Goal: Find specific page/section: Find specific page/section

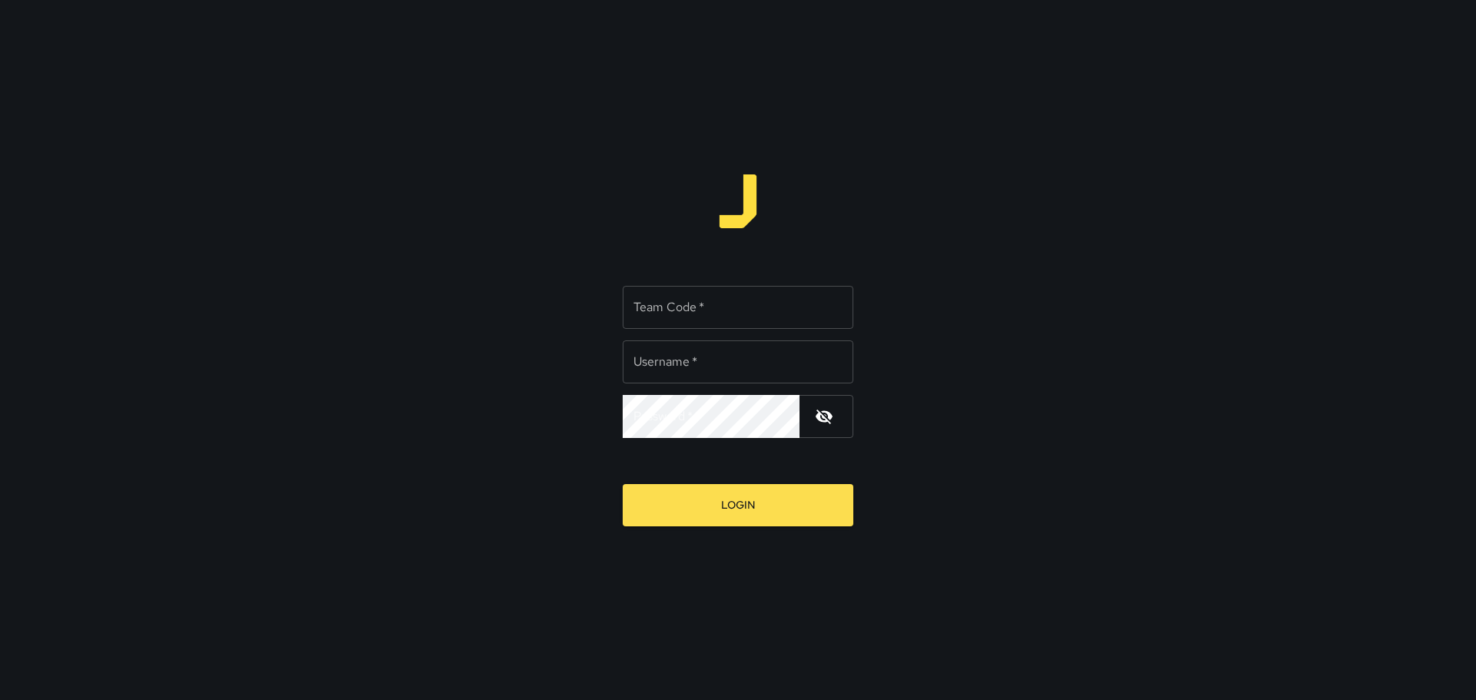
type input "*****"
click at [679, 313] on input "Team Code   *" at bounding box center [738, 307] width 231 height 43
type input "****"
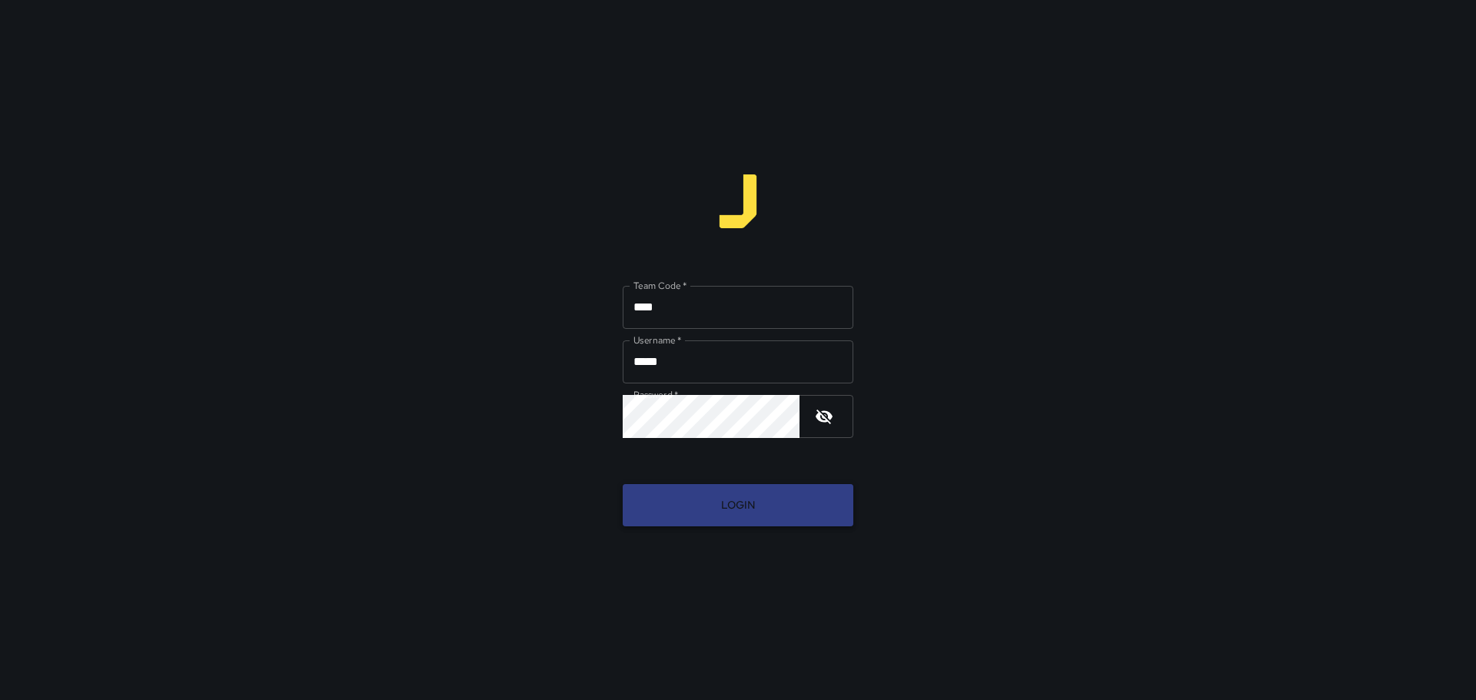
click at [722, 507] on button "Login" at bounding box center [738, 505] width 231 height 42
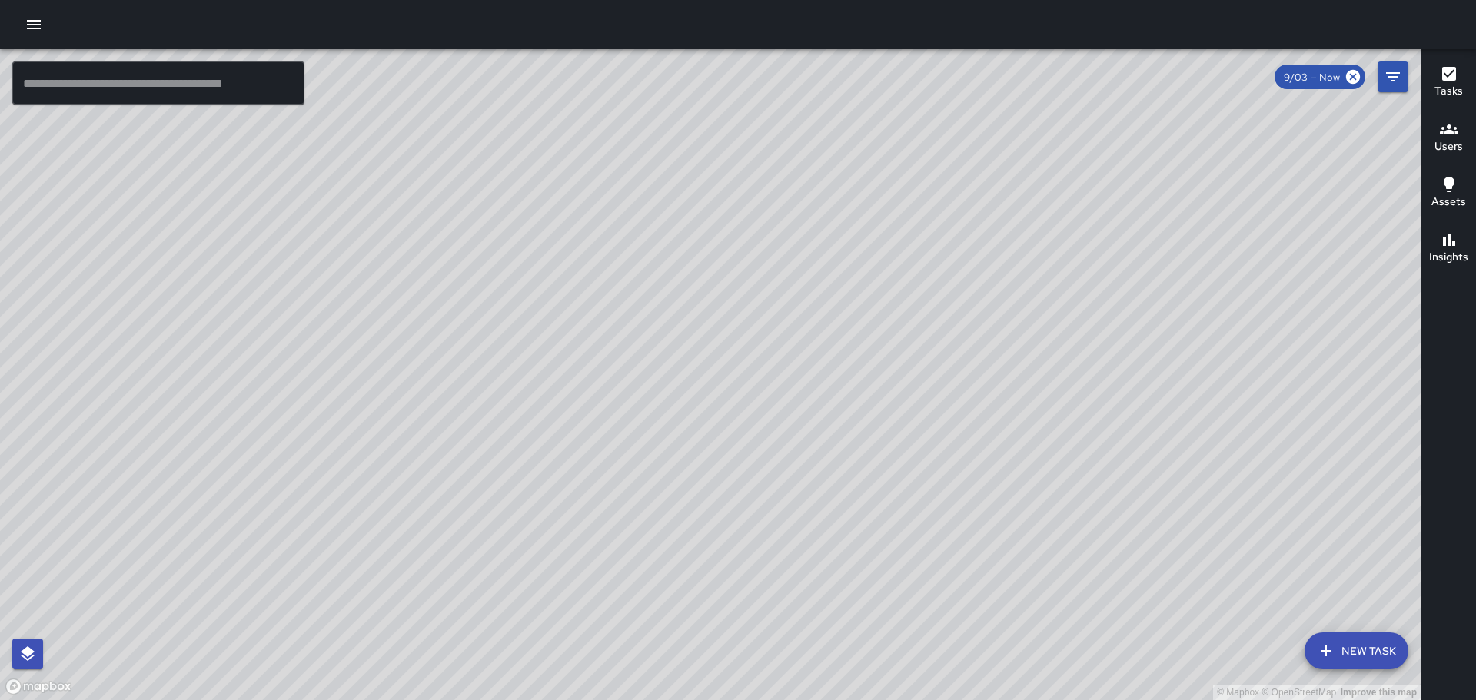
click at [38, 25] on icon "button" at bounding box center [34, 24] width 14 height 9
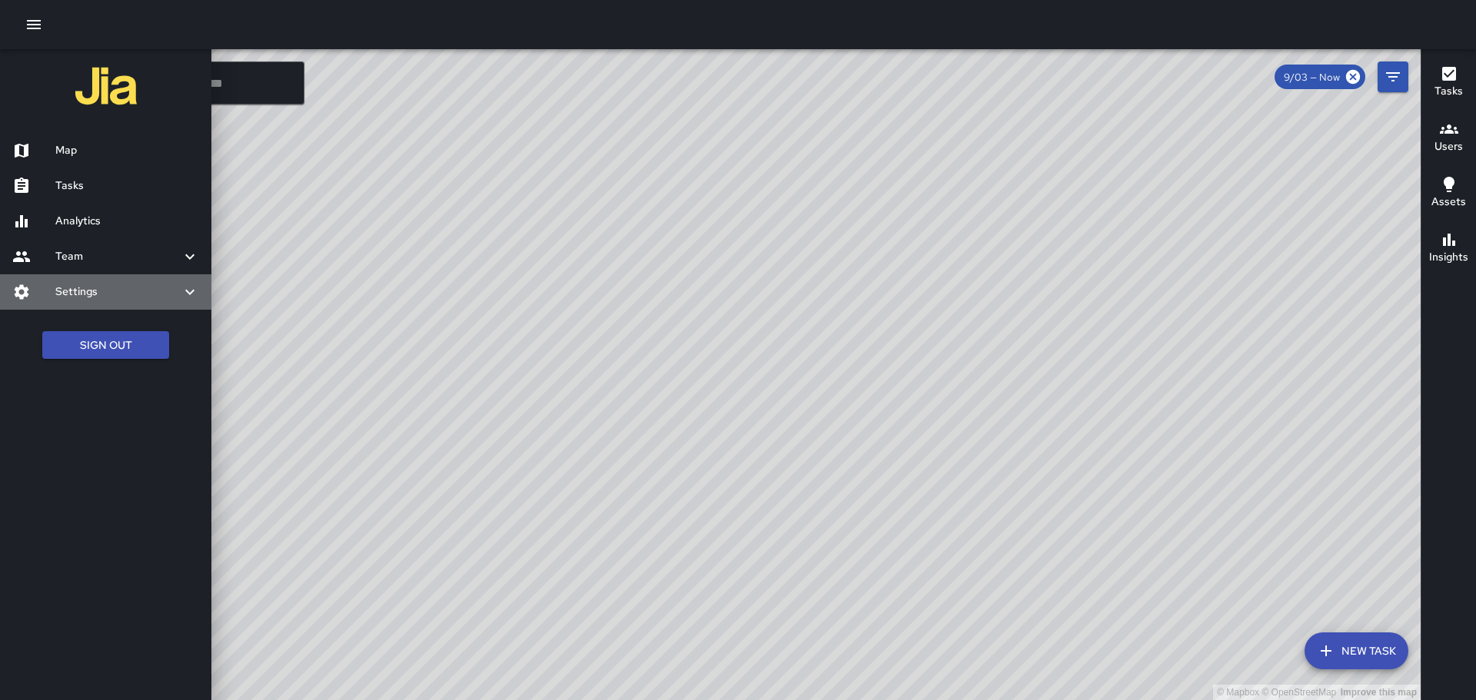
click at [189, 292] on icon at bounding box center [190, 292] width 18 height 18
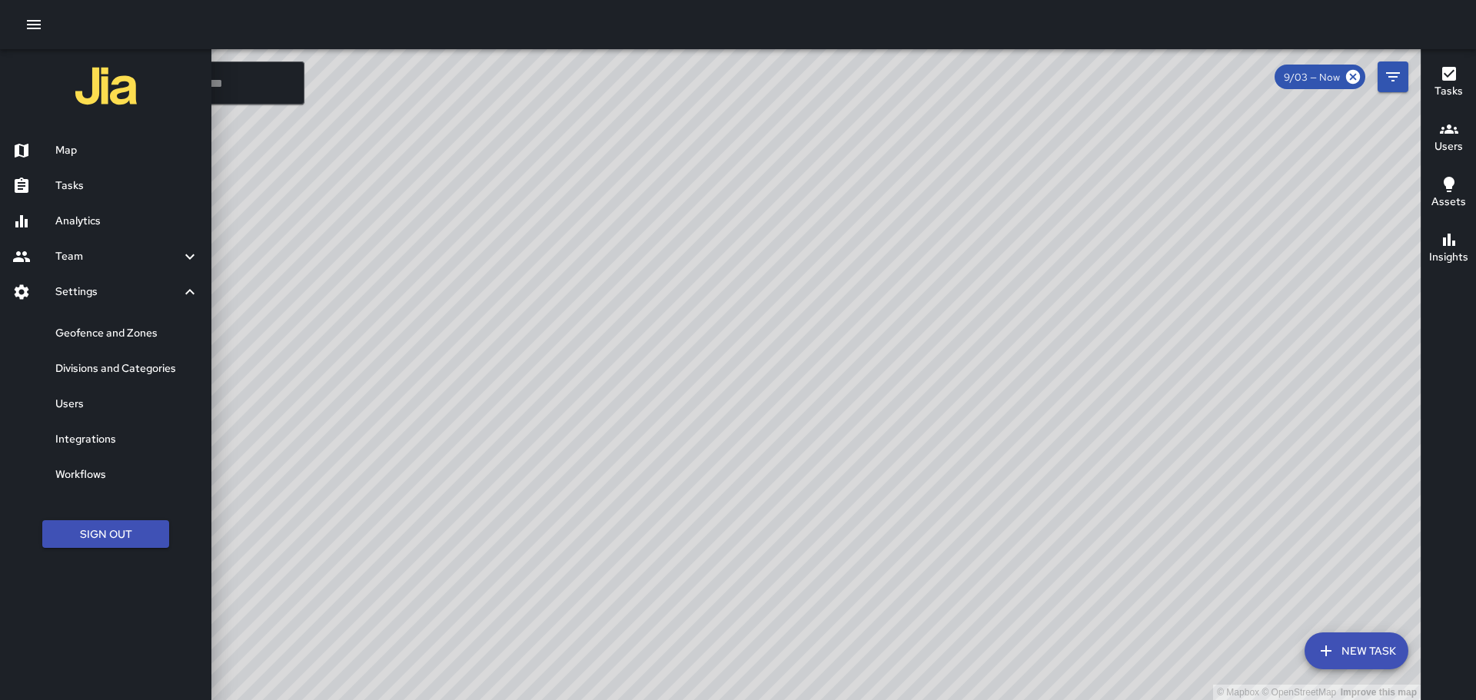
click at [412, 274] on div at bounding box center [738, 350] width 1476 height 700
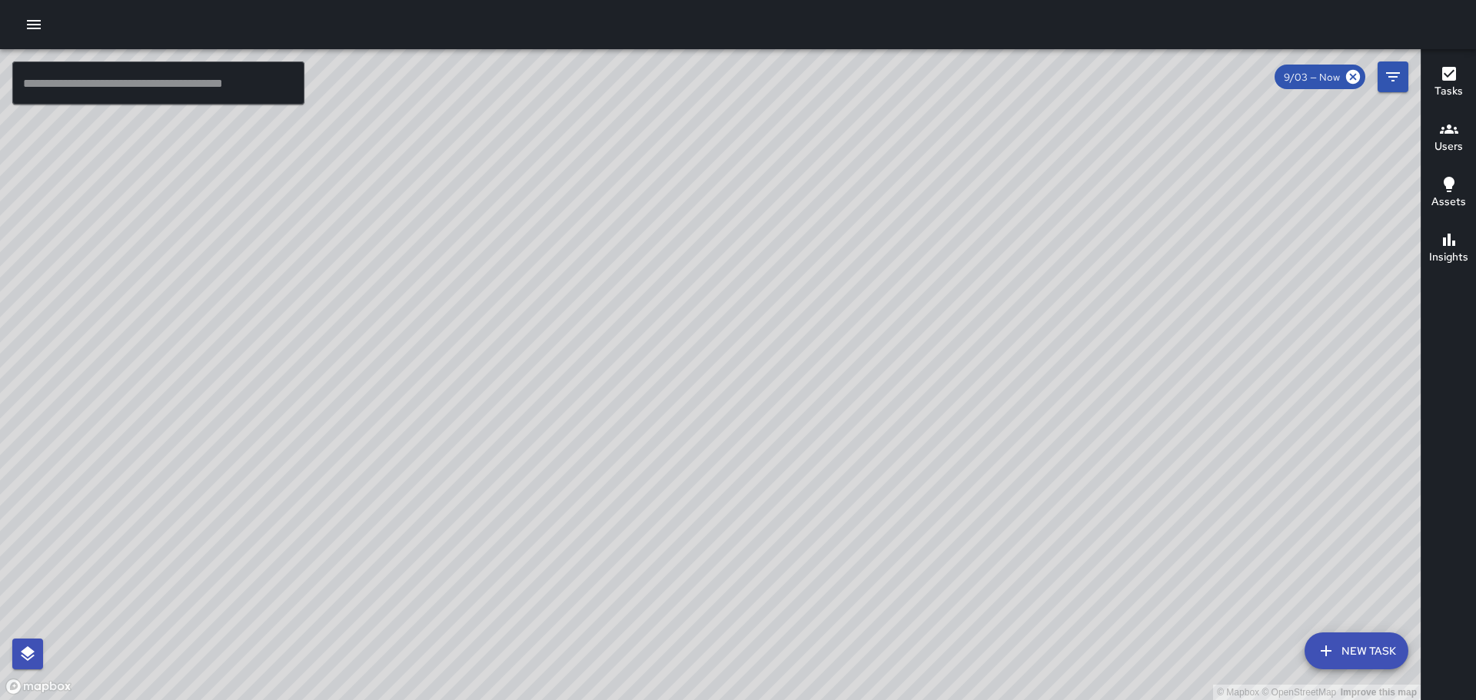
click at [40, 21] on icon "button" at bounding box center [34, 24] width 14 height 9
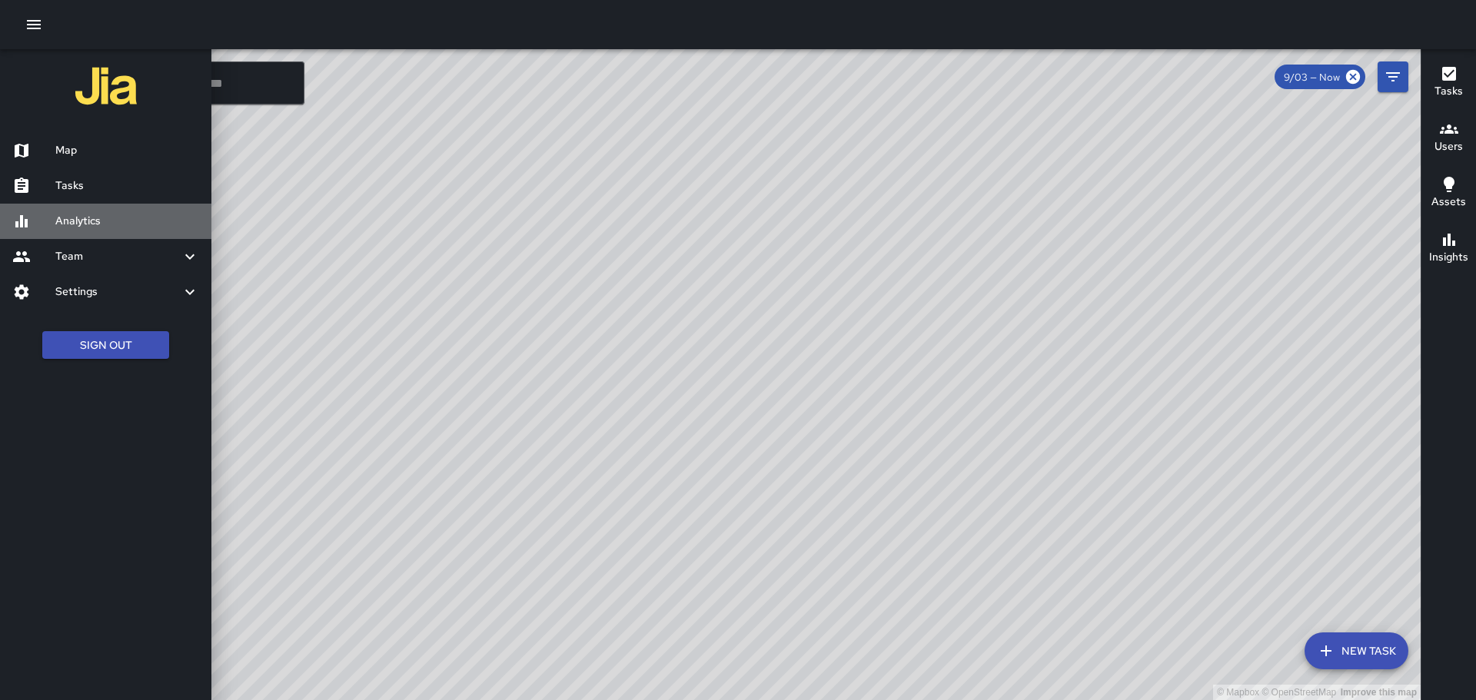
click at [97, 218] on h6 "Analytics" at bounding box center [127, 221] width 144 height 17
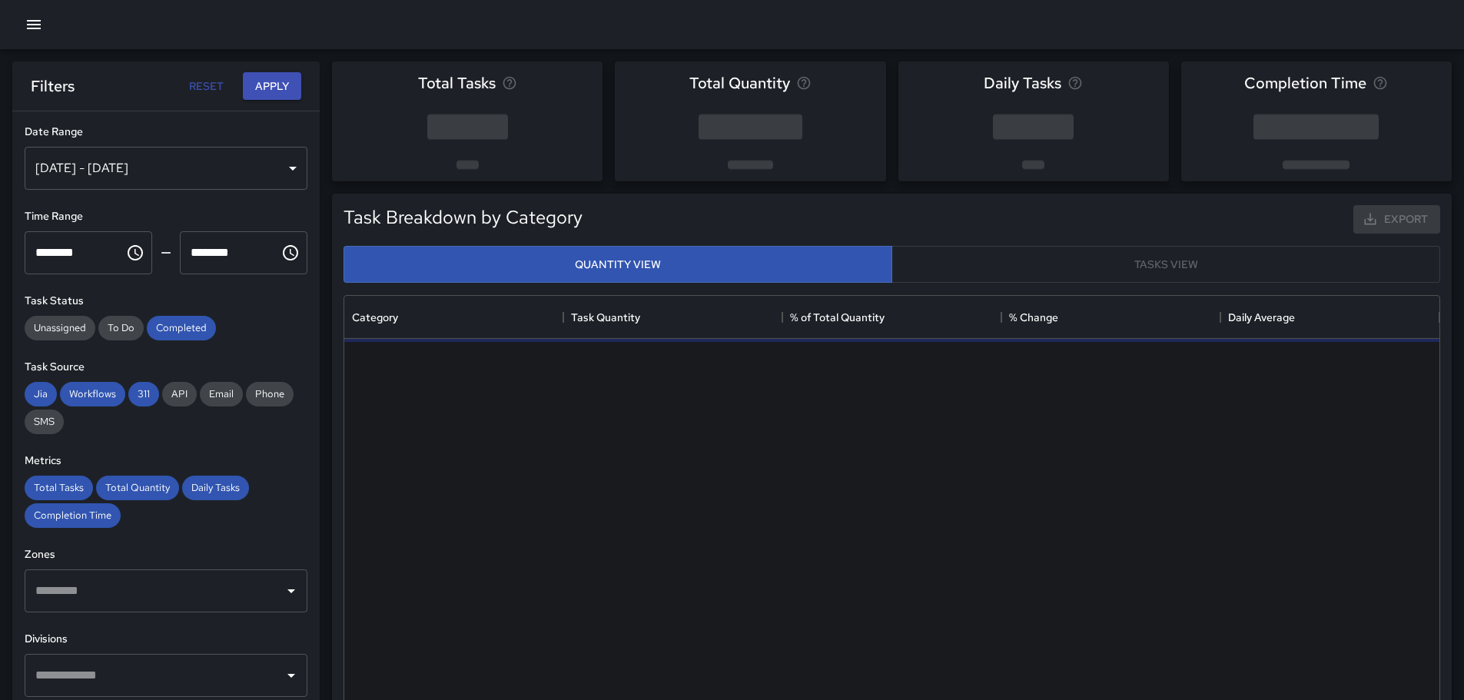
scroll to position [448, 1084]
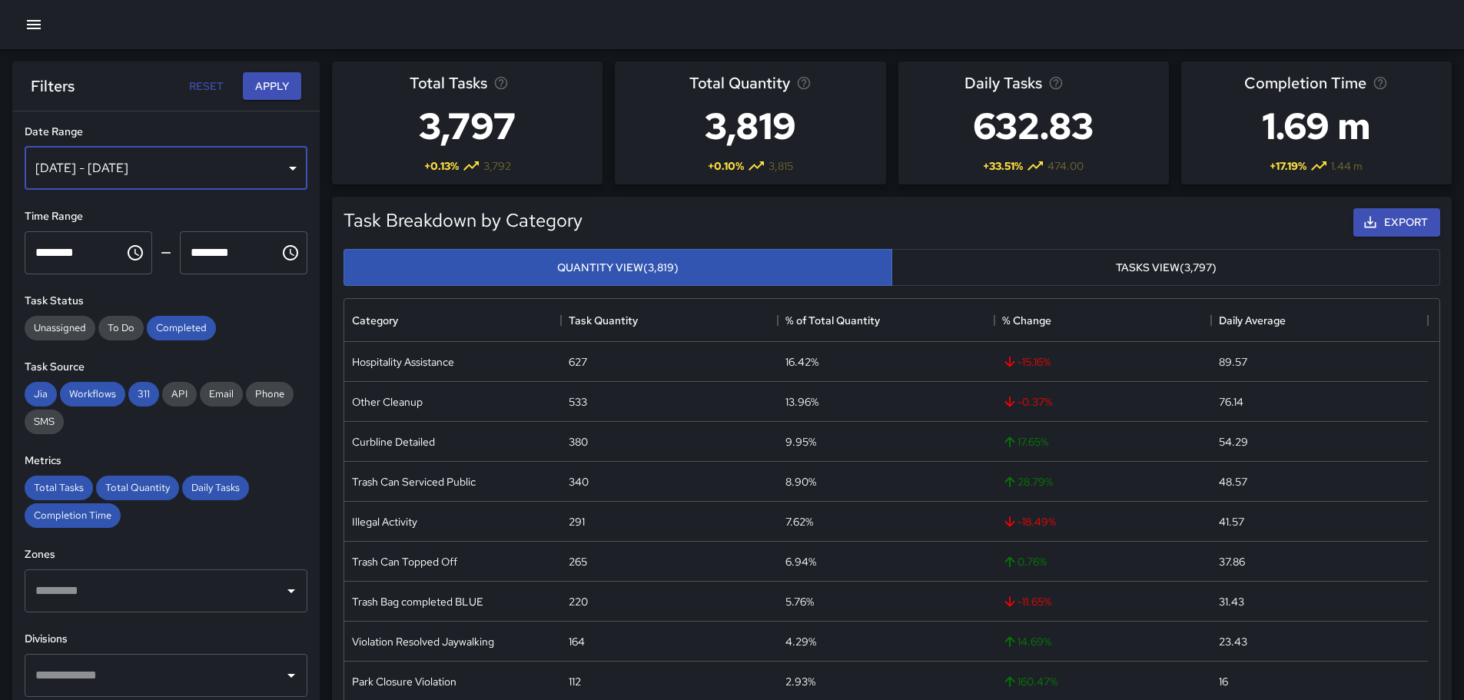
click at [282, 168] on div "[DATE] - [DATE]" at bounding box center [166, 168] width 283 height 43
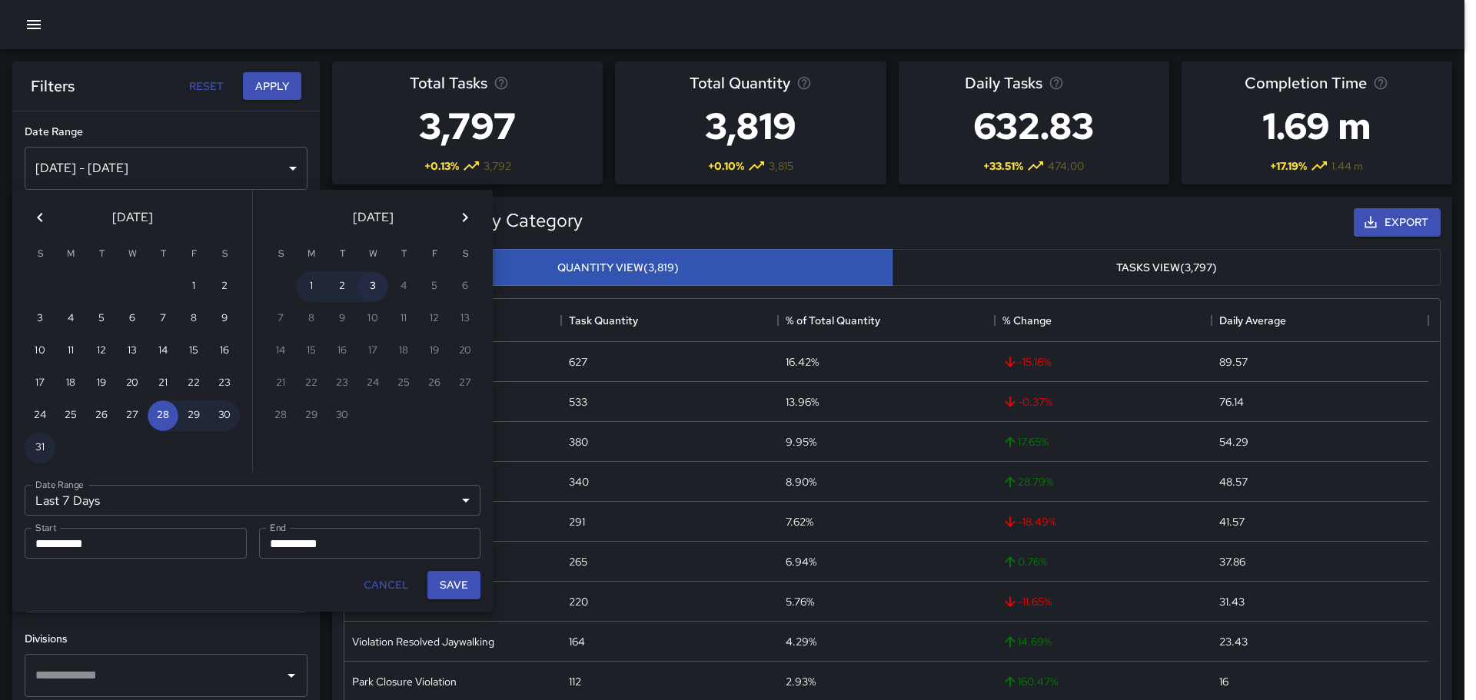
click at [371, 285] on button "3" at bounding box center [372, 286] width 31 height 31
type input "******"
type input "**********"
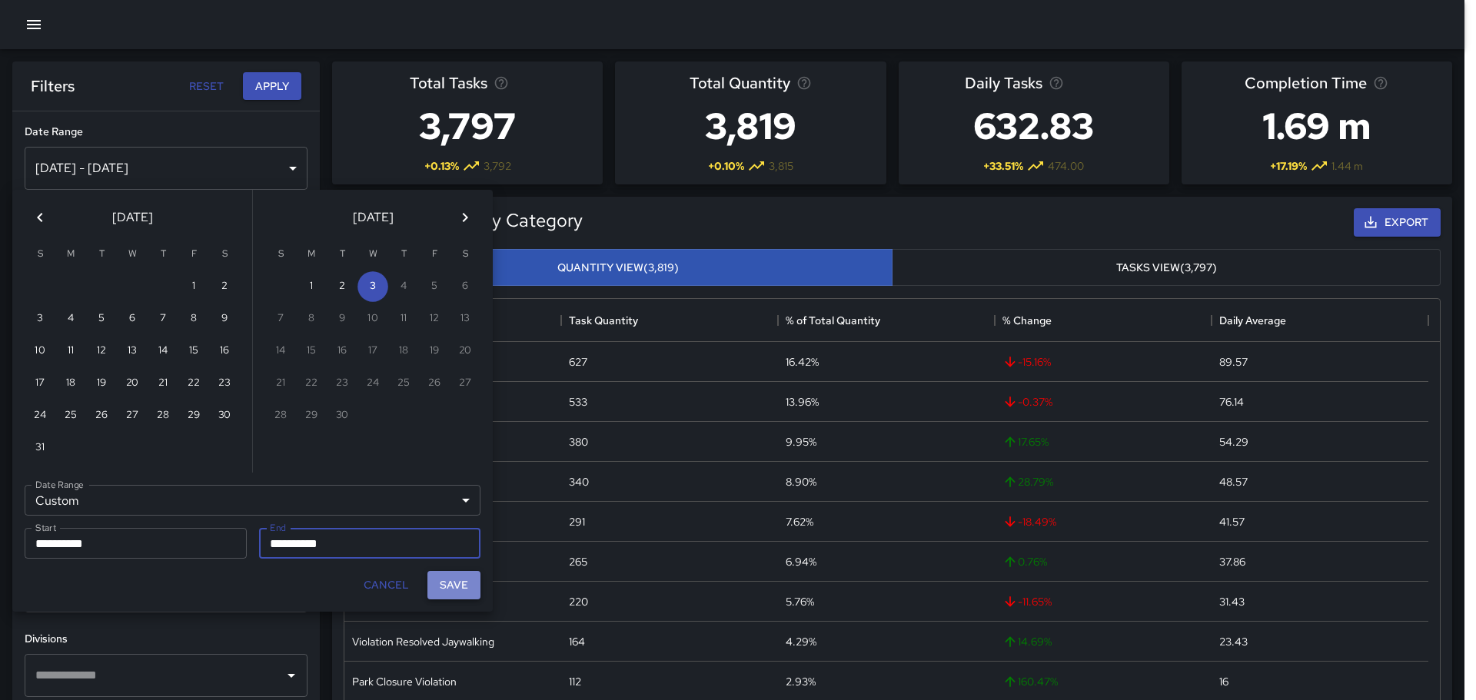
click at [451, 589] on button "Save" at bounding box center [453, 585] width 53 height 28
type input "**********"
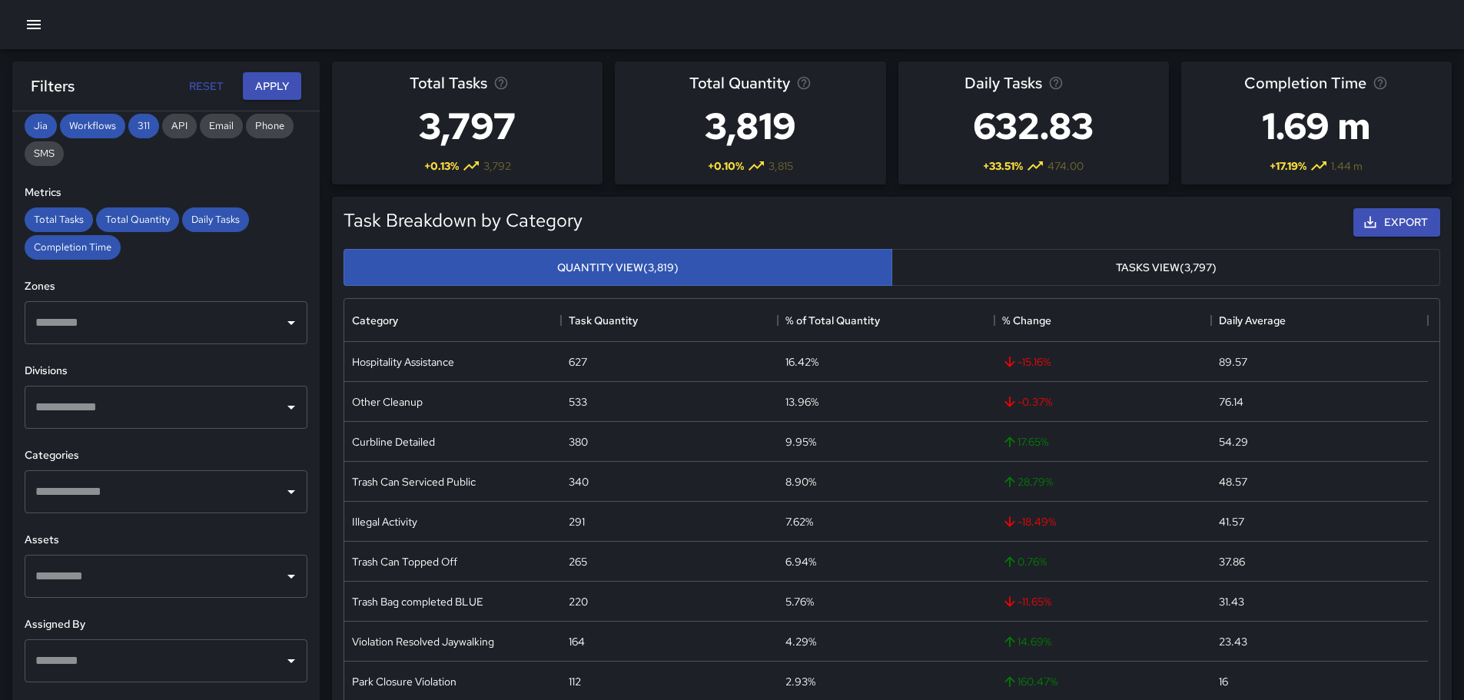
scroll to position [259, 0]
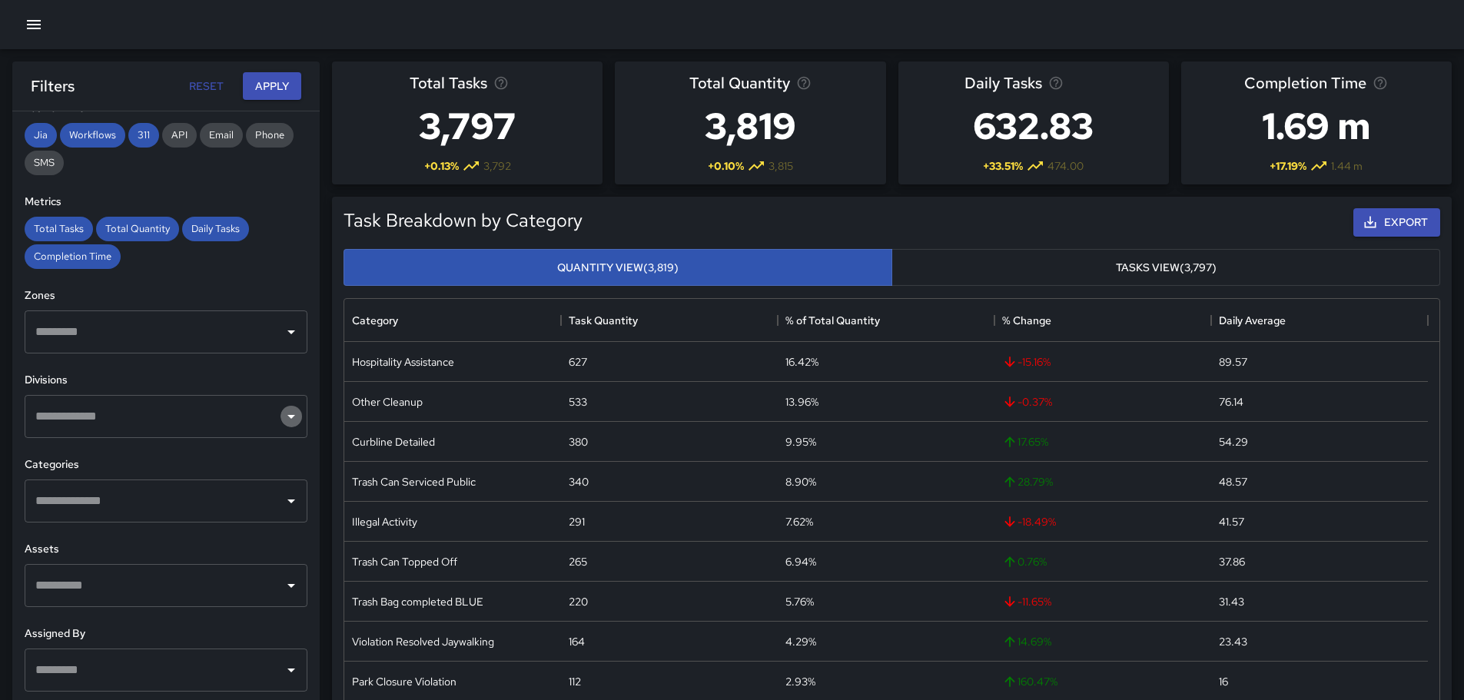
click at [282, 416] on icon "Open" at bounding box center [291, 416] width 18 height 18
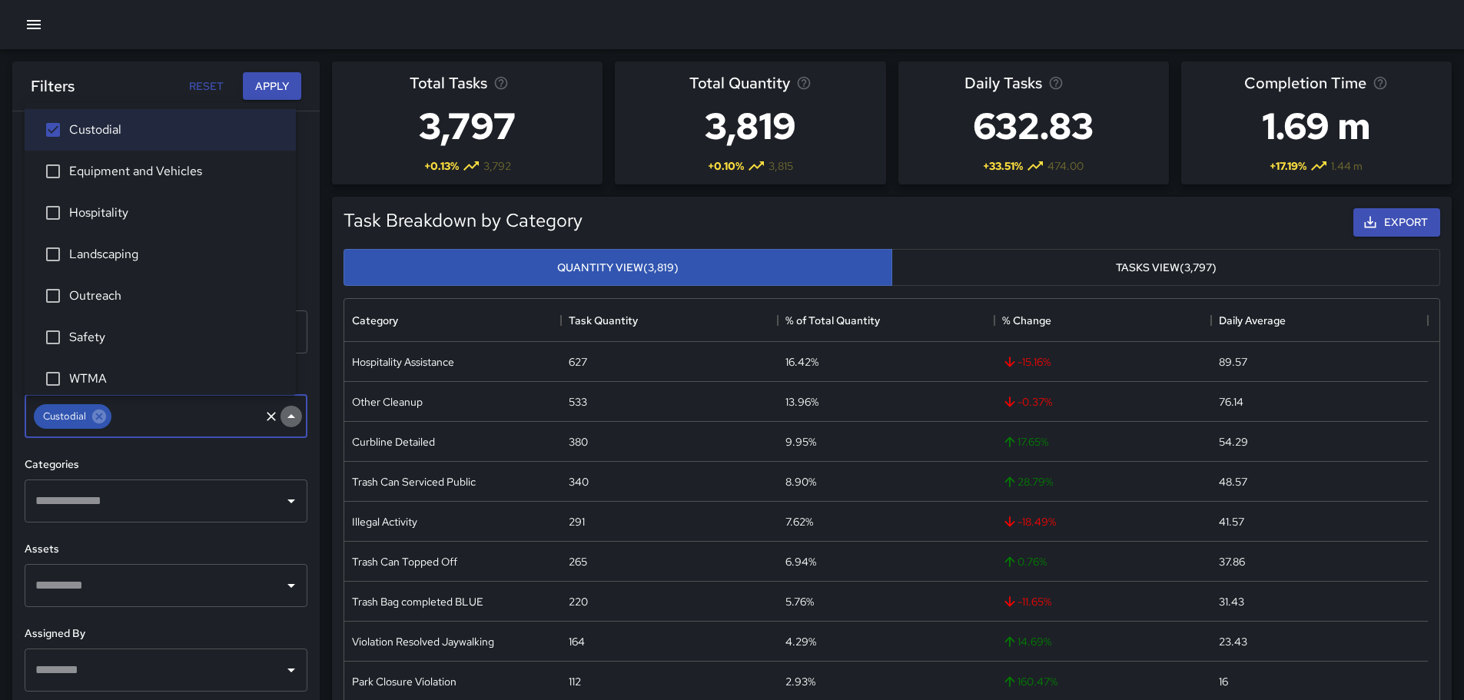
click at [282, 420] on icon "Close" at bounding box center [291, 416] width 18 height 18
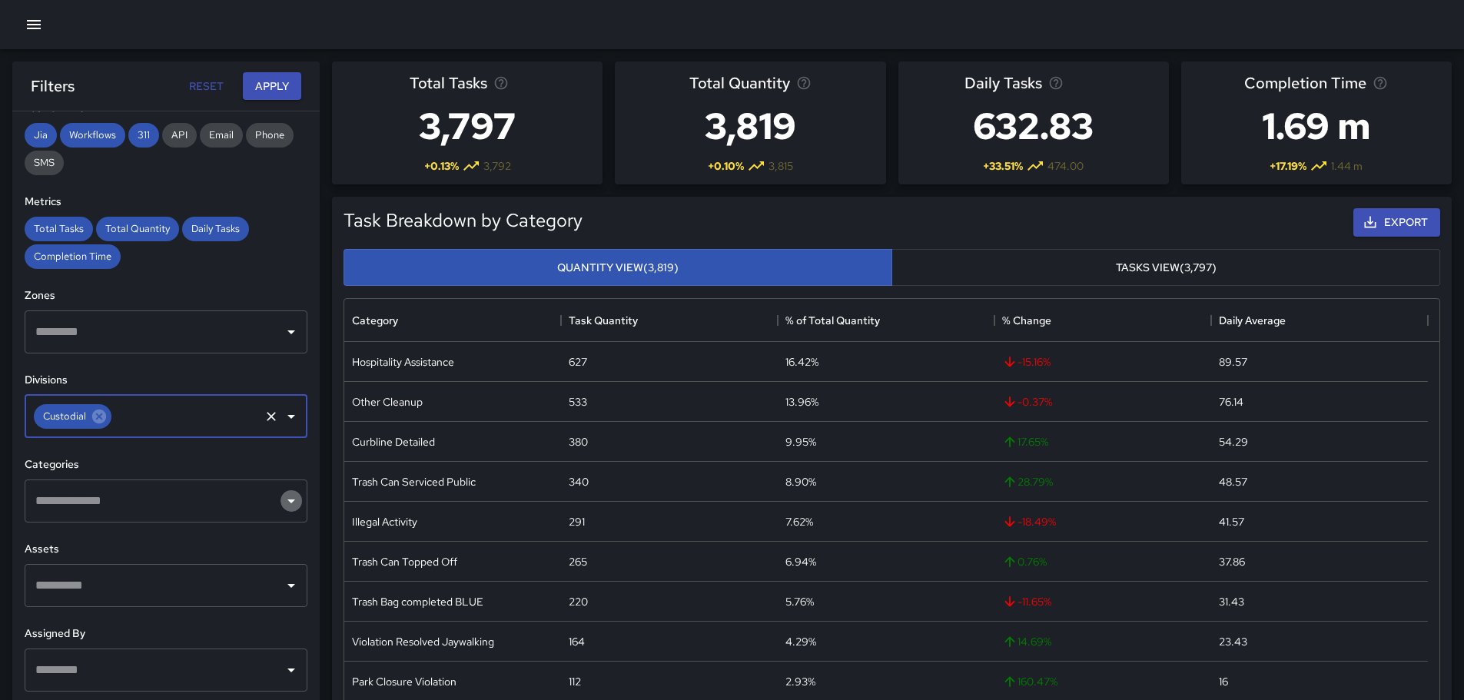
click at [282, 498] on icon "Open" at bounding box center [291, 501] width 18 height 18
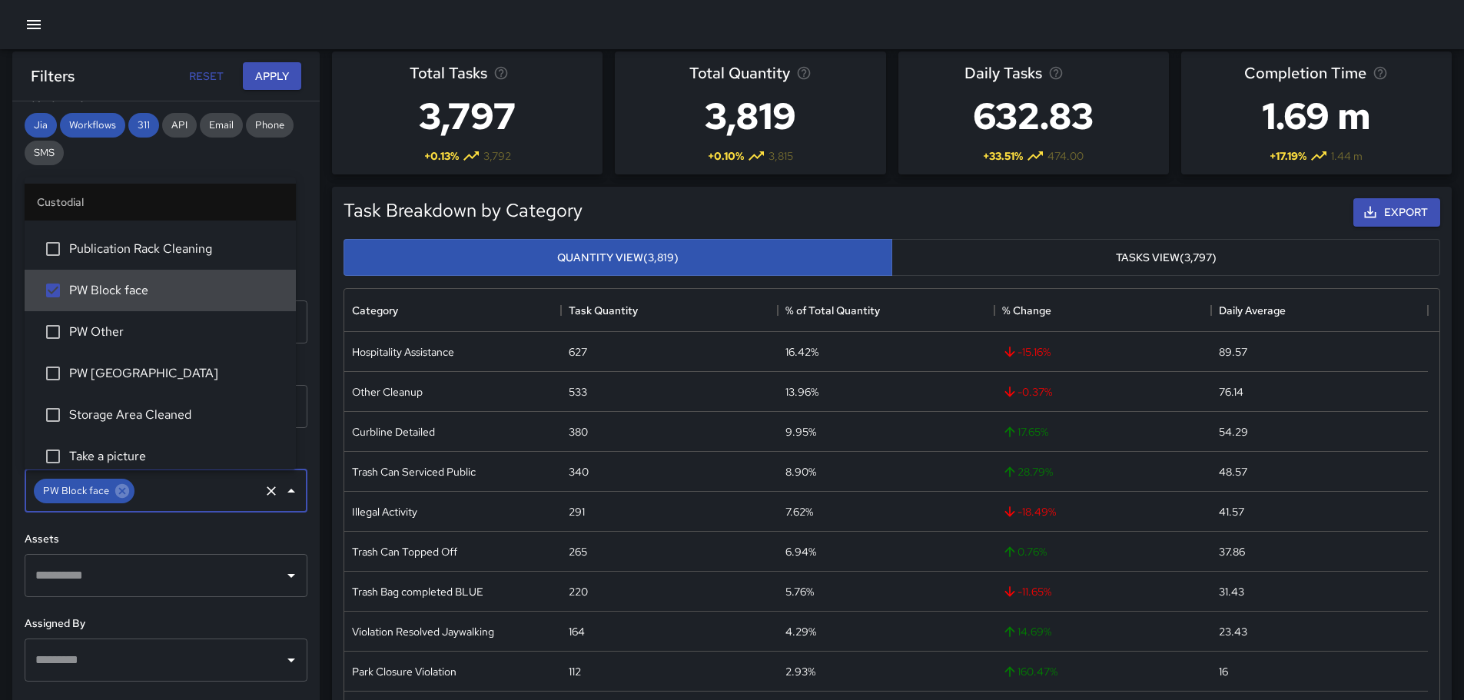
scroll to position [0, 0]
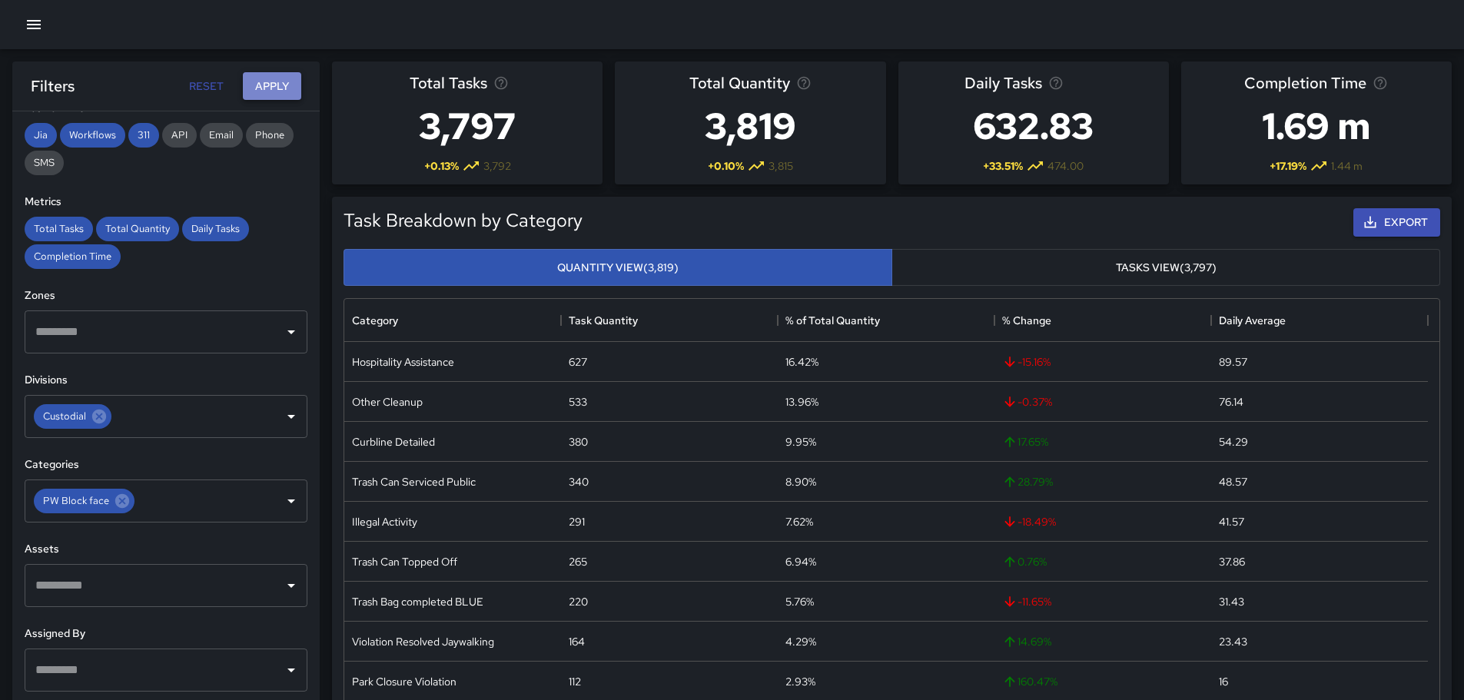
click at [291, 90] on button "Apply" at bounding box center [272, 86] width 58 height 28
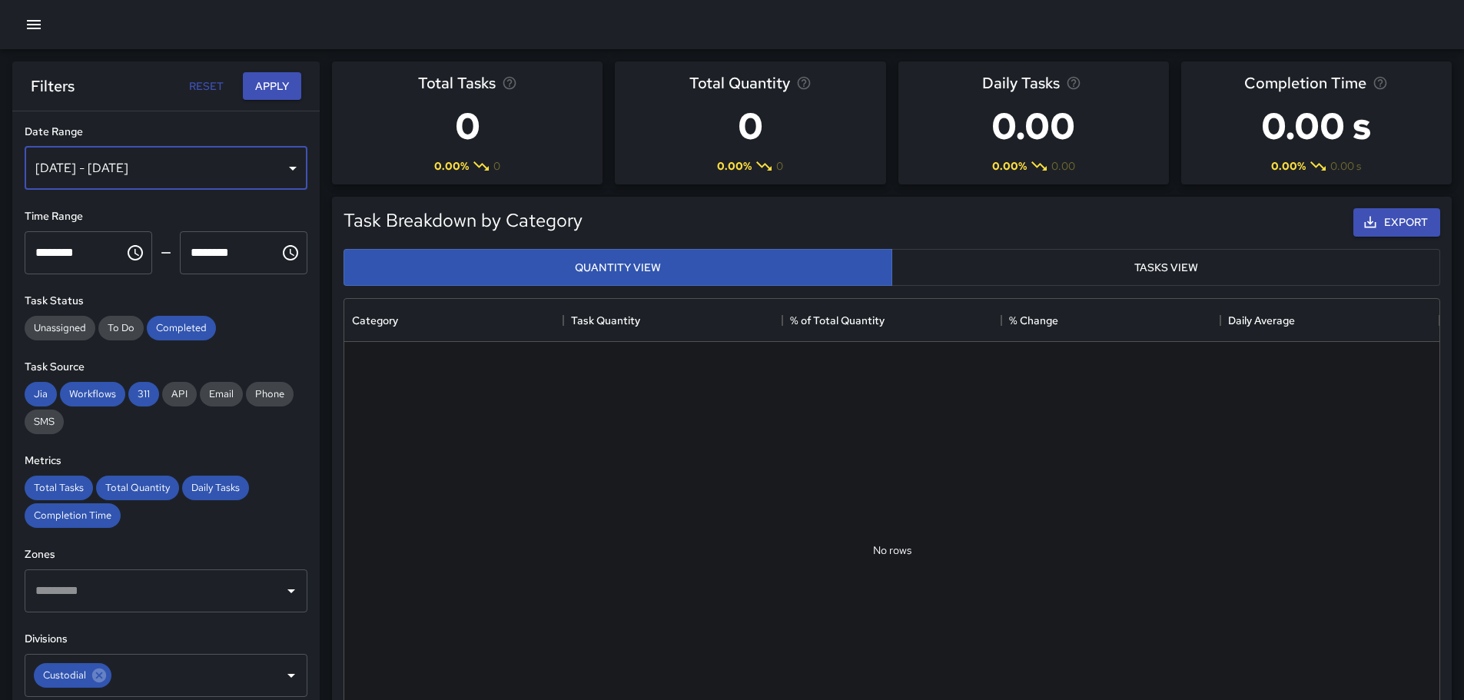
click at [280, 167] on div "[DATE] - [DATE]" at bounding box center [166, 168] width 283 height 43
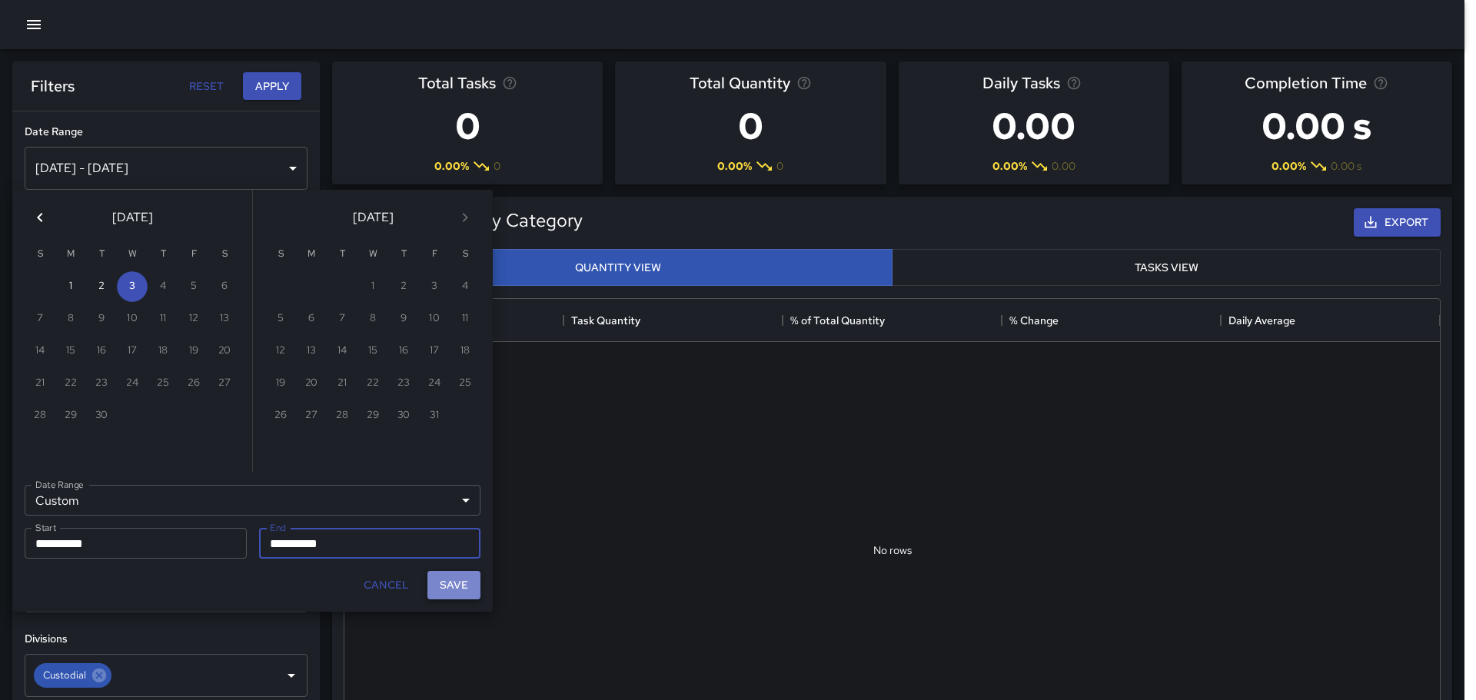
click at [455, 583] on button "Save" at bounding box center [453, 585] width 53 height 28
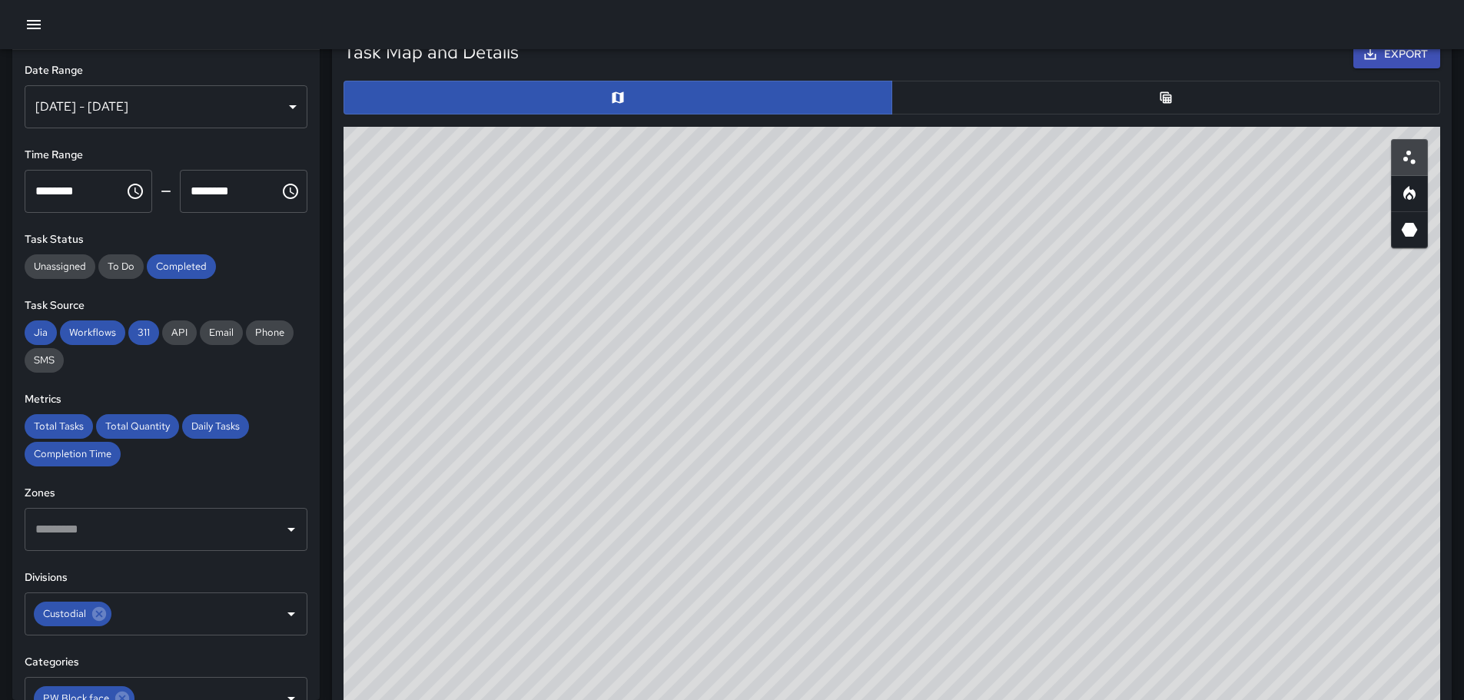
scroll to position [735, 0]
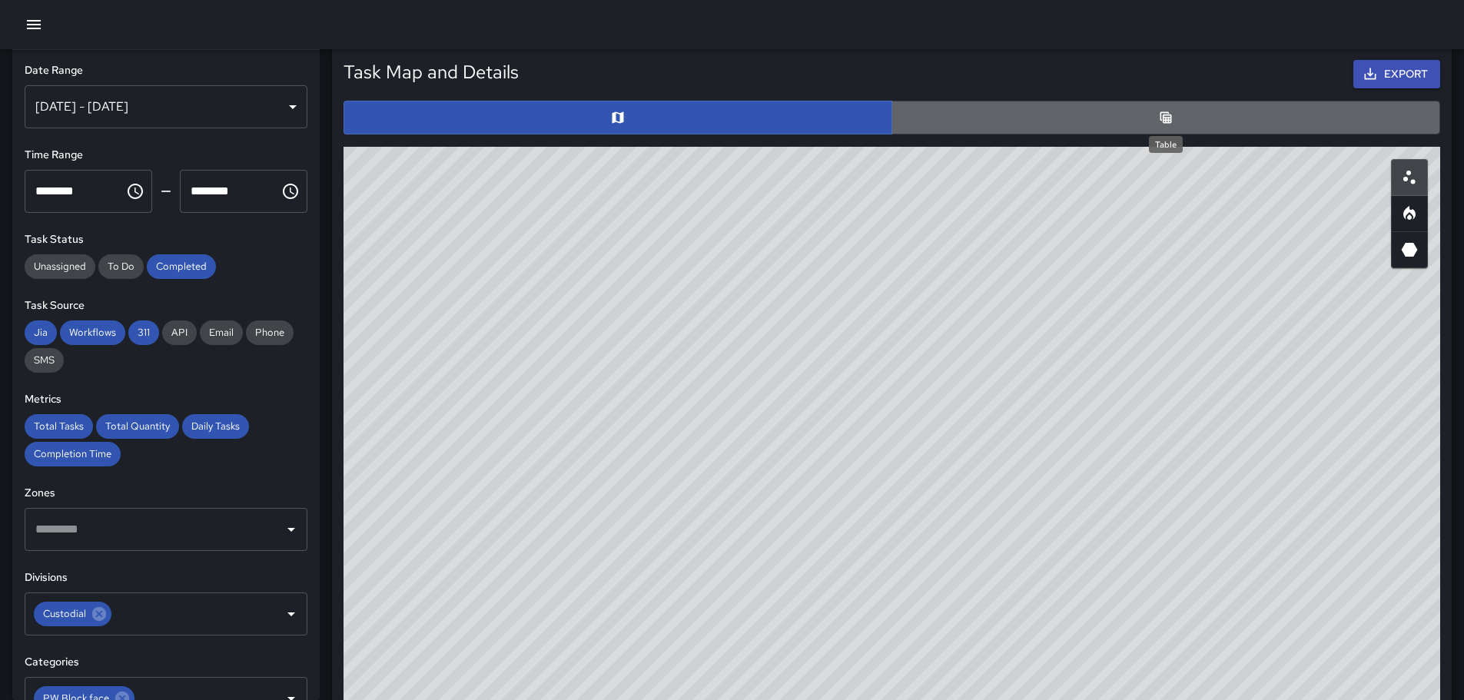
click at [1162, 120] on icon "Table" at bounding box center [1165, 117] width 15 height 15
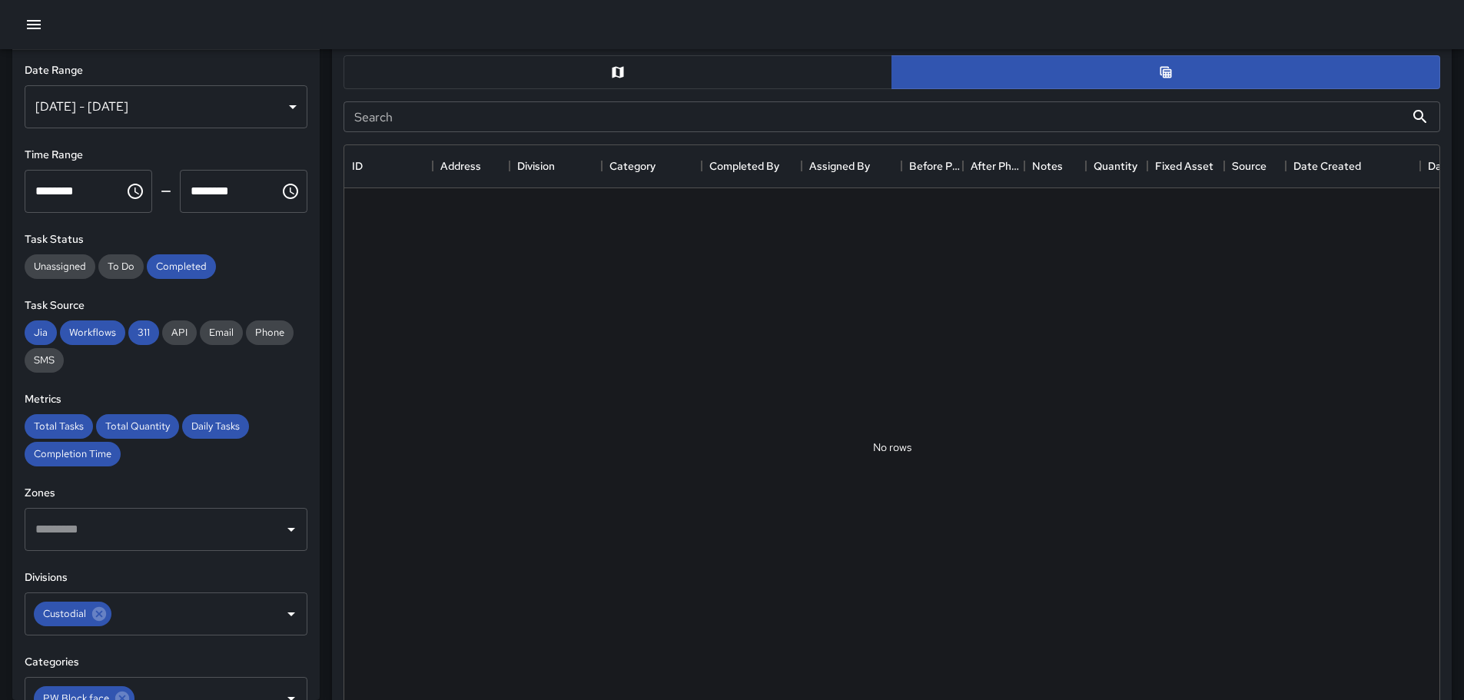
scroll to position [786, 0]
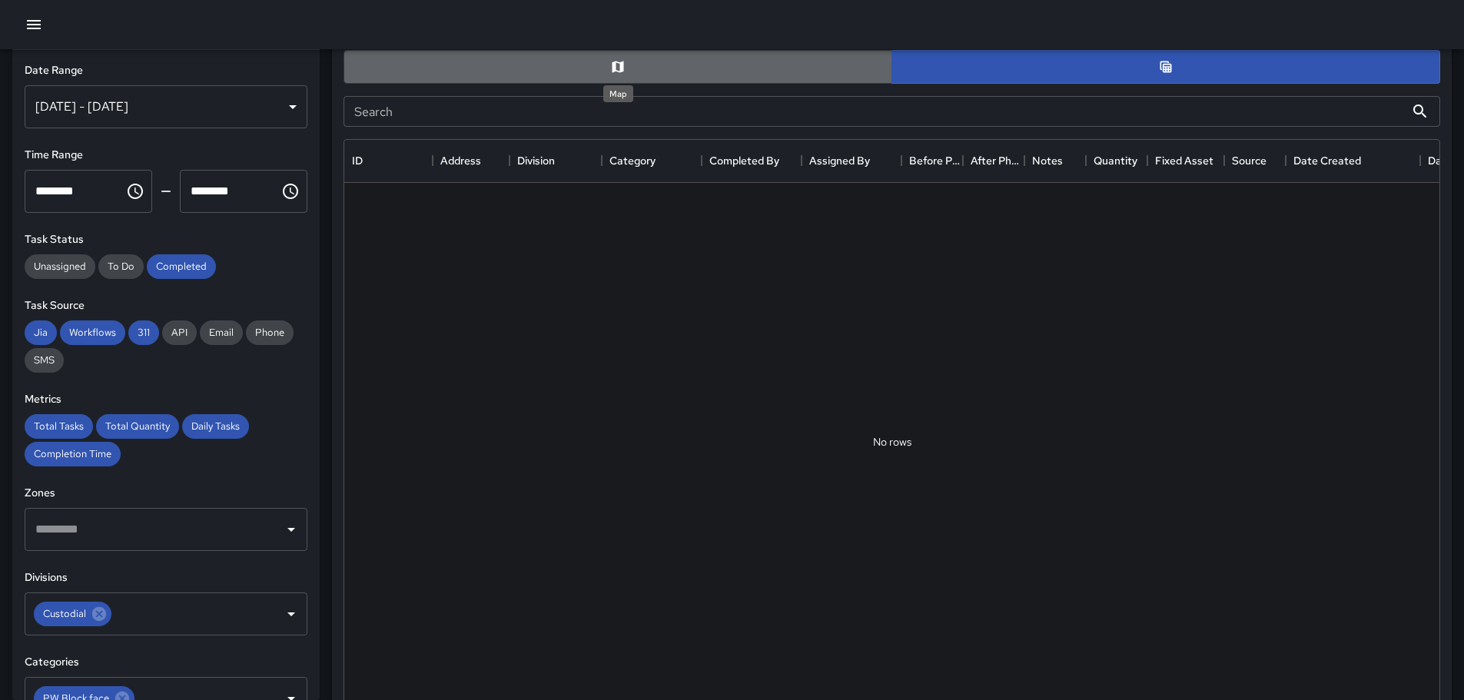
click at [611, 69] on icon "Map" at bounding box center [617, 66] width 15 height 15
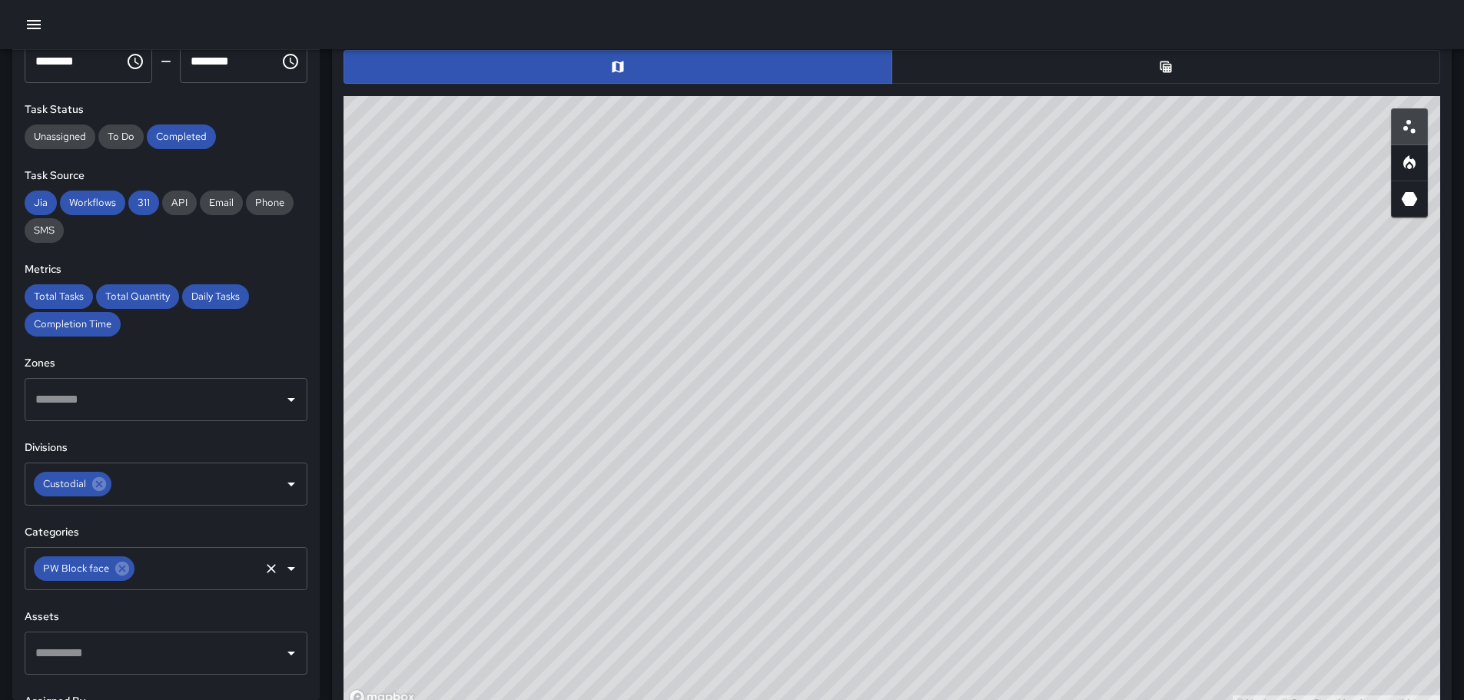
scroll to position [154, 0]
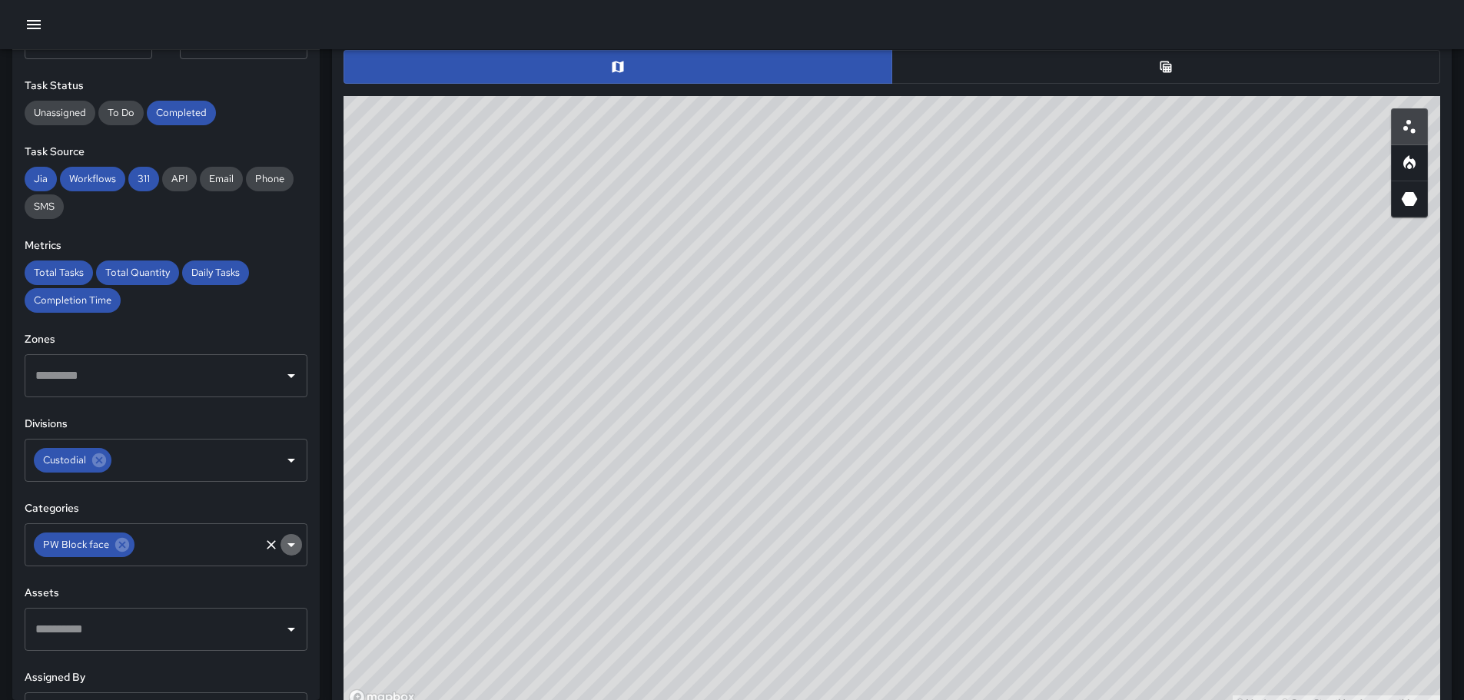
click at [282, 546] on icon "Open" at bounding box center [291, 545] width 18 height 18
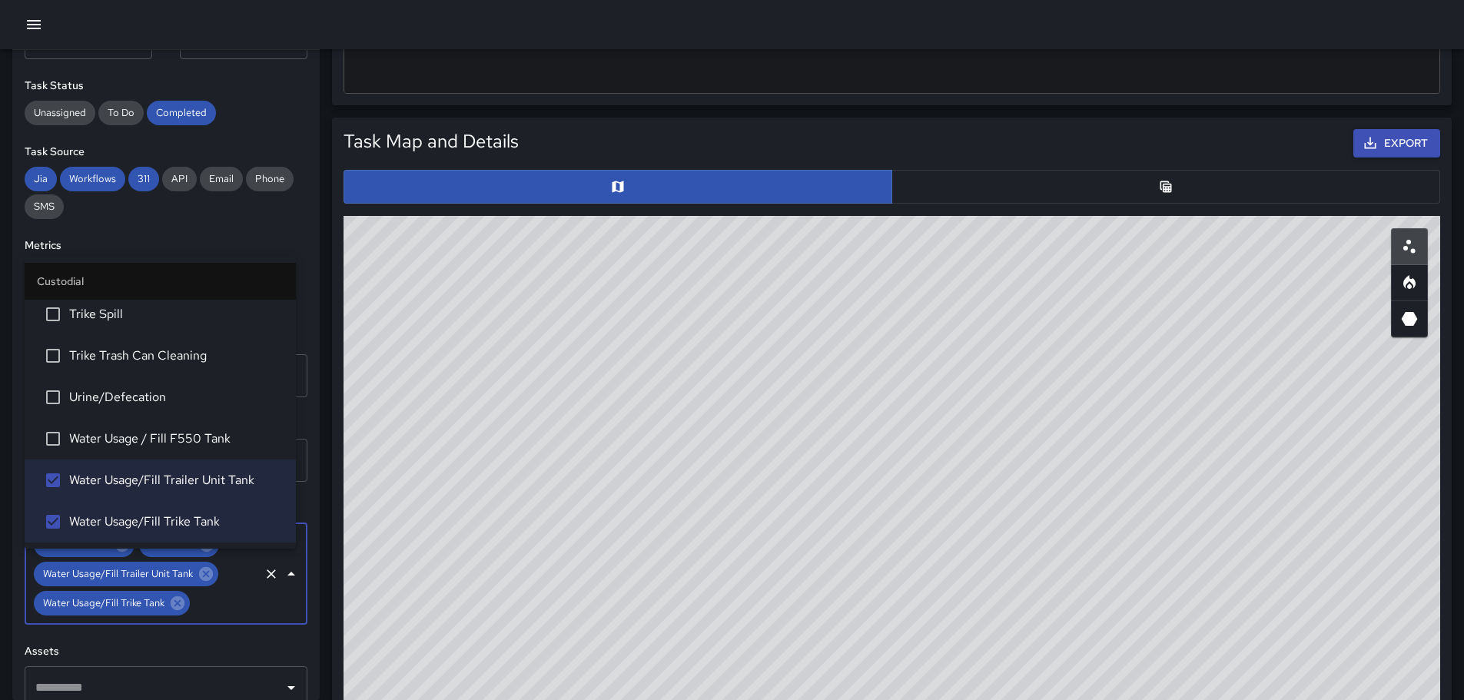
scroll to position [703, 0]
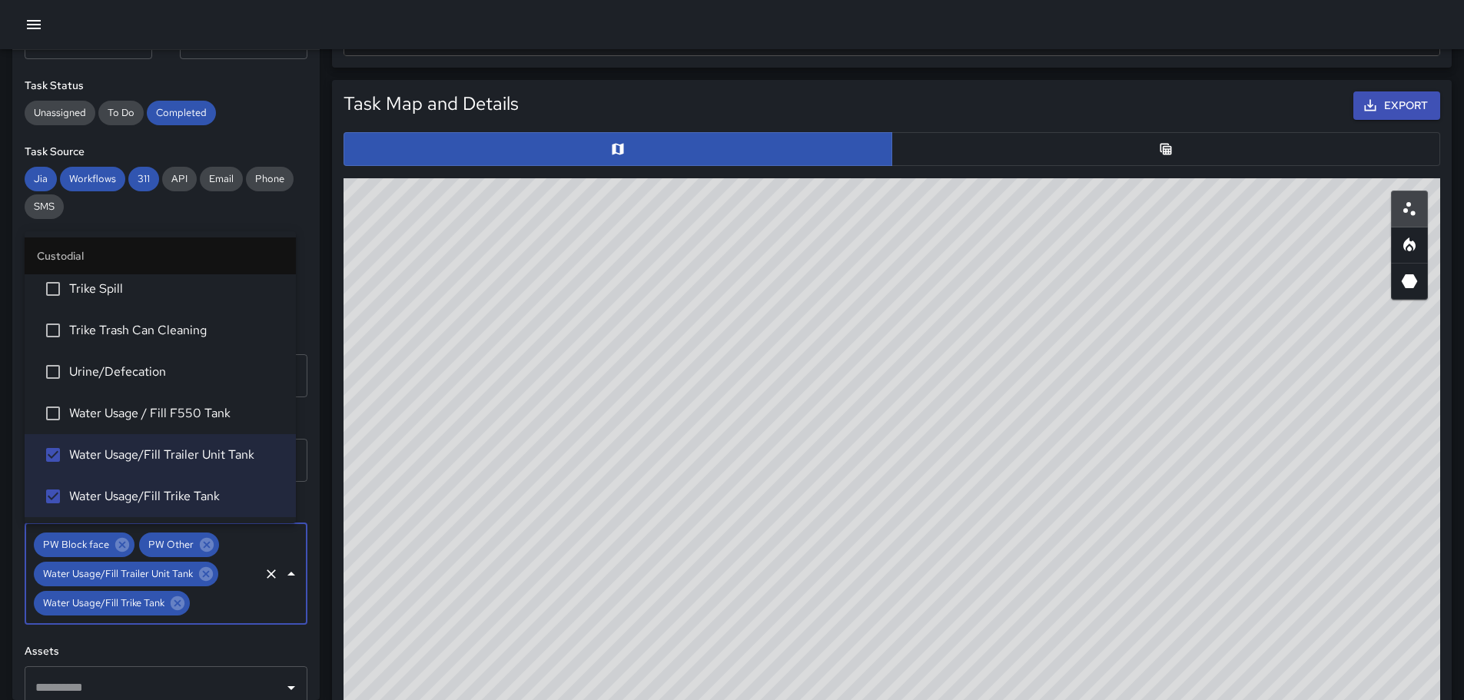
click at [1108, 148] on button "button" at bounding box center [1166, 149] width 549 height 34
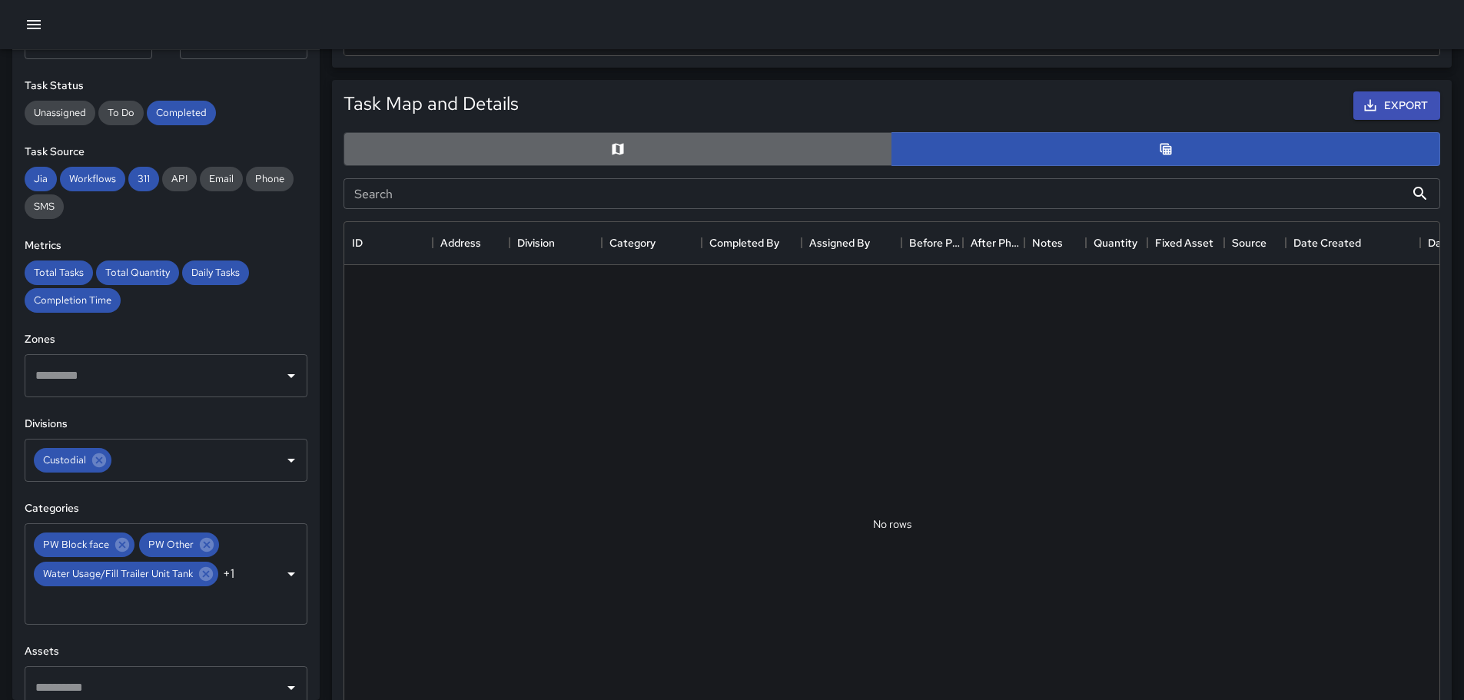
click at [653, 143] on button "button" at bounding box center [618, 149] width 549 height 34
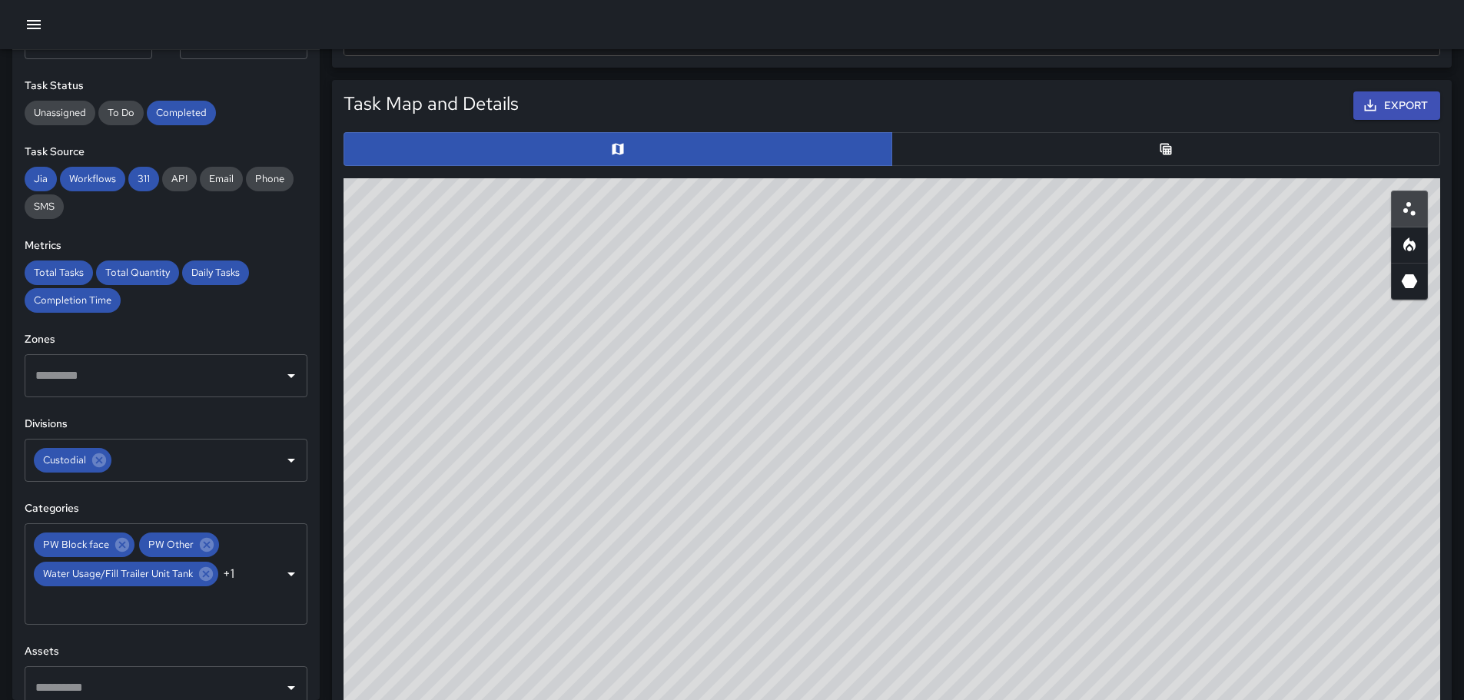
drag, startPoint x: 1454, startPoint y: 404, endPoint x: 1037, endPoint y: 414, distance: 416.7
click at [1010, 428] on div "Total Tasks 0 0.00 % 0 Total Quantity 0 0.00 % 0 Daily Tasks 0.00 0.00 % 0.00 C…" at bounding box center [892, 407] width 1145 height 2123
drag, startPoint x: 1234, startPoint y: 434, endPoint x: 942, endPoint y: 476, distance: 294.3
click at [946, 476] on div "© Mapbox © OpenStreetMap Improve this map" at bounding box center [892, 485] width 1097 height 615
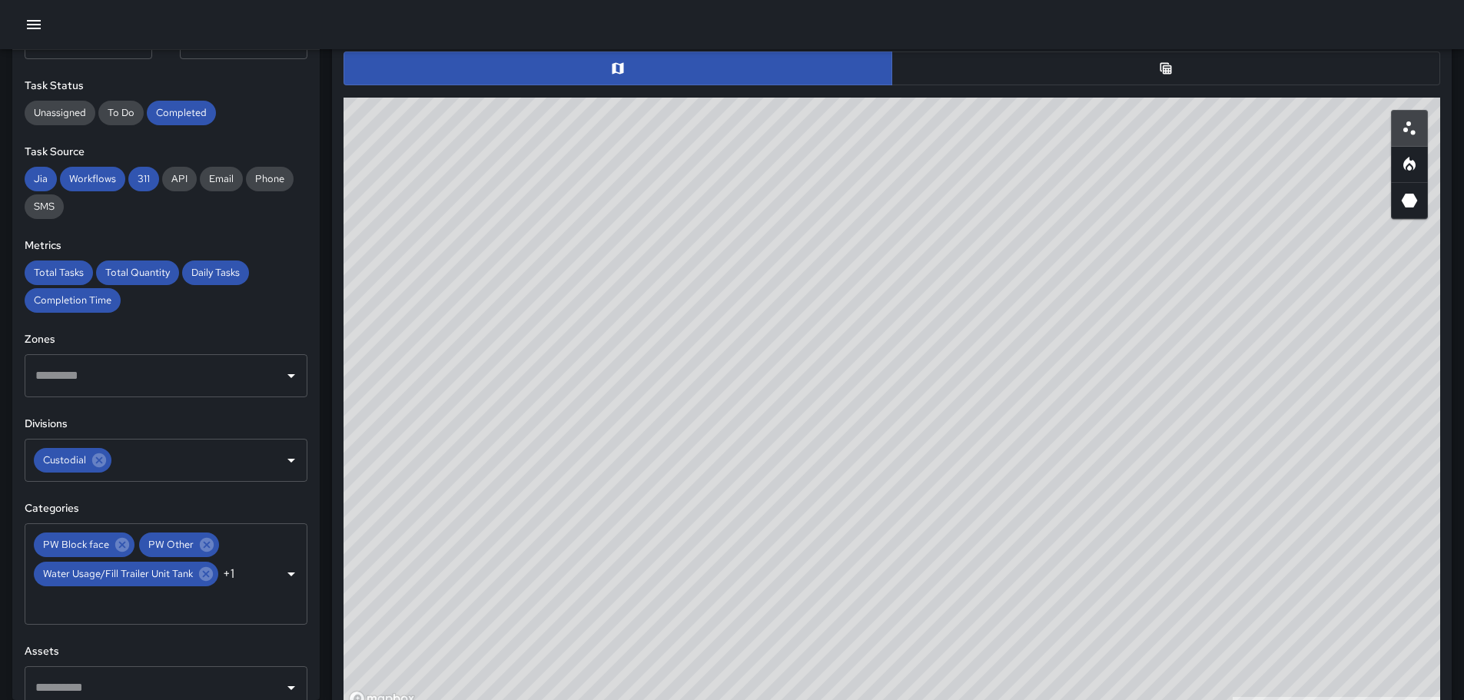
scroll to position [803, 0]
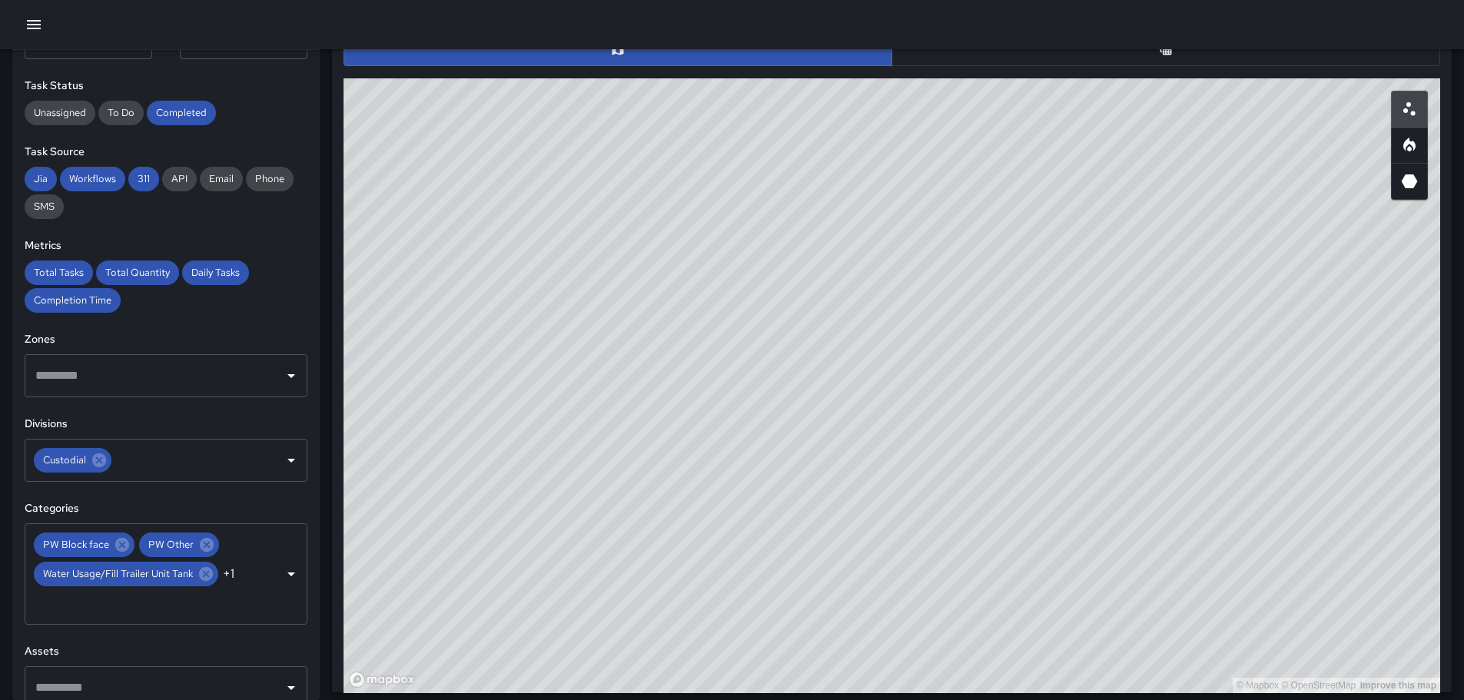
drag, startPoint x: 1223, startPoint y: 378, endPoint x: 899, endPoint y: 436, distance: 329.5
click at [899, 436] on div "© Mapbox © OpenStreetMap Improve this map" at bounding box center [892, 385] width 1097 height 615
drag, startPoint x: 1115, startPoint y: 404, endPoint x: 1039, endPoint y: 325, distance: 109.8
click at [1039, 325] on div "© Mapbox © OpenStreetMap Improve this map" at bounding box center [892, 385] width 1097 height 615
click at [282, 570] on icon "Open" at bounding box center [291, 574] width 18 height 18
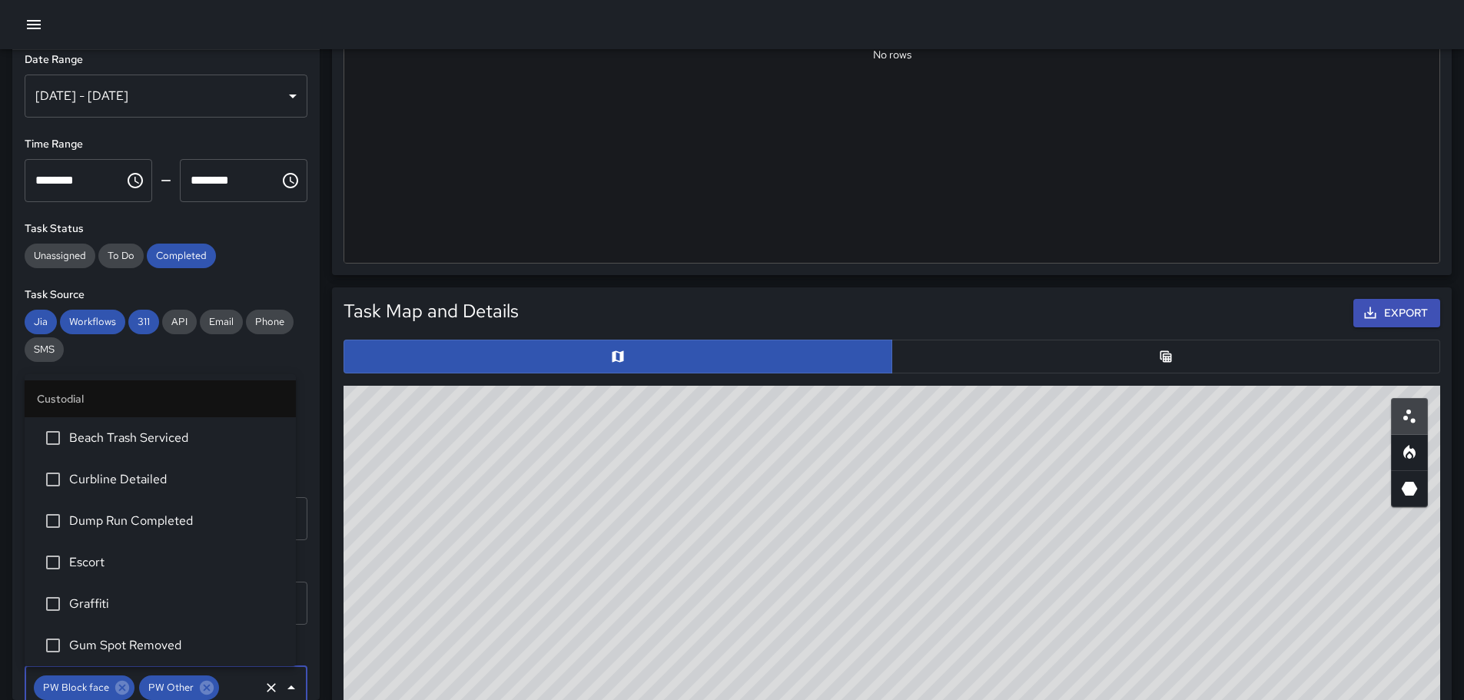
scroll to position [0, 0]
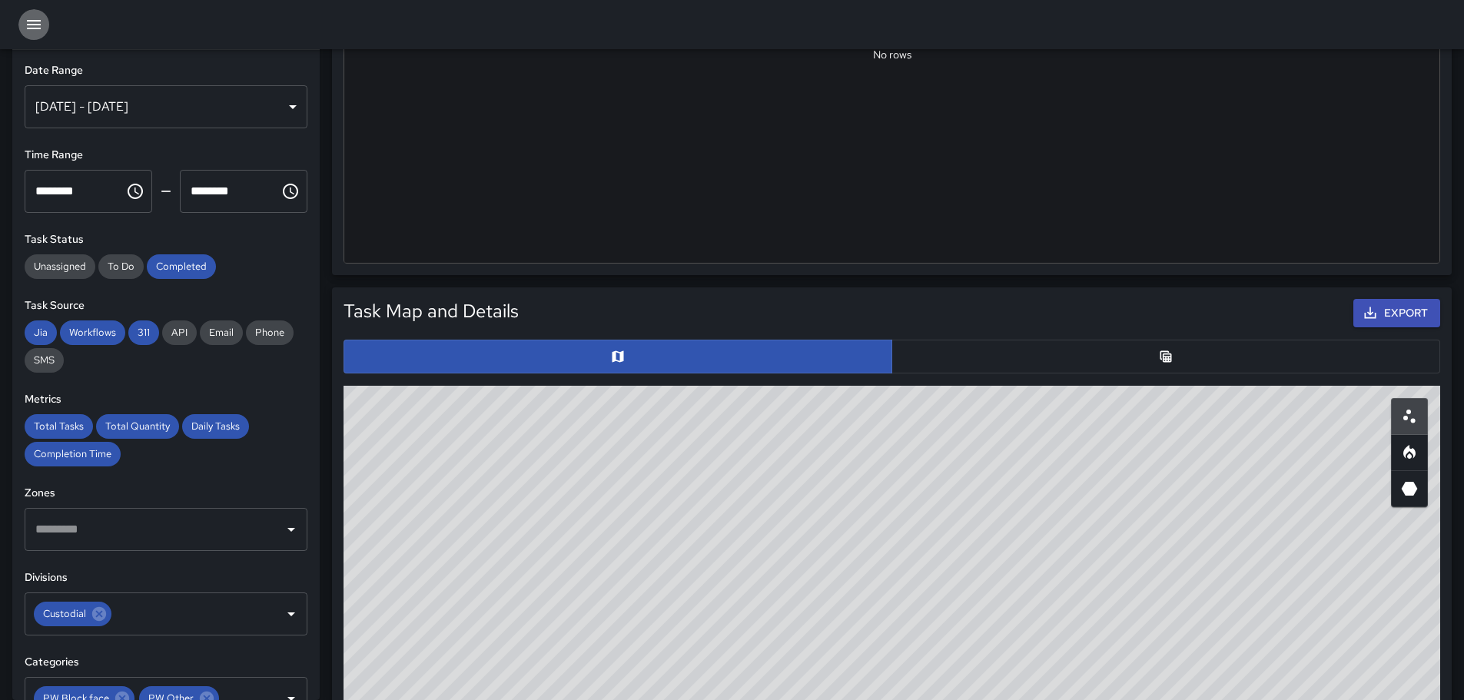
click at [38, 25] on icon "button" at bounding box center [34, 24] width 14 height 9
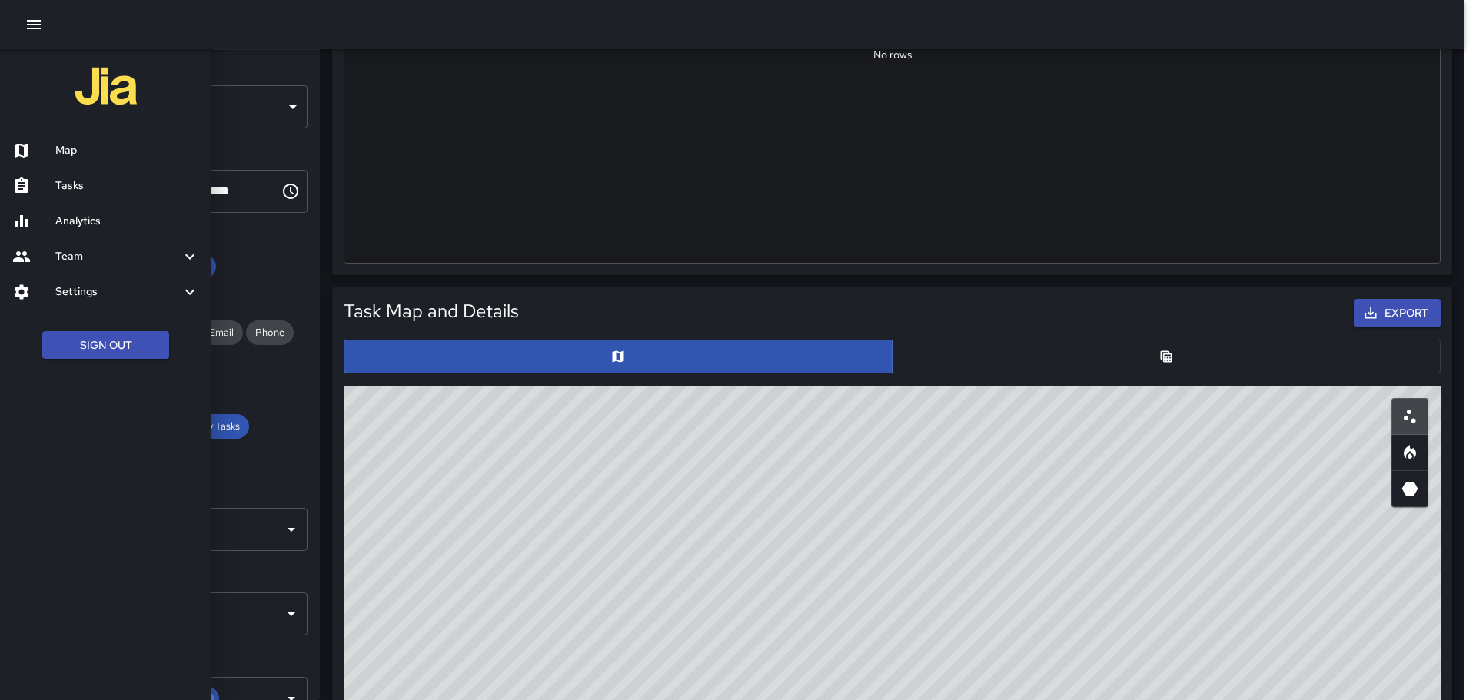
click at [1161, 355] on div at bounding box center [738, 350] width 1476 height 700
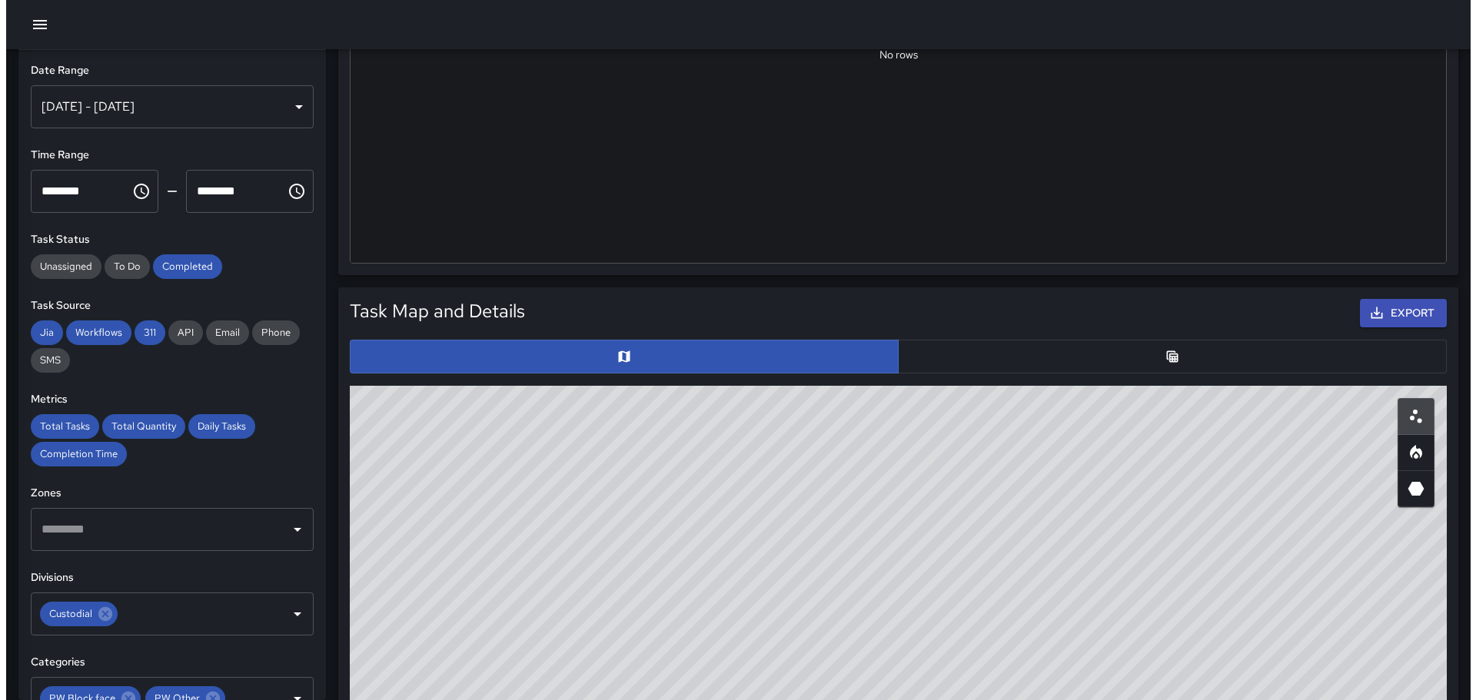
scroll to position [12, 12]
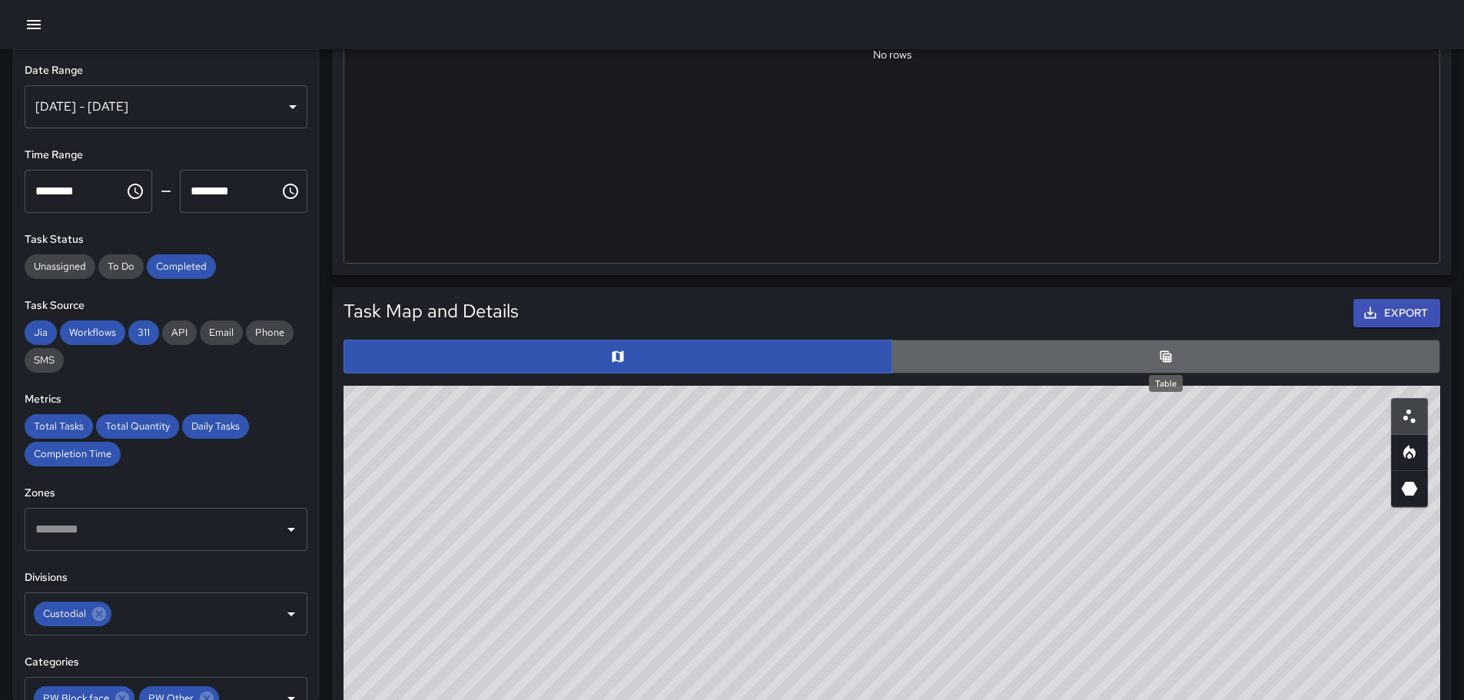
click at [1161, 355] on icon "Table" at bounding box center [1167, 357] width 12 height 12
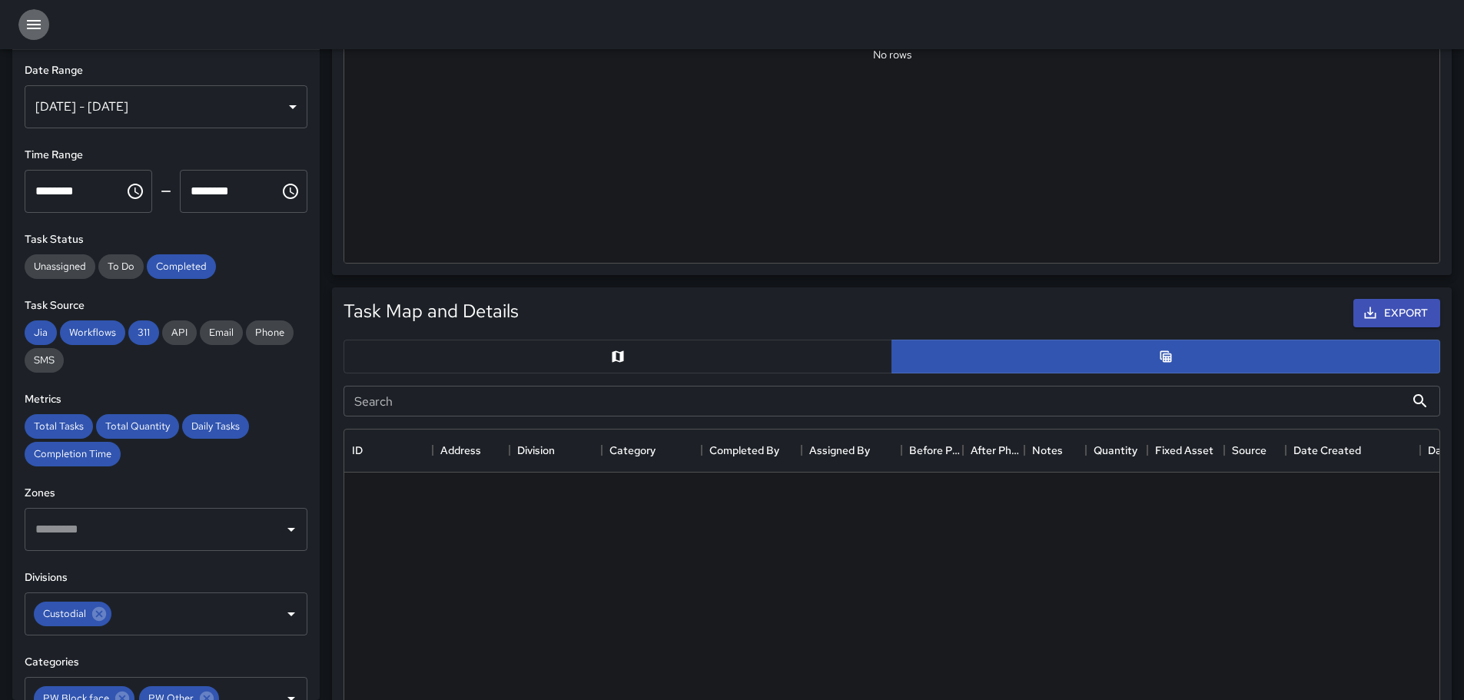
click at [37, 19] on icon "button" at bounding box center [34, 24] width 18 height 18
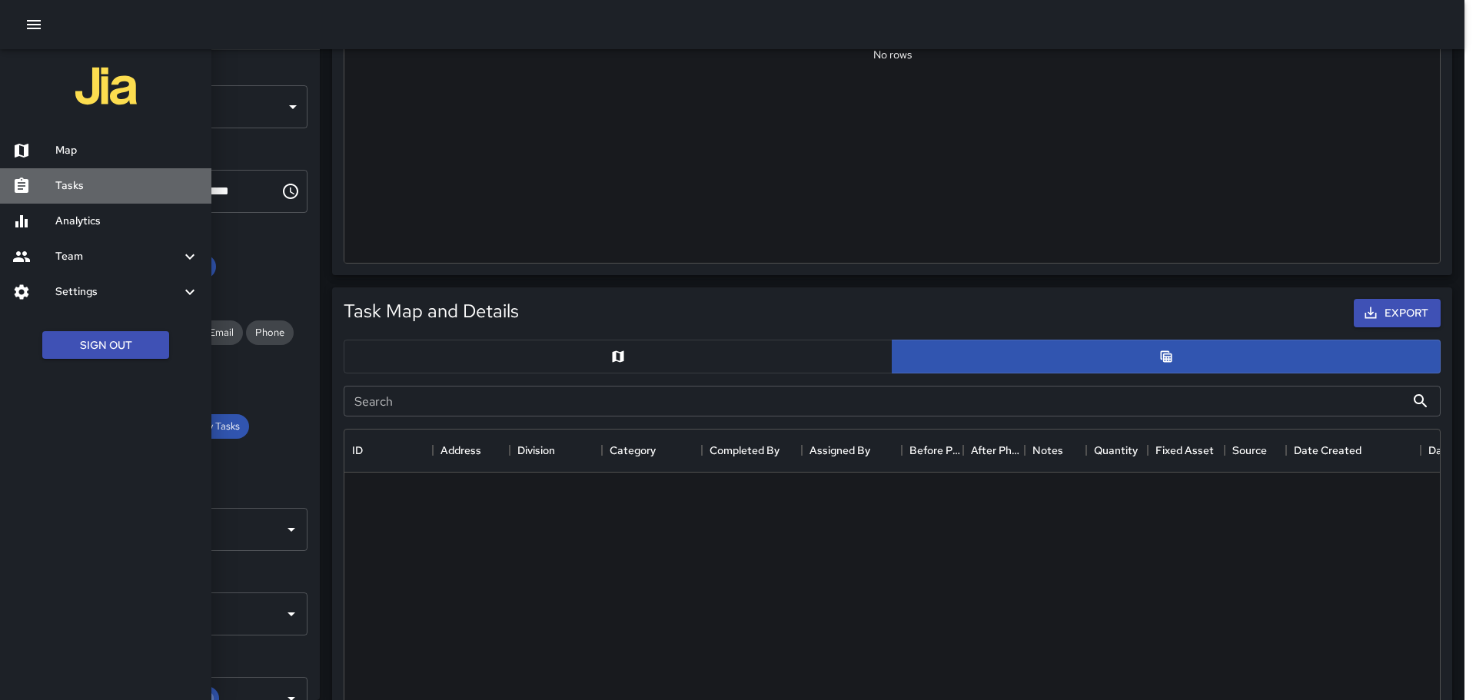
click at [69, 179] on h6 "Tasks" at bounding box center [127, 186] width 144 height 17
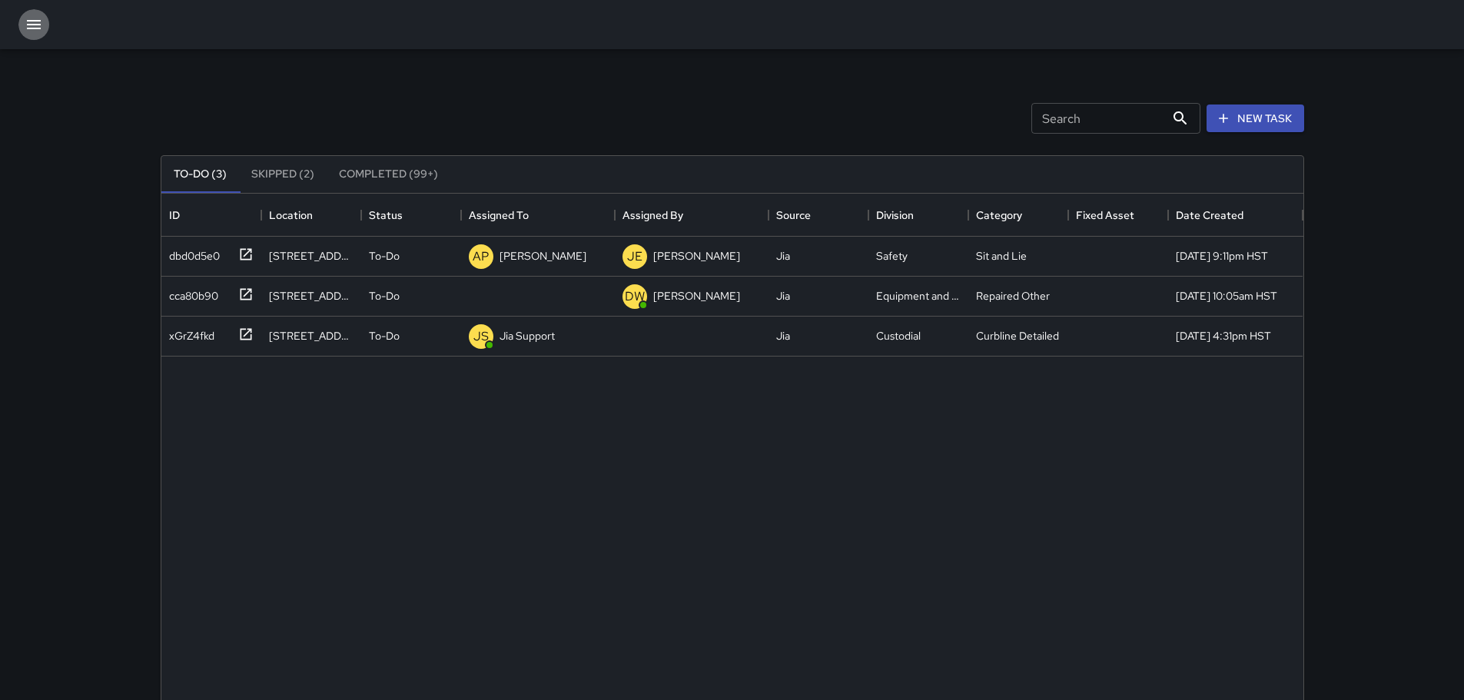
click at [29, 23] on icon "button" at bounding box center [34, 24] width 18 height 18
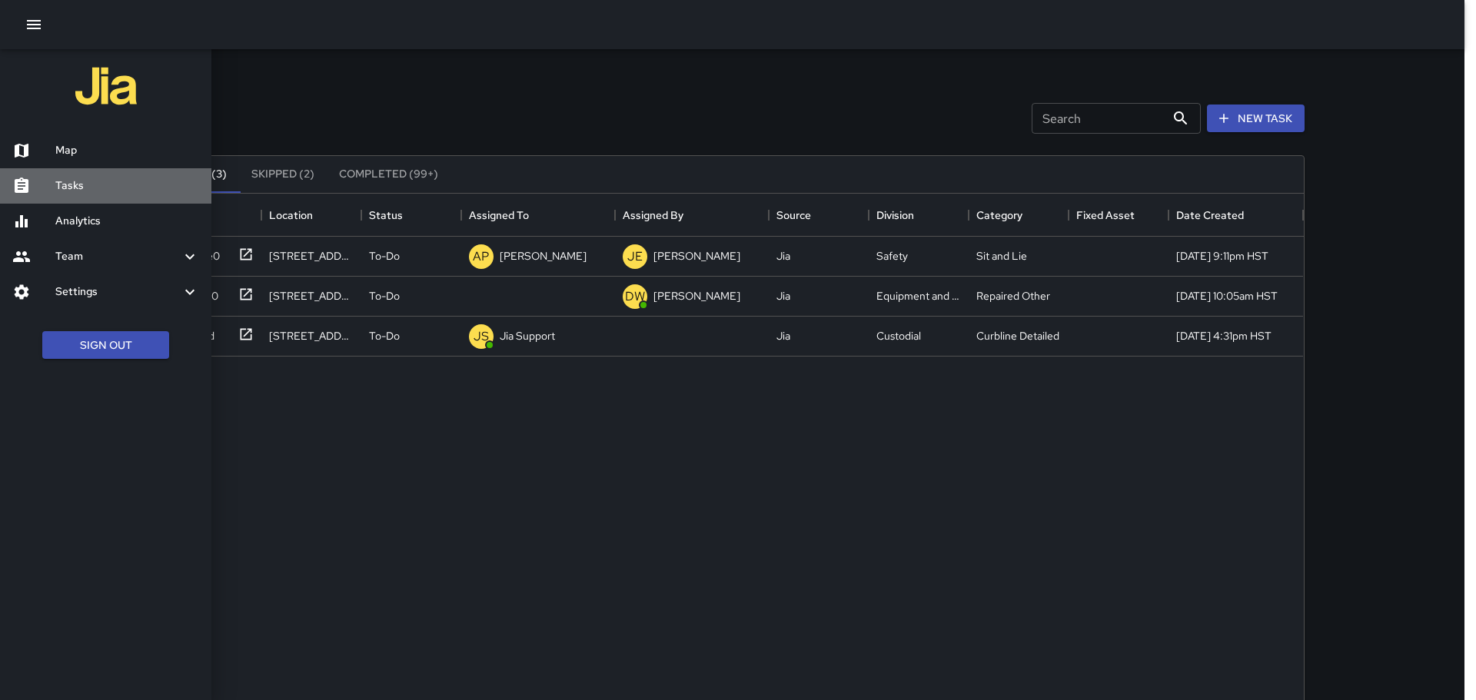
click at [68, 185] on h6 "Tasks" at bounding box center [127, 186] width 144 height 17
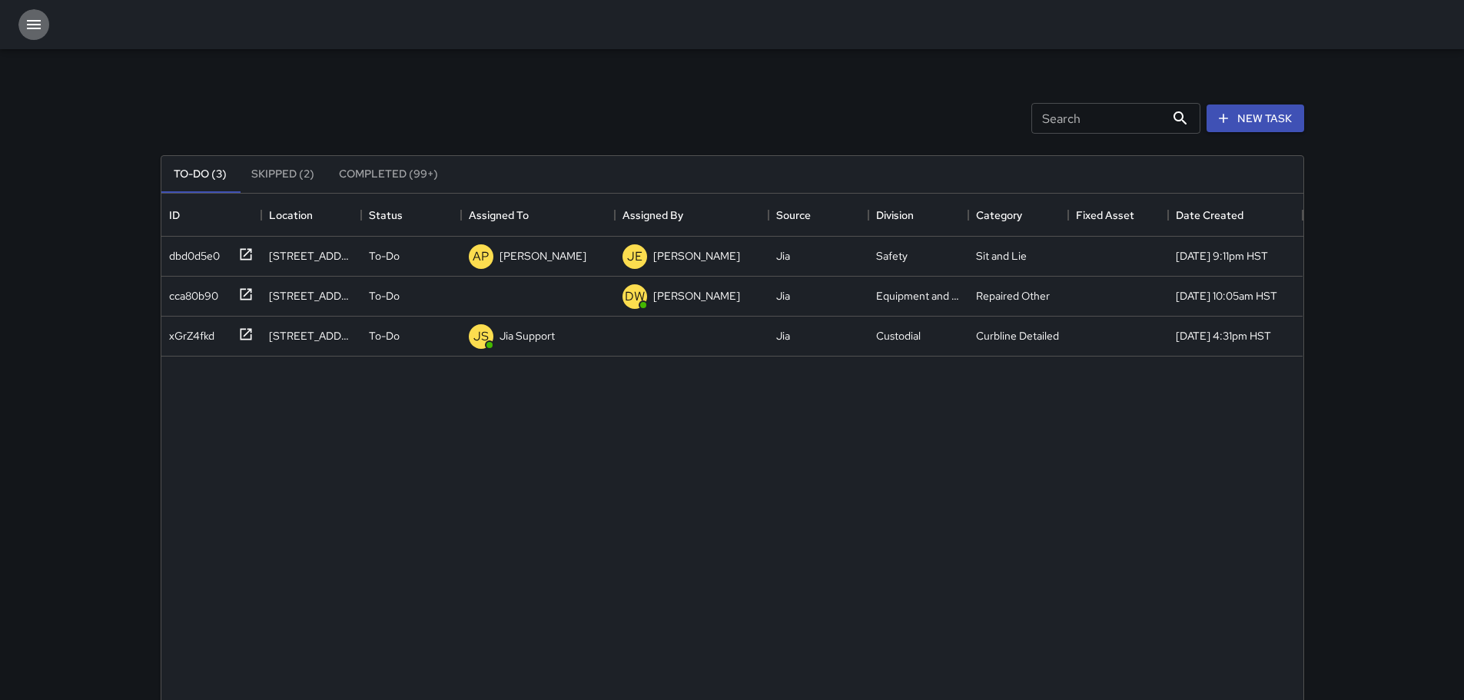
click at [35, 18] on icon "button" at bounding box center [34, 24] width 18 height 18
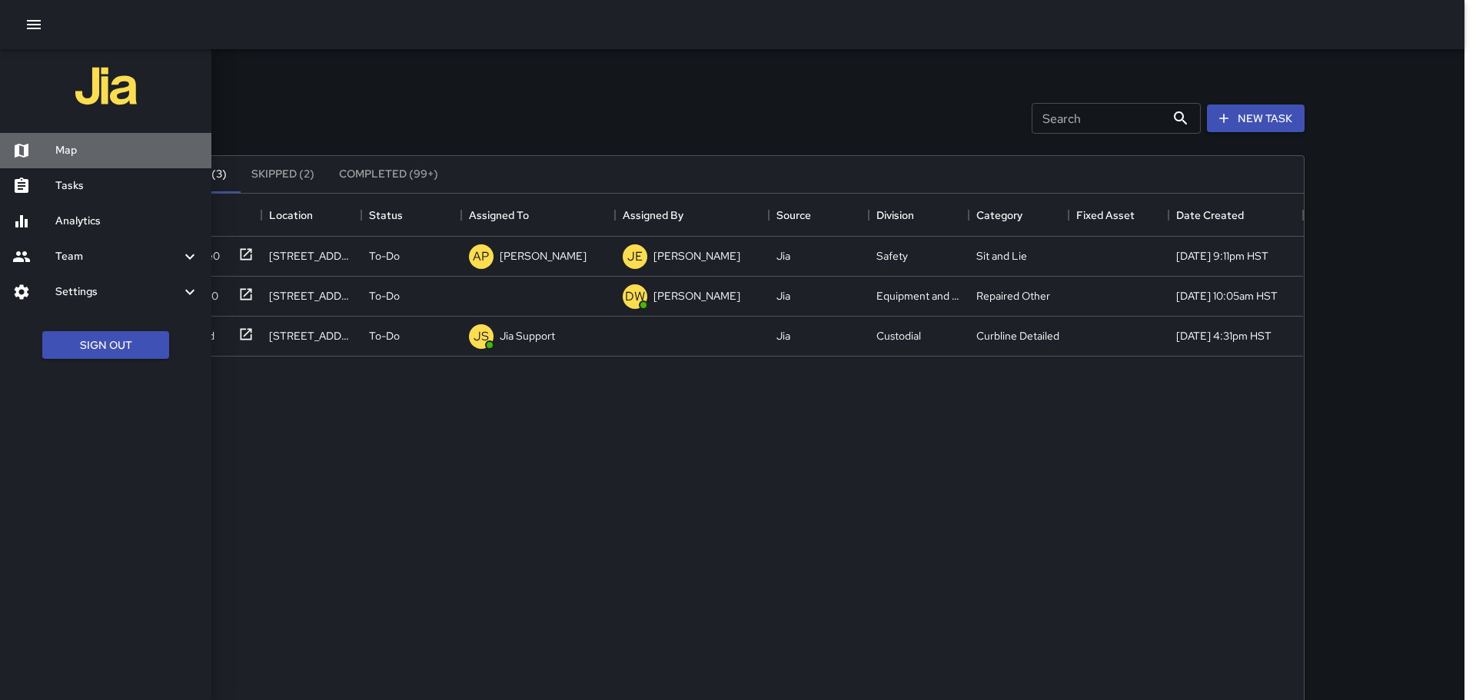
click at [60, 148] on h6 "Map" at bounding box center [127, 150] width 144 height 17
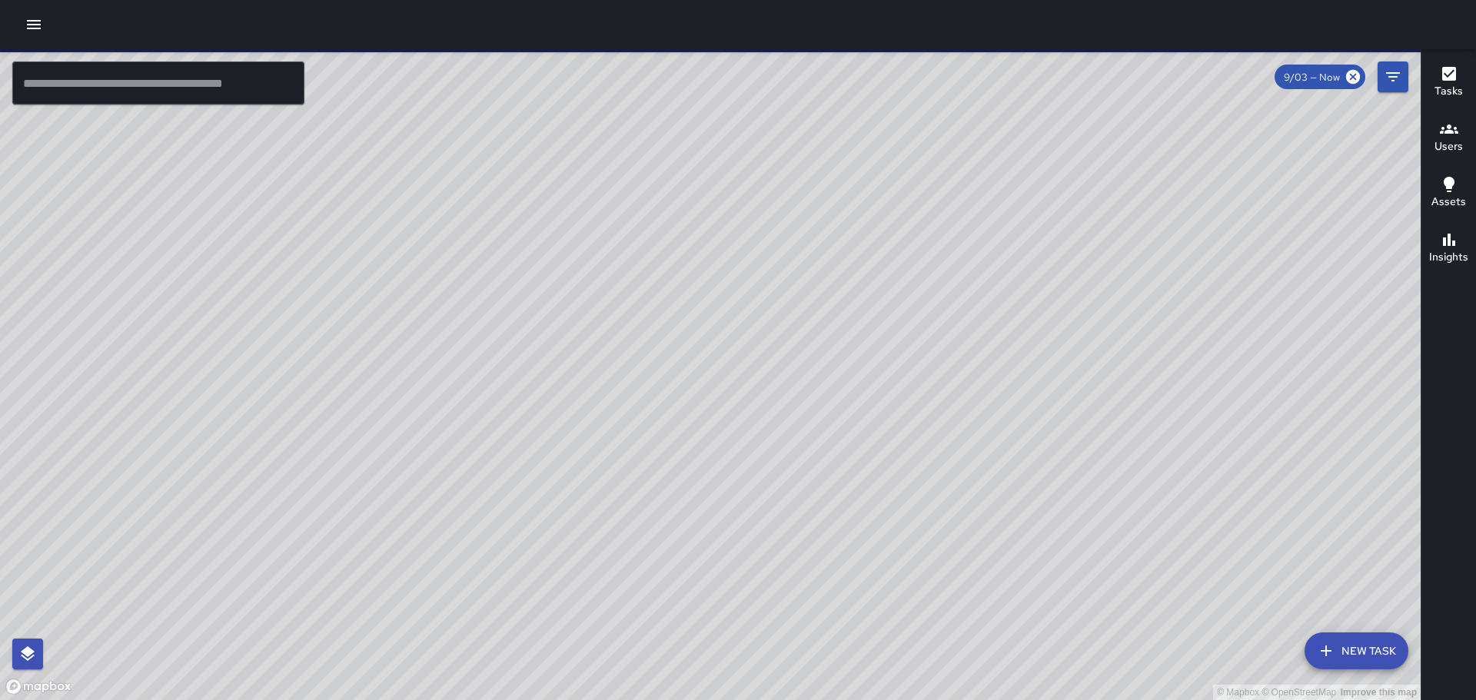
drag, startPoint x: 1152, startPoint y: 279, endPoint x: 811, endPoint y: 256, distance: 341.3
click at [693, 278] on div "© Mapbox © OpenStreetMap Improve this map" at bounding box center [710, 374] width 1421 height 651
drag, startPoint x: 856, startPoint y: 301, endPoint x: 997, endPoint y: 279, distance: 142.3
click at [997, 279] on div "© Mapbox © OpenStreetMap Improve this map" at bounding box center [710, 374] width 1421 height 651
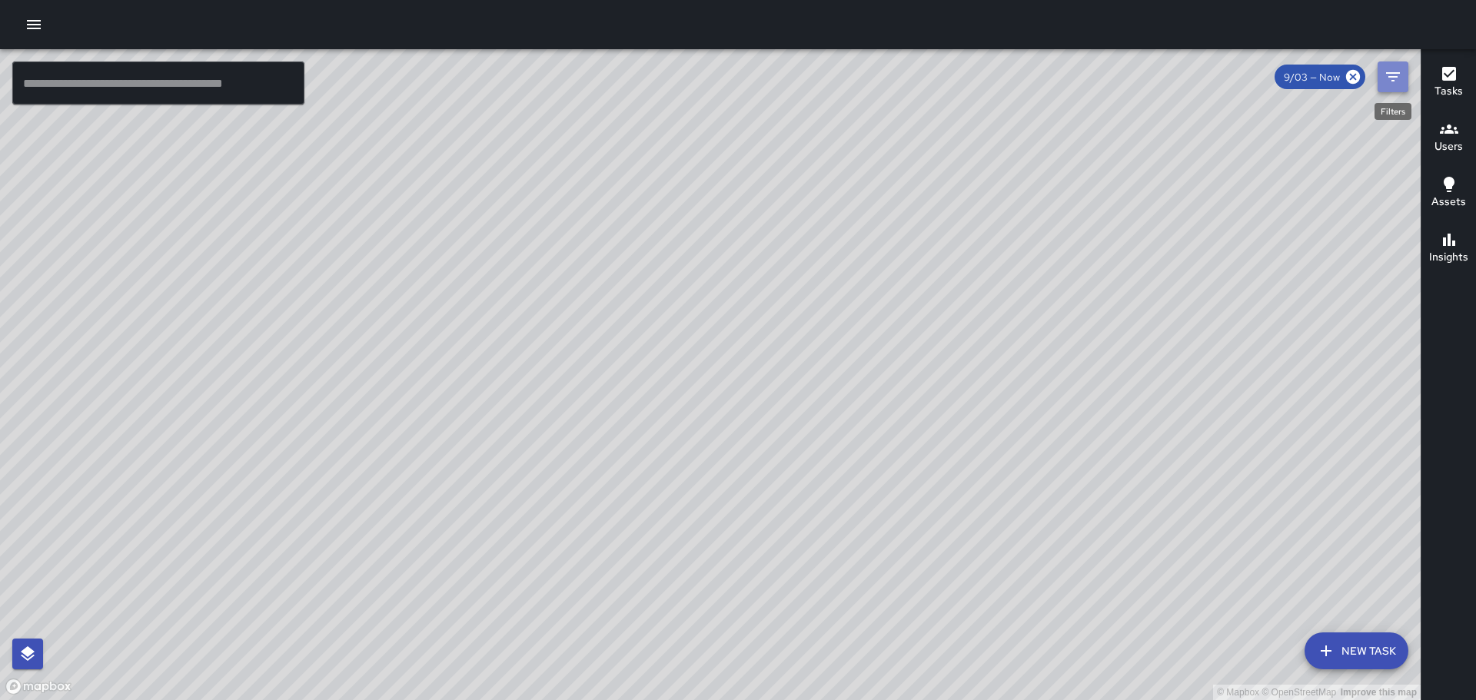
click at [1388, 74] on icon "Filters" at bounding box center [1393, 76] width 14 height 9
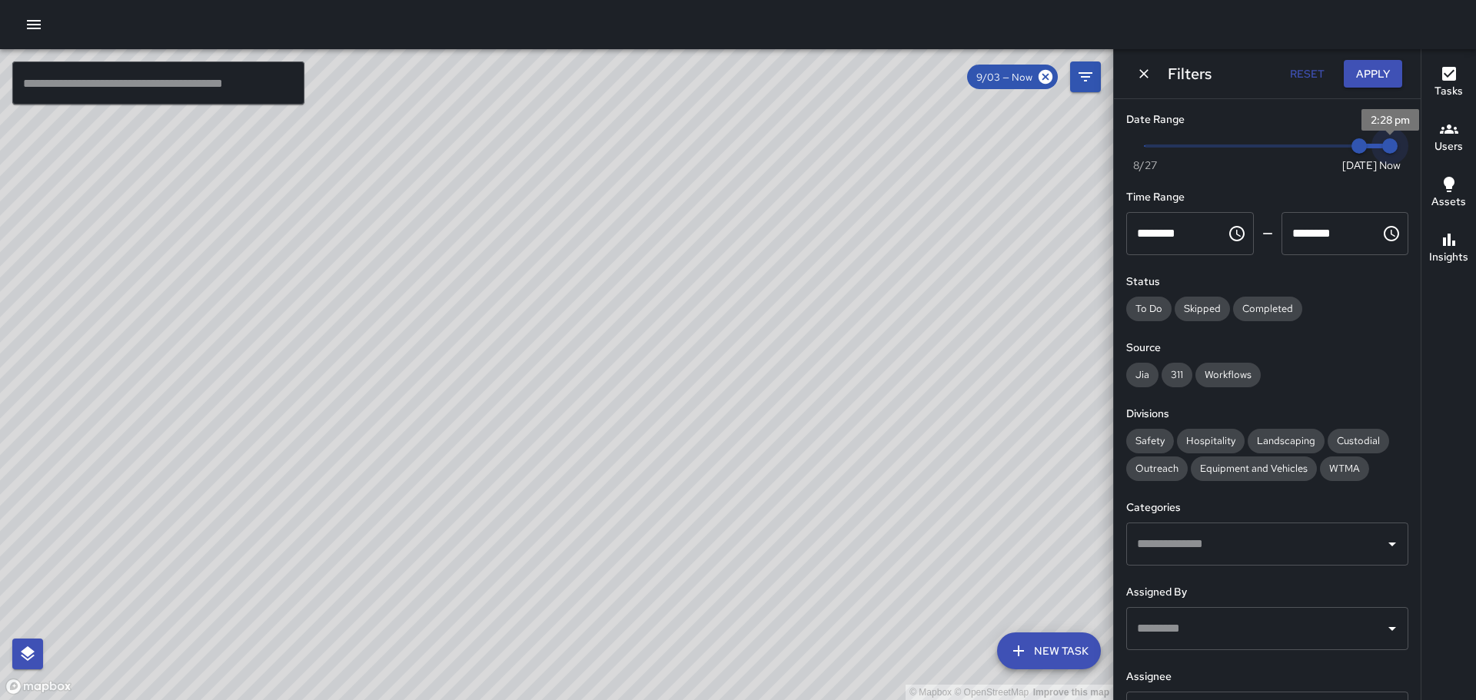
click at [1382, 138] on span "2:28 pm" at bounding box center [1389, 145] width 15 height 15
click at [1375, 68] on button "Apply" at bounding box center [1373, 74] width 58 height 28
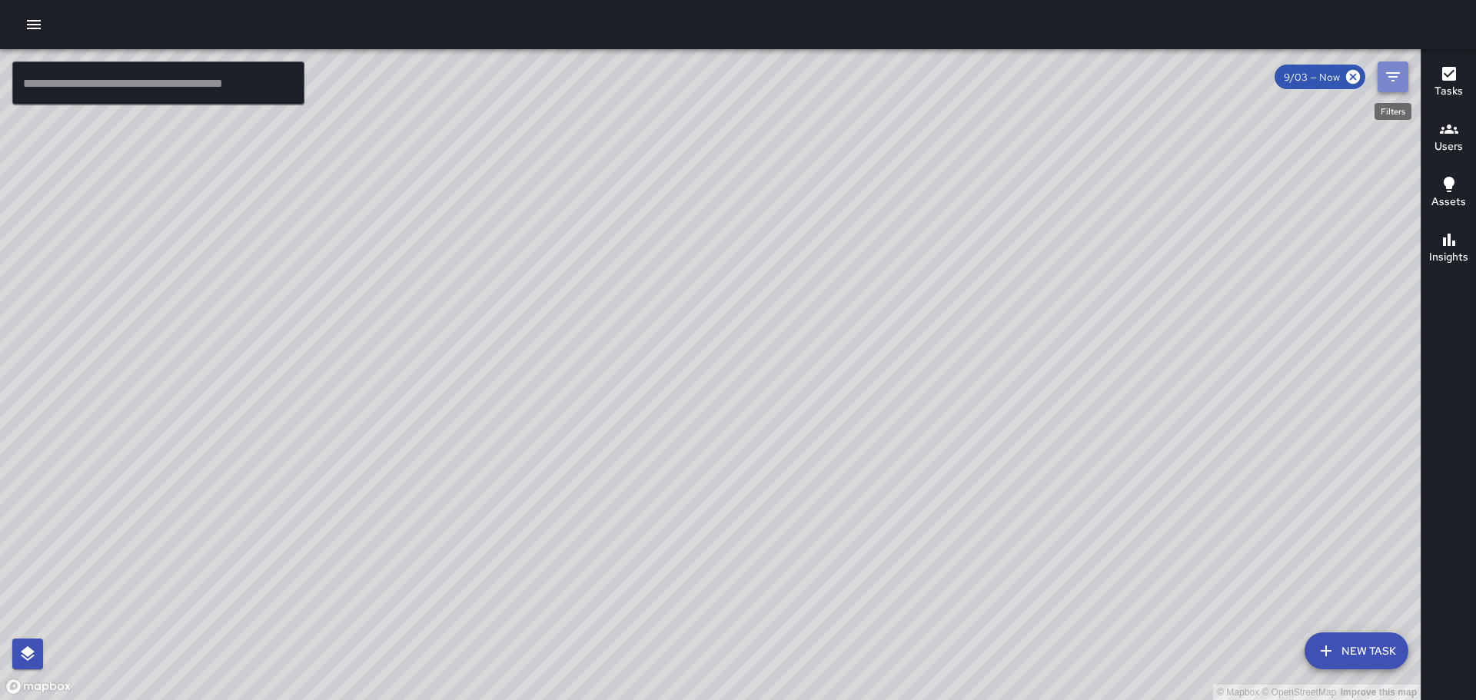
click at [1388, 72] on icon "Filters" at bounding box center [1393, 76] width 14 height 9
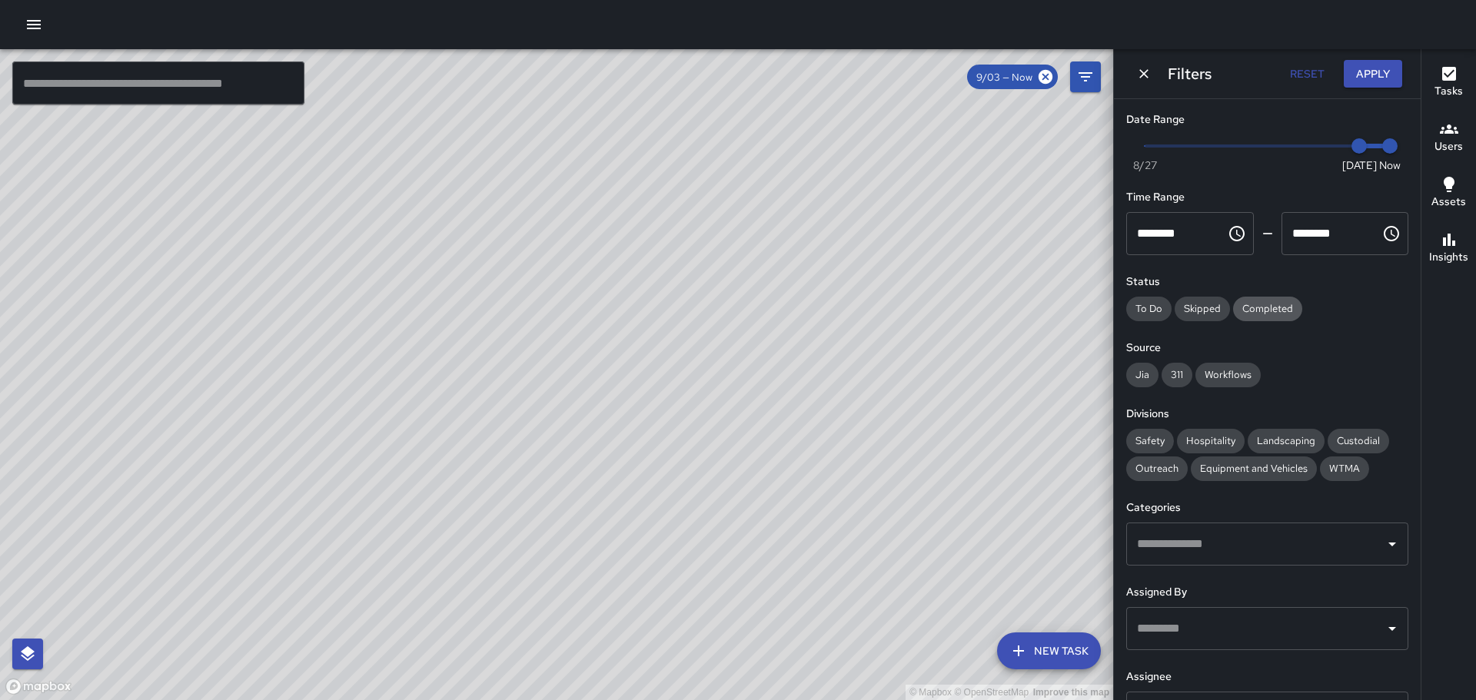
click at [1268, 305] on span "Completed" at bounding box center [1267, 308] width 69 height 13
click at [1344, 438] on span "Custodial" at bounding box center [1358, 440] width 61 height 13
click at [1388, 543] on icon "Open" at bounding box center [1392, 545] width 8 height 4
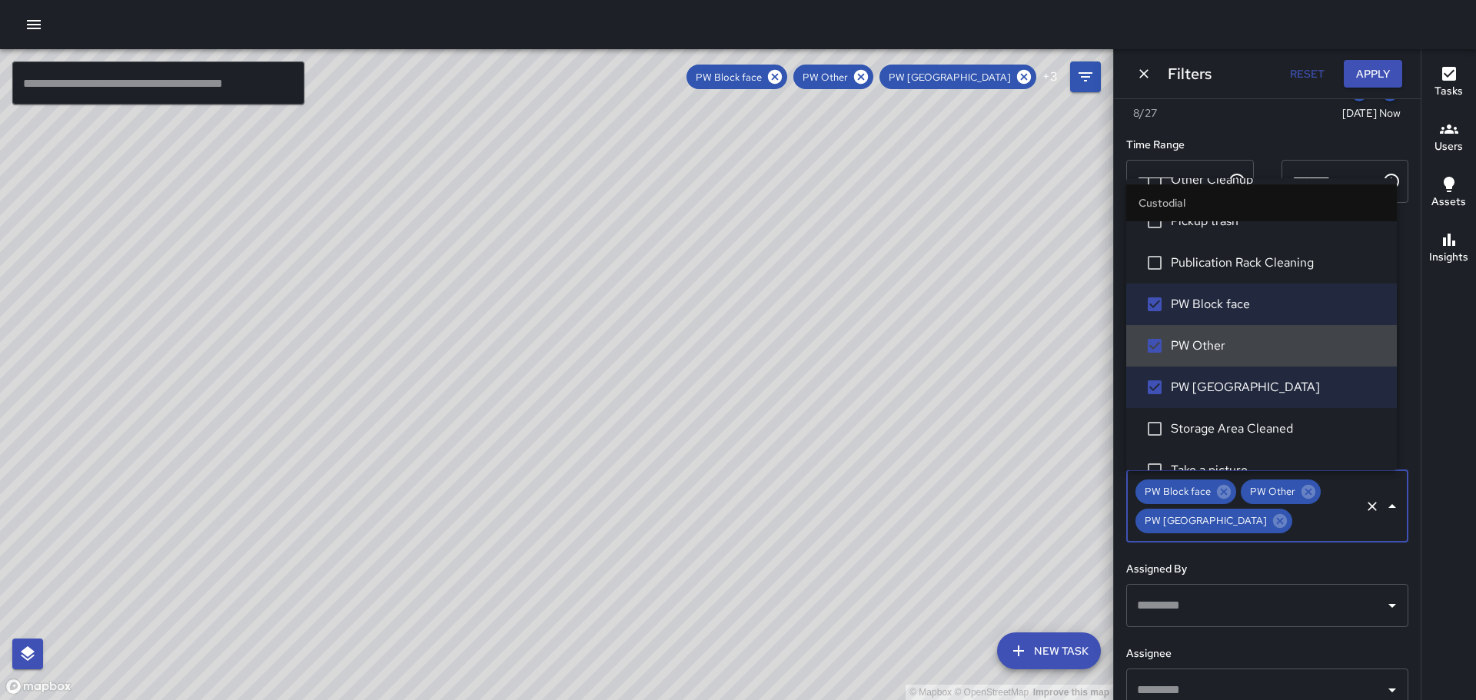
scroll to position [48, 0]
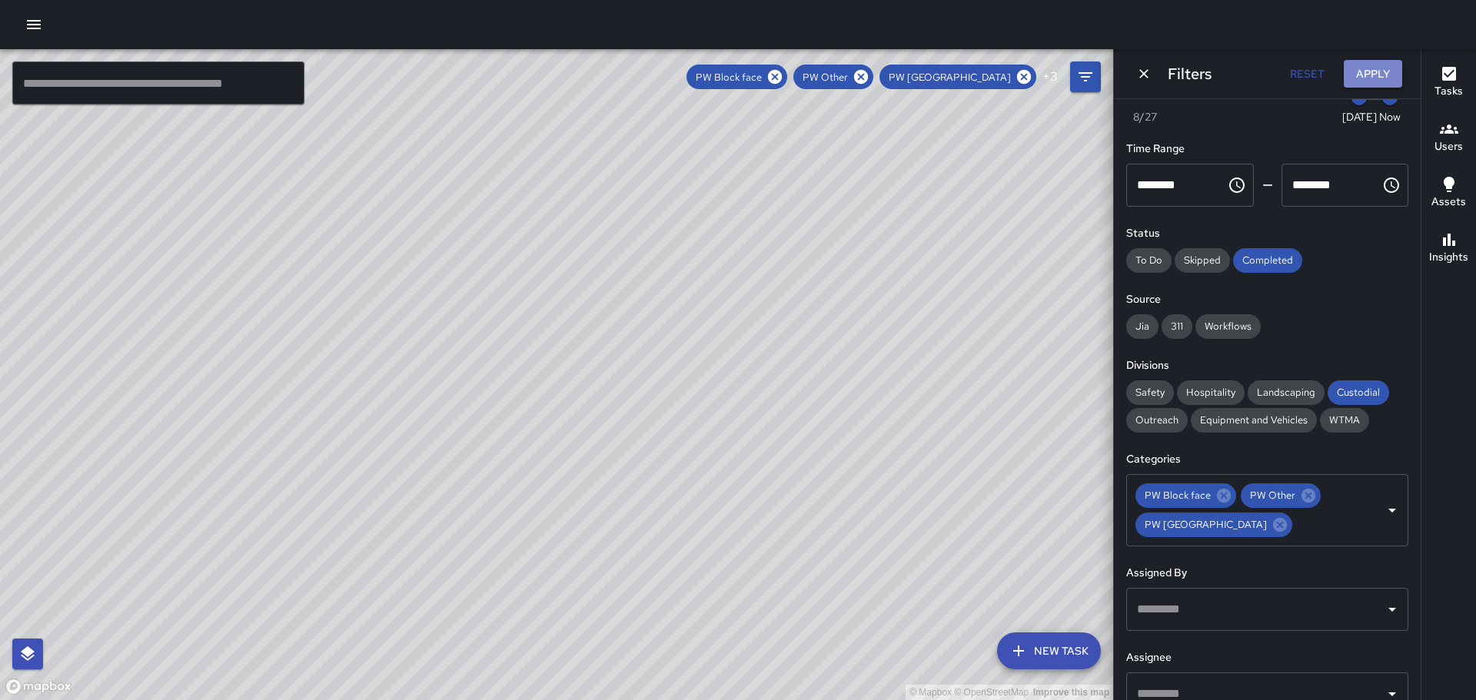
click at [1371, 68] on button "Apply" at bounding box center [1373, 74] width 58 height 28
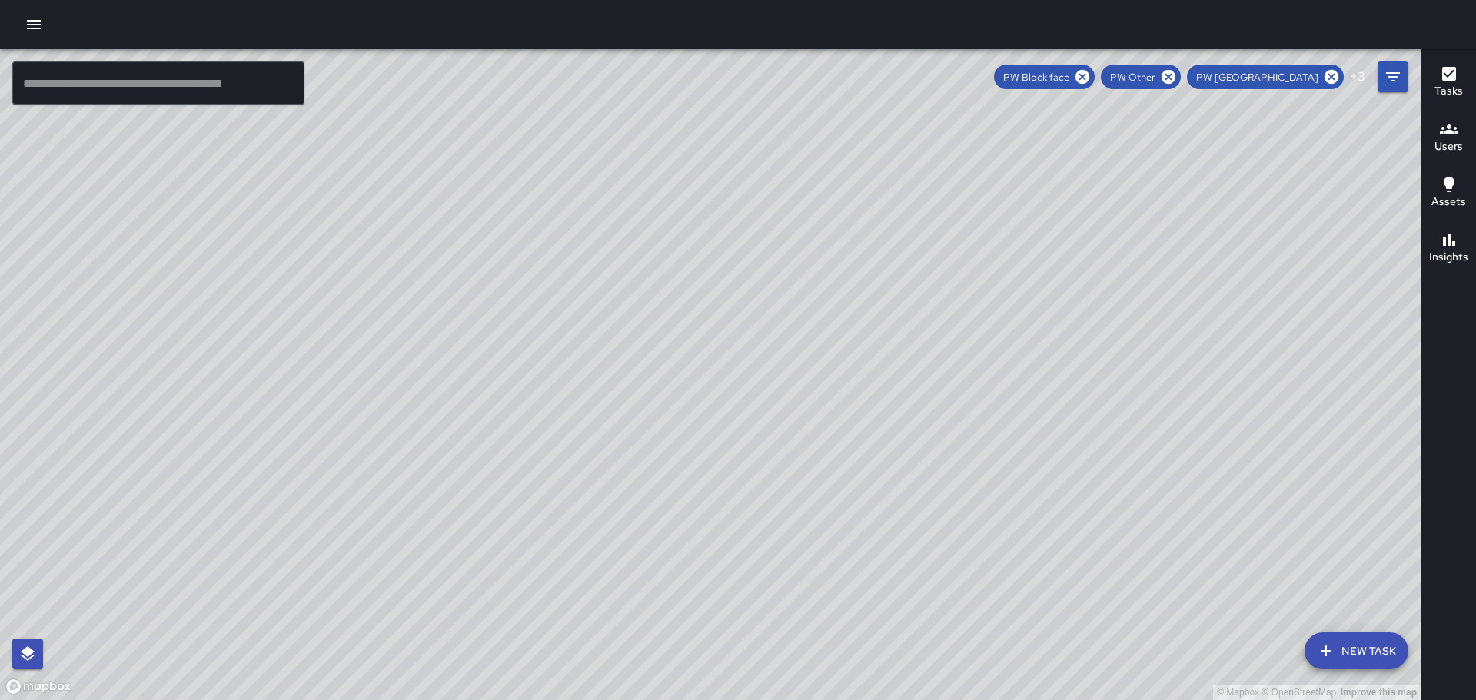
click at [1445, 75] on icon "button" at bounding box center [1449, 74] width 18 height 18
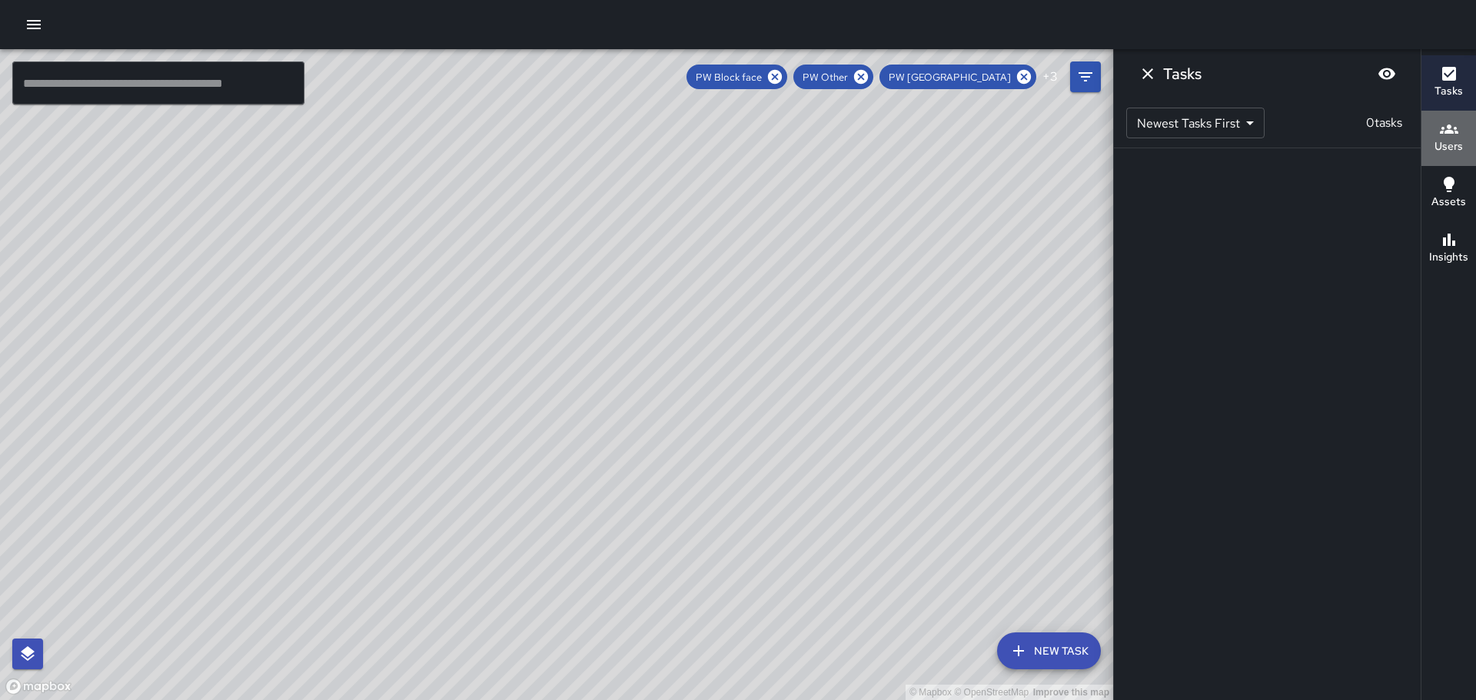
click at [1449, 131] on icon "button" at bounding box center [1449, 129] width 18 height 9
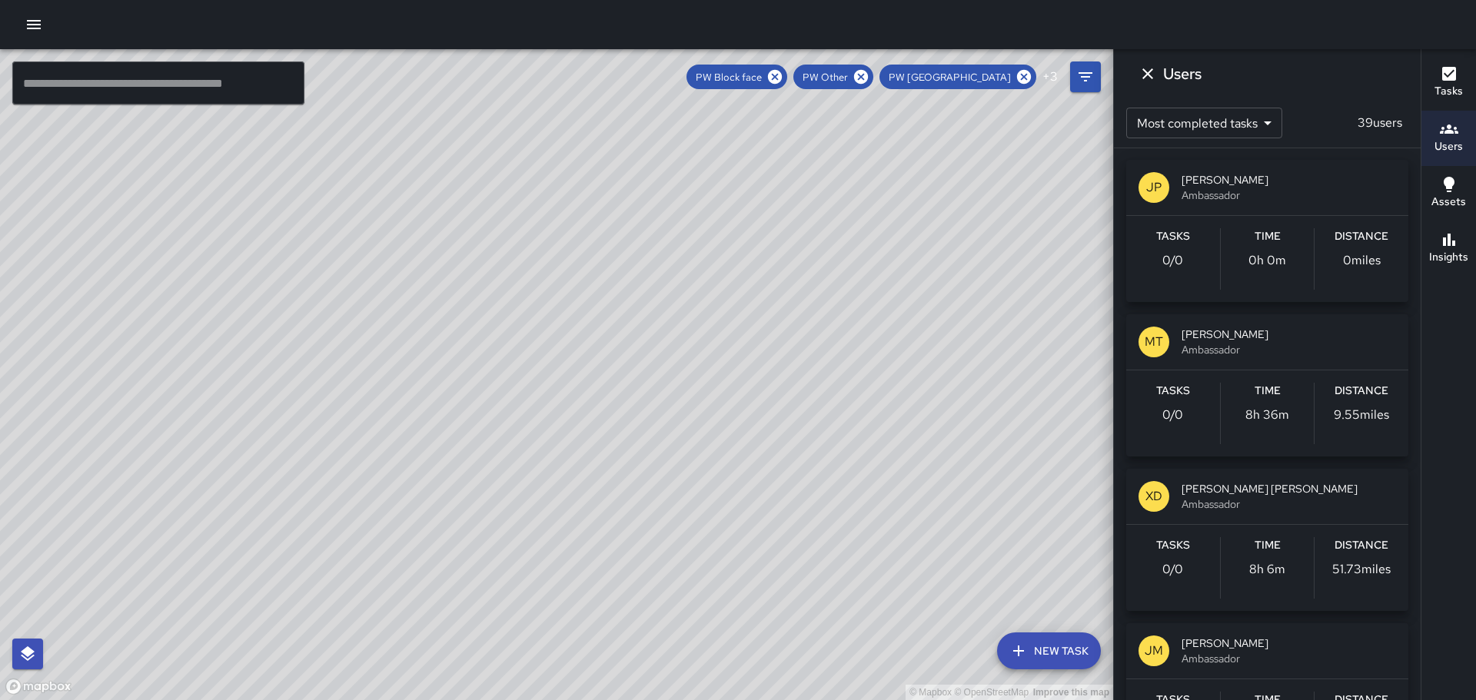
scroll to position [0, 0]
click at [1453, 237] on icon "button" at bounding box center [1449, 240] width 18 height 18
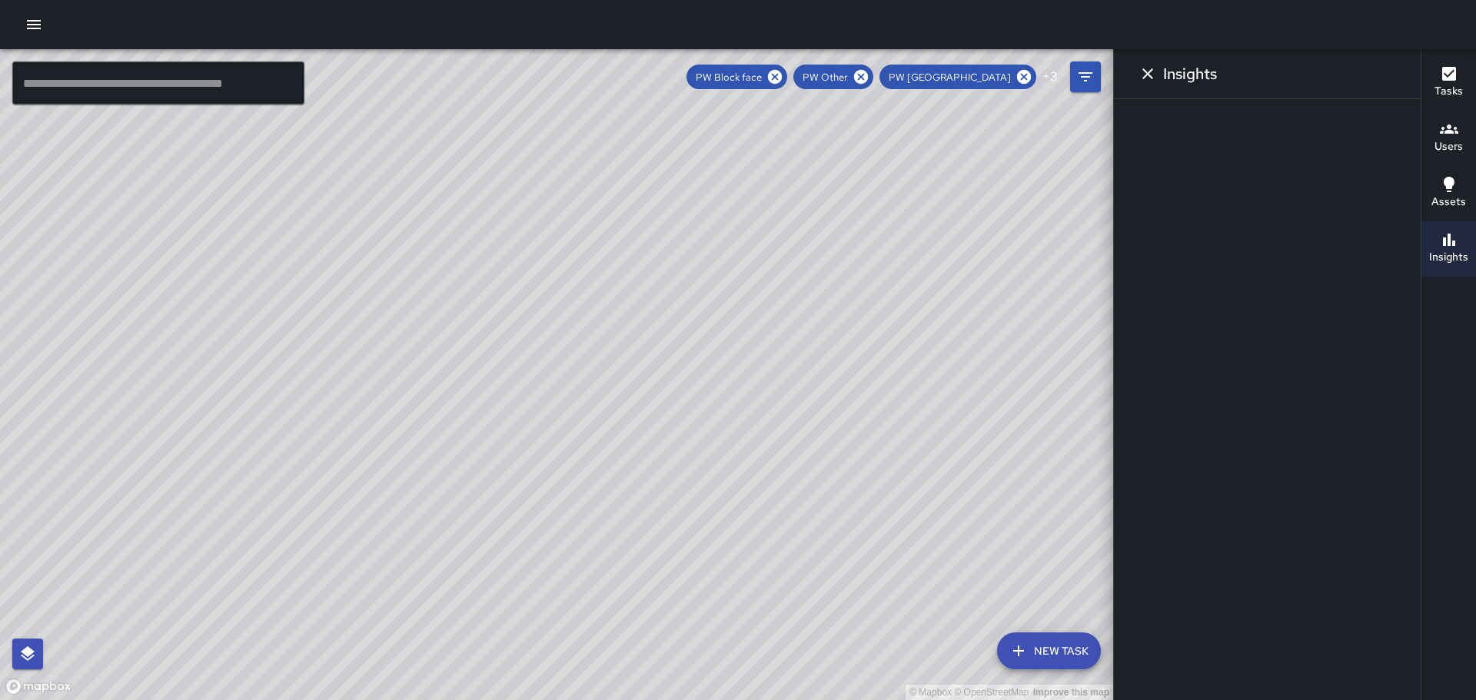
click at [1453, 72] on icon "button" at bounding box center [1449, 74] width 14 height 14
click at [1143, 73] on icon "Dismiss" at bounding box center [1147, 74] width 18 height 18
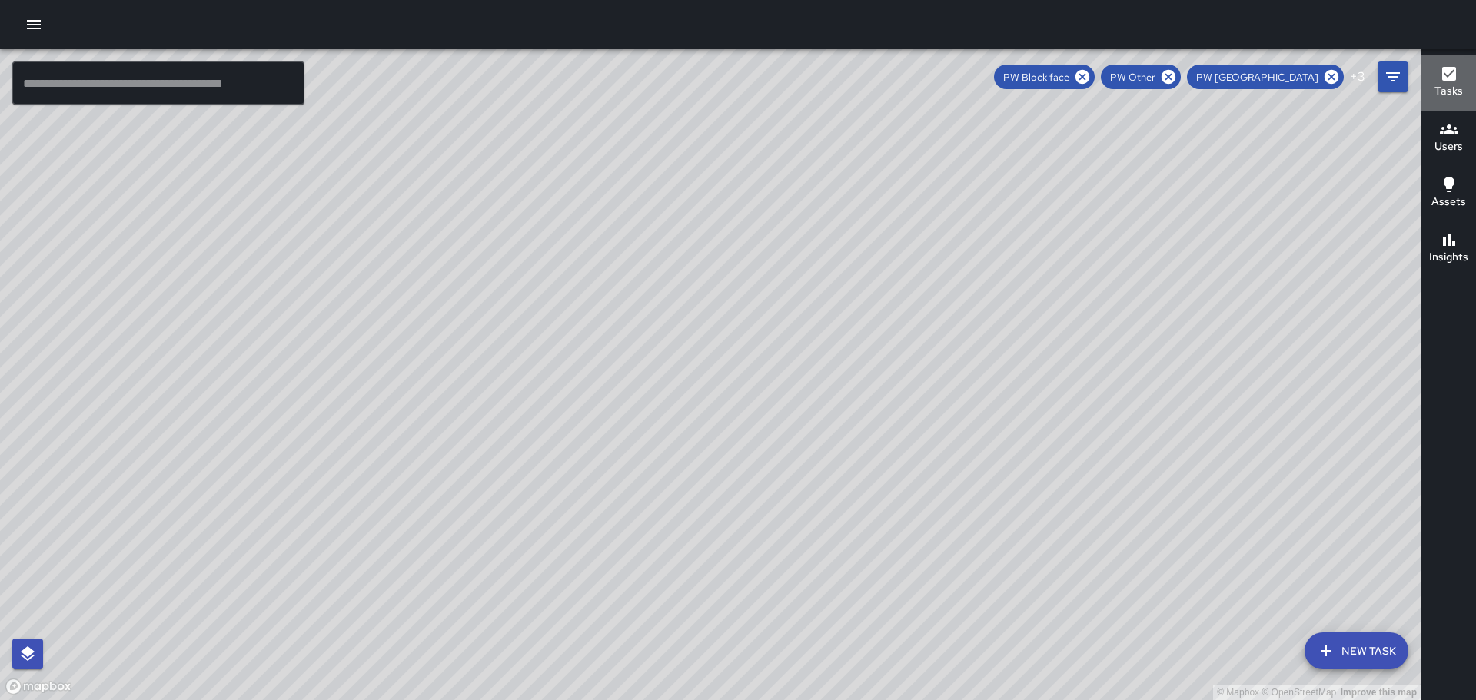
click at [1451, 75] on icon "button" at bounding box center [1449, 74] width 14 height 14
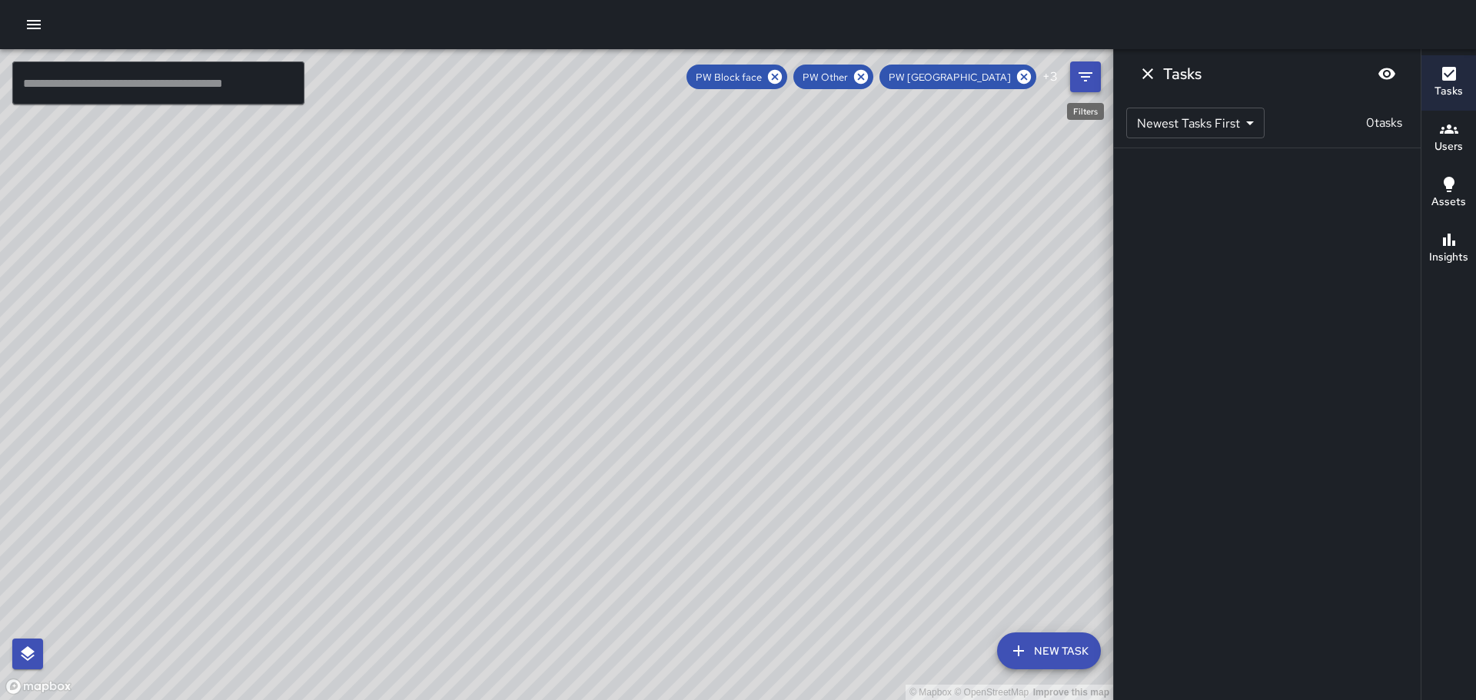
click at [1085, 78] on icon "Filters" at bounding box center [1085, 77] width 18 height 18
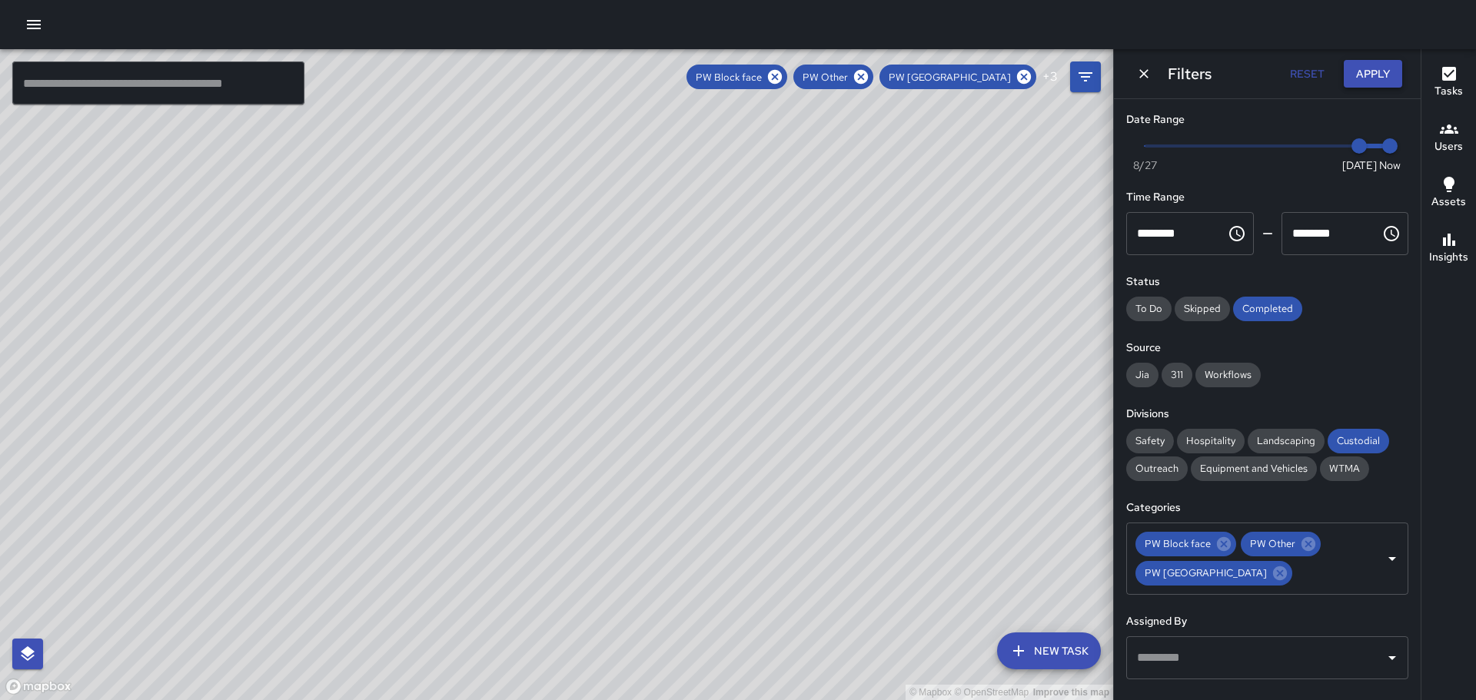
click at [1383, 56] on div "Filters Reset Apply" at bounding box center [1267, 73] width 307 height 49
click at [1380, 64] on button "Apply" at bounding box center [1373, 74] width 58 height 28
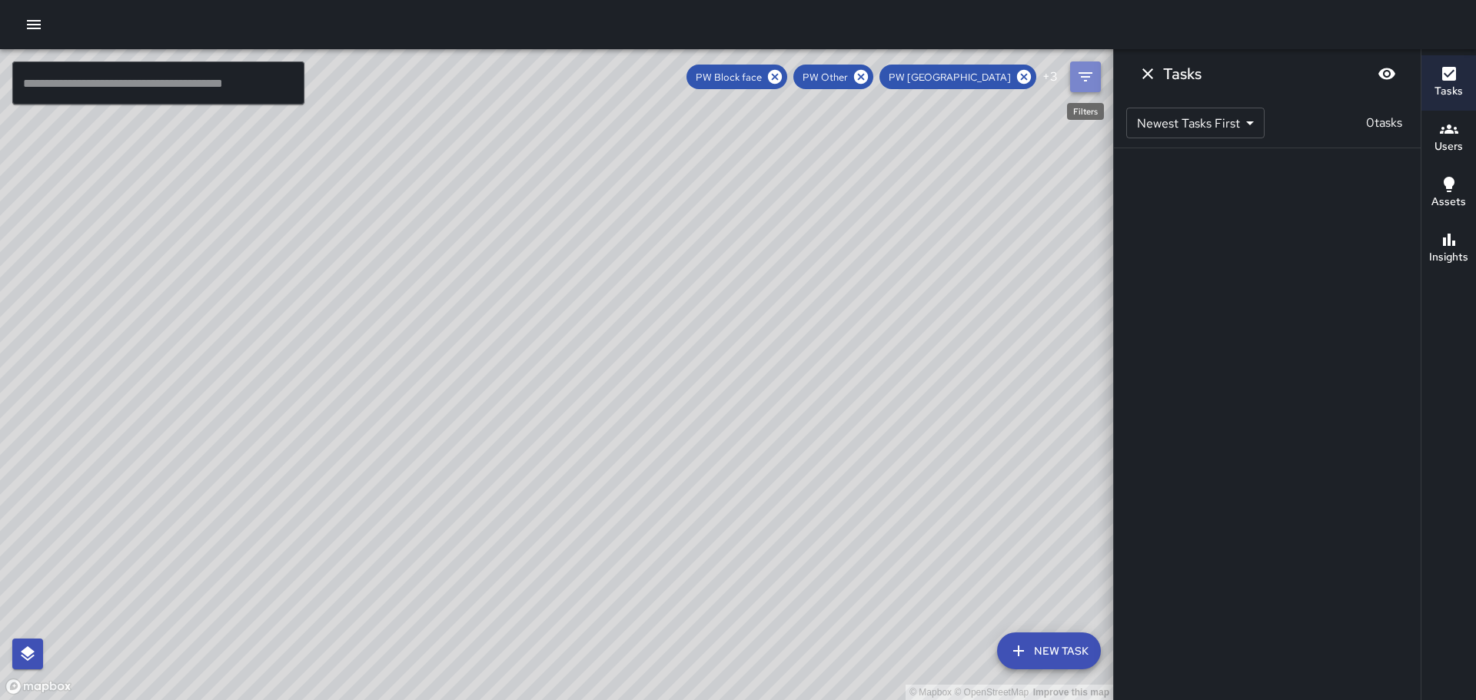
click at [1080, 78] on icon "Filters" at bounding box center [1085, 77] width 18 height 18
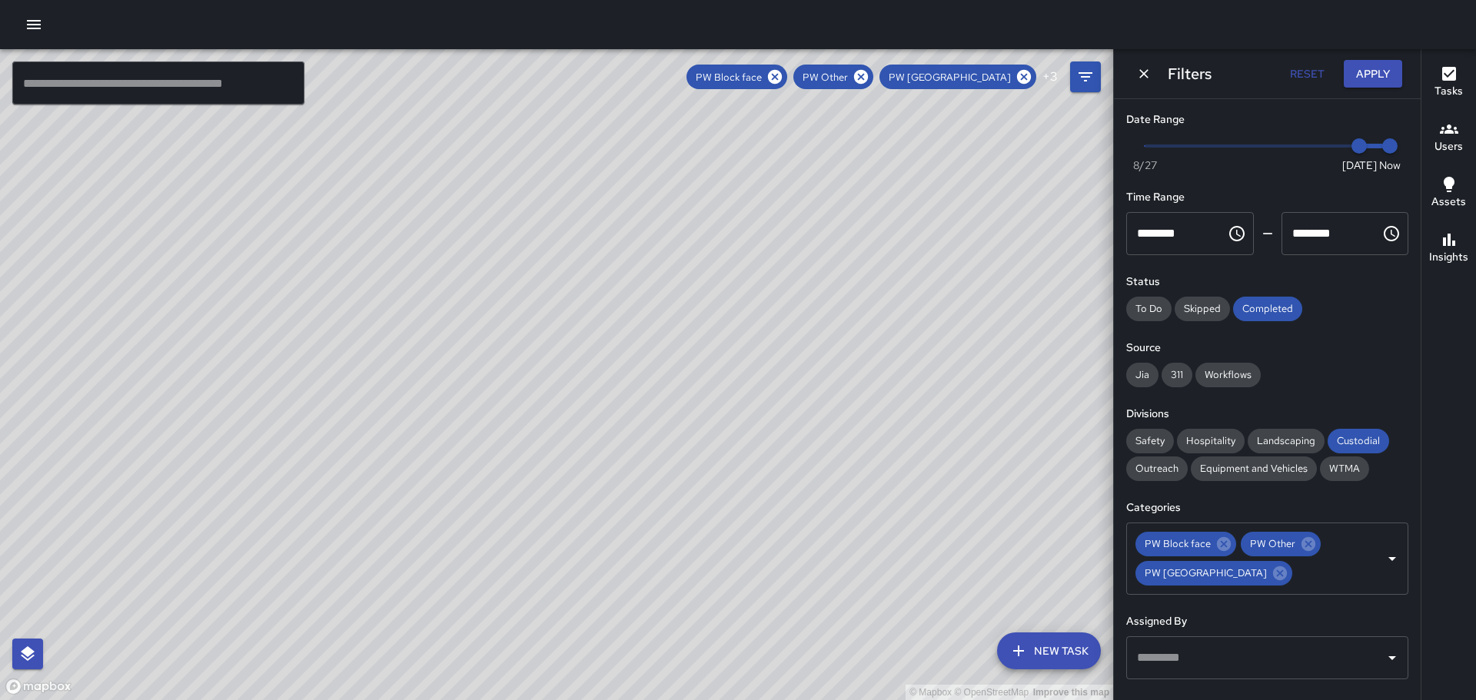
type input "*"
click at [1323, 144] on span "Now [DATE] [DATE] 2:30 pm" at bounding box center [1267, 146] width 245 height 23
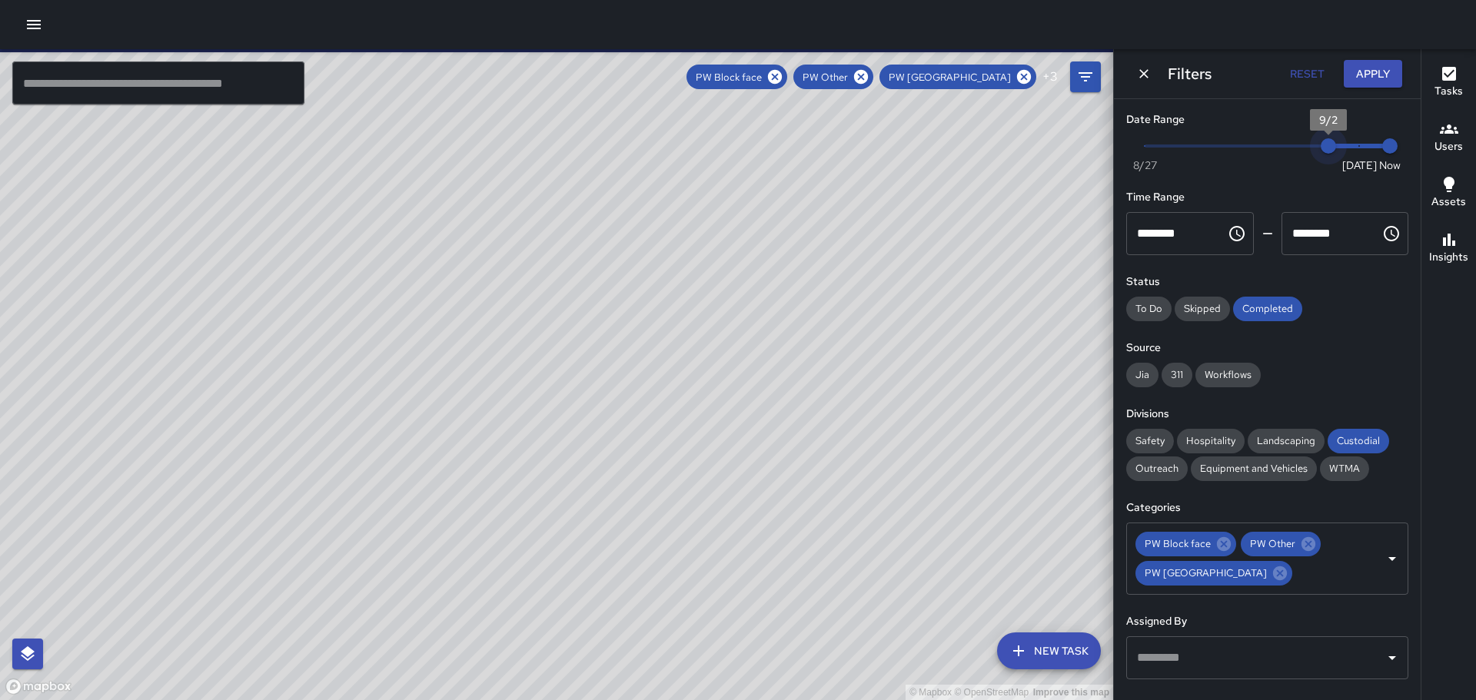
click at [1321, 141] on span "9/2" at bounding box center [1328, 145] width 15 height 15
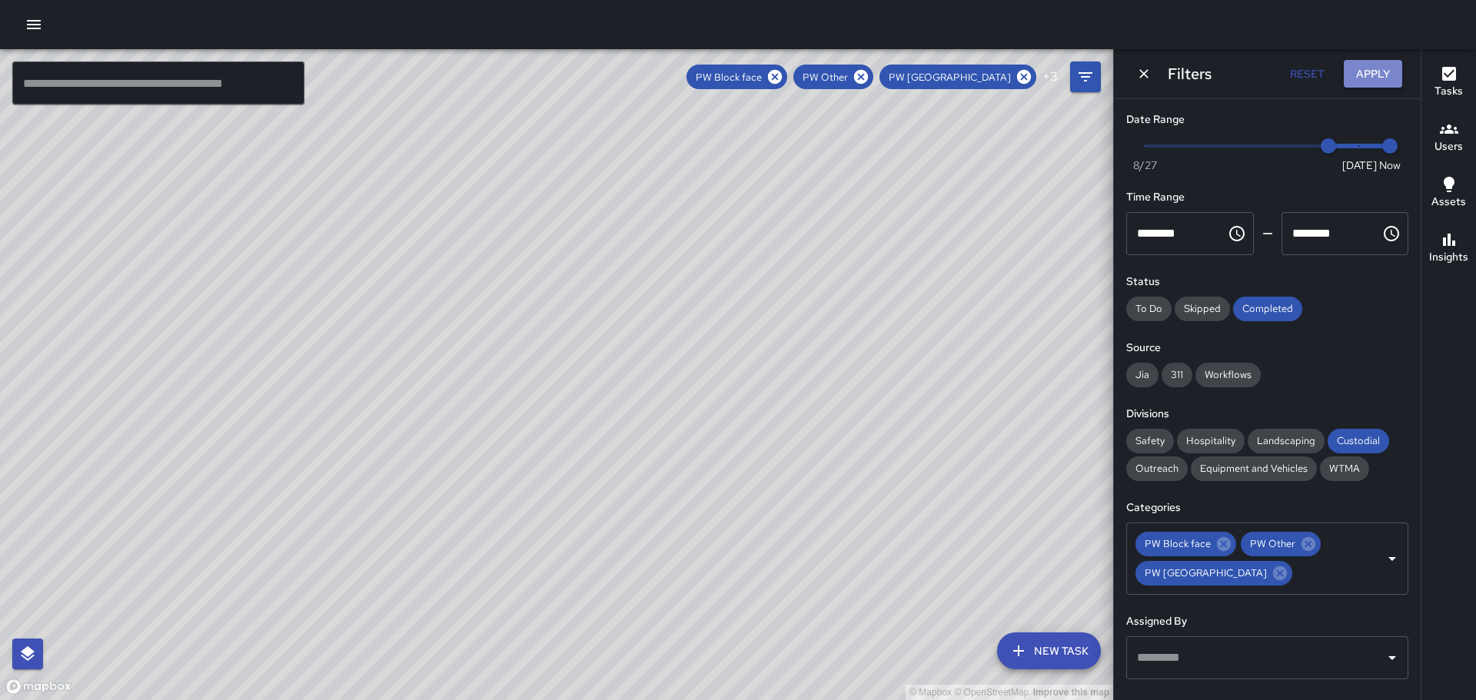
click at [1369, 75] on button "Apply" at bounding box center [1373, 74] width 58 height 28
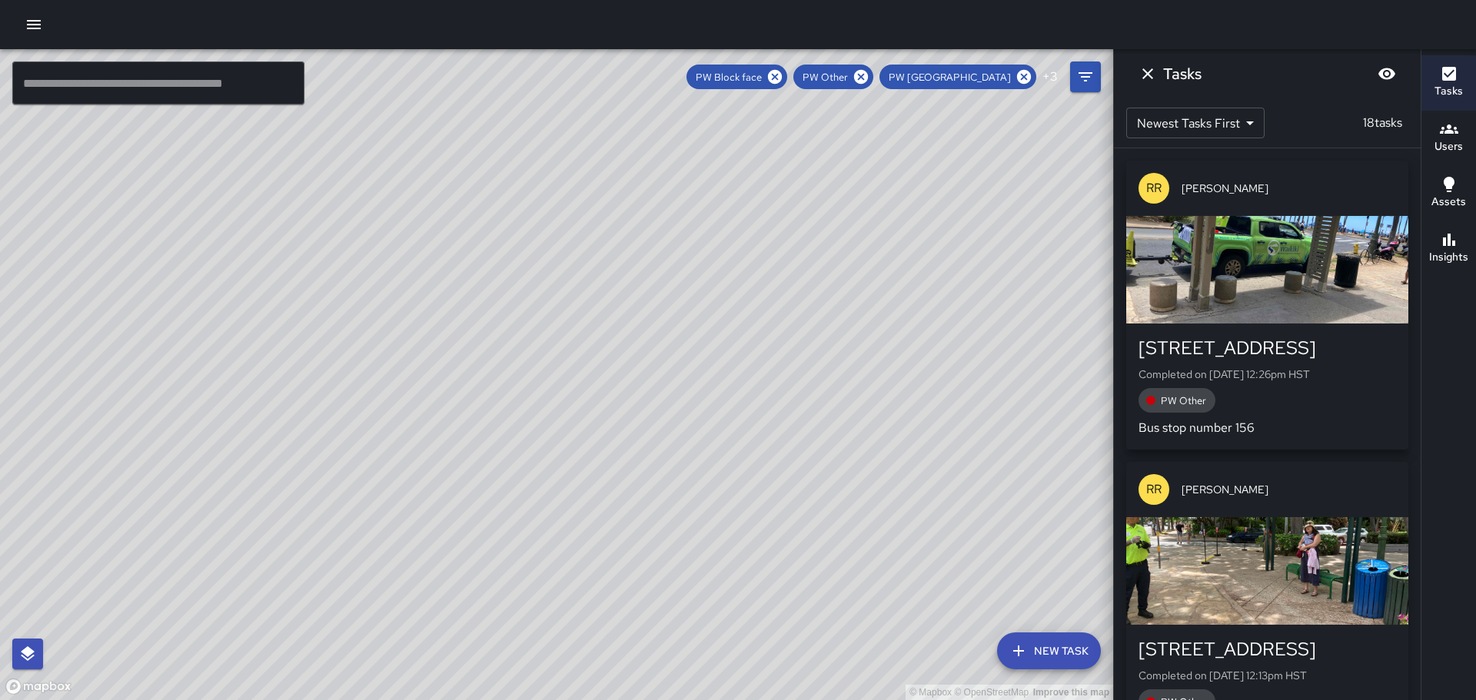
drag, startPoint x: 216, startPoint y: 309, endPoint x: 362, endPoint y: 411, distance: 178.3
click at [362, 411] on div "© Mapbox © OpenStreetMap Improve this map" at bounding box center [556, 374] width 1113 height 651
drag, startPoint x: 199, startPoint y: 538, endPoint x: 816, endPoint y: 323, distance: 653.7
click at [818, 321] on div "© Mapbox © OpenStreetMap Improve this map" at bounding box center [556, 374] width 1113 height 651
drag, startPoint x: 725, startPoint y: 558, endPoint x: 771, endPoint y: 695, distance: 144.4
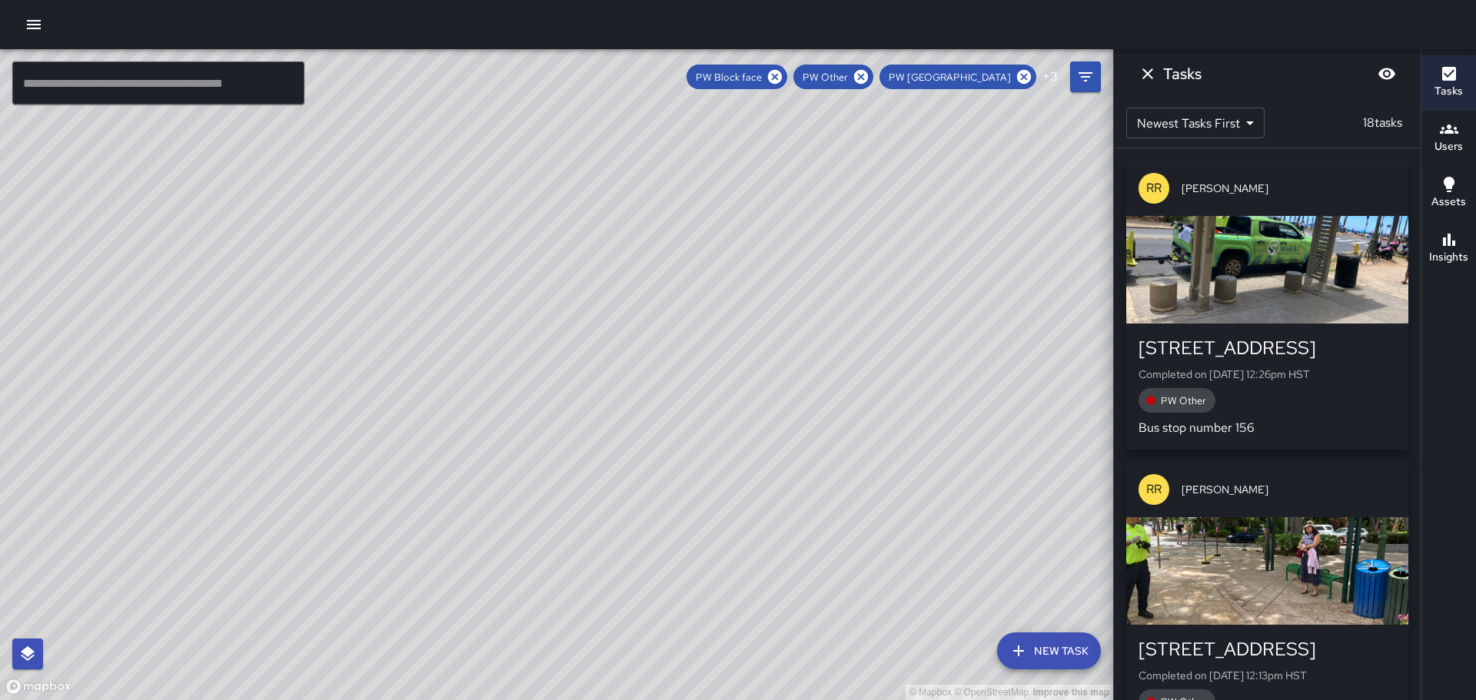
click at [771, 695] on div "© Mapbox © OpenStreetMap Improve this map" at bounding box center [556, 374] width 1113 height 651
drag, startPoint x: 962, startPoint y: 336, endPoint x: 1016, endPoint y: 309, distance: 60.2
click at [1016, 310] on div "© Mapbox © OpenStreetMap Improve this map" at bounding box center [556, 374] width 1113 height 651
drag, startPoint x: 394, startPoint y: 464, endPoint x: 467, endPoint y: 244, distance: 231.7
click at [467, 248] on div "© Mapbox © OpenStreetMap Improve this map" at bounding box center [556, 374] width 1113 height 651
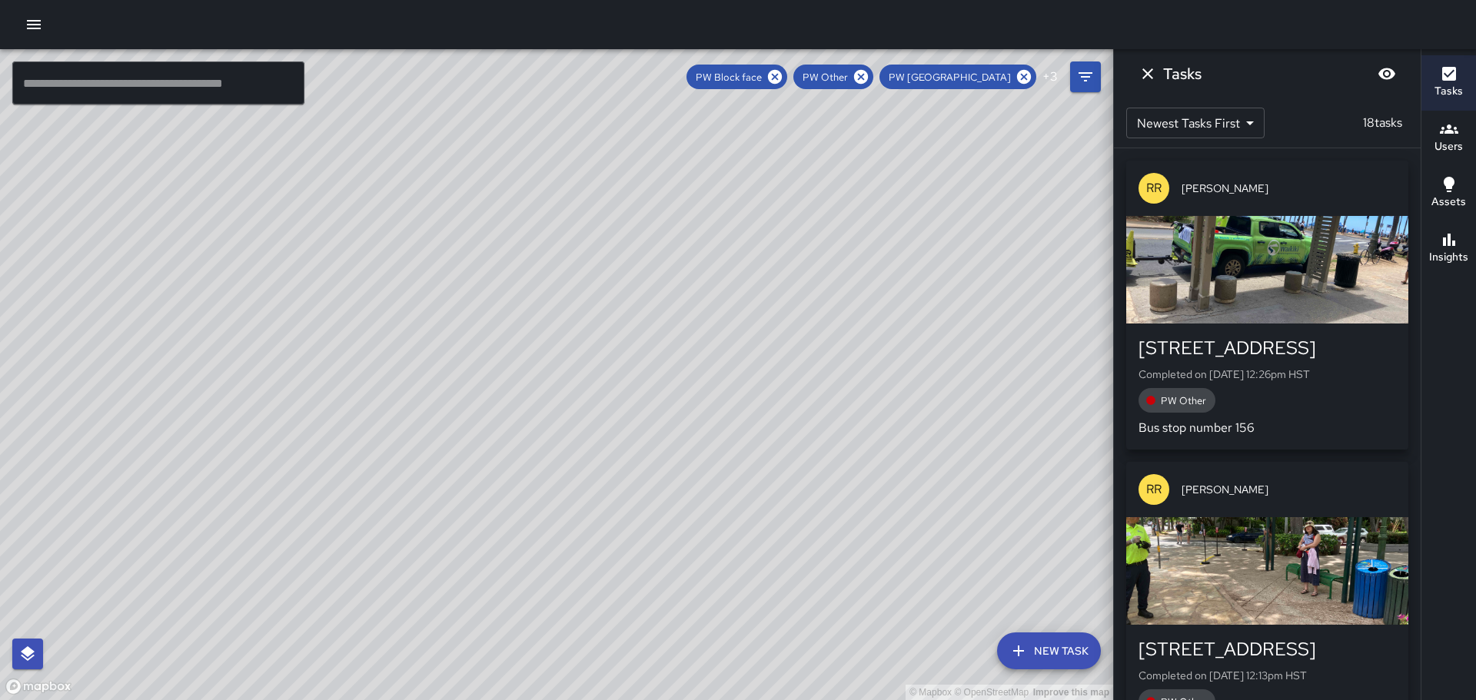
click at [420, 453] on div "© Mapbox © OpenStreetMap Improve this map RR [PERSON_NAME] [STREET_ADDRESS] Com…" at bounding box center [556, 374] width 1113 height 651
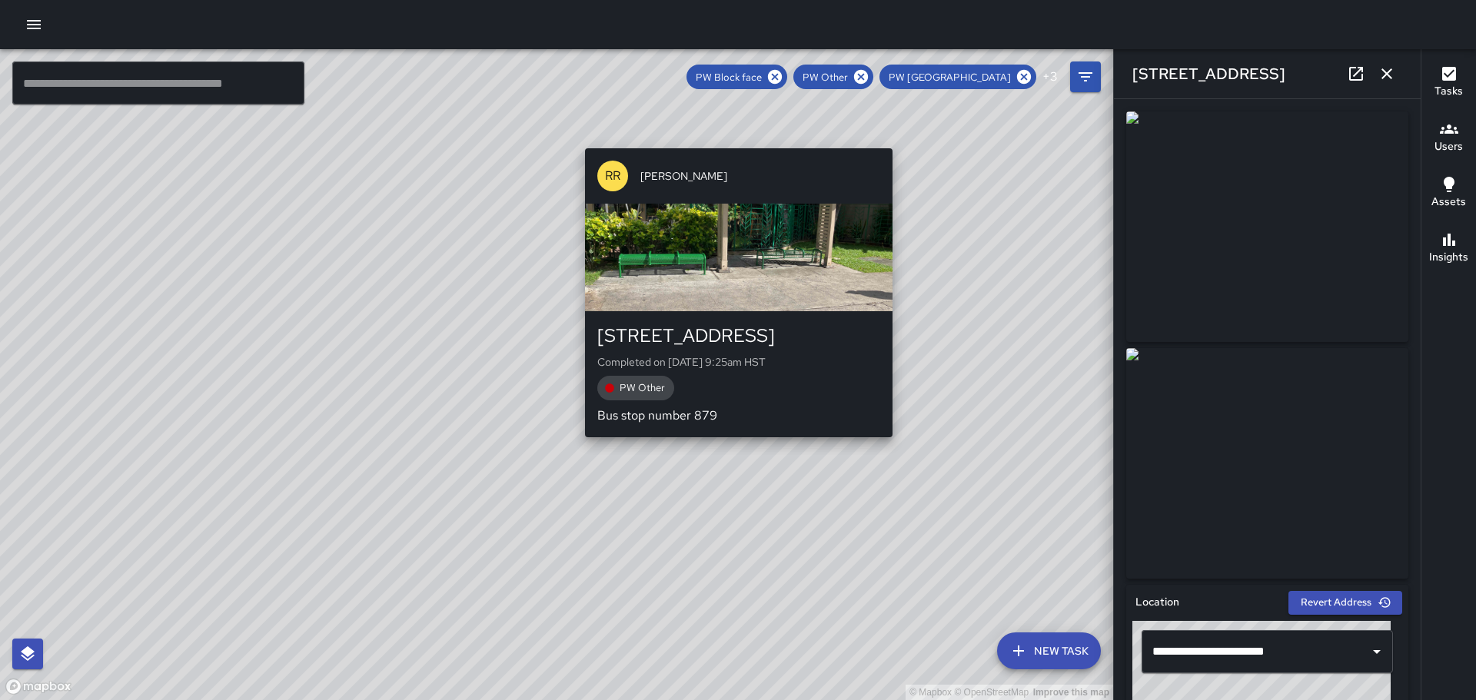
click at [896, 446] on div "© Mapbox © OpenStreetMap Improve this map RR [PERSON_NAME] [STREET_ADDRESS] Com…" at bounding box center [556, 374] width 1113 height 651
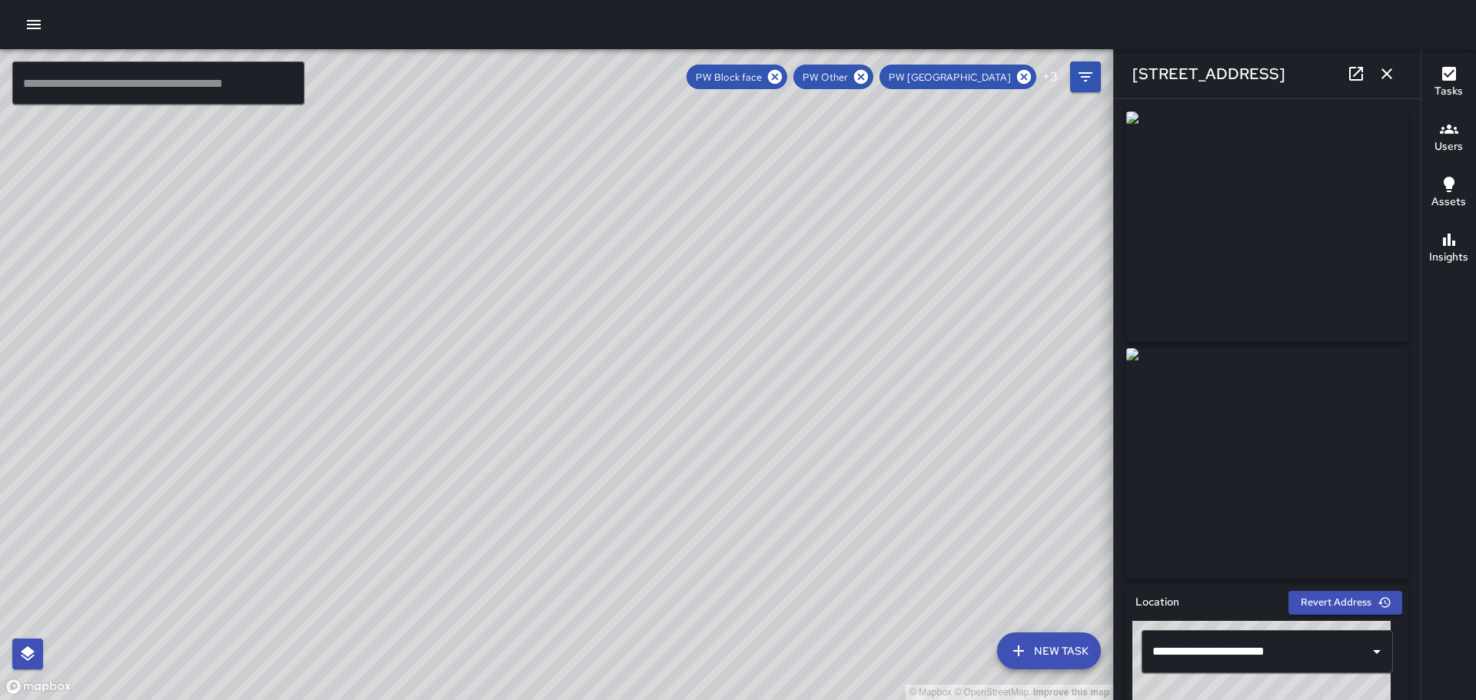
drag, startPoint x: 969, startPoint y: 288, endPoint x: 666, endPoint y: 480, distance: 359.3
click at [666, 480] on div "© Mapbox © OpenStreetMap Improve this map" at bounding box center [556, 374] width 1113 height 651
drag, startPoint x: 748, startPoint y: 361, endPoint x: 633, endPoint y: 527, distance: 201.7
click at [633, 527] on div "© Mapbox © OpenStreetMap Improve this map" at bounding box center [556, 374] width 1113 height 651
drag, startPoint x: 388, startPoint y: 285, endPoint x: 975, endPoint y: 209, distance: 591.4
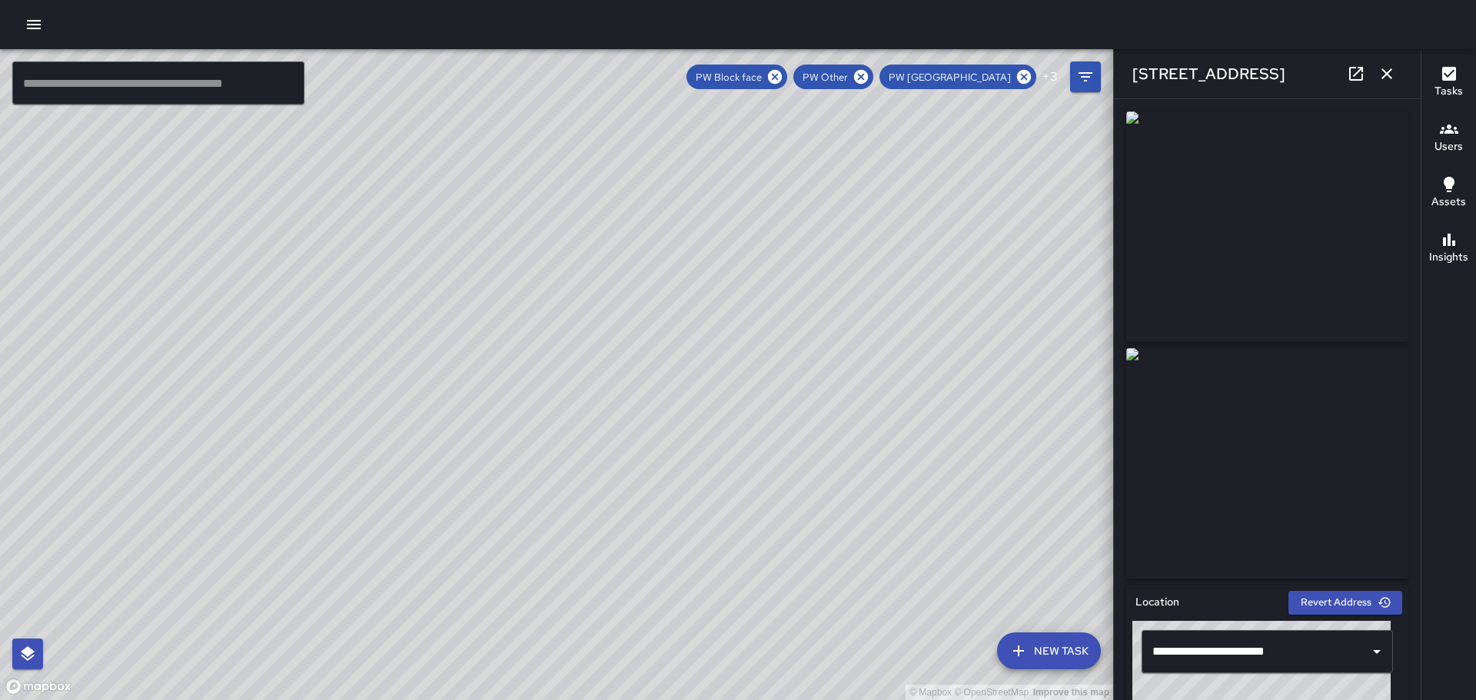
click at [975, 208] on div "© Mapbox © OpenStreetMap Improve this map" at bounding box center [556, 374] width 1113 height 651
drag, startPoint x: 1141, startPoint y: 429, endPoint x: 1114, endPoint y: 517, distance: 91.7
click at [1153, 488] on div "© Mapbox © OpenStreetMap Improve this map ​ New Task PW Block face PW Other PW …" at bounding box center [738, 374] width 1476 height 651
drag, startPoint x: 441, startPoint y: 350, endPoint x: 1069, endPoint y: 169, distance: 653.5
click at [1170, 0] on html "© Mapbox © OpenStreetMap Improve this map ​ New Task PW Block face PW Other PW …" at bounding box center [738, 350] width 1476 height 700
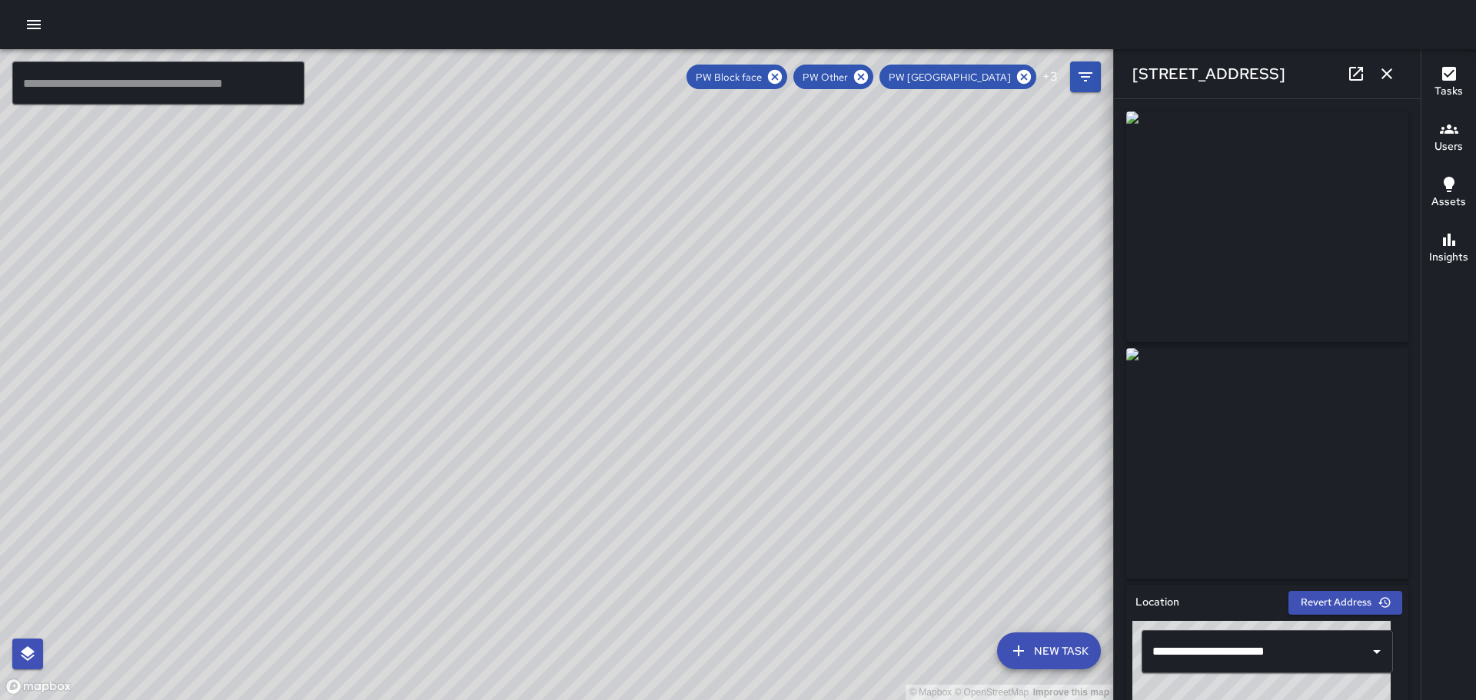
drag, startPoint x: 1006, startPoint y: 672, endPoint x: 963, endPoint y: 665, distance: 43.6
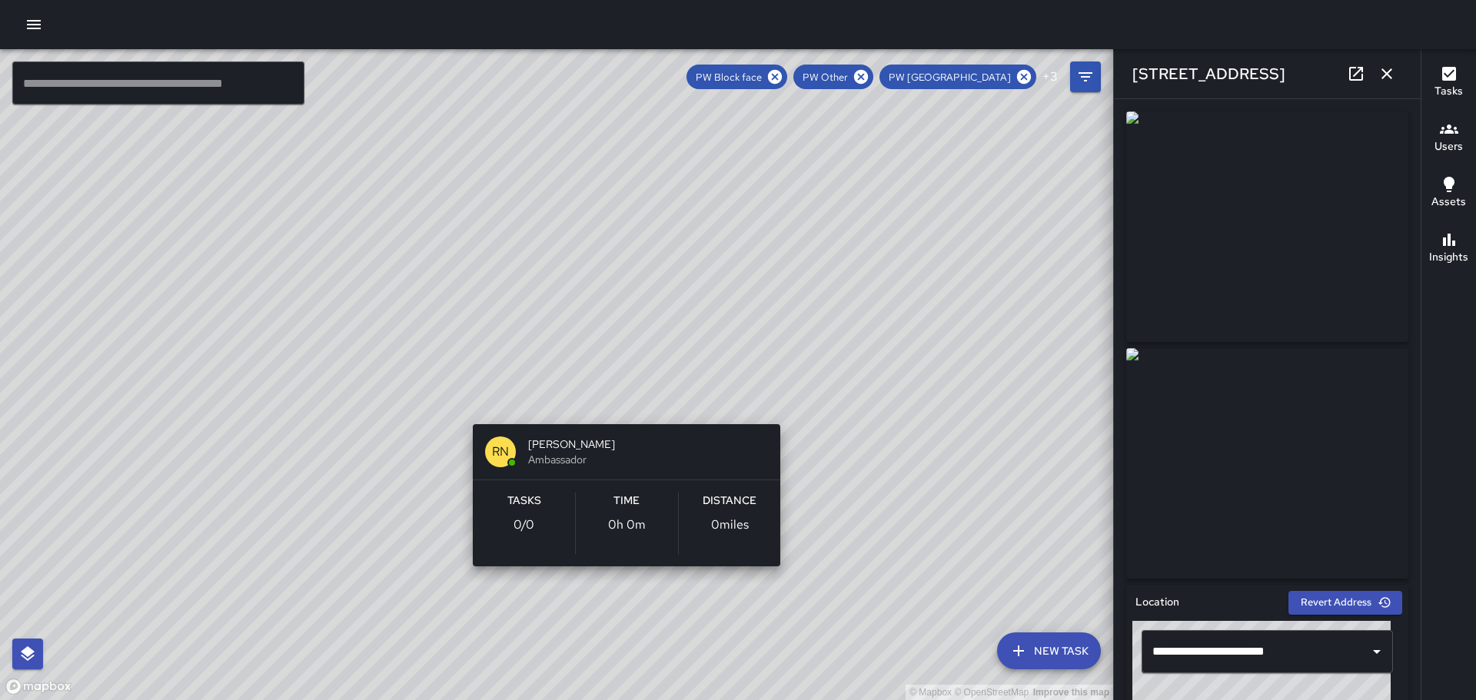
click at [622, 402] on div "© Mapbox © OpenStreetMap Improve this map RN [PERSON_NAME] Ambassador Tasks 0 /…" at bounding box center [556, 374] width 1113 height 651
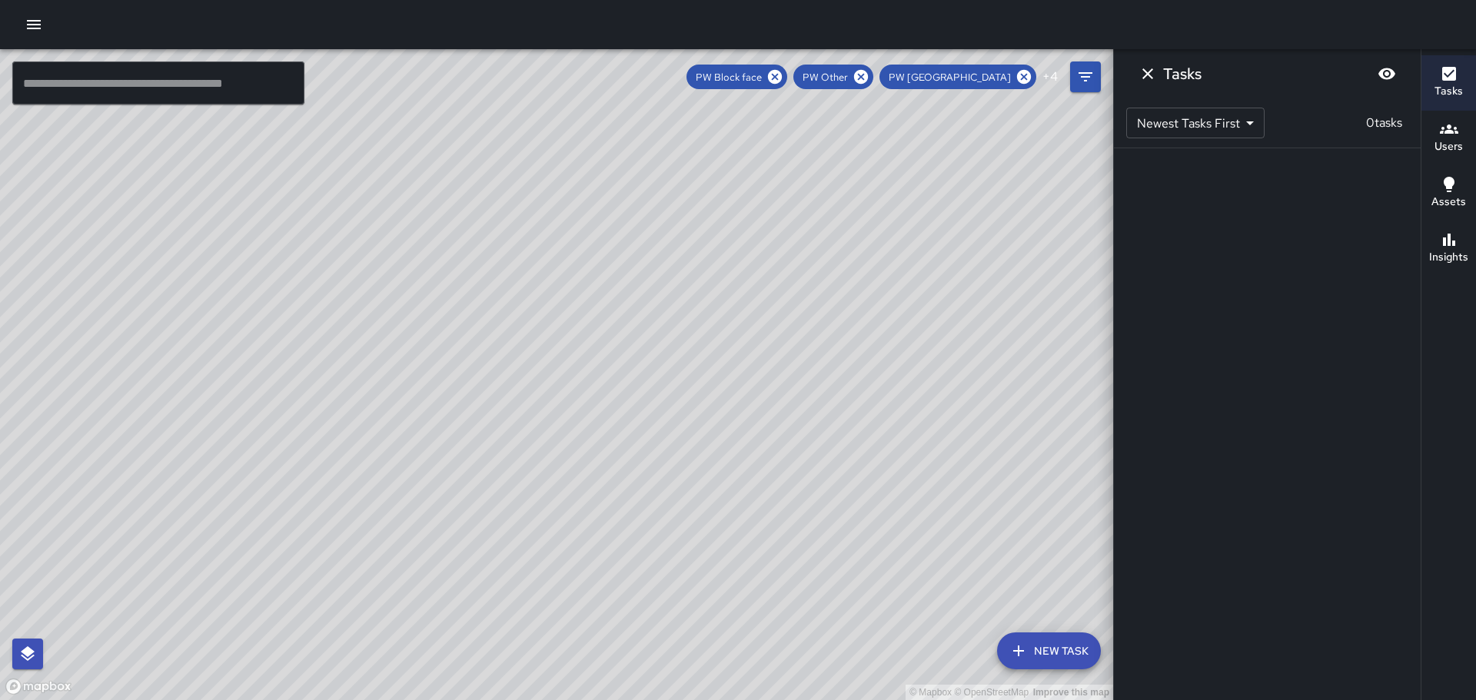
drag, startPoint x: 912, startPoint y: 506, endPoint x: 755, endPoint y: 351, distance: 220.7
click at [748, 334] on div "© Mapbox © OpenStreetMap Improve this map" at bounding box center [556, 374] width 1113 height 651
drag, startPoint x: 853, startPoint y: 426, endPoint x: 693, endPoint y: 454, distance: 163.2
click at [706, 440] on div "© Mapbox © OpenStreetMap Improve this map" at bounding box center [556, 374] width 1113 height 651
drag, startPoint x: 313, startPoint y: 330, endPoint x: 608, endPoint y: 495, distance: 338.3
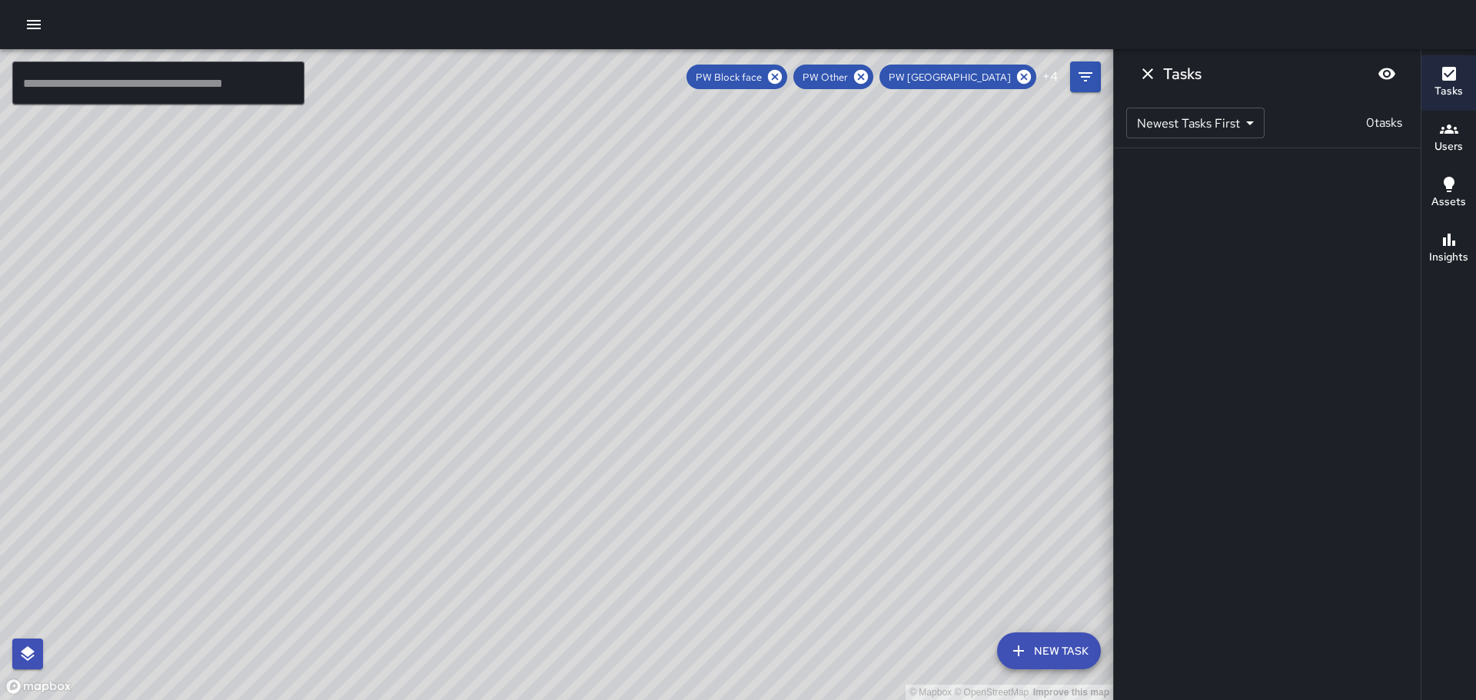
click at [610, 501] on div "© Mapbox © OpenStreetMap Improve this map" at bounding box center [556, 374] width 1113 height 651
drag, startPoint x: 759, startPoint y: 227, endPoint x: 707, endPoint y: 303, distance: 91.9
click at [707, 303] on div "© Mapbox © OpenStreetMap Improve this map" at bounding box center [556, 374] width 1113 height 651
drag, startPoint x: 379, startPoint y: 304, endPoint x: 733, endPoint y: 453, distance: 384.5
click at [733, 453] on div "© Mapbox © OpenStreetMap Improve this map" at bounding box center [556, 374] width 1113 height 651
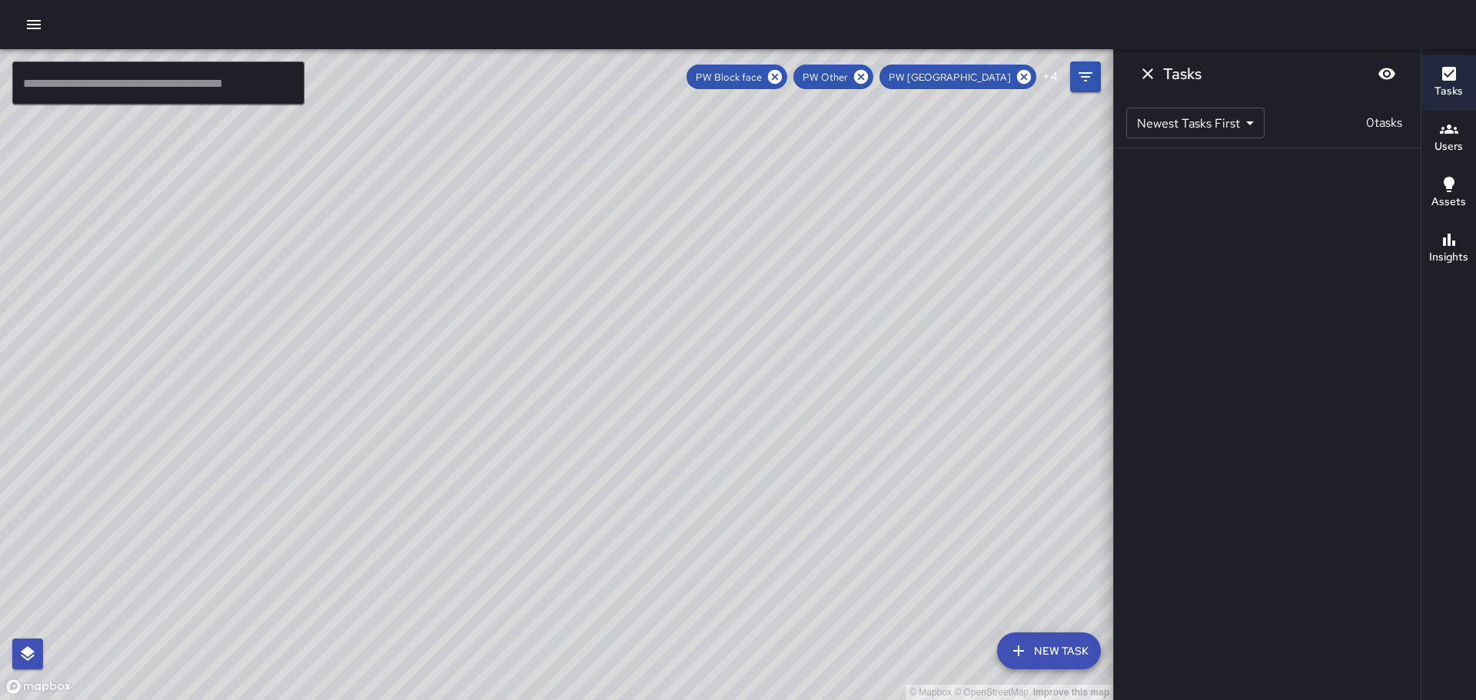
click at [1147, 71] on icon "Dismiss" at bounding box center [1147, 74] width 18 height 18
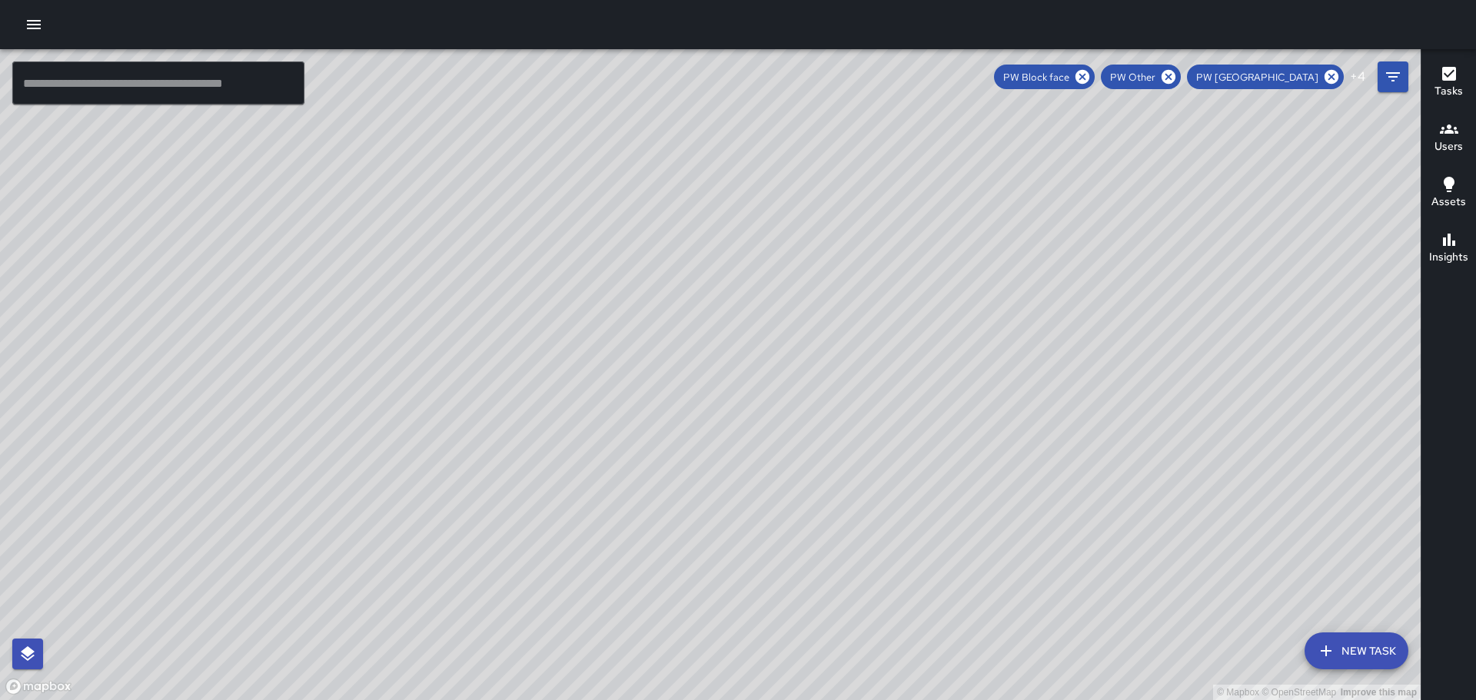
drag, startPoint x: 1028, startPoint y: 561, endPoint x: 956, endPoint y: 364, distance: 210.4
click at [956, 364] on div "© Mapbox © OpenStreetMap Improve this map" at bounding box center [710, 374] width 1421 height 651
click at [1388, 77] on icon "Filters" at bounding box center [1393, 77] width 18 height 18
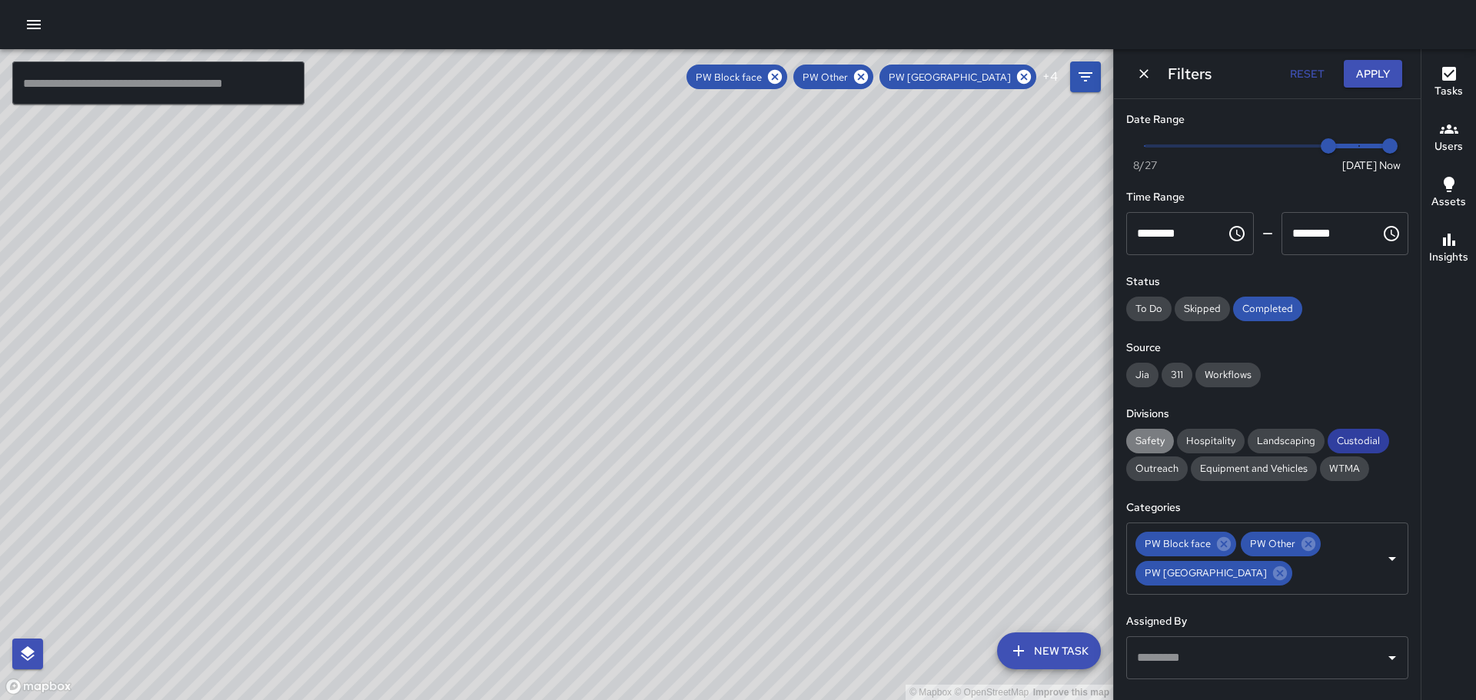
drag, startPoint x: 1155, startPoint y: 441, endPoint x: 1358, endPoint y: 443, distance: 203.7
click at [1169, 440] on span "Safety" at bounding box center [1150, 440] width 48 height 13
click at [1349, 440] on span "Custodial" at bounding box center [1358, 440] width 61 height 13
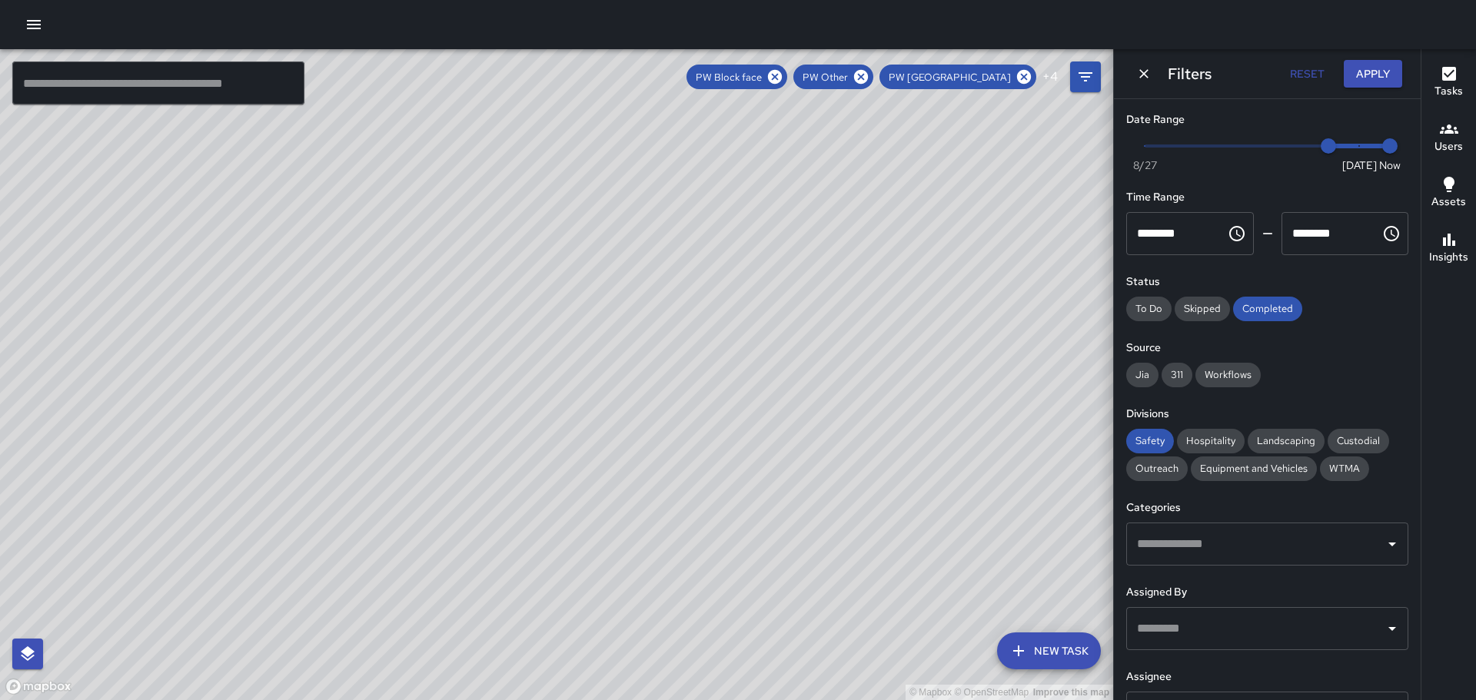
click at [1384, 546] on icon "Open" at bounding box center [1392, 544] width 18 height 18
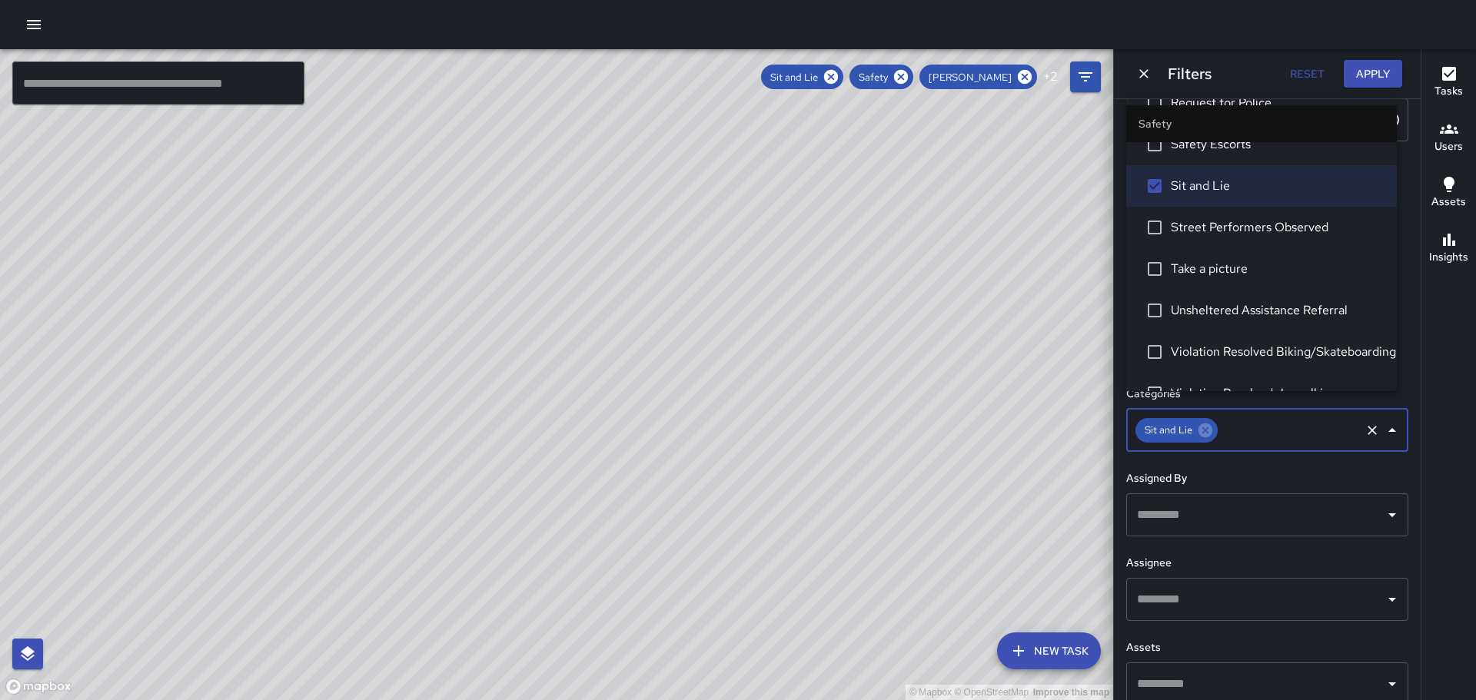
scroll to position [131, 0]
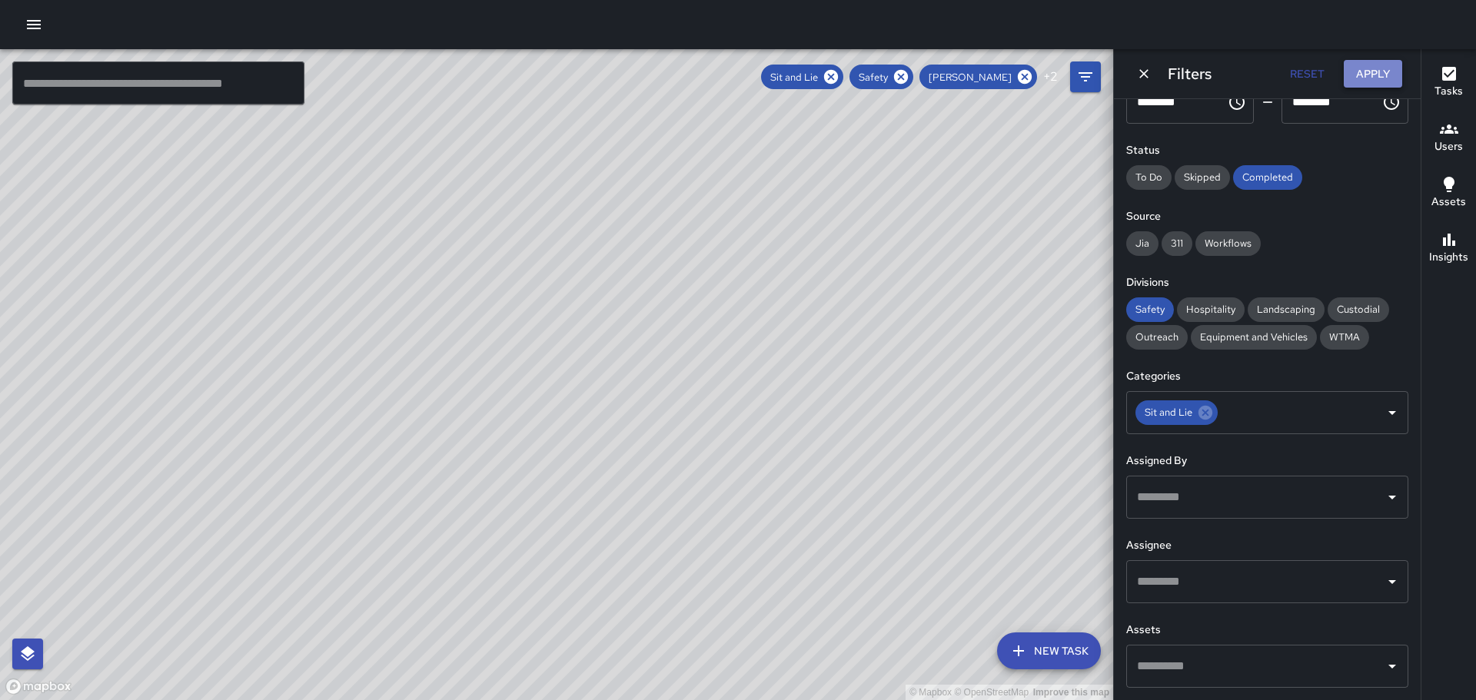
click at [1377, 68] on button "Apply" at bounding box center [1373, 74] width 58 height 28
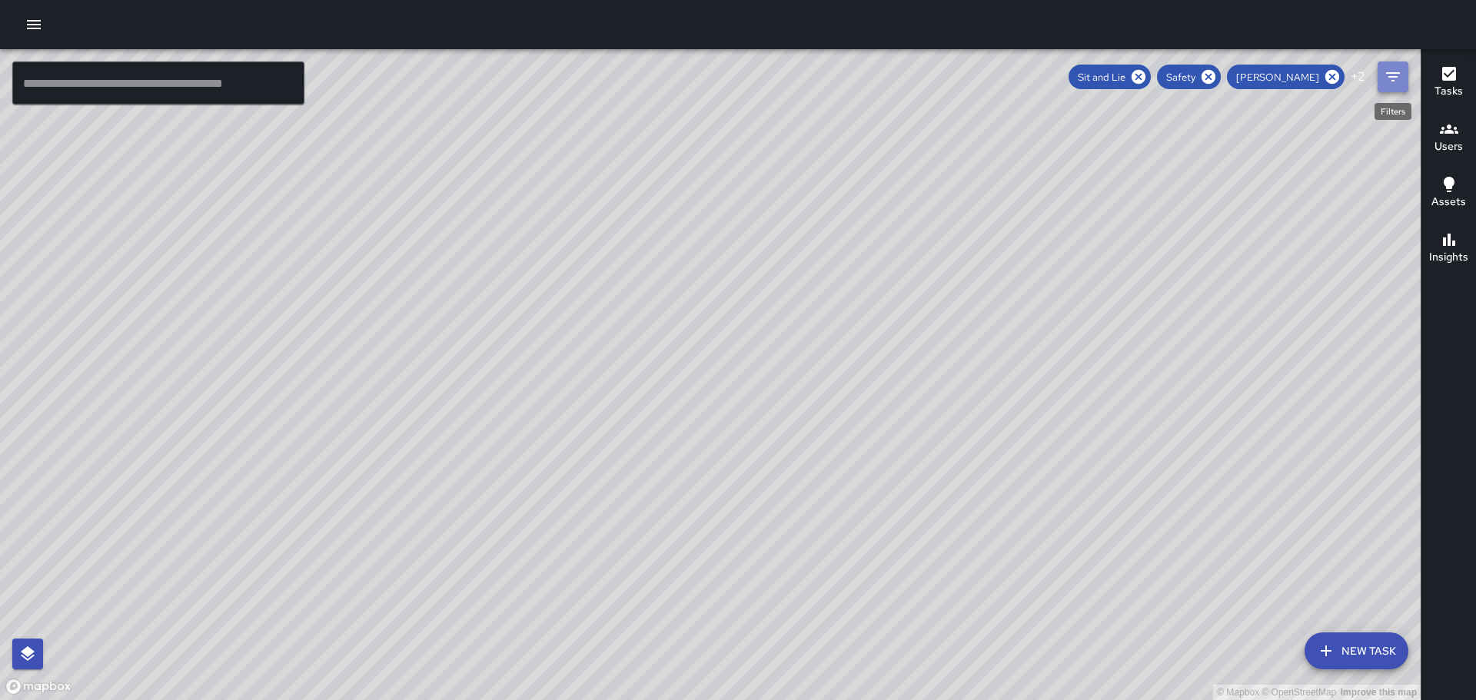
click at [1392, 65] on button "Filters" at bounding box center [1393, 76] width 31 height 31
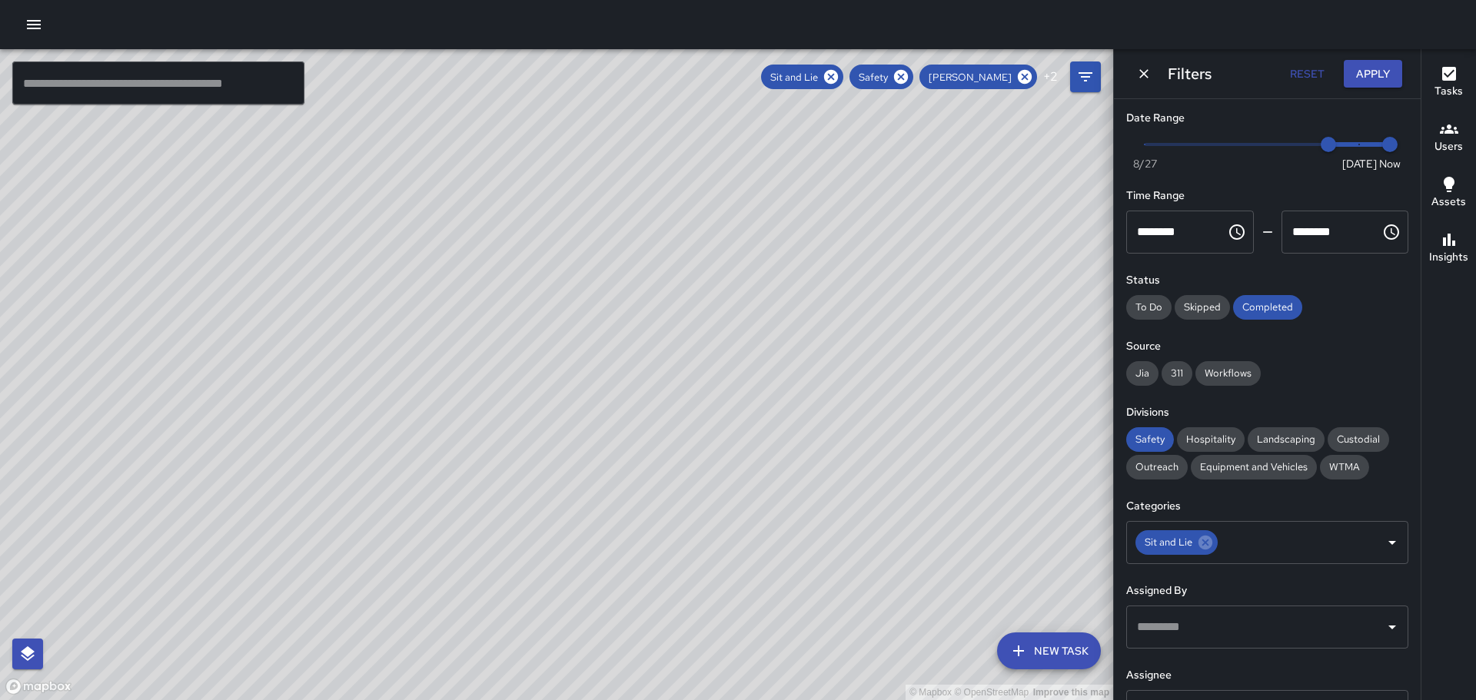
scroll to position [0, 0]
click at [1371, 71] on button "Apply" at bounding box center [1373, 74] width 58 height 28
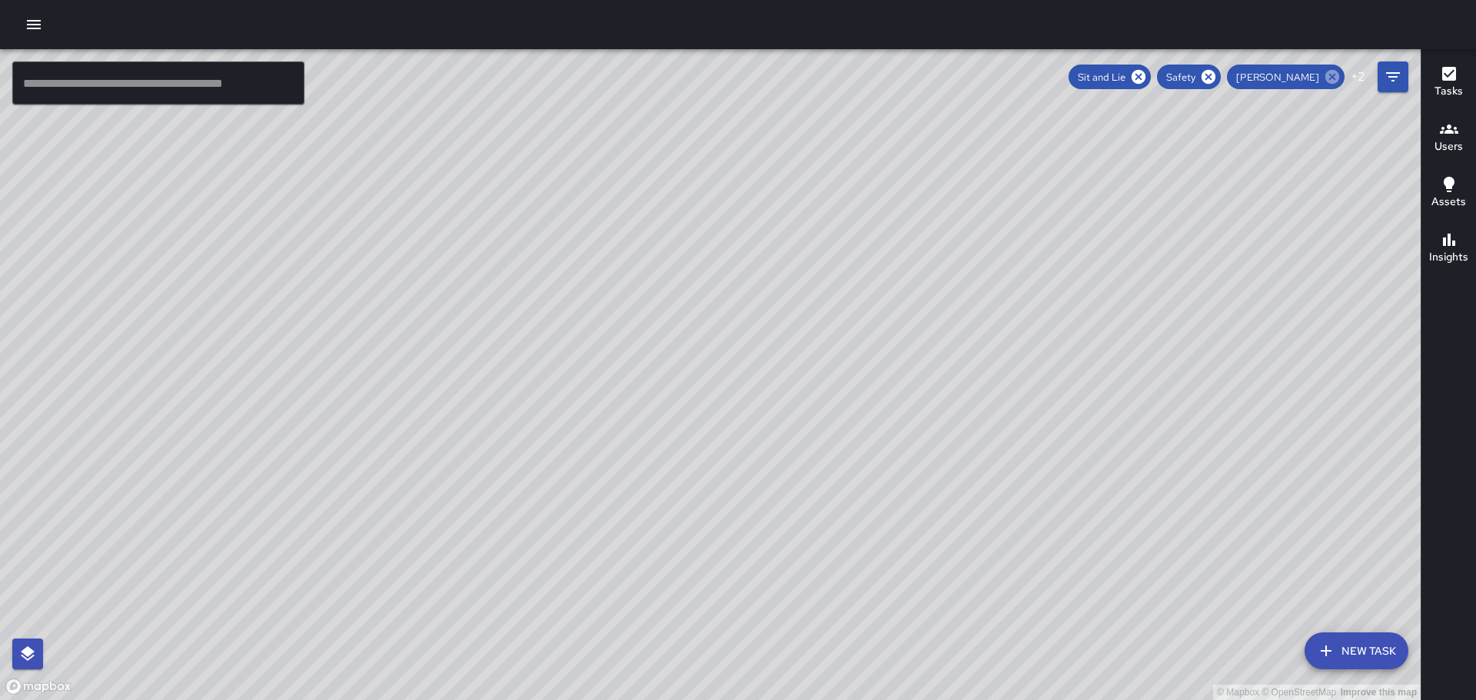
click at [1328, 73] on icon at bounding box center [1332, 77] width 14 height 14
click at [1381, 76] on button "Filters" at bounding box center [1393, 76] width 31 height 31
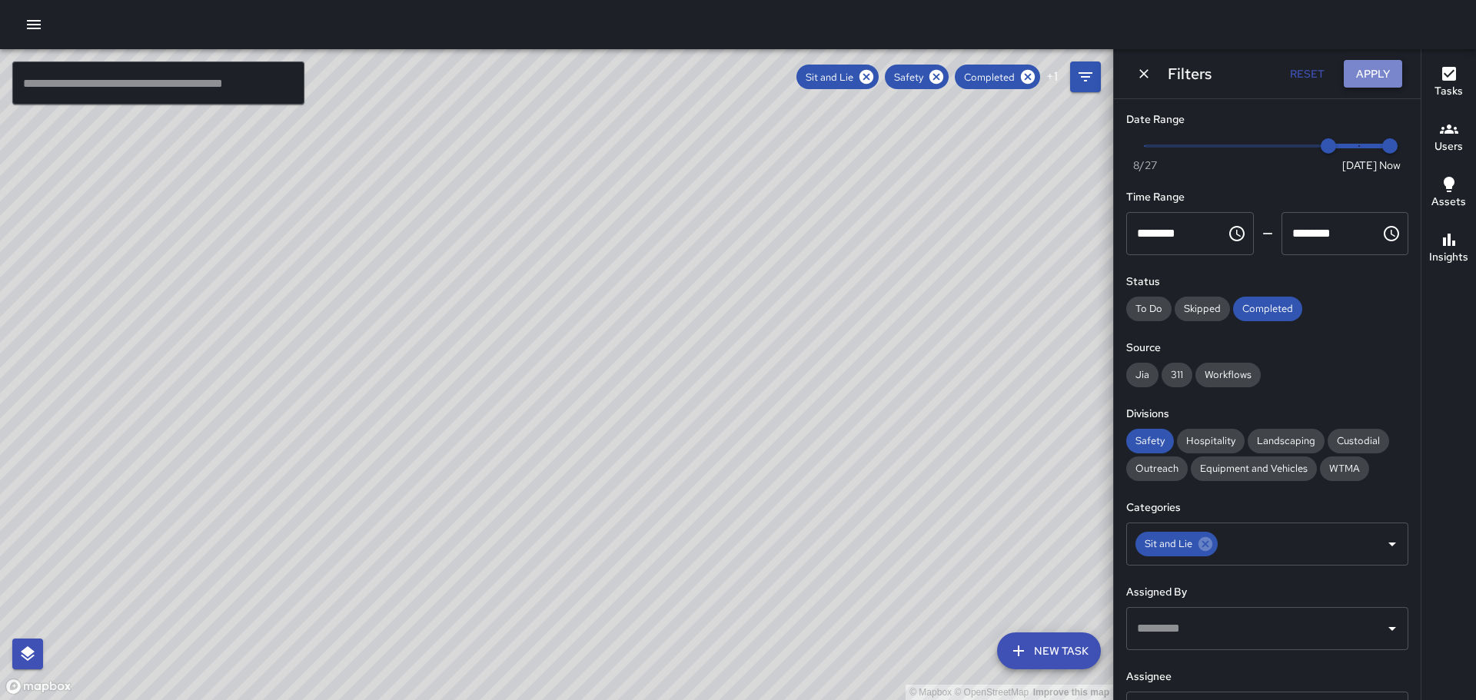
click at [1364, 68] on button "Apply" at bounding box center [1373, 74] width 58 height 28
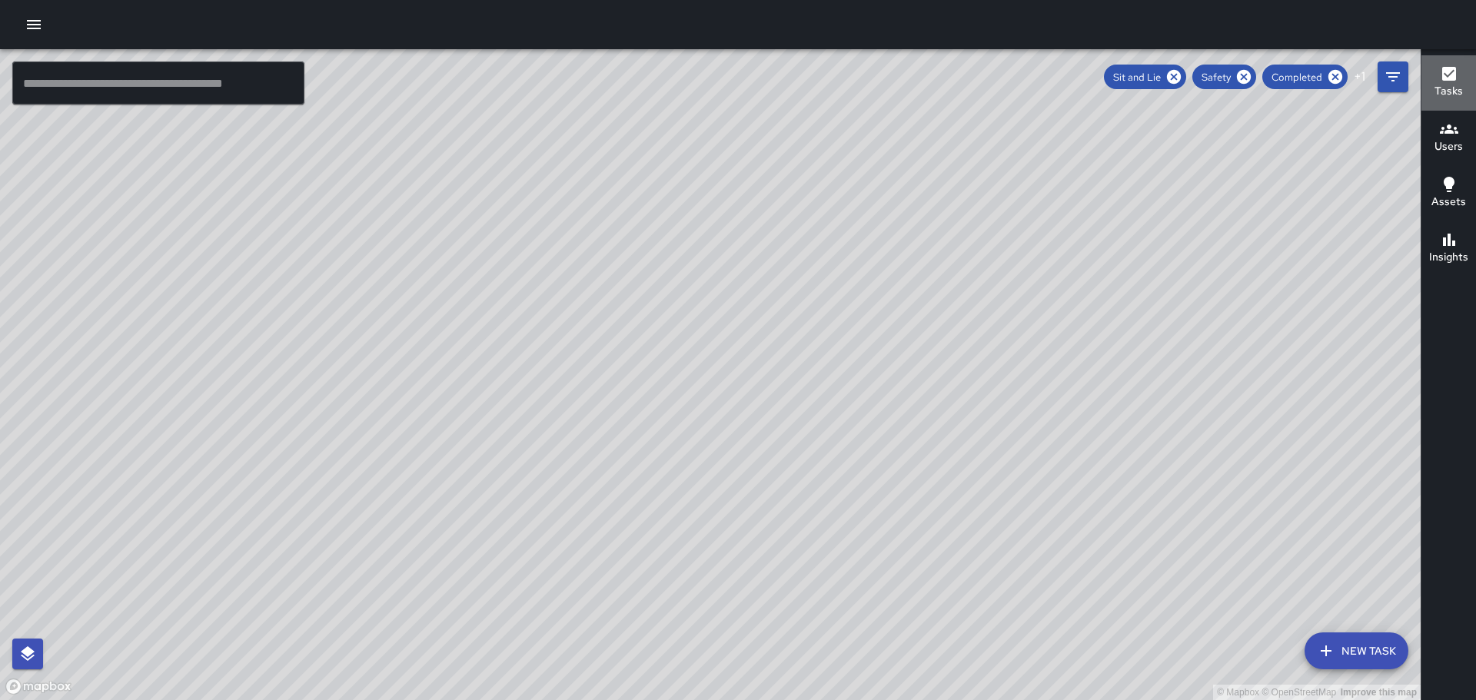
click at [1449, 72] on icon "button" at bounding box center [1449, 74] width 14 height 14
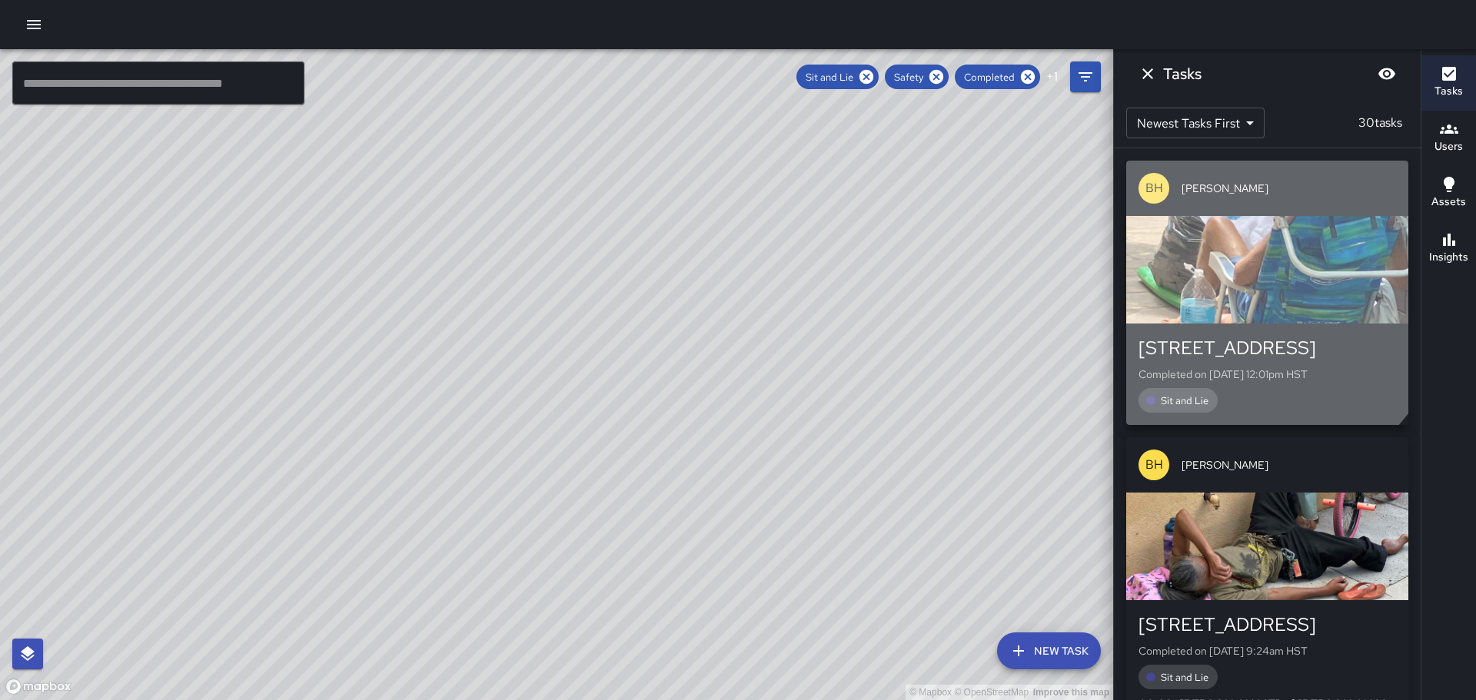
click at [1242, 287] on div "button" at bounding box center [1267, 270] width 282 height 108
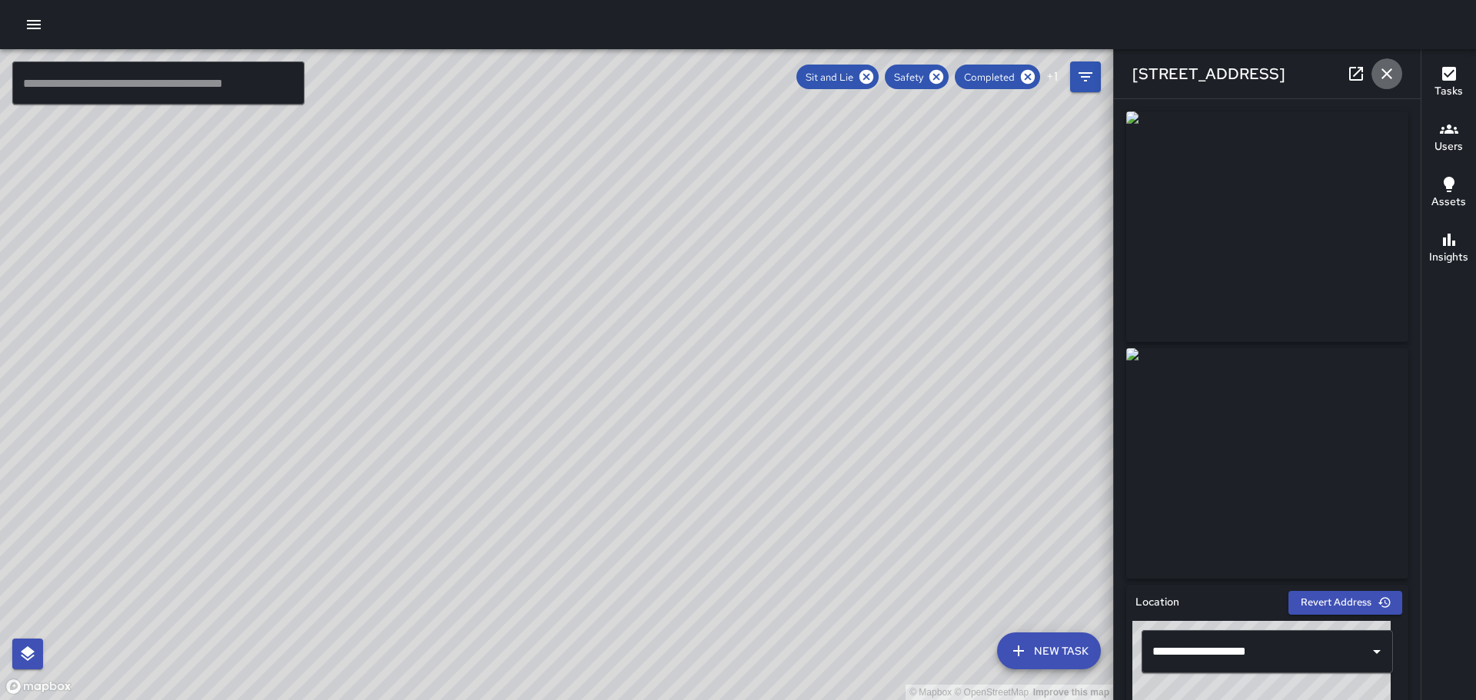
click at [1383, 74] on icon "button" at bounding box center [1387, 74] width 18 height 18
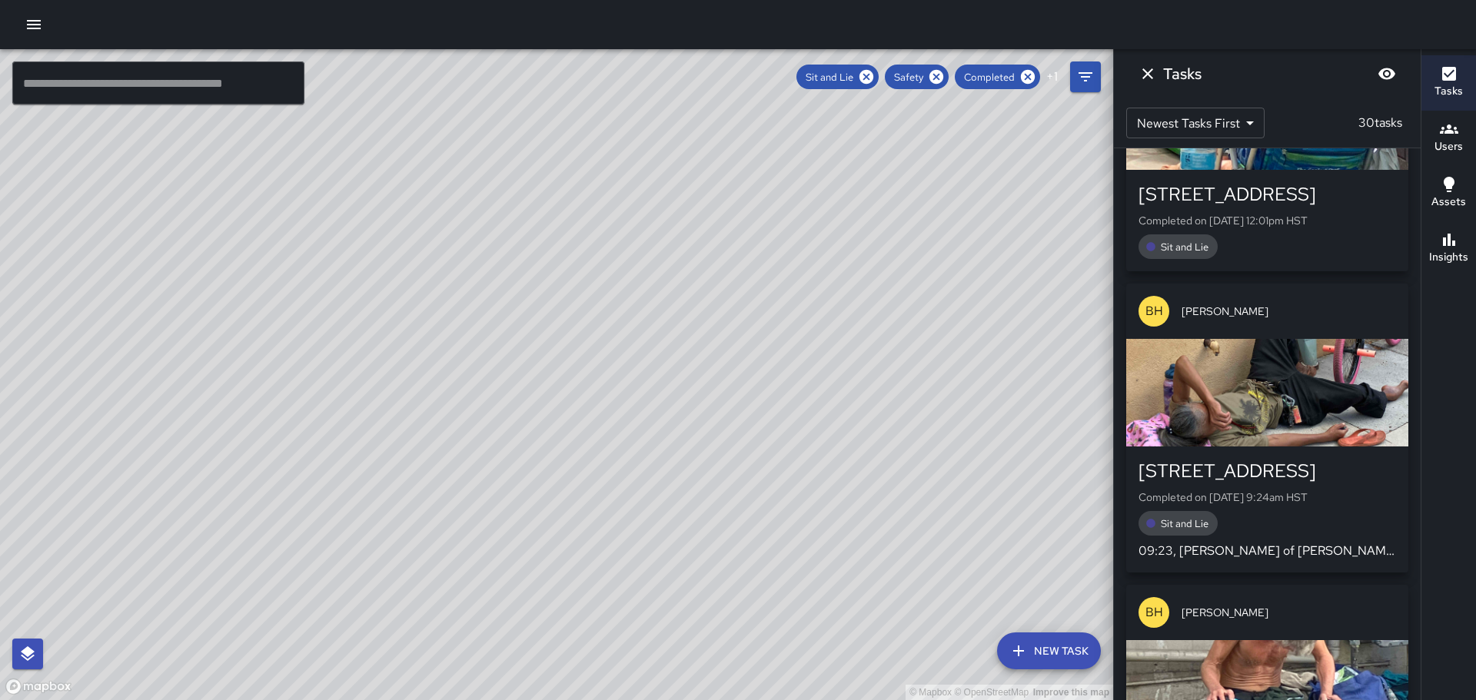
scroll to position [231, 0]
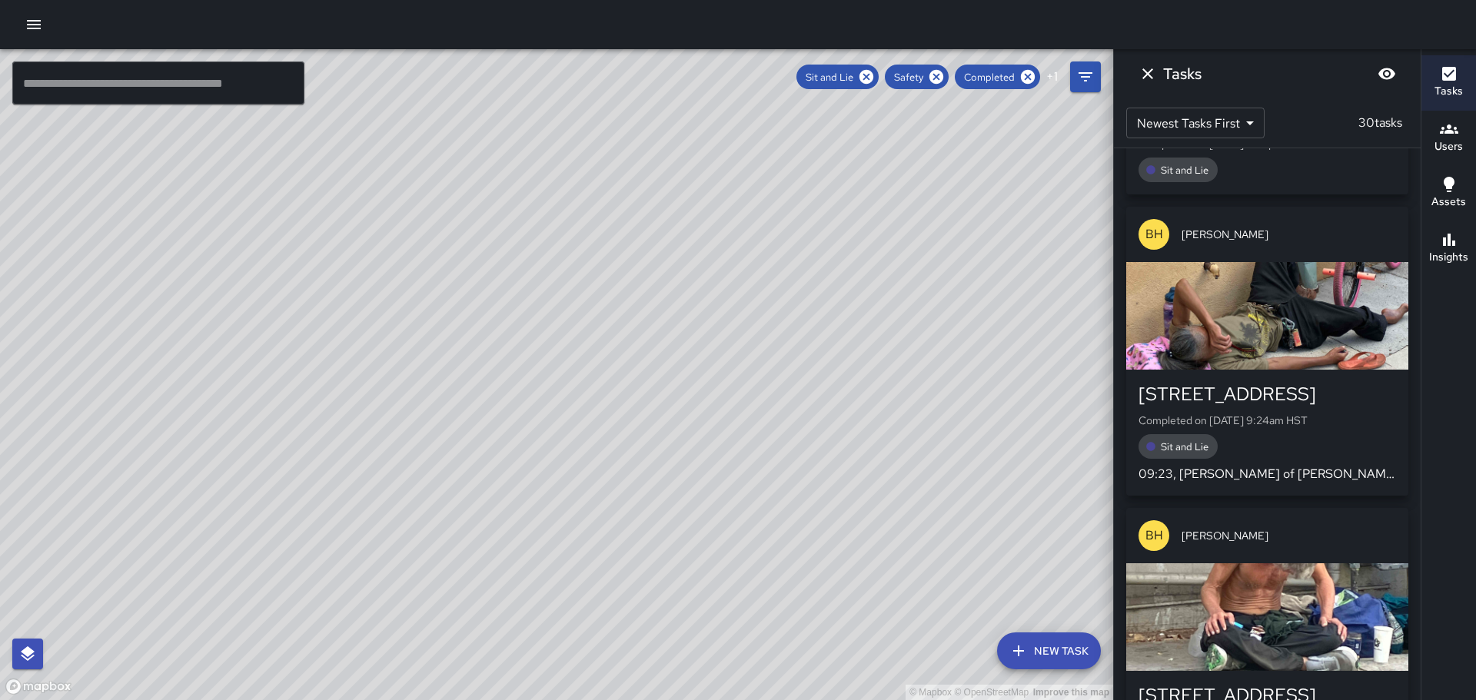
click at [1246, 360] on div "button" at bounding box center [1267, 316] width 282 height 108
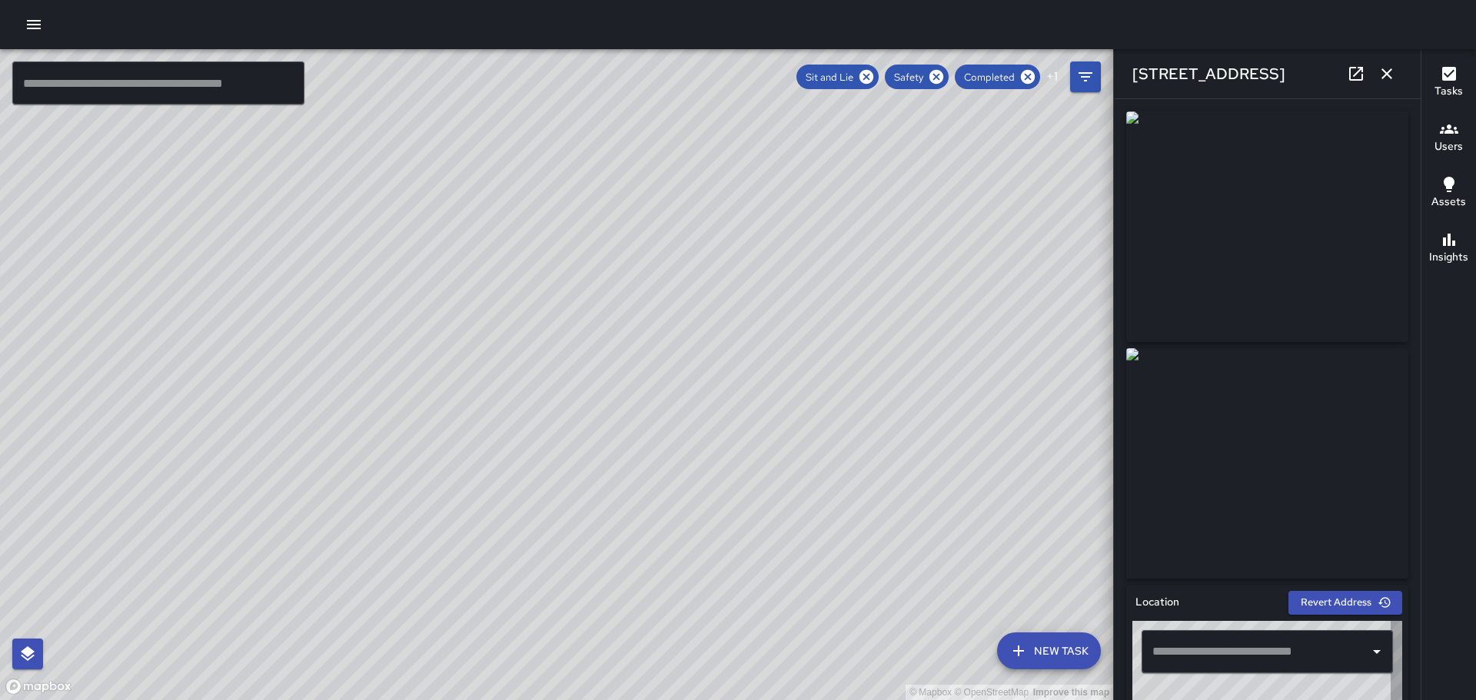
type input "**********"
click at [1384, 75] on icon "button" at bounding box center [1387, 74] width 18 height 18
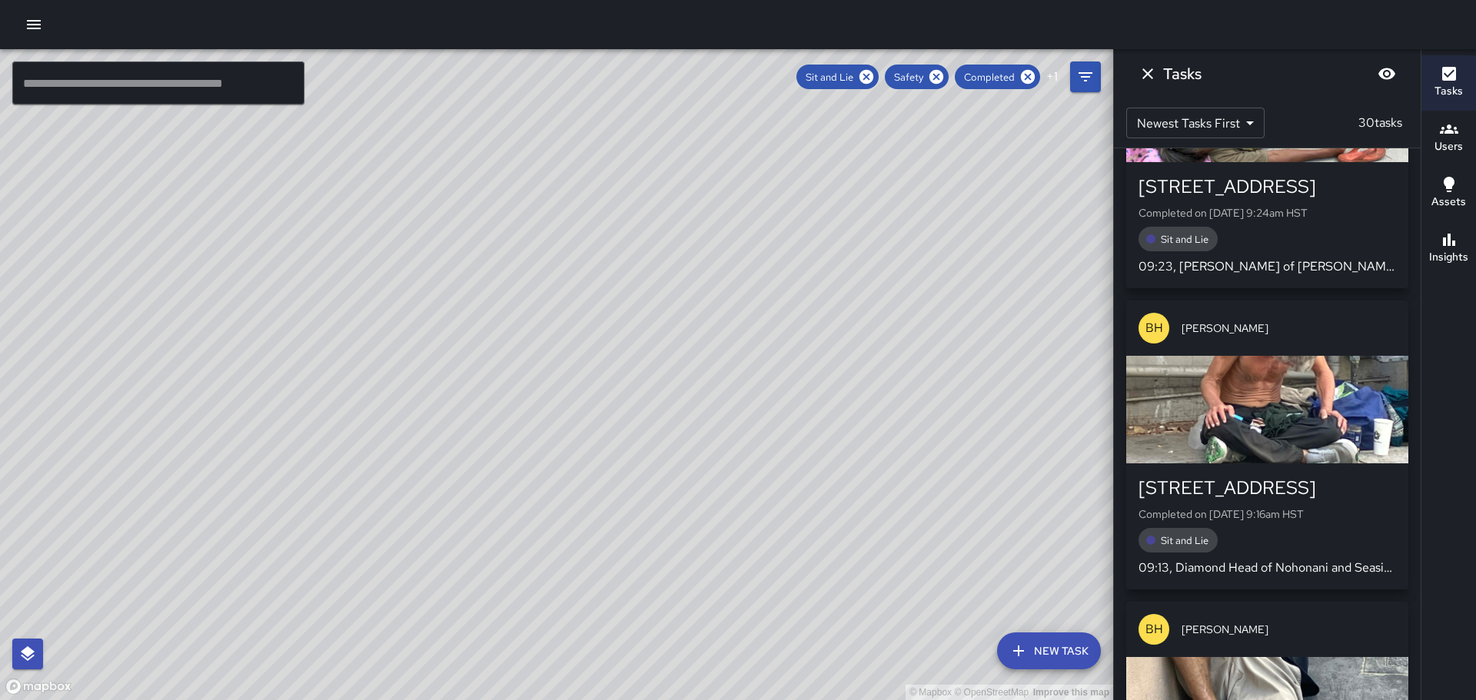
scroll to position [461, 0]
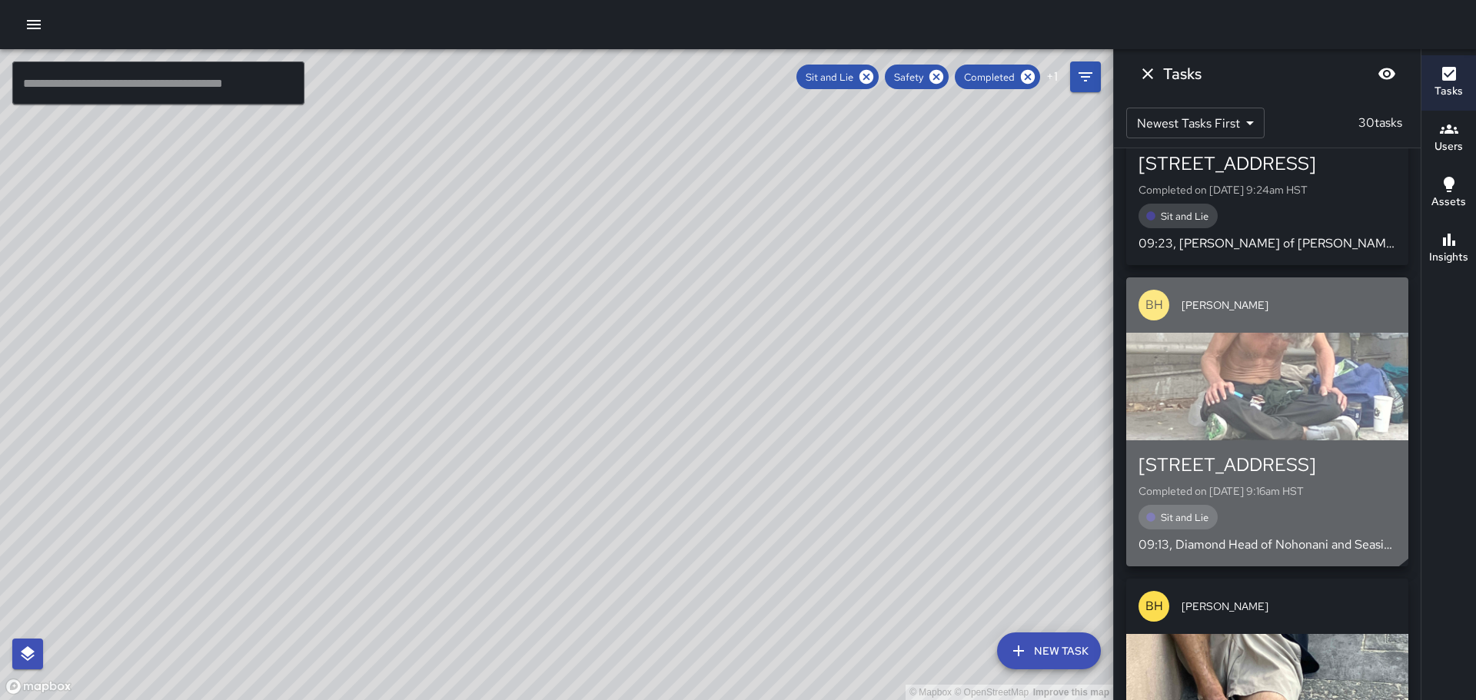
click at [1261, 387] on div "button" at bounding box center [1267, 387] width 282 height 108
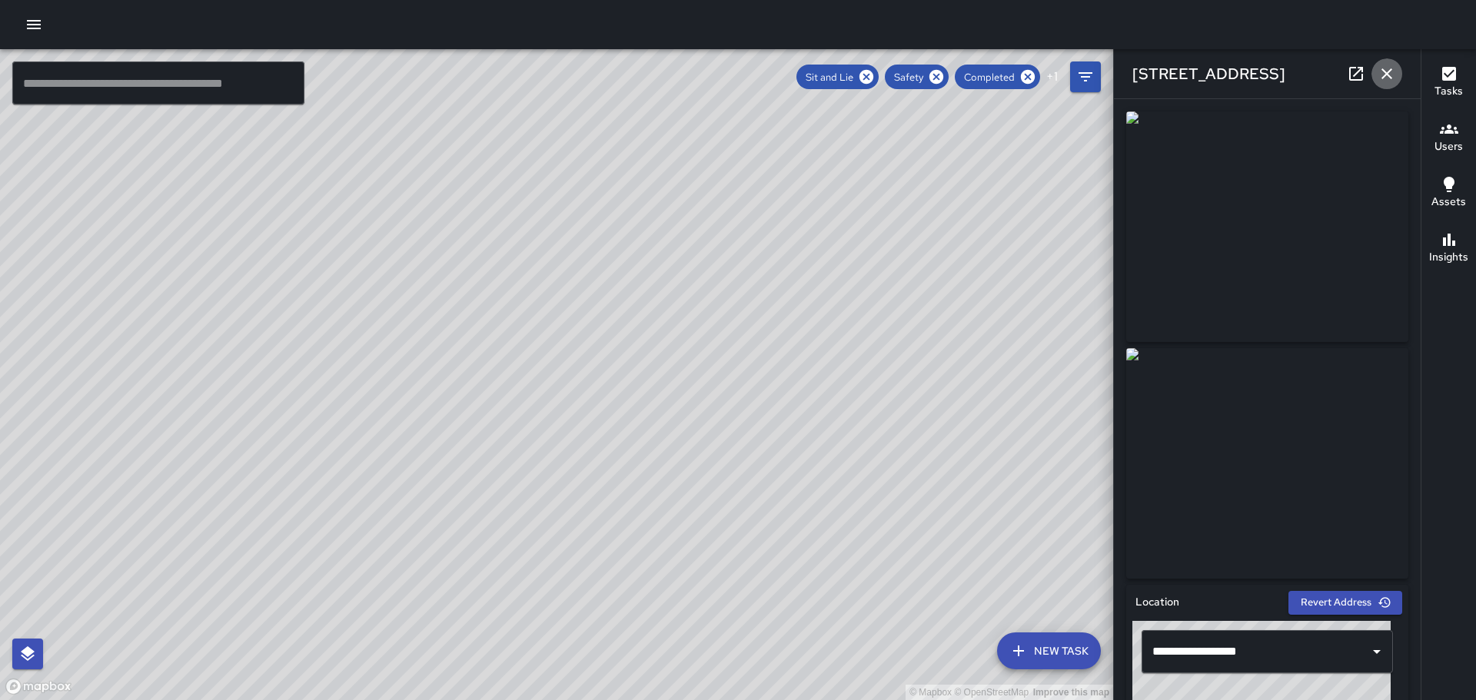
click at [1387, 69] on icon "button" at bounding box center [1387, 74] width 18 height 18
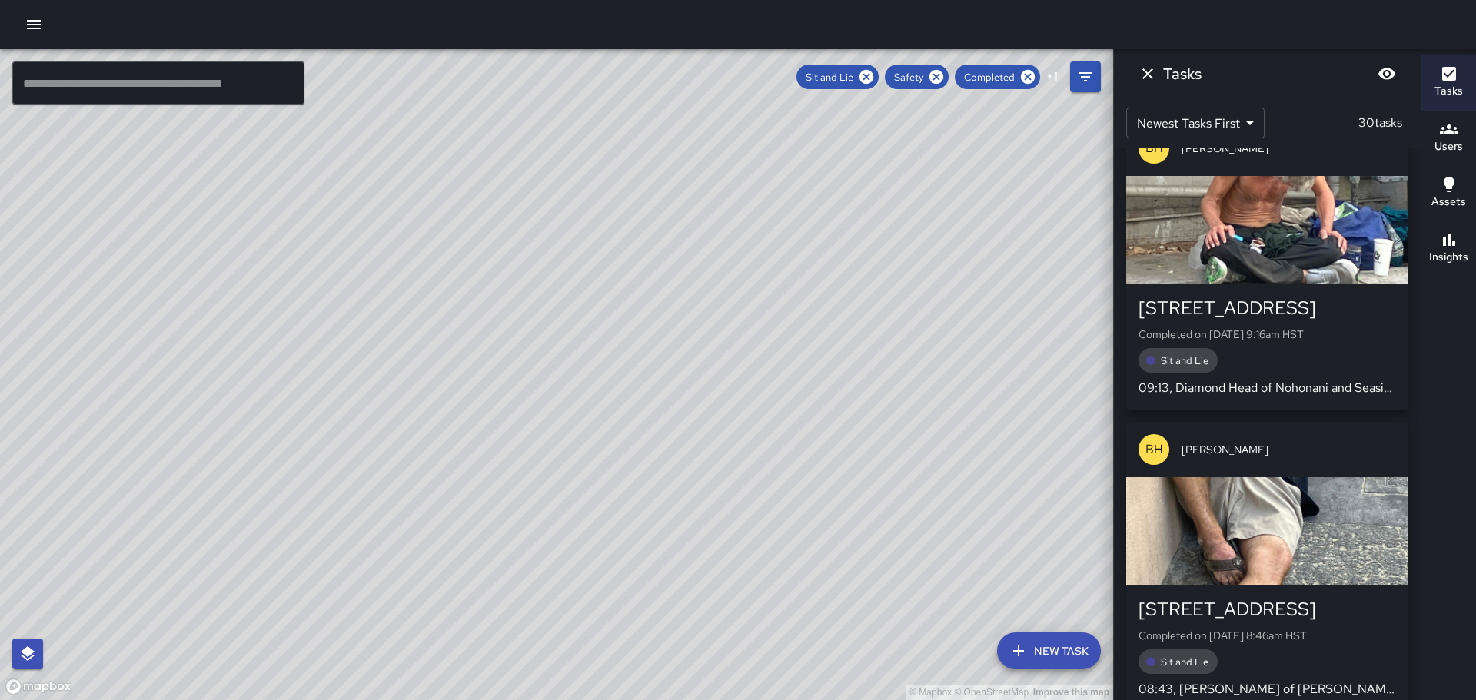
scroll to position [692, 0]
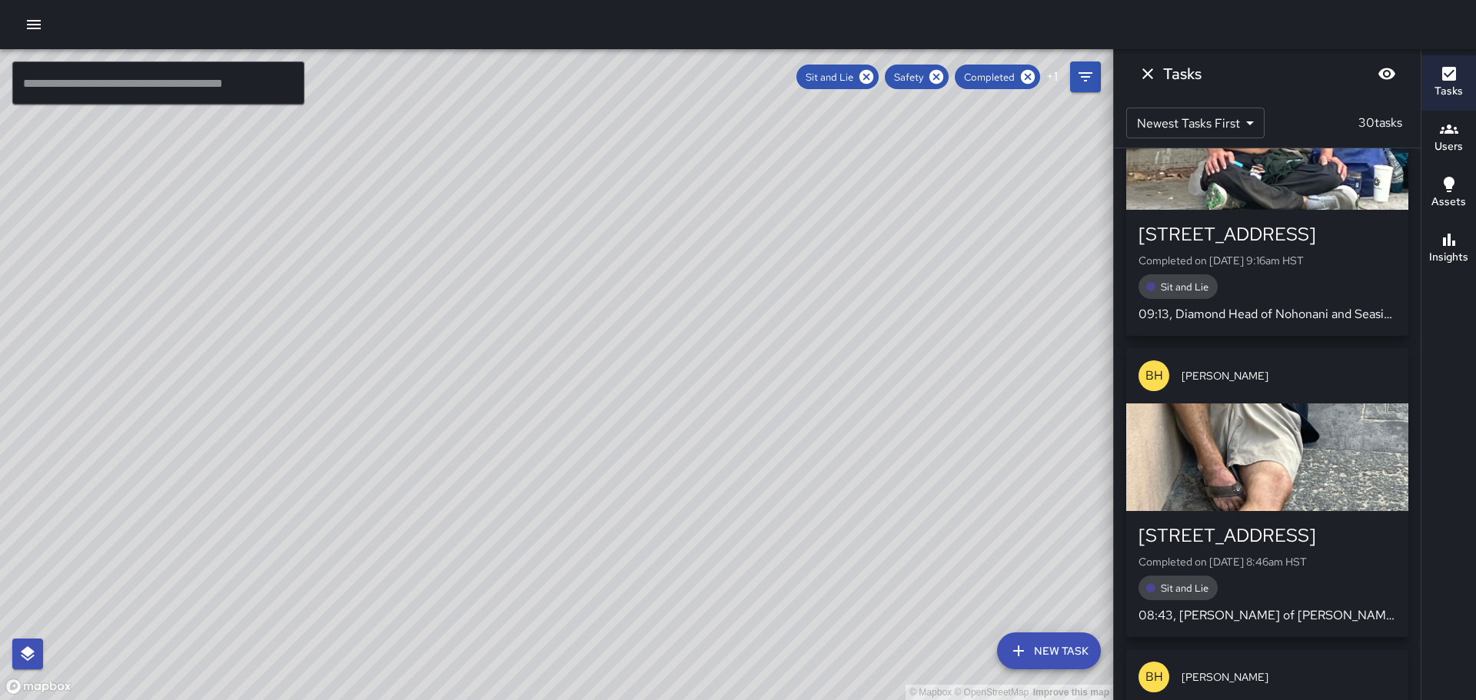
click at [1266, 443] on div "button" at bounding box center [1267, 458] width 282 height 108
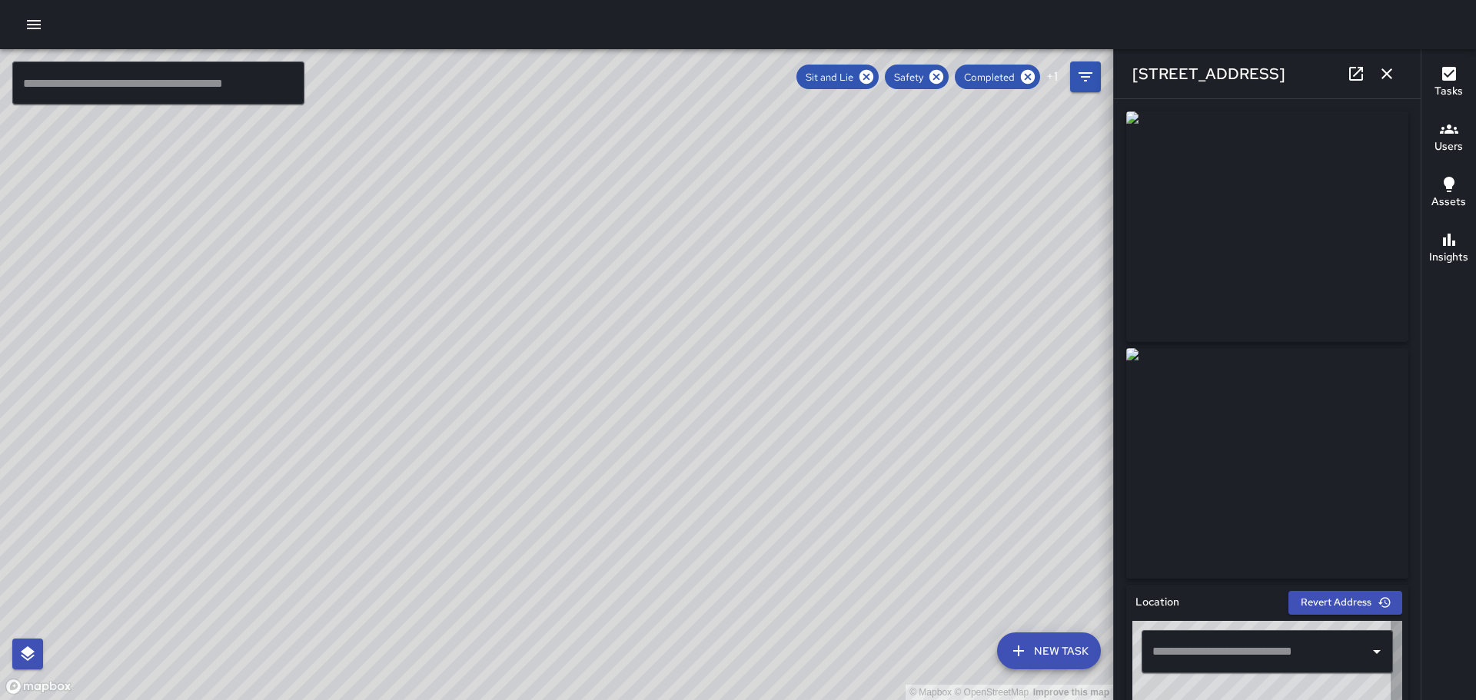
type input "**********"
click at [1384, 75] on icon "button" at bounding box center [1387, 74] width 18 height 18
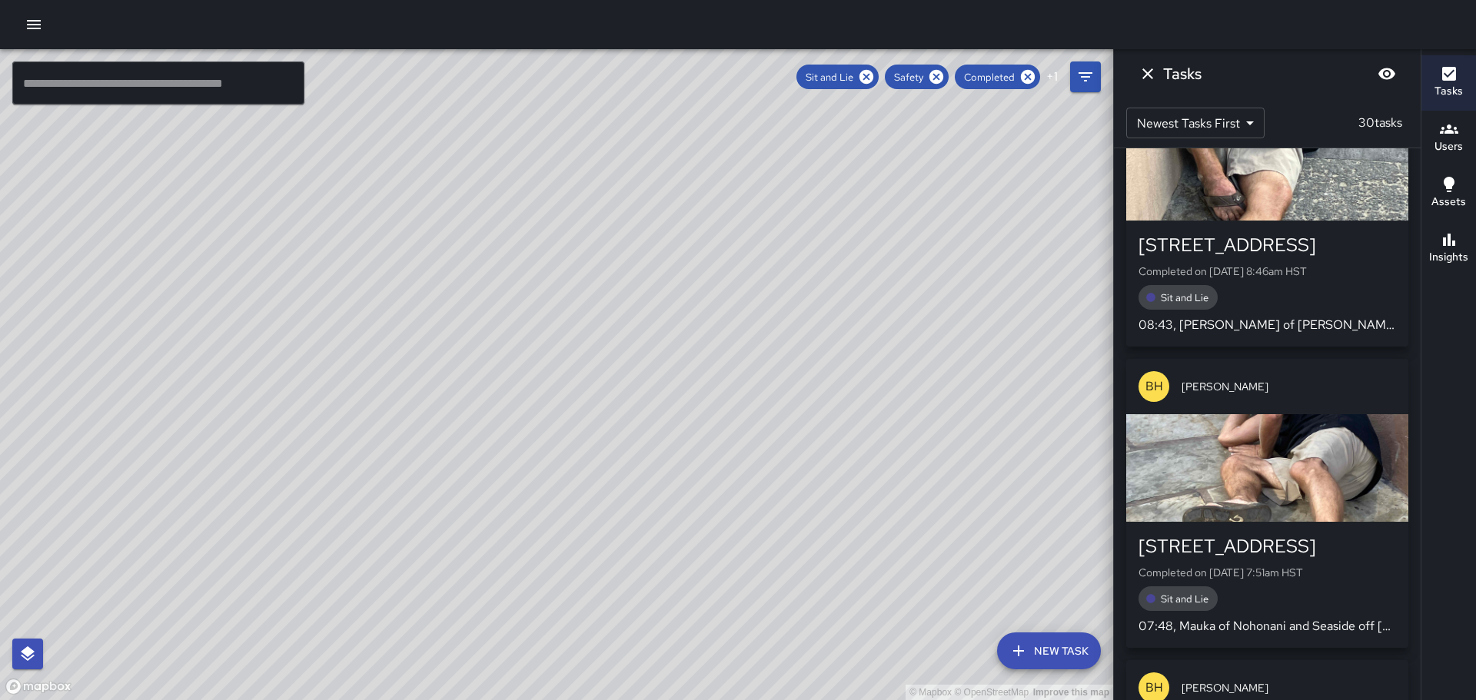
scroll to position [999, 0]
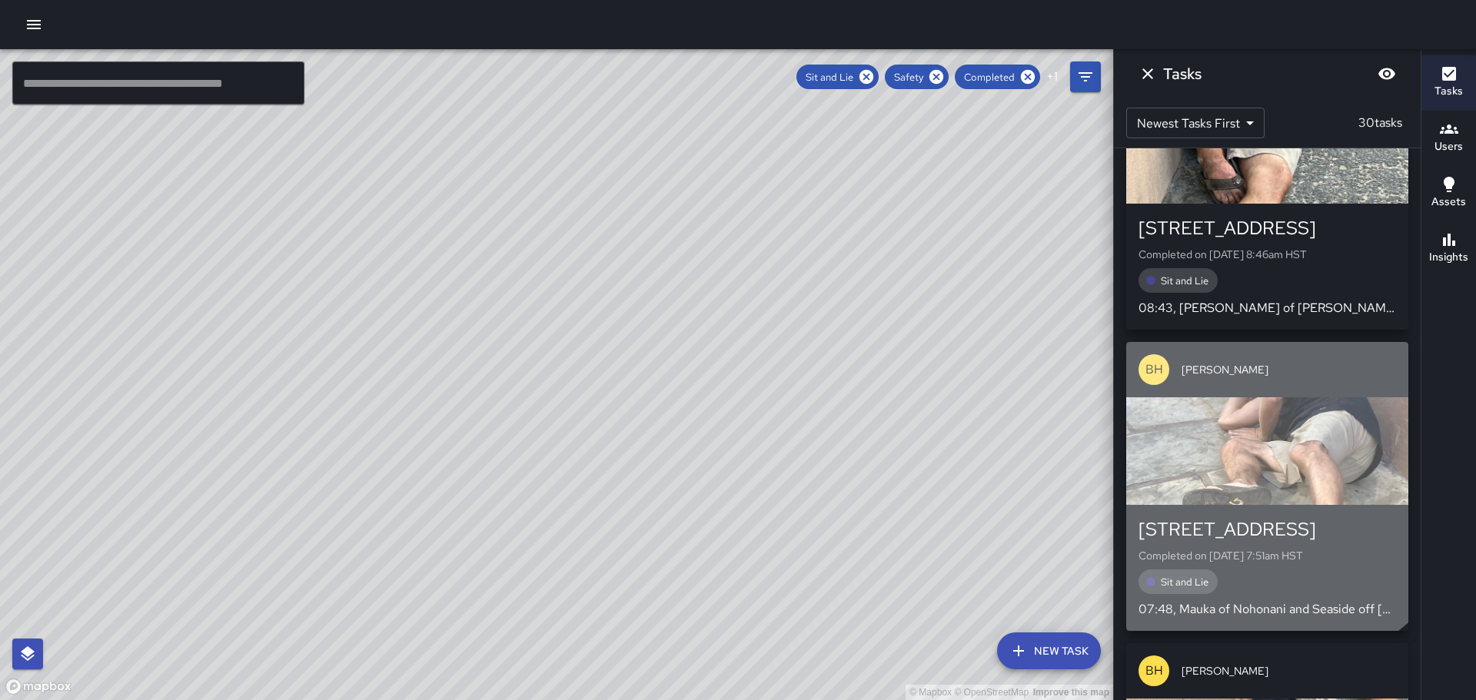
click at [1261, 458] on div "button" at bounding box center [1267, 451] width 282 height 108
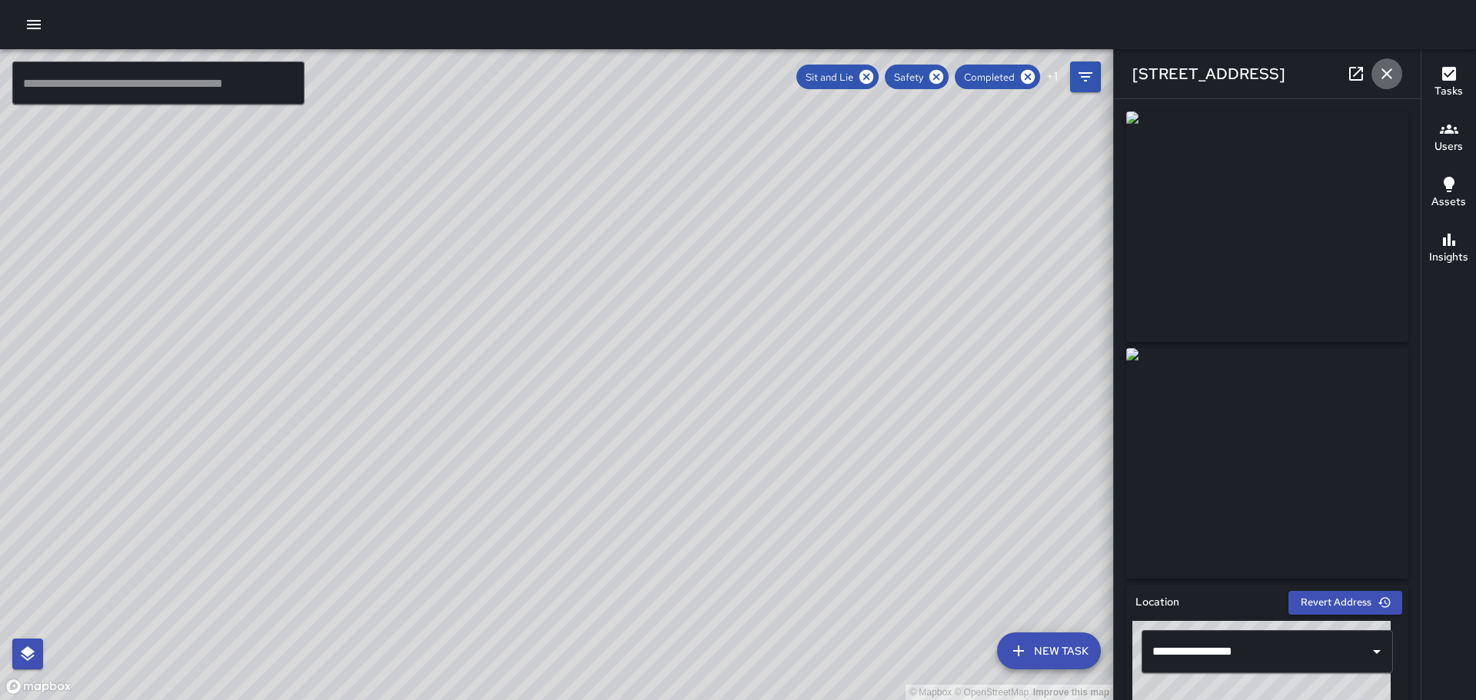
click at [1384, 71] on icon "button" at bounding box center [1386, 73] width 11 height 11
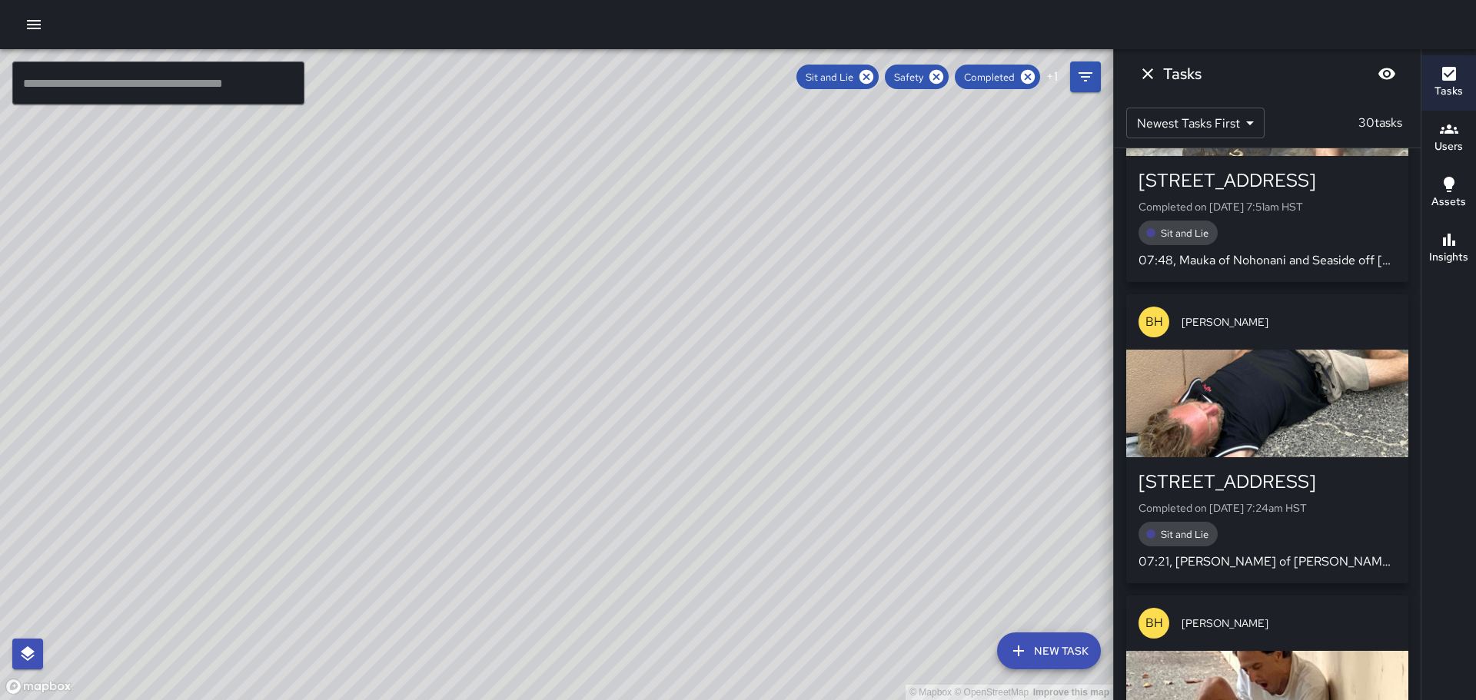
scroll to position [1384, 0]
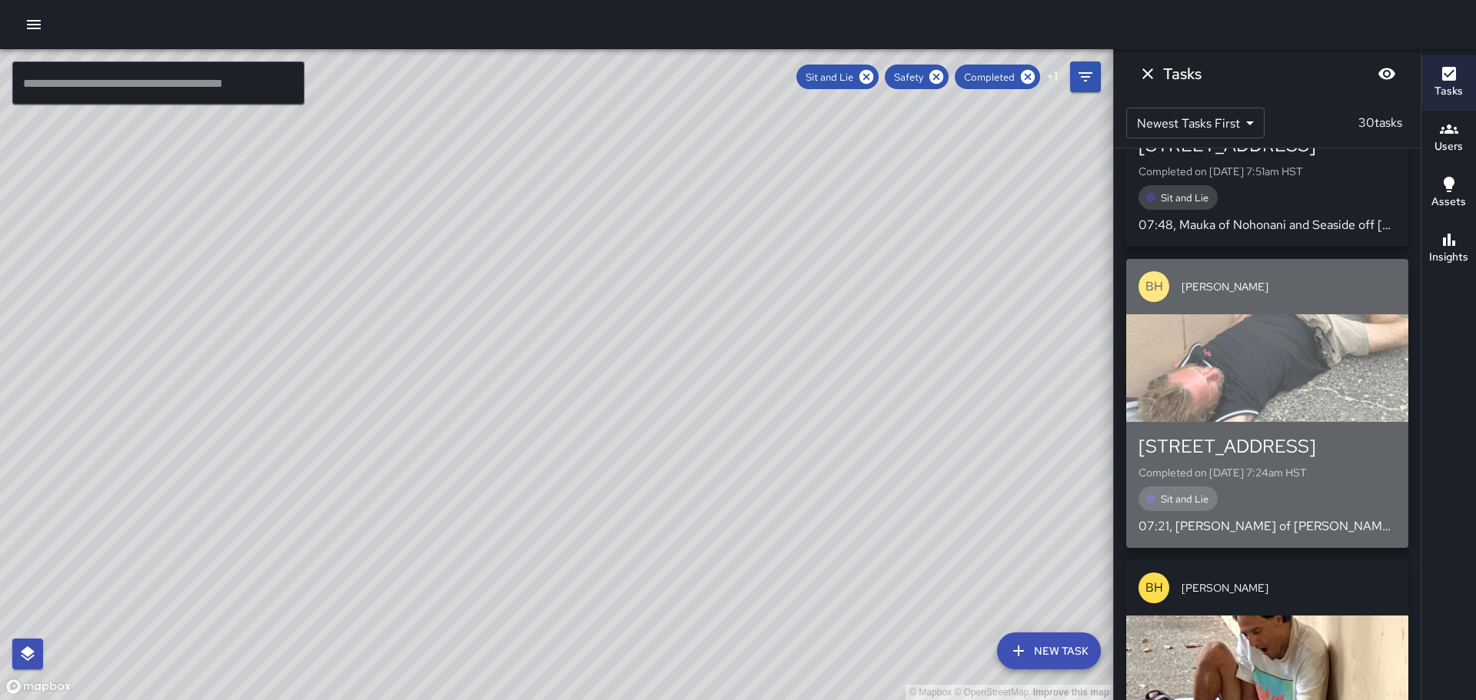
click at [1266, 343] on div "button" at bounding box center [1267, 368] width 282 height 108
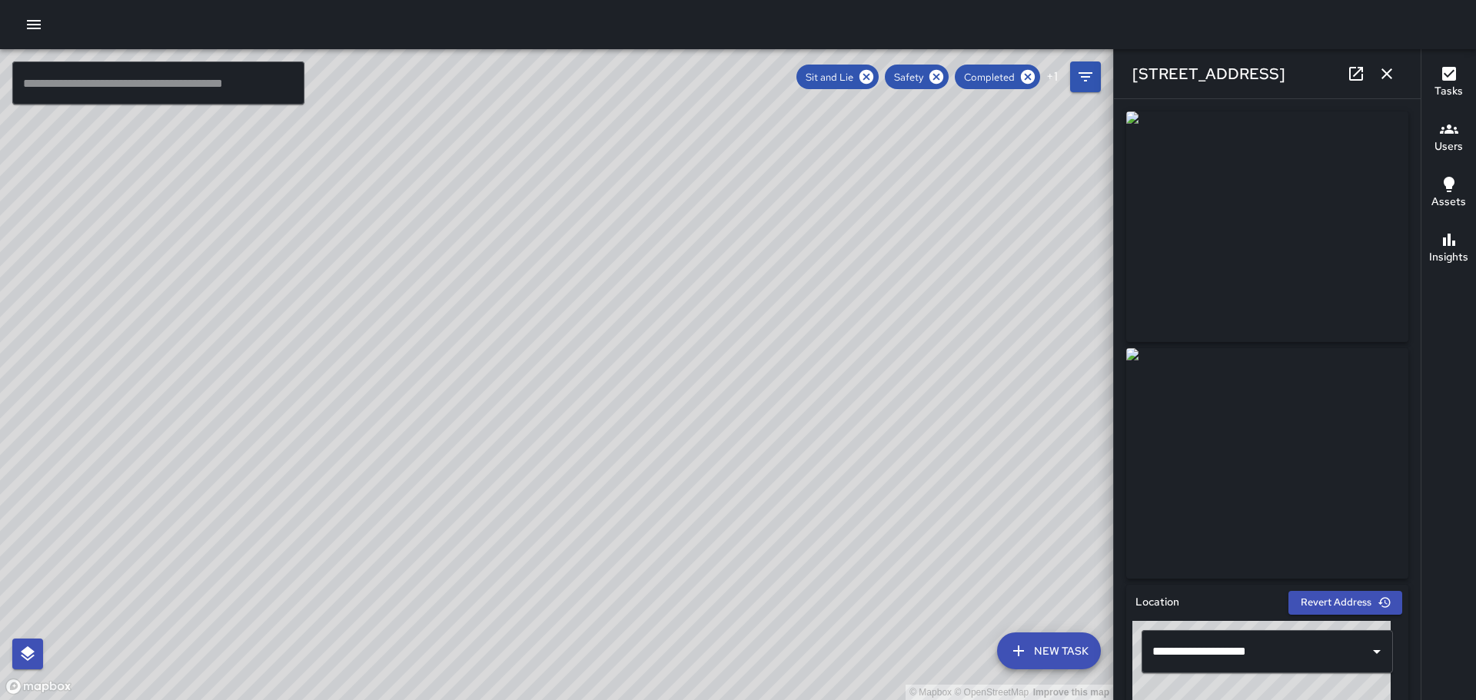
click at [1382, 72] on icon "button" at bounding box center [1387, 74] width 18 height 18
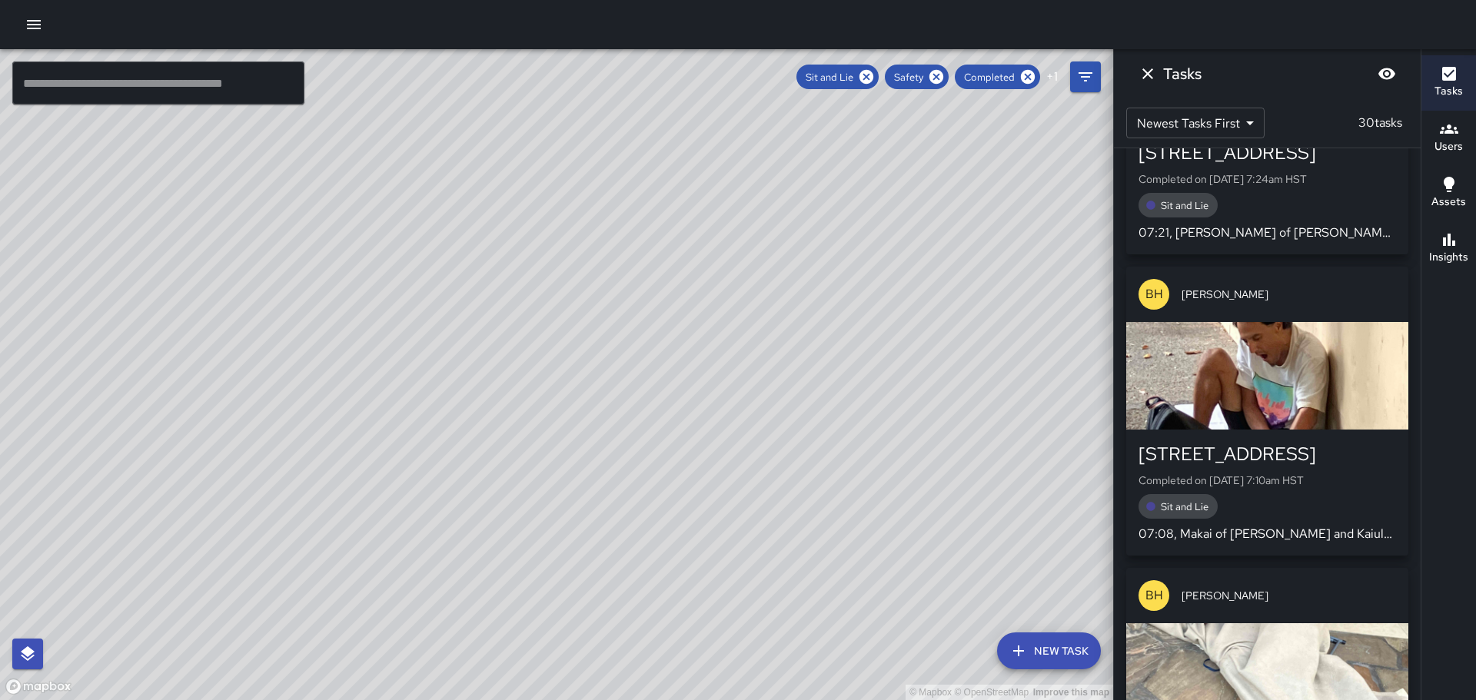
scroll to position [1691, 0]
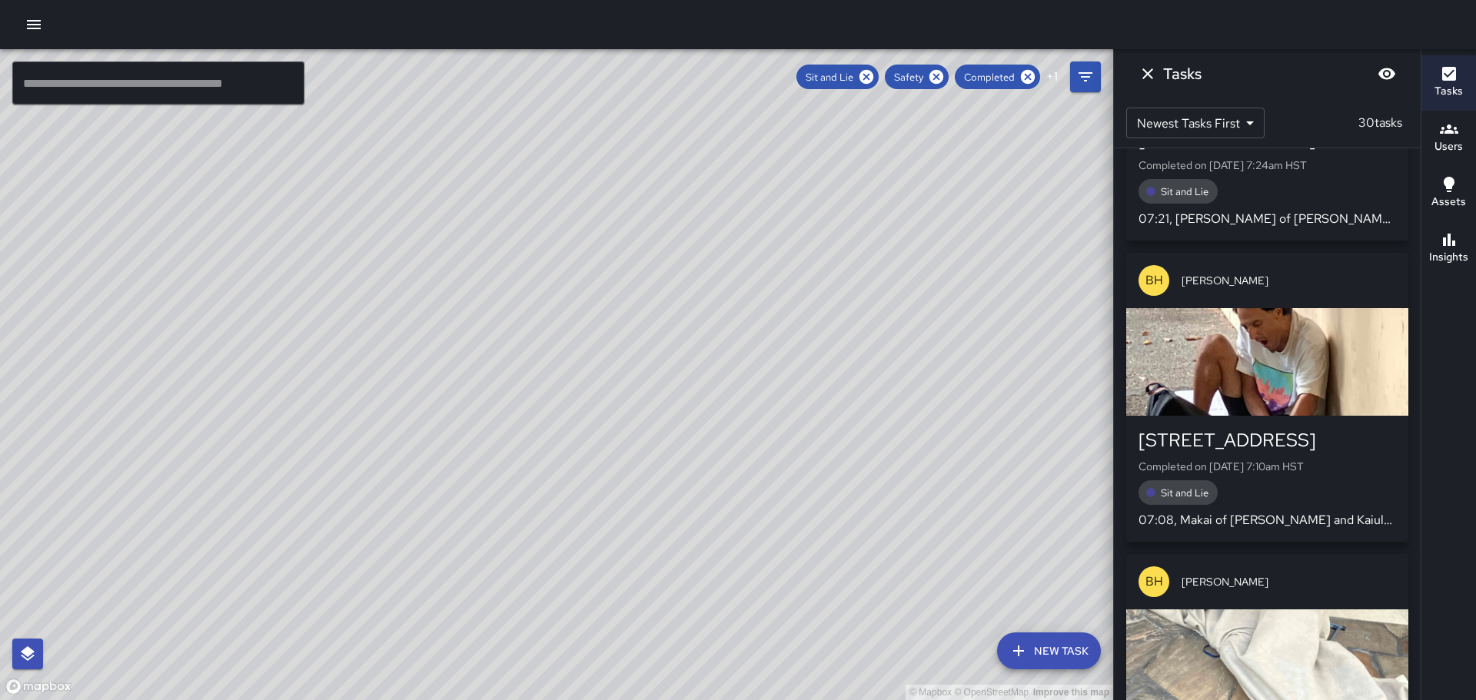
click at [1245, 414] on div "button" at bounding box center [1267, 362] width 282 height 108
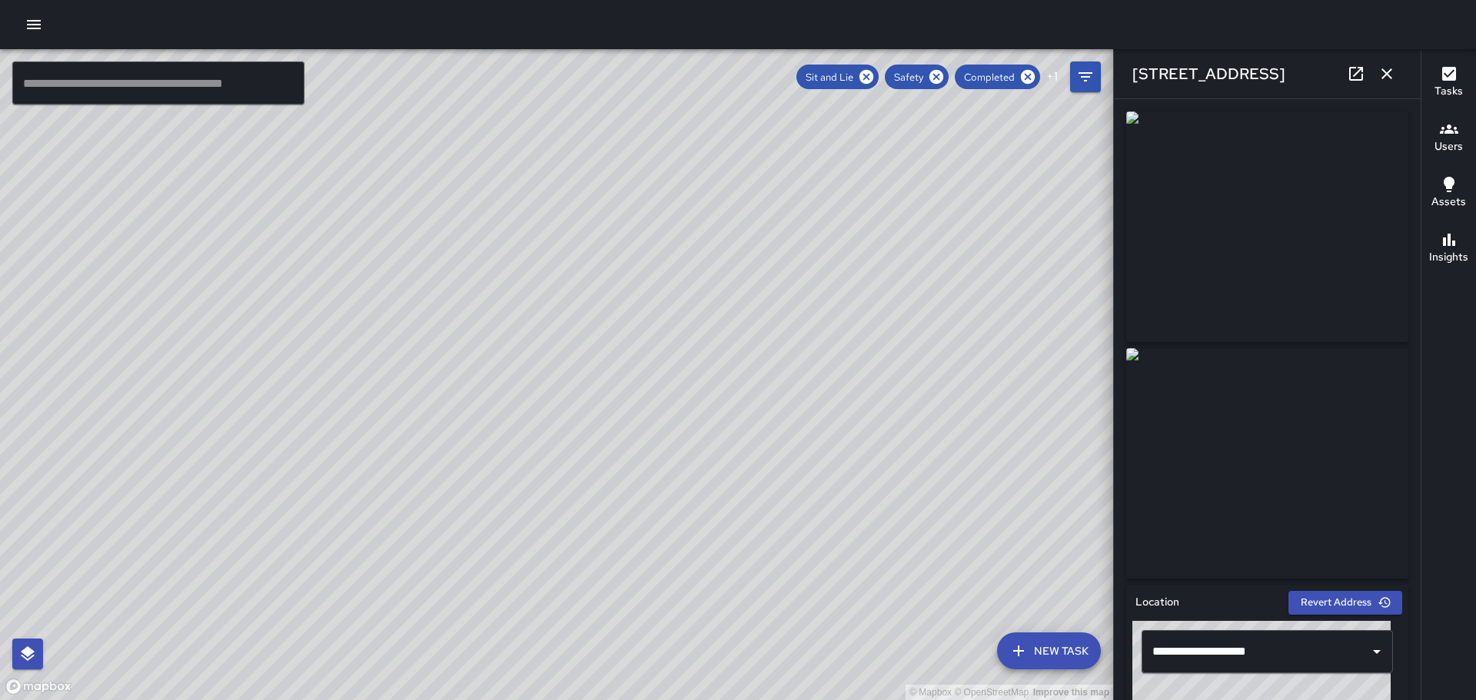
click at [1384, 73] on icon "button" at bounding box center [1387, 74] width 18 height 18
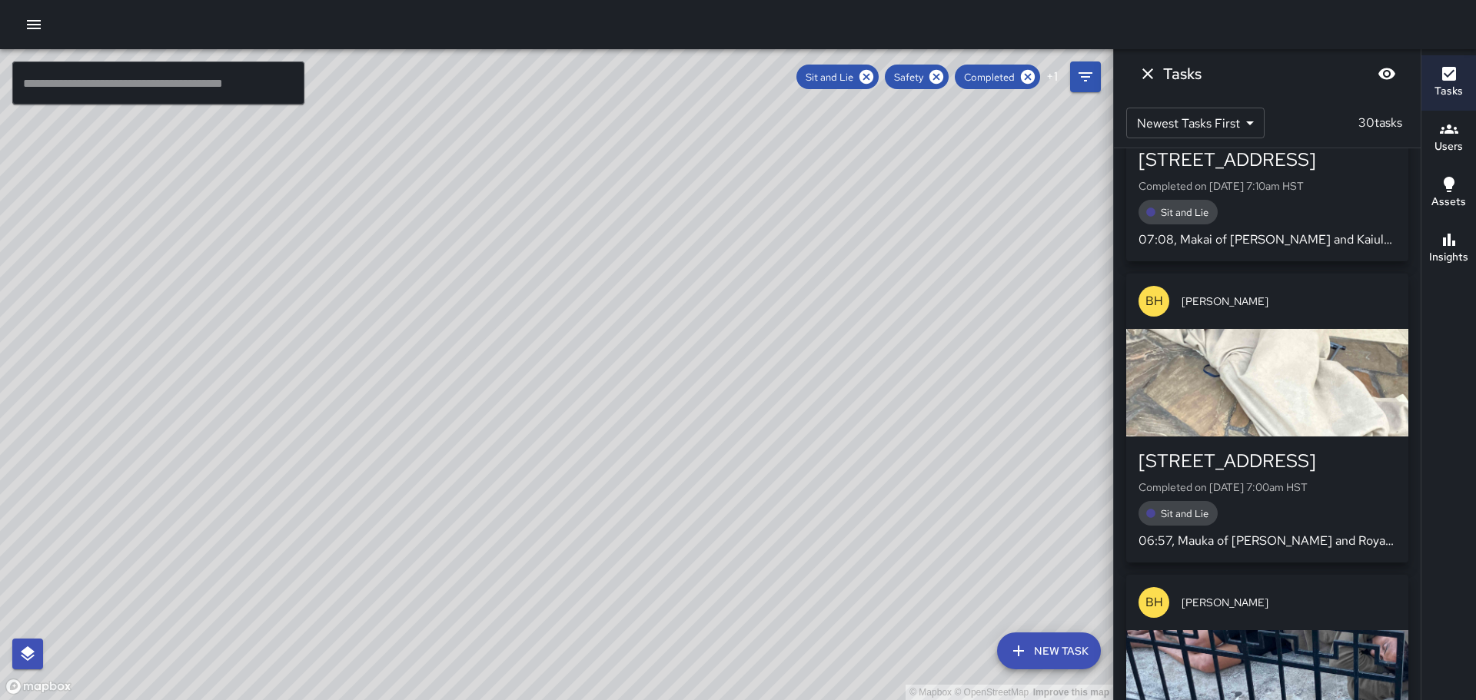
scroll to position [1999, 0]
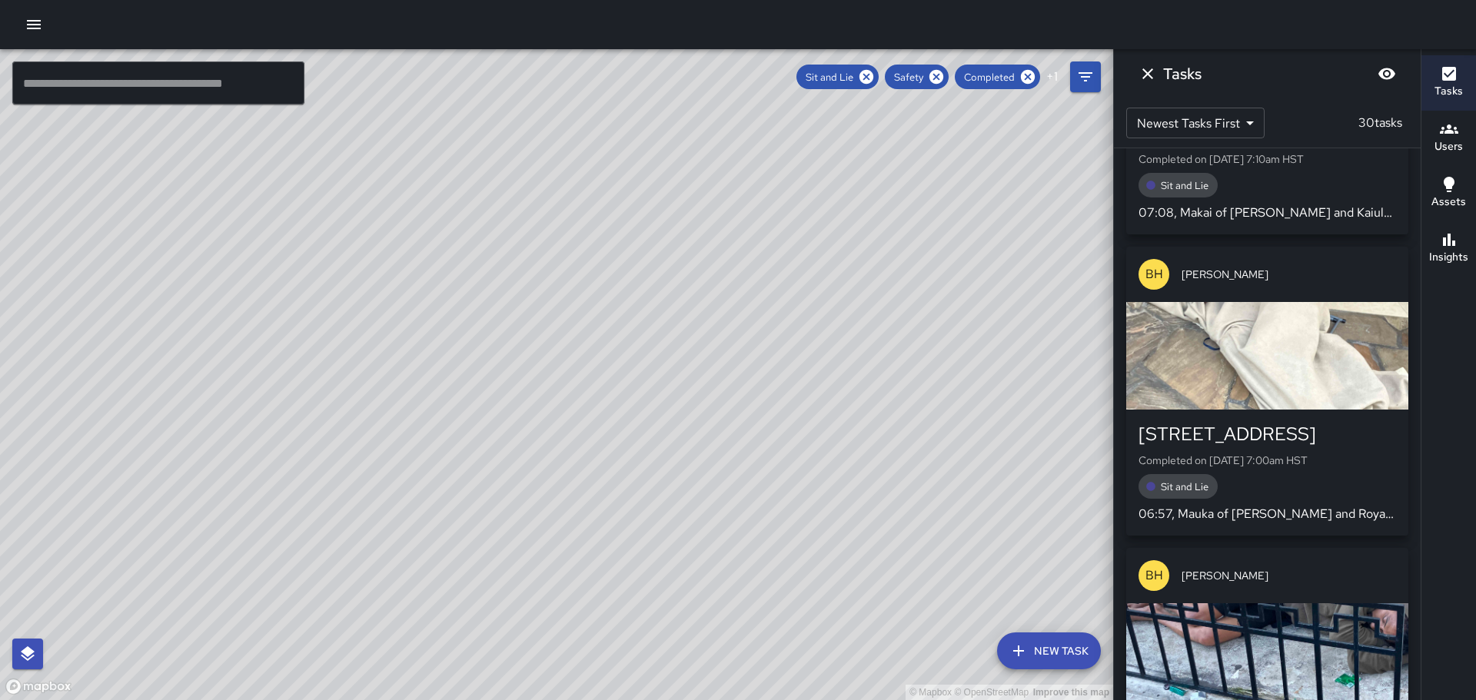
click at [1248, 392] on div "button" at bounding box center [1267, 356] width 282 height 108
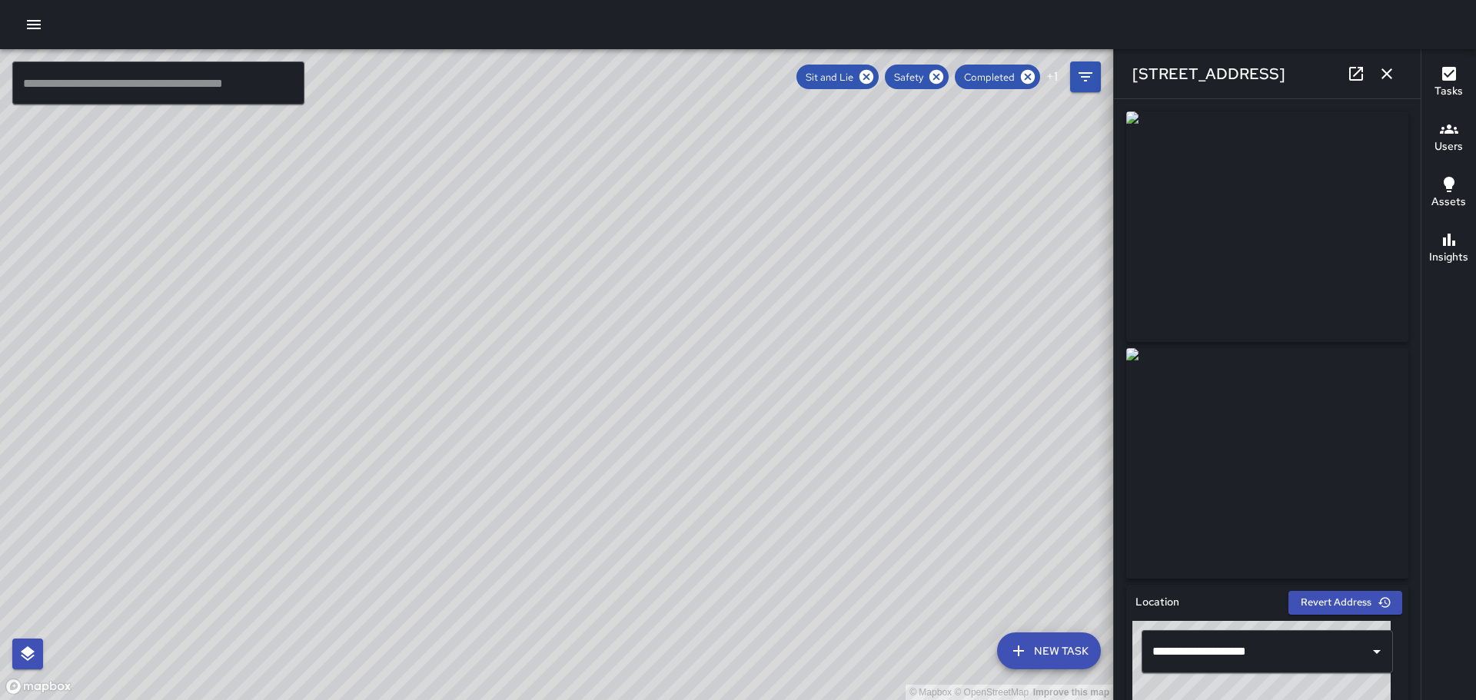
click at [1382, 78] on icon "button" at bounding box center [1386, 73] width 11 height 11
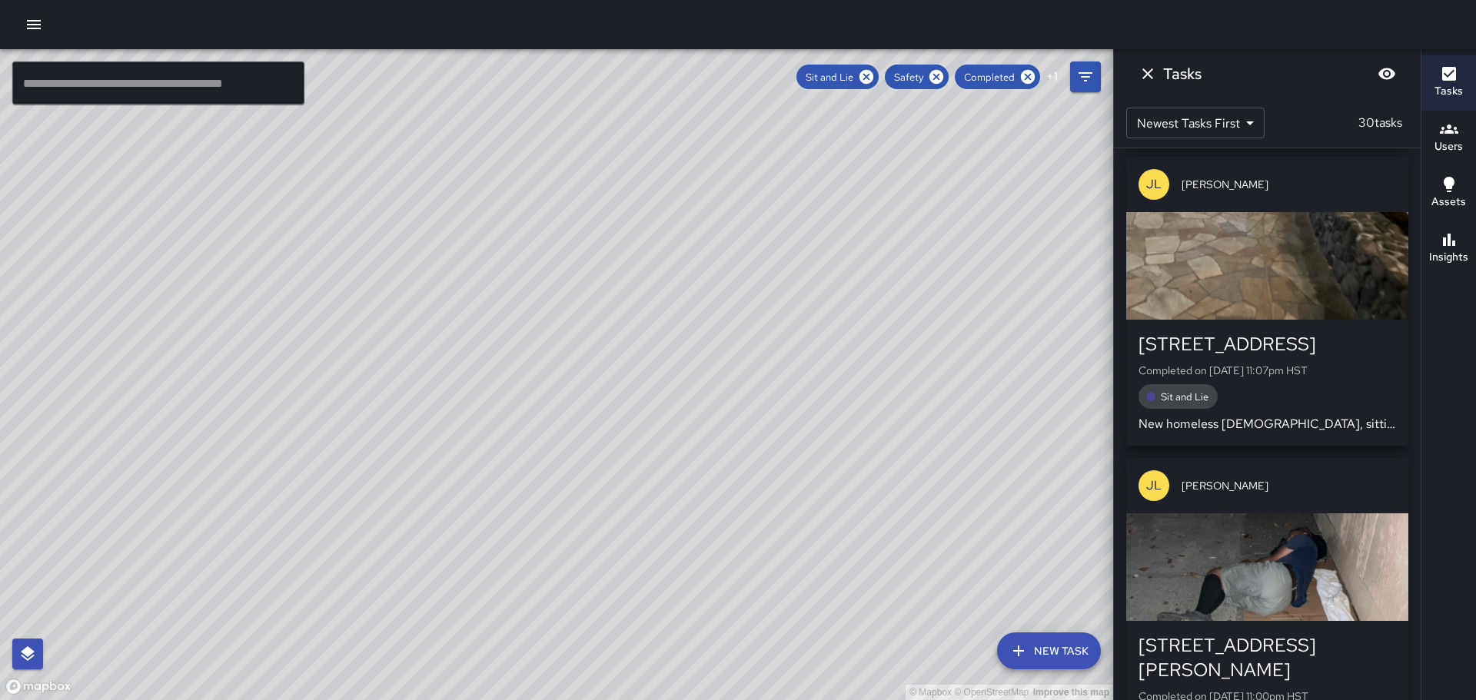
scroll to position [3438, 0]
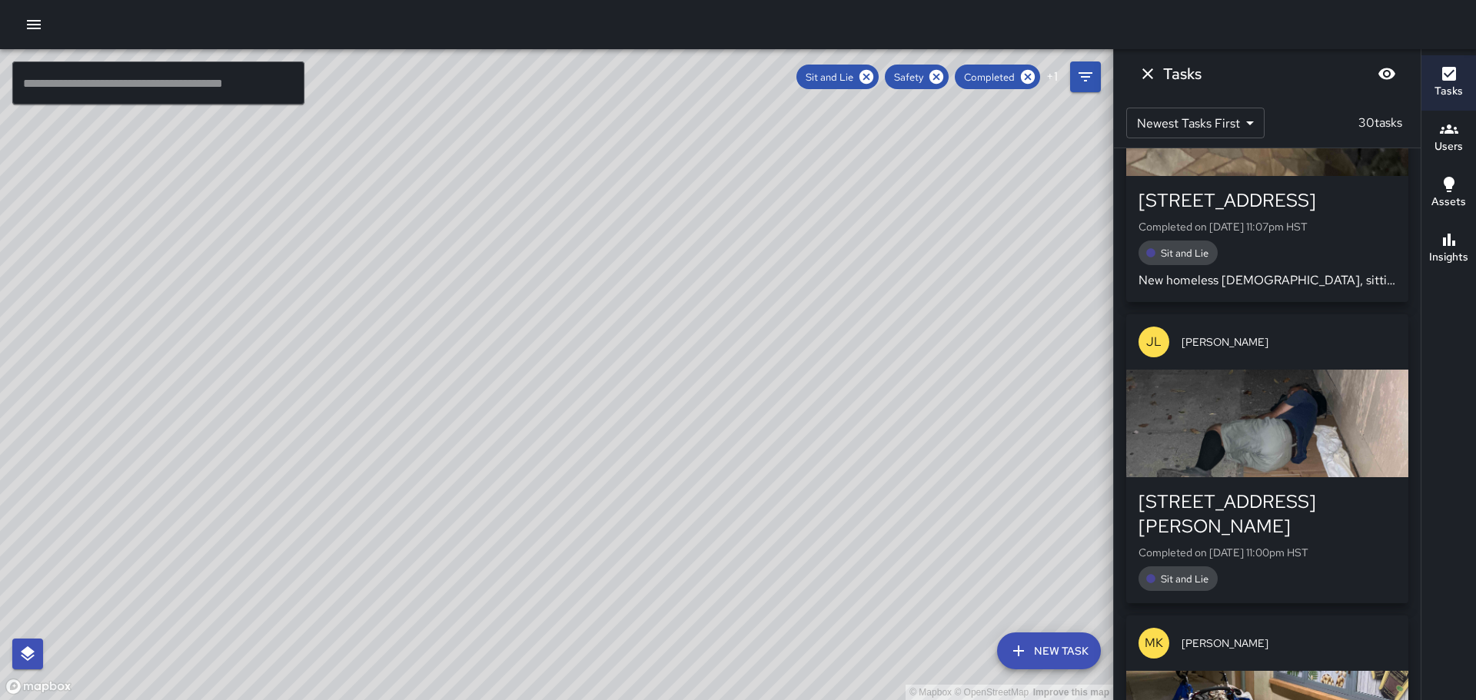
click at [1278, 417] on div "button" at bounding box center [1267, 424] width 282 height 108
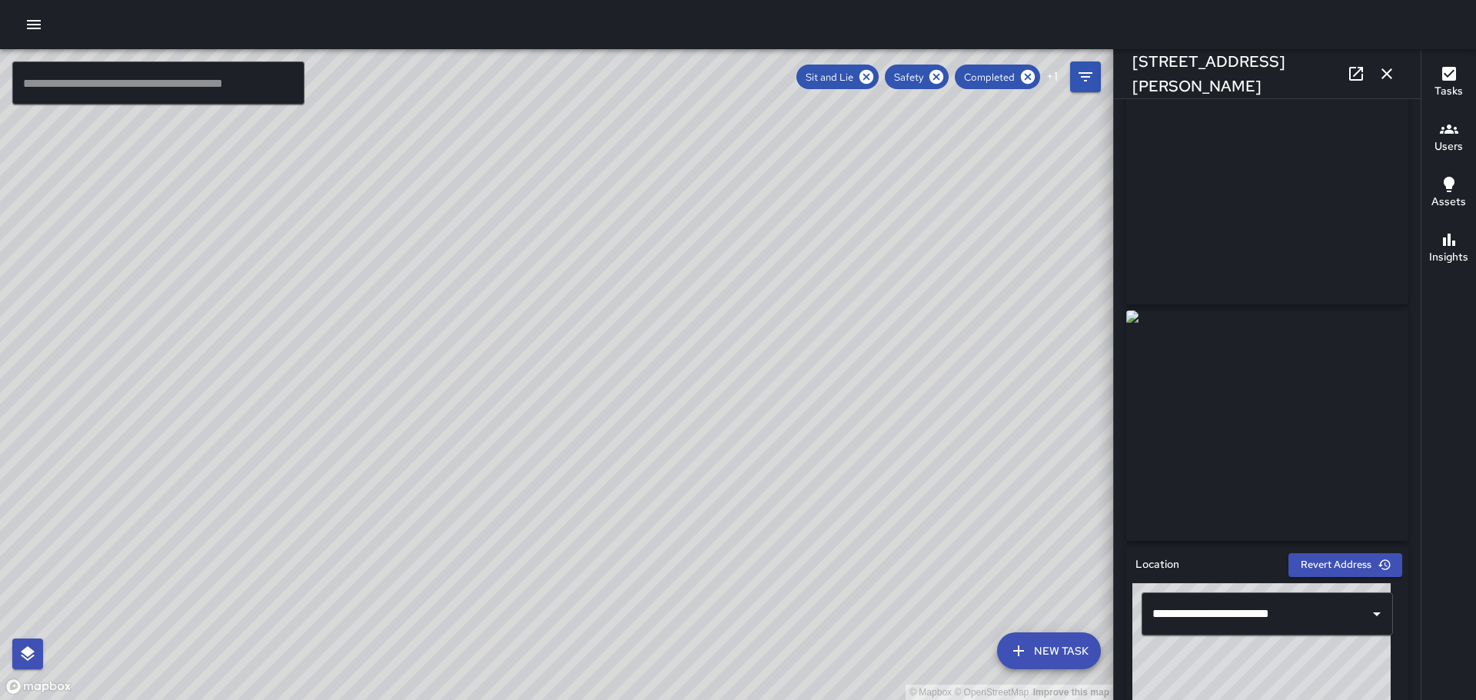
scroll to position [0, 0]
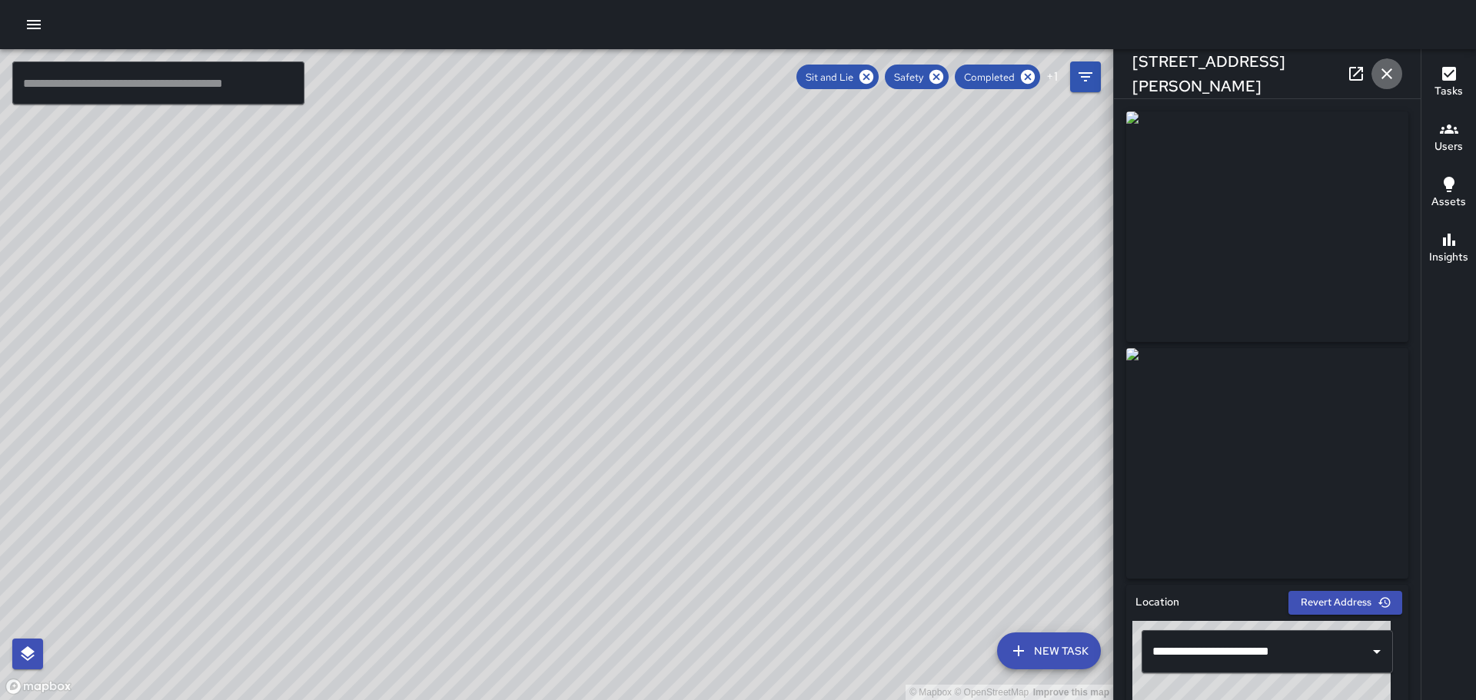
click at [1393, 67] on icon "button" at bounding box center [1387, 74] width 18 height 18
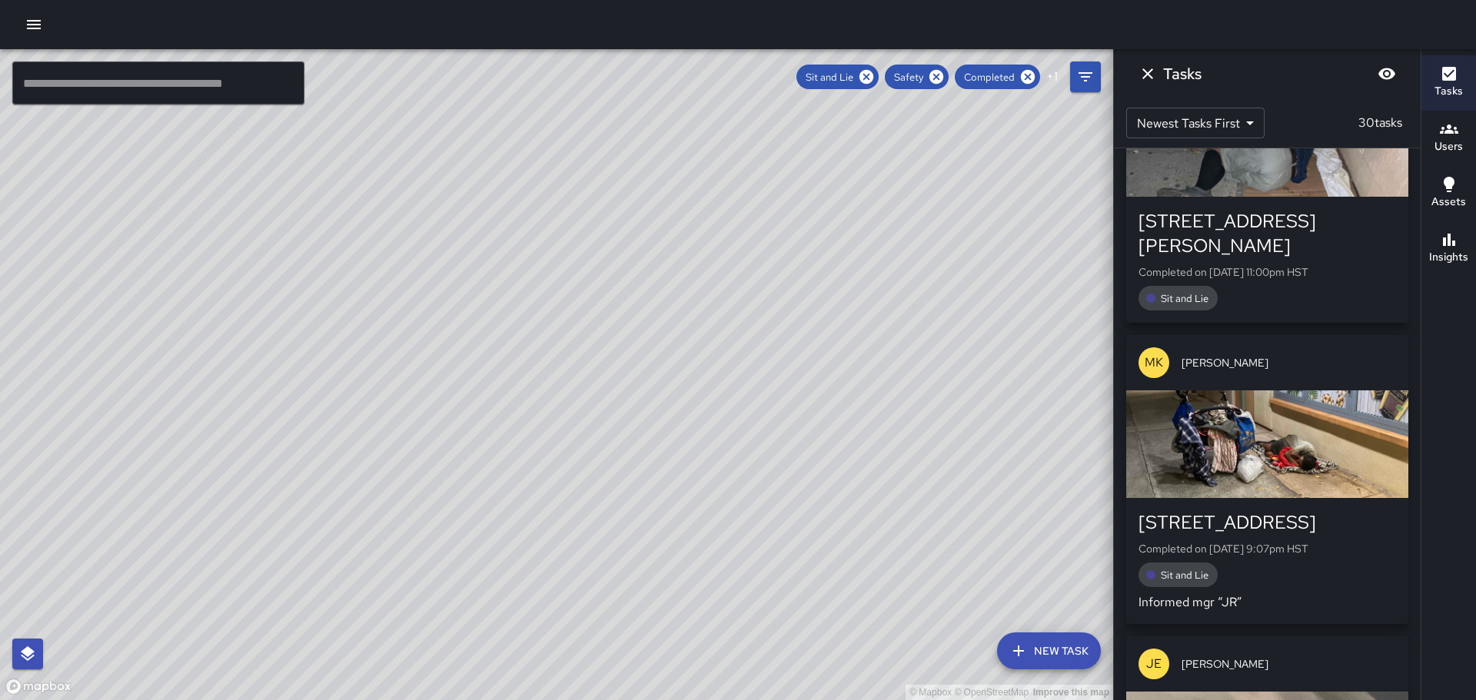
scroll to position [3745, 0]
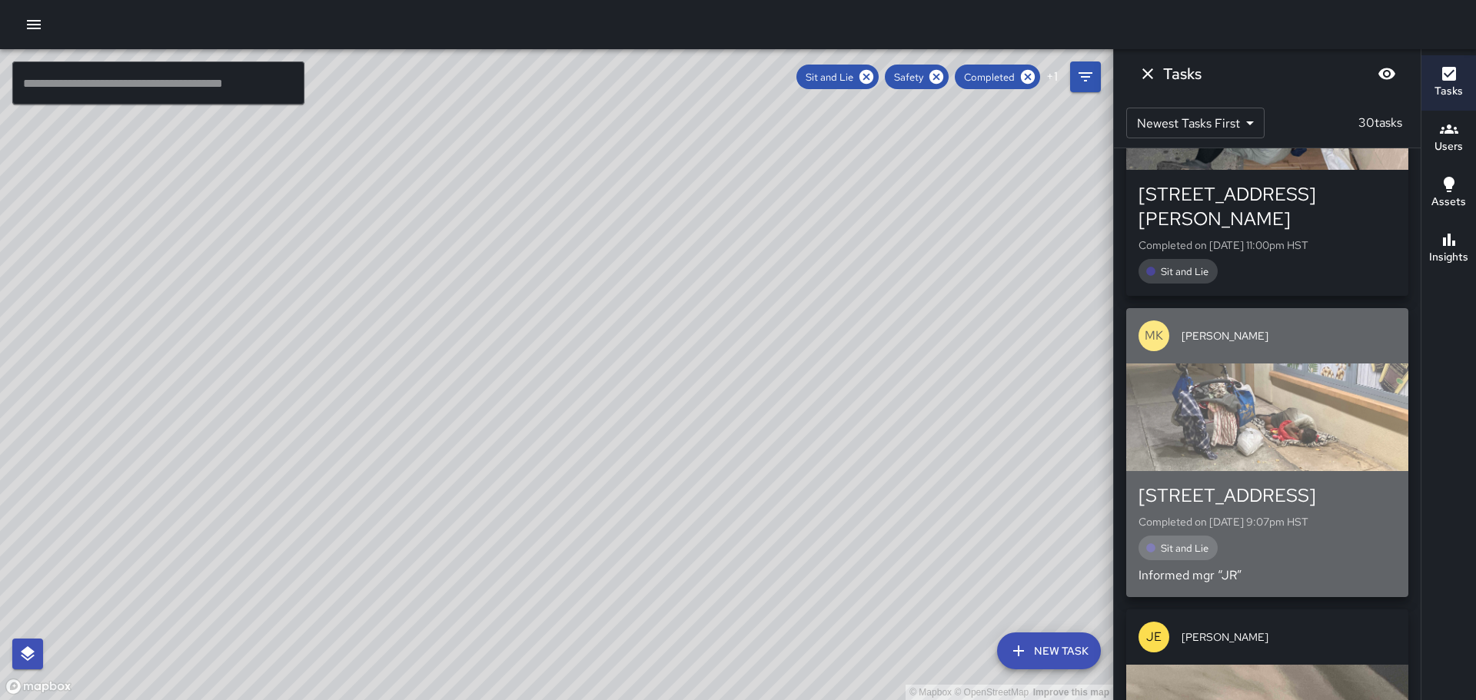
click at [1283, 392] on div "button" at bounding box center [1267, 418] width 282 height 108
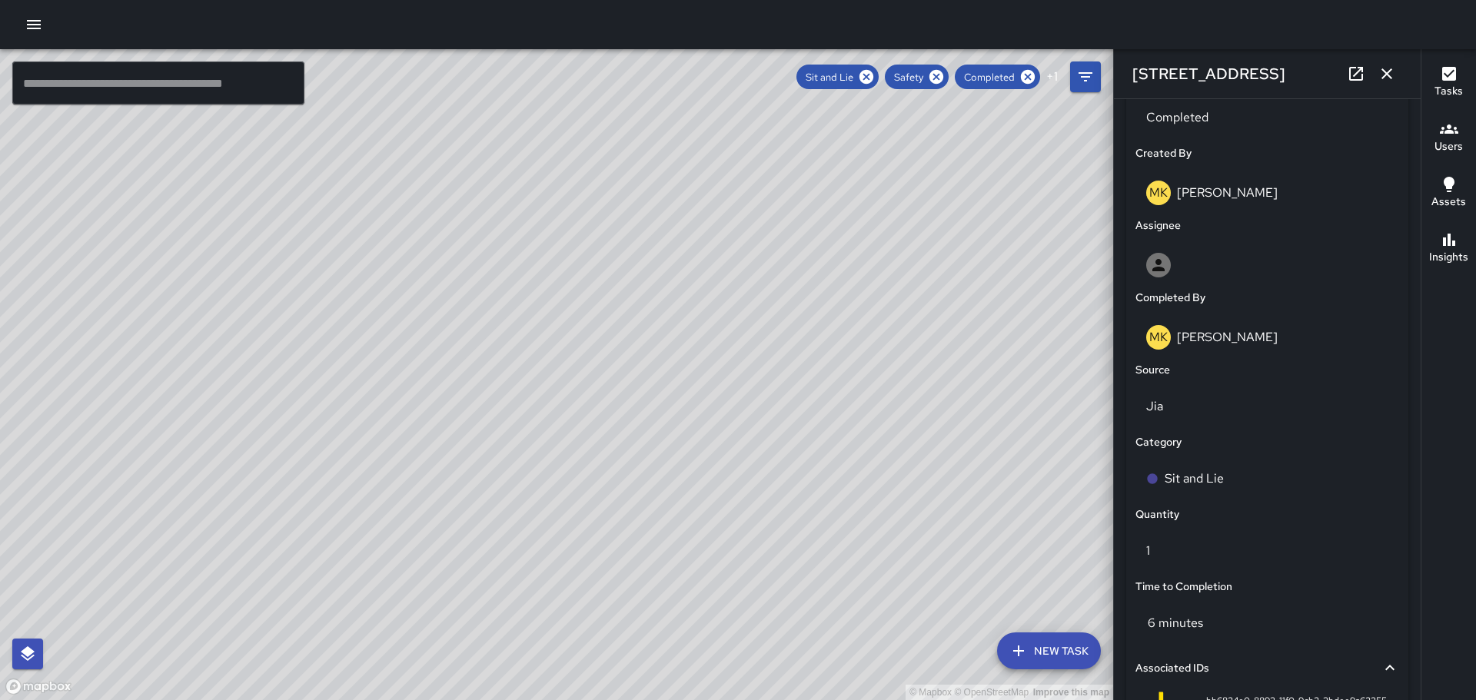
scroll to position [0, 0]
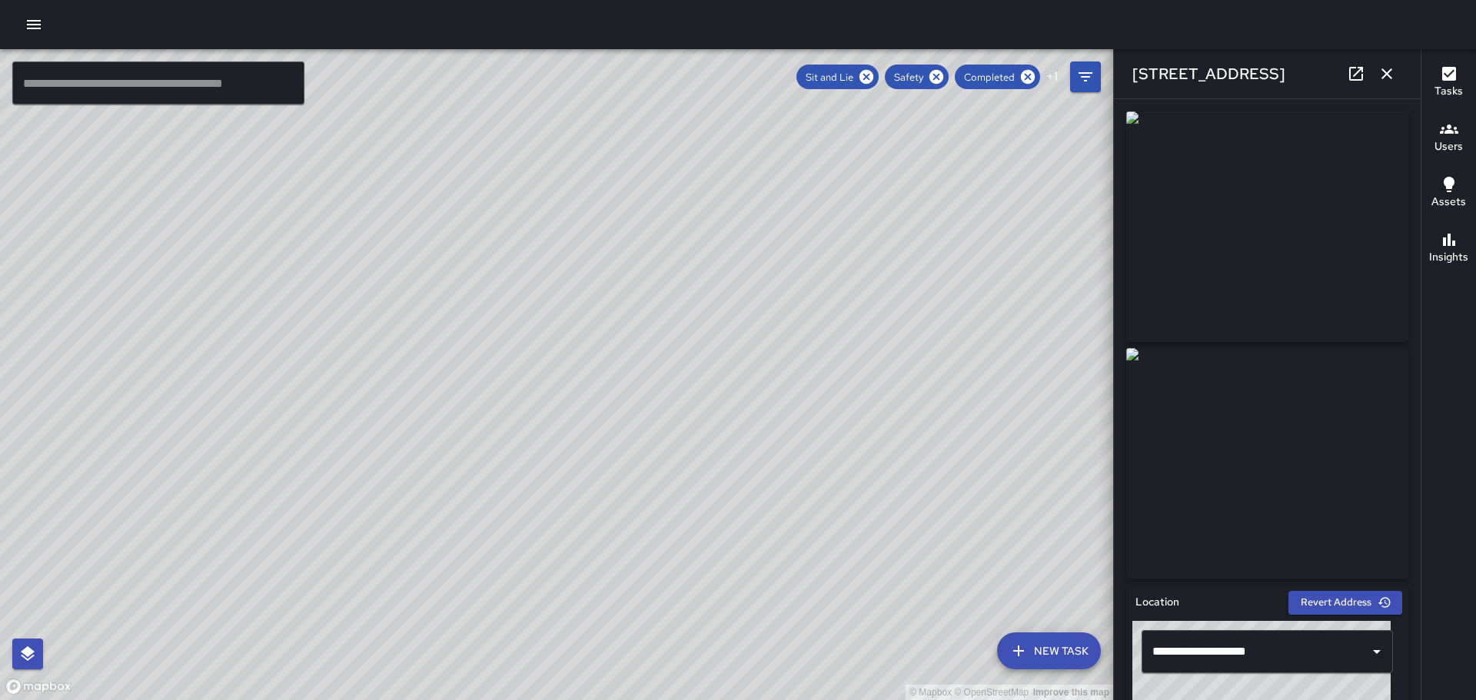
click at [1384, 71] on icon "button" at bounding box center [1386, 73] width 11 height 11
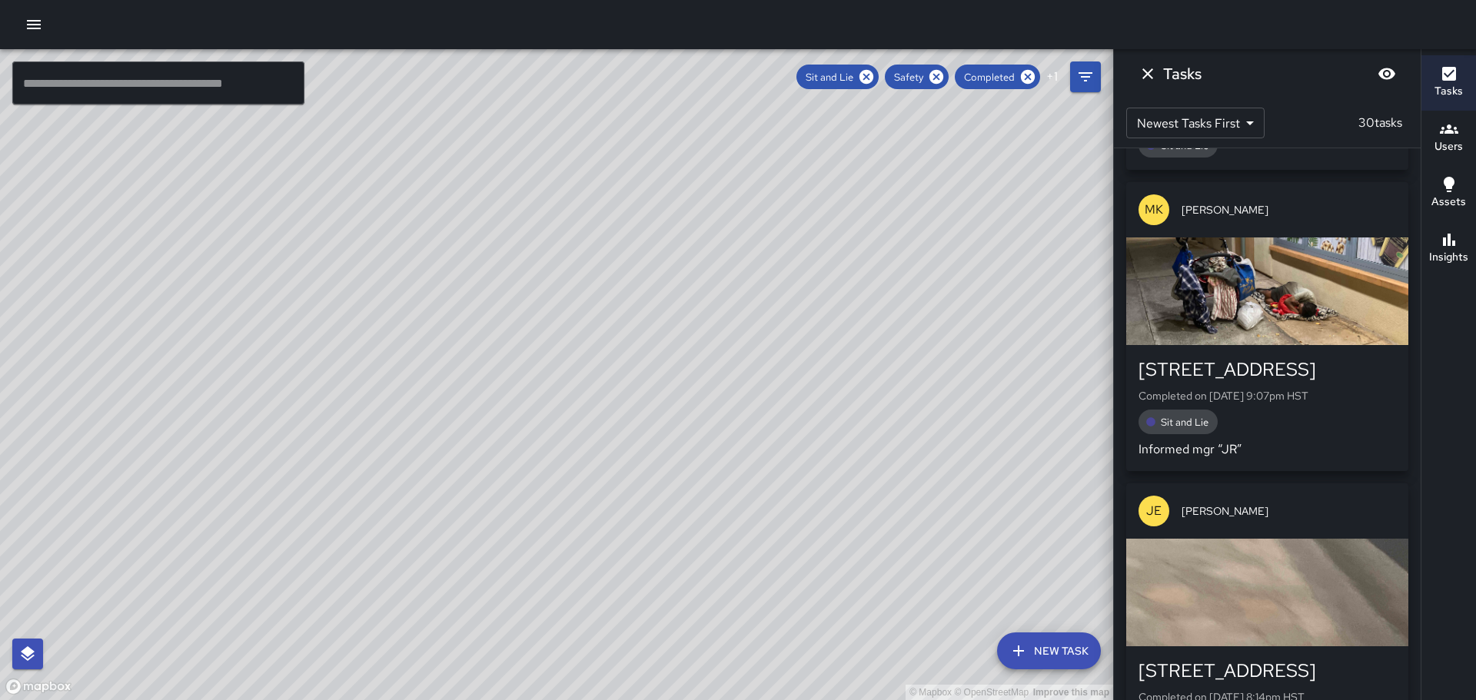
scroll to position [4053, 0]
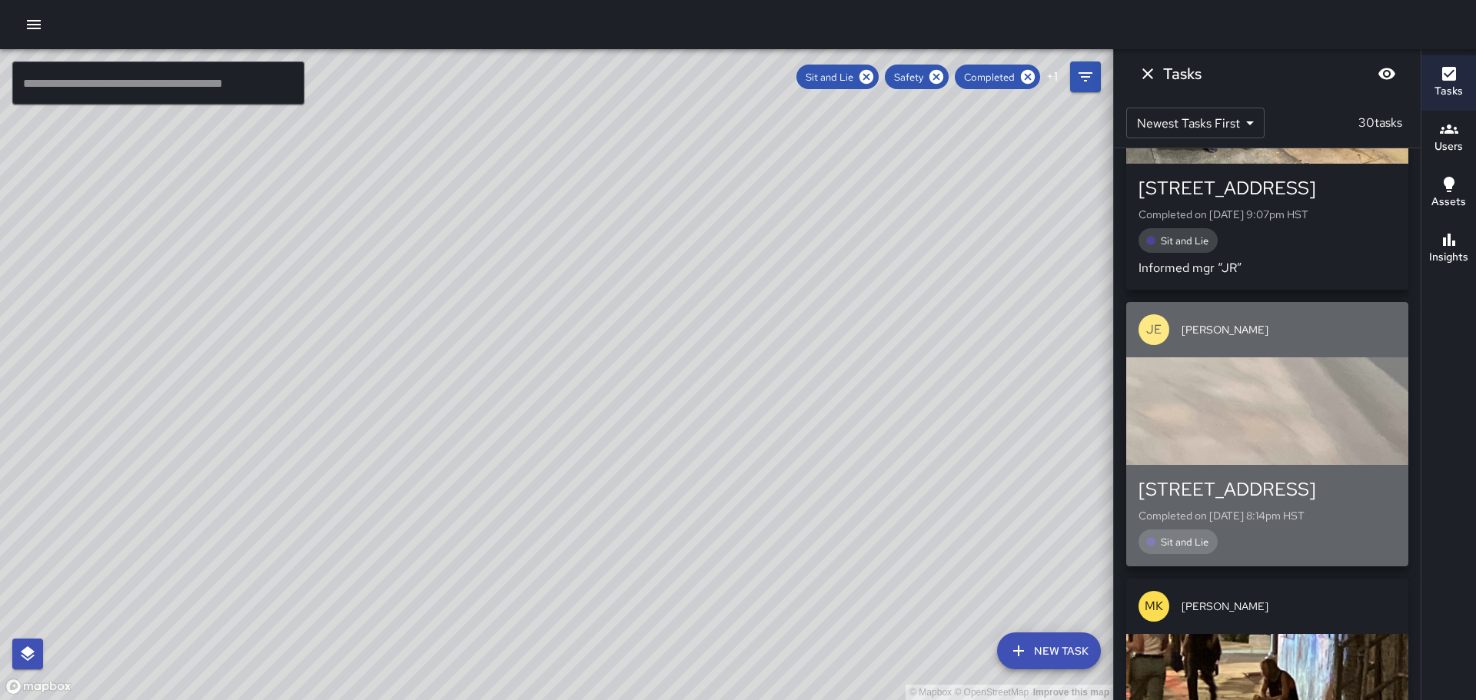
click at [1282, 398] on div "button" at bounding box center [1267, 411] width 282 height 108
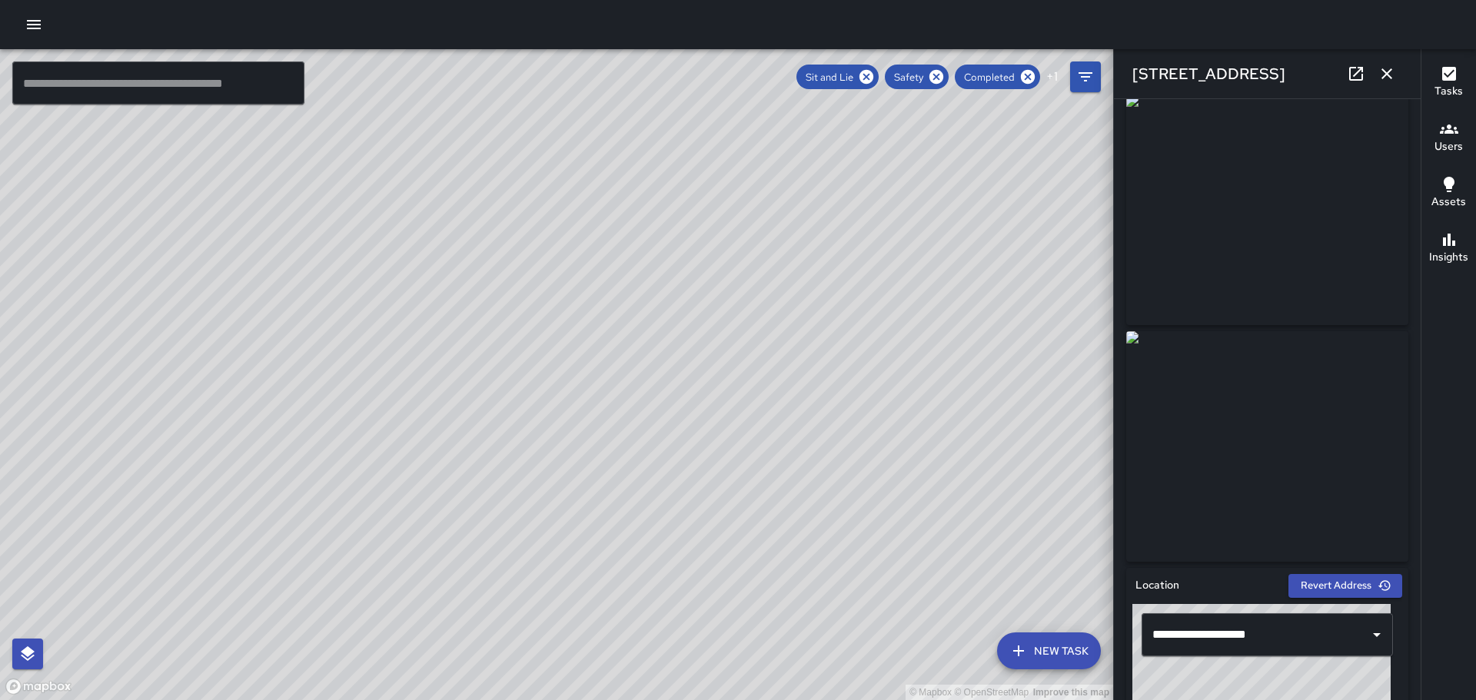
scroll to position [0, 0]
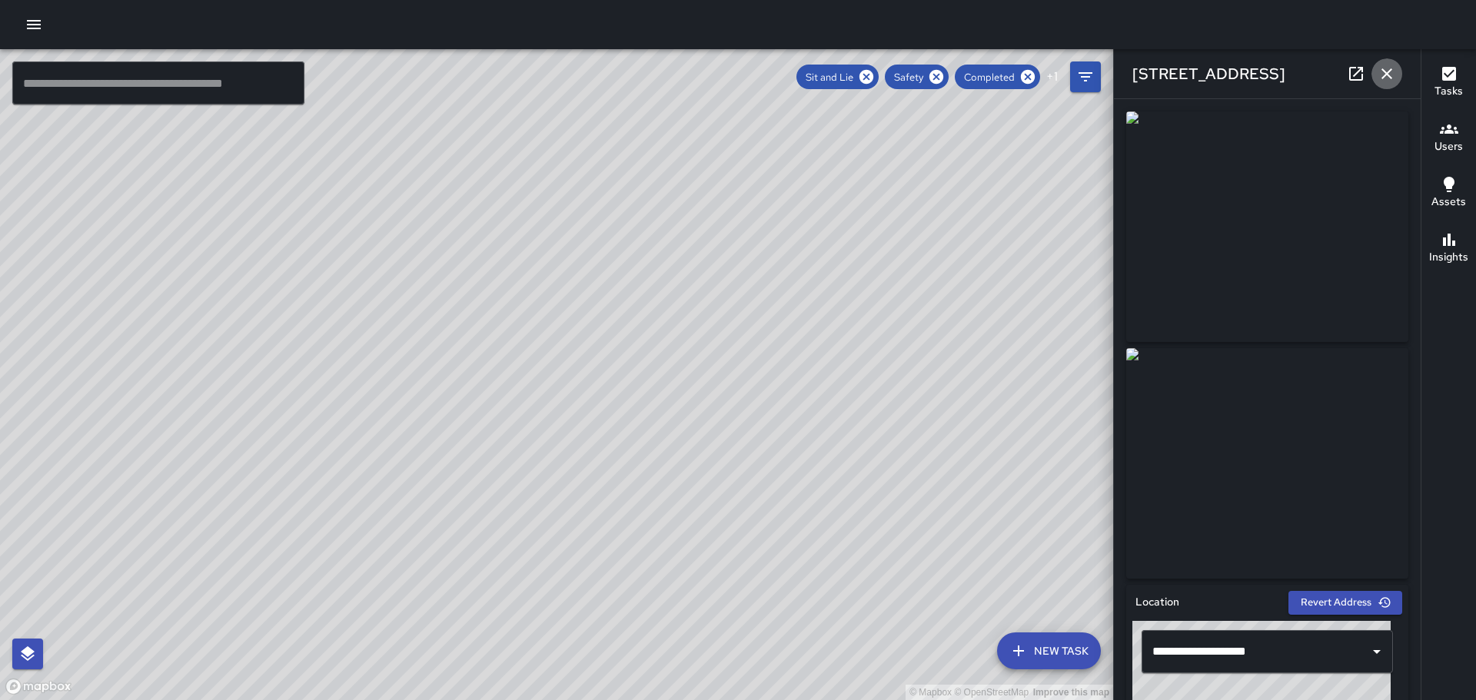
drag, startPoint x: 1388, startPoint y: 65, endPoint x: 1388, endPoint y: 78, distance: 12.3
click at [1388, 68] on icon "button" at bounding box center [1387, 74] width 18 height 18
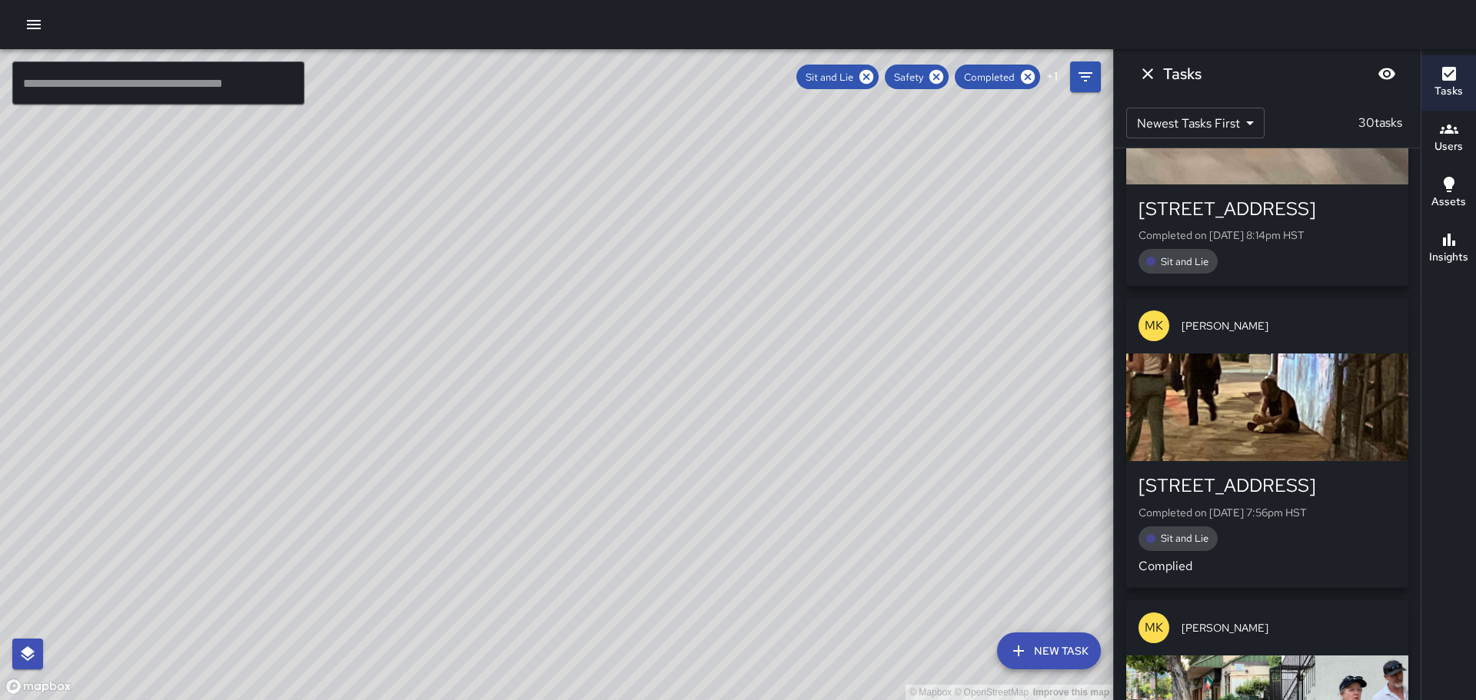
scroll to position [4360, 0]
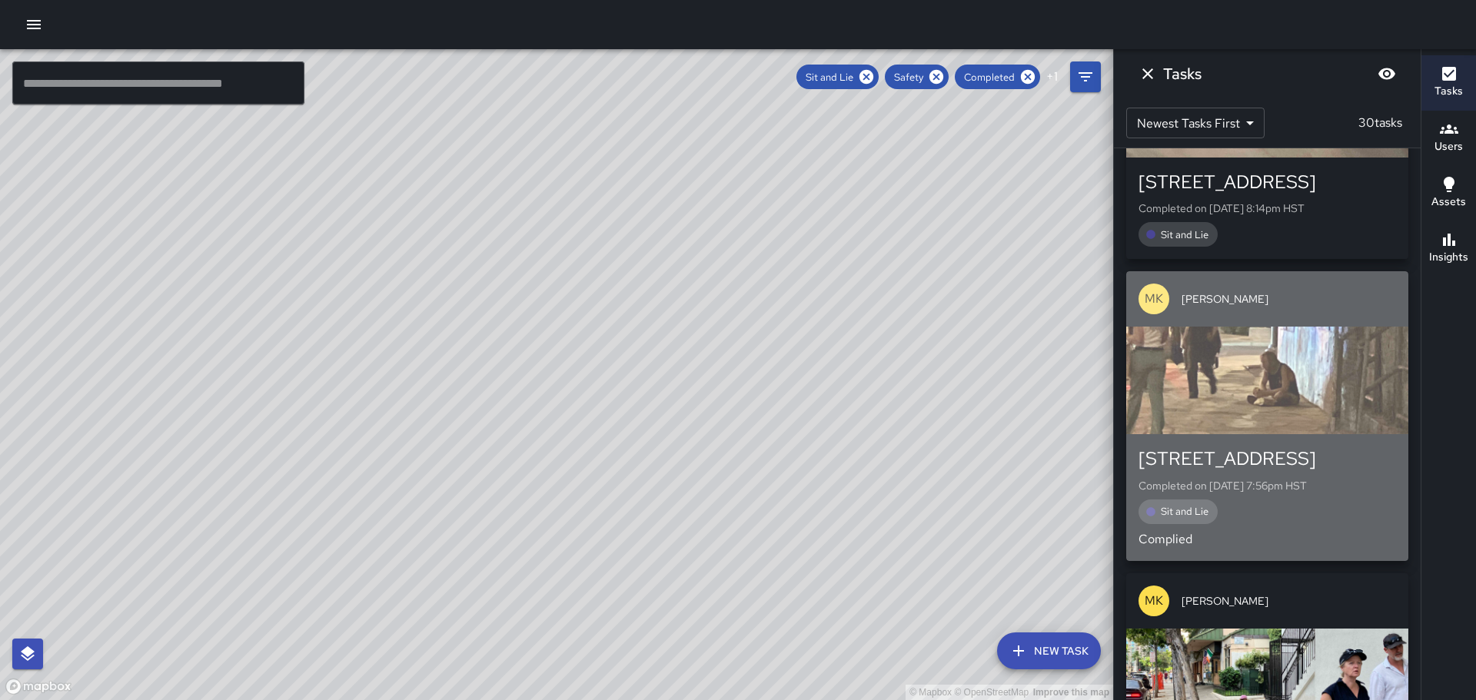
click at [1268, 391] on div "button" at bounding box center [1267, 381] width 282 height 108
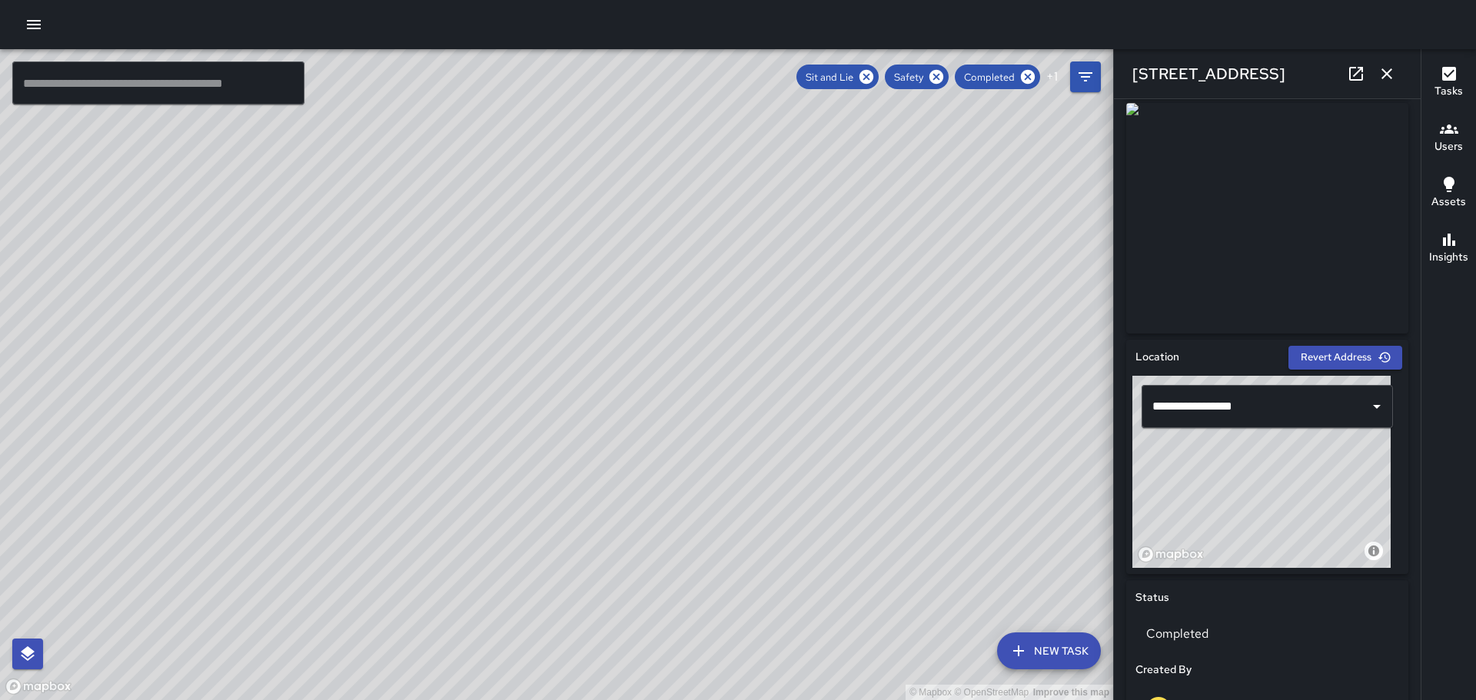
scroll to position [0, 0]
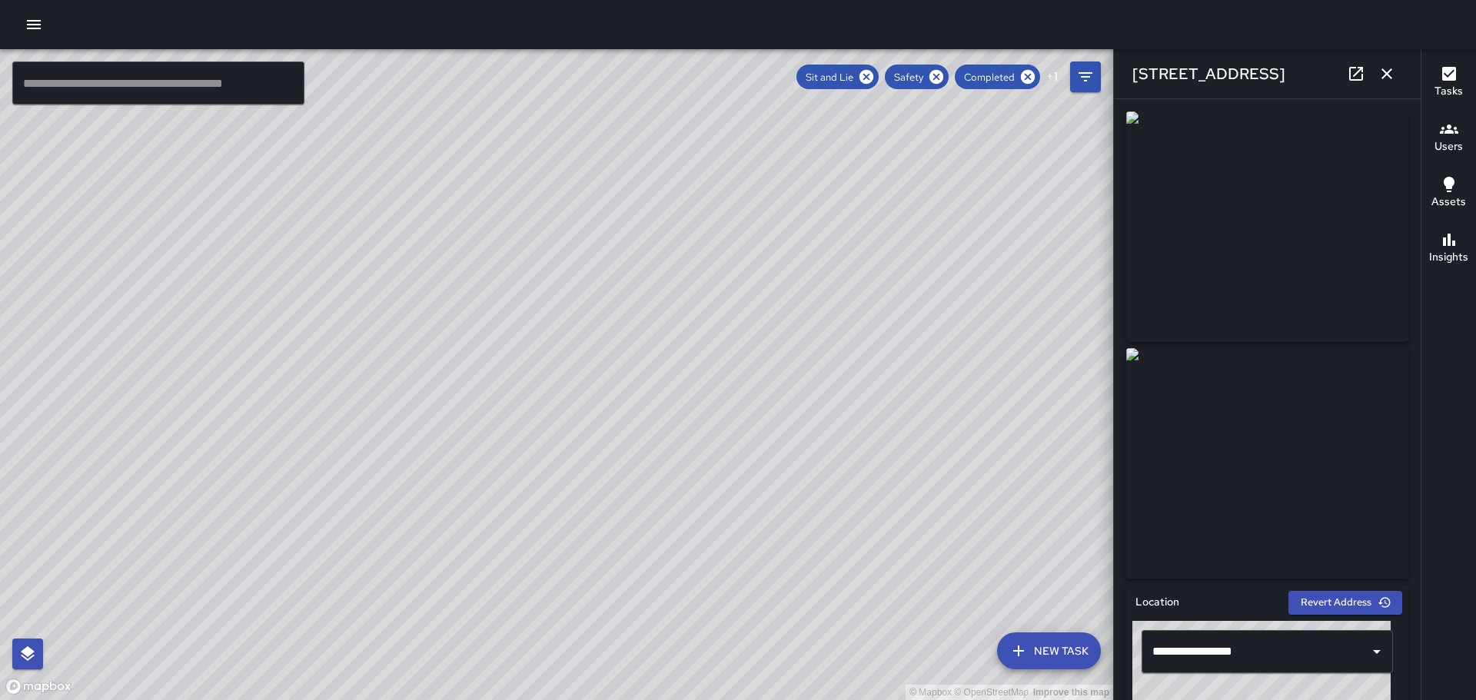
click at [1385, 69] on icon "button" at bounding box center [1387, 74] width 18 height 18
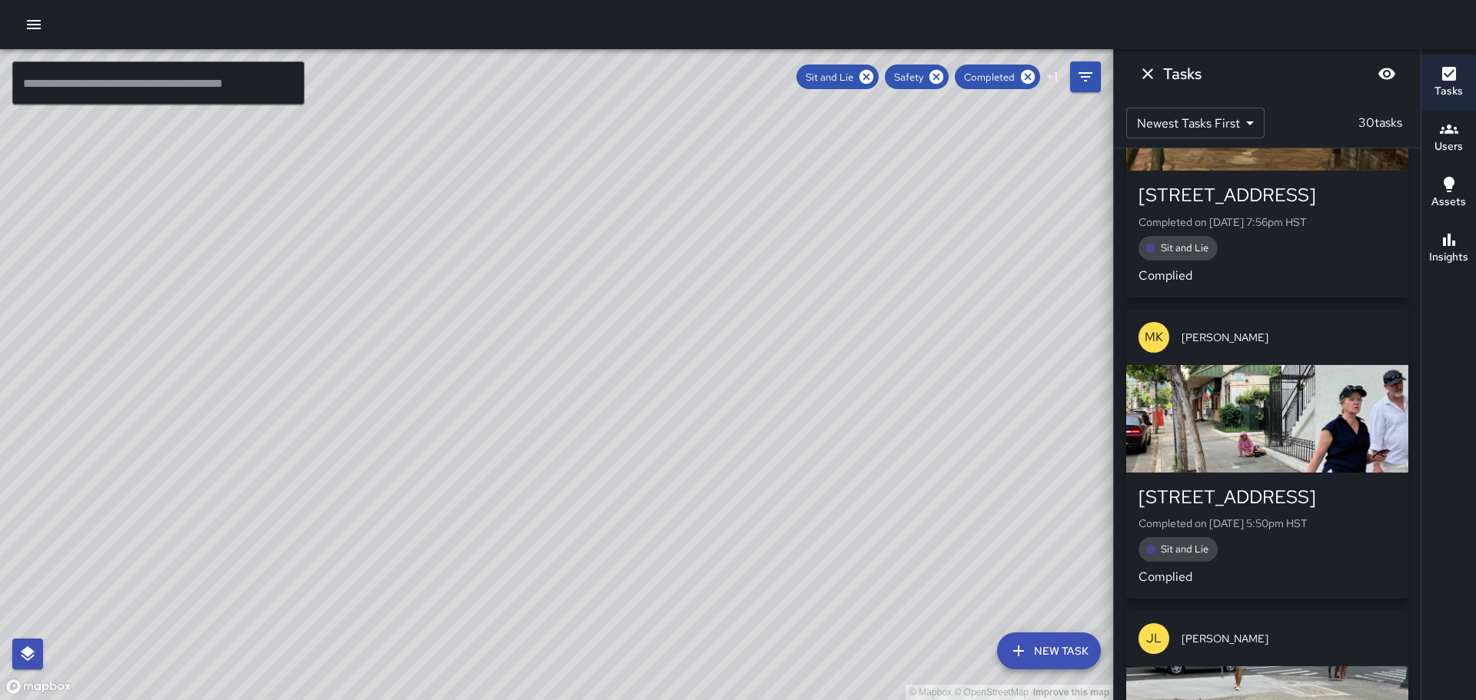
scroll to position [4668, 0]
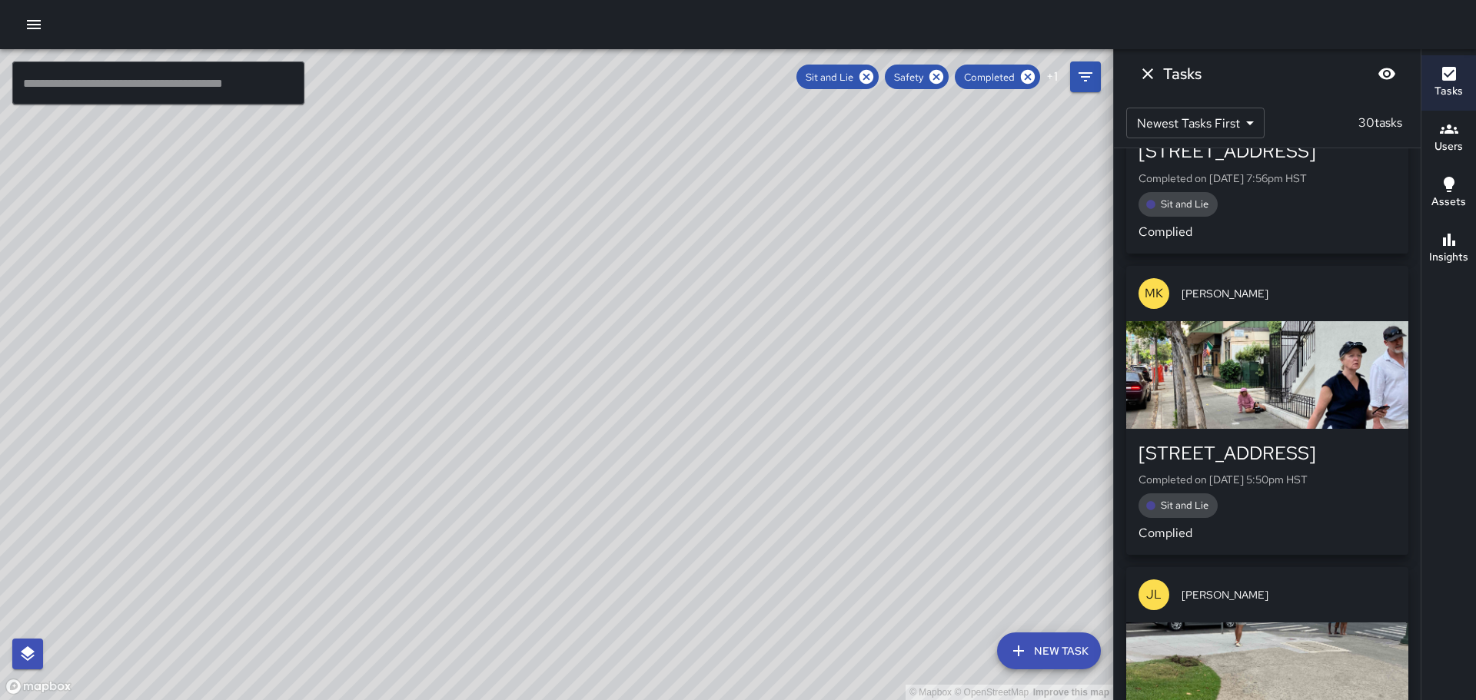
click at [1251, 379] on div "button" at bounding box center [1267, 375] width 282 height 108
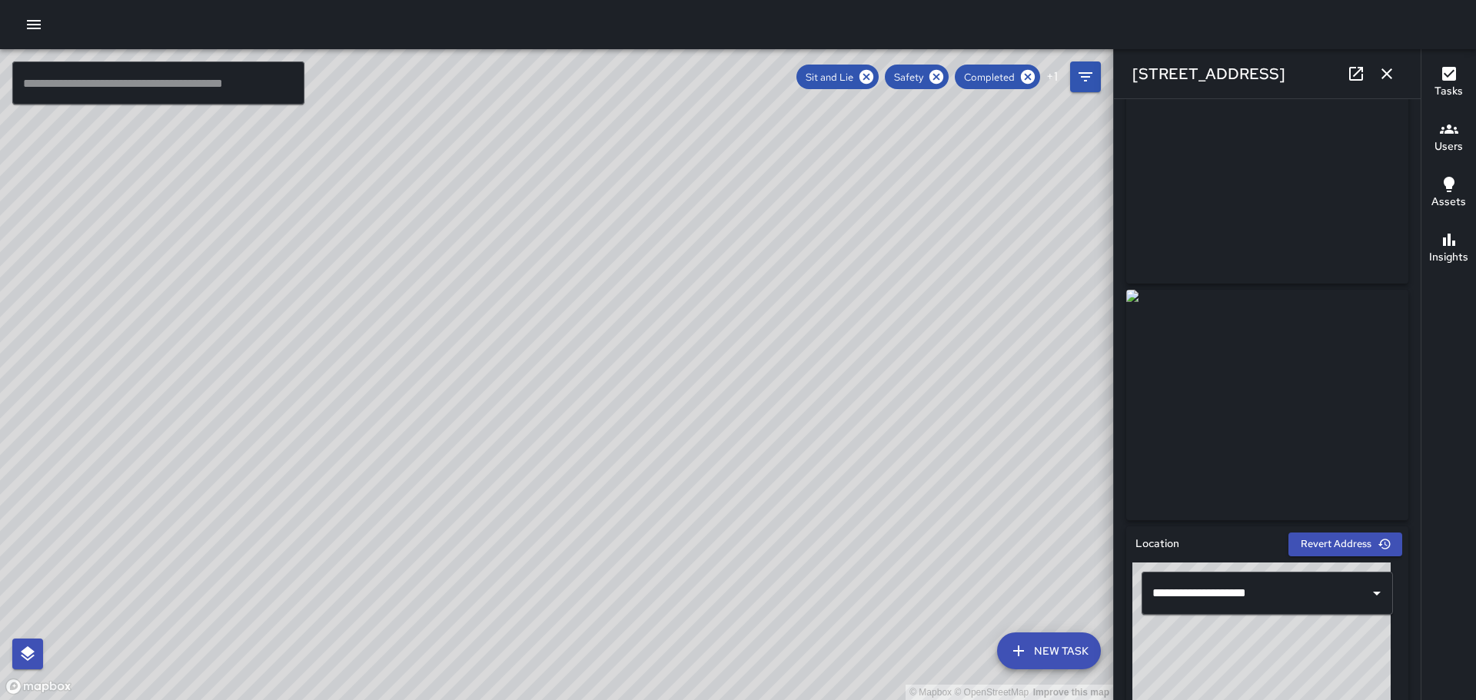
scroll to position [0, 0]
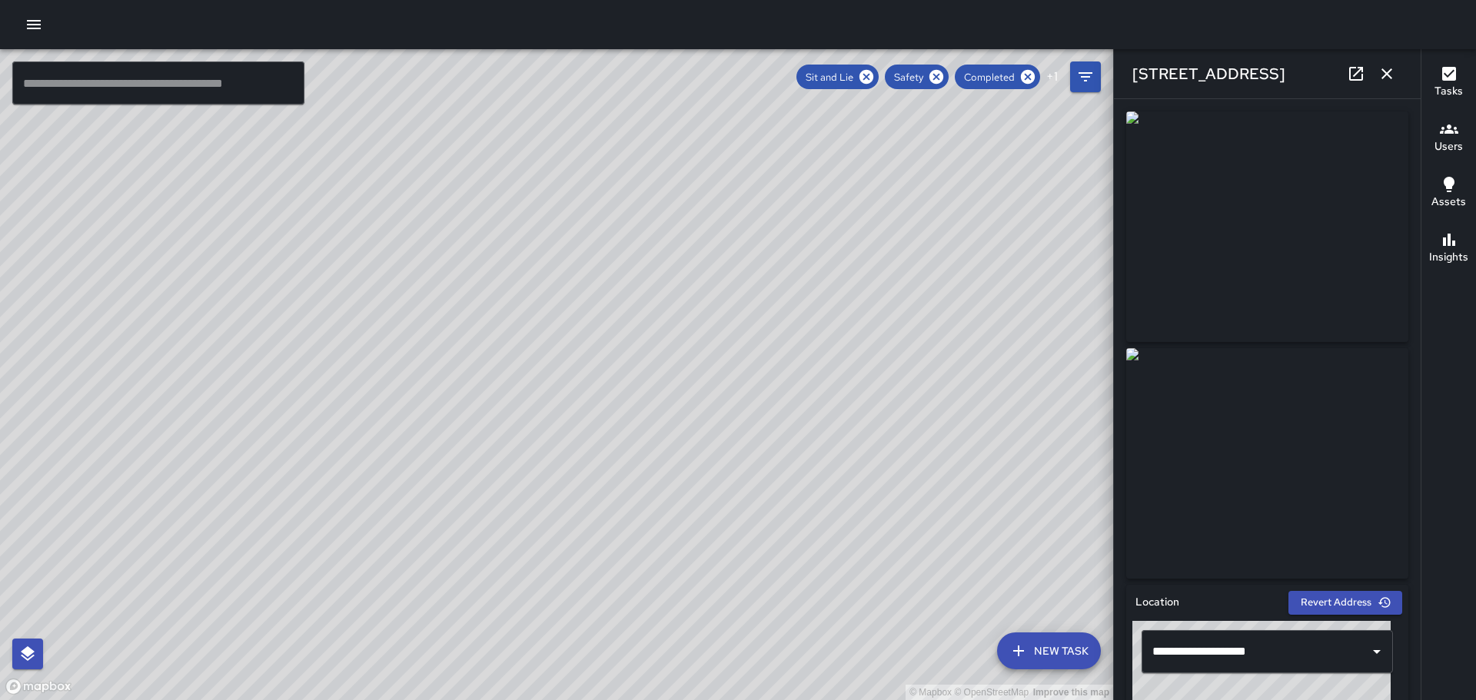
click at [1384, 77] on icon "button" at bounding box center [1386, 73] width 11 height 11
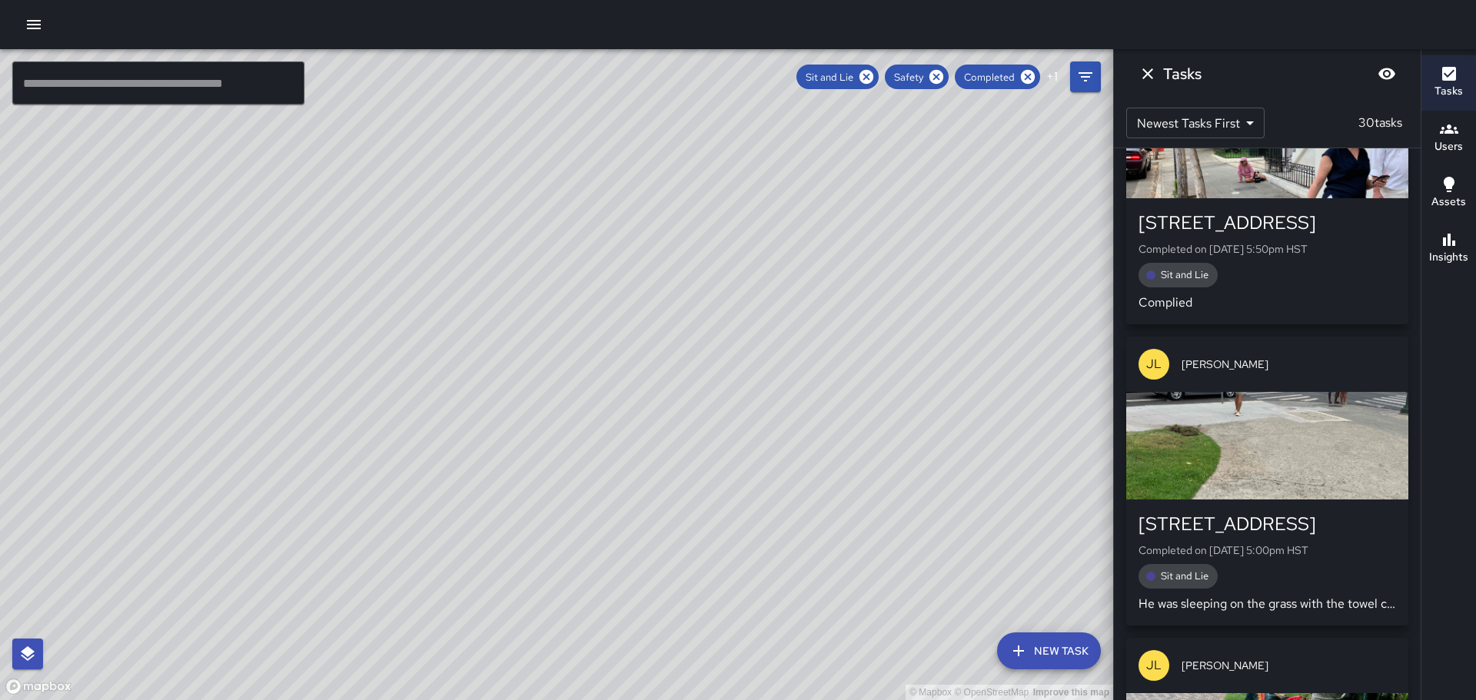
scroll to position [4975, 0]
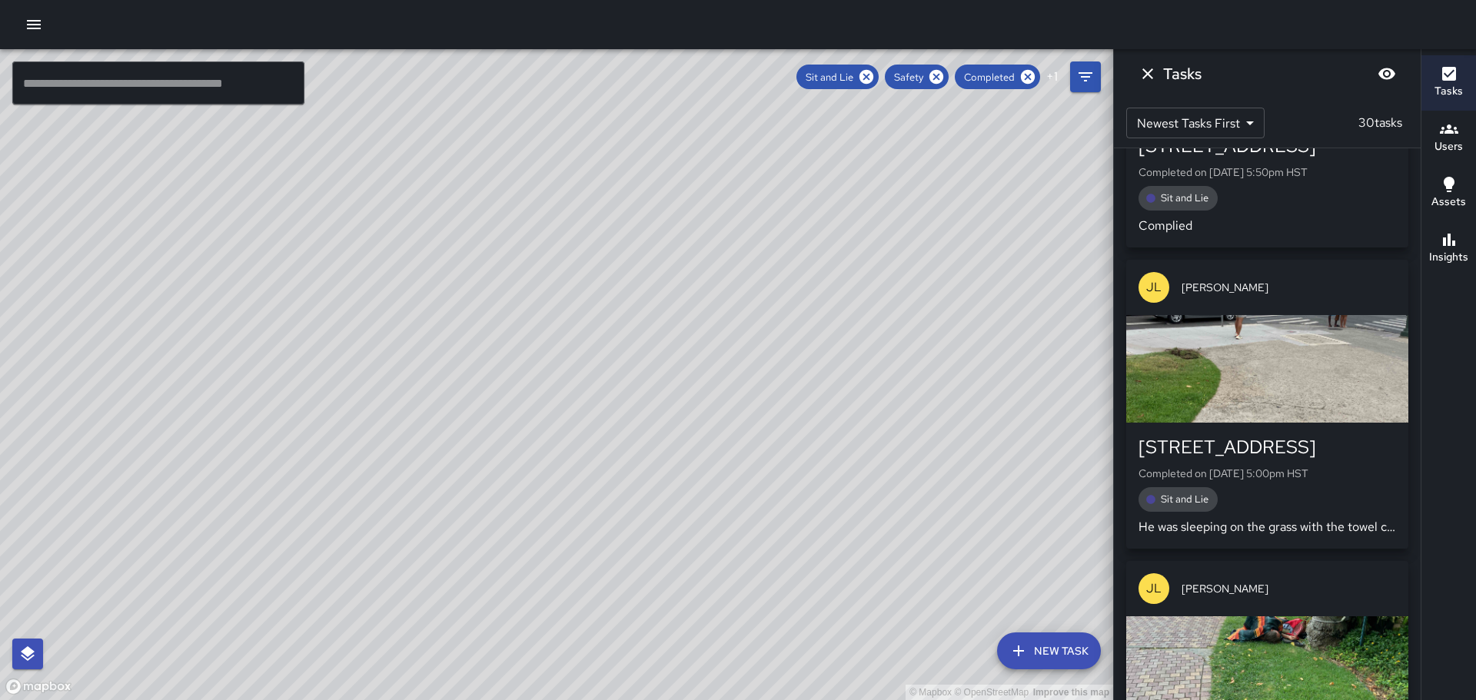
click at [1284, 372] on div "button" at bounding box center [1267, 369] width 282 height 108
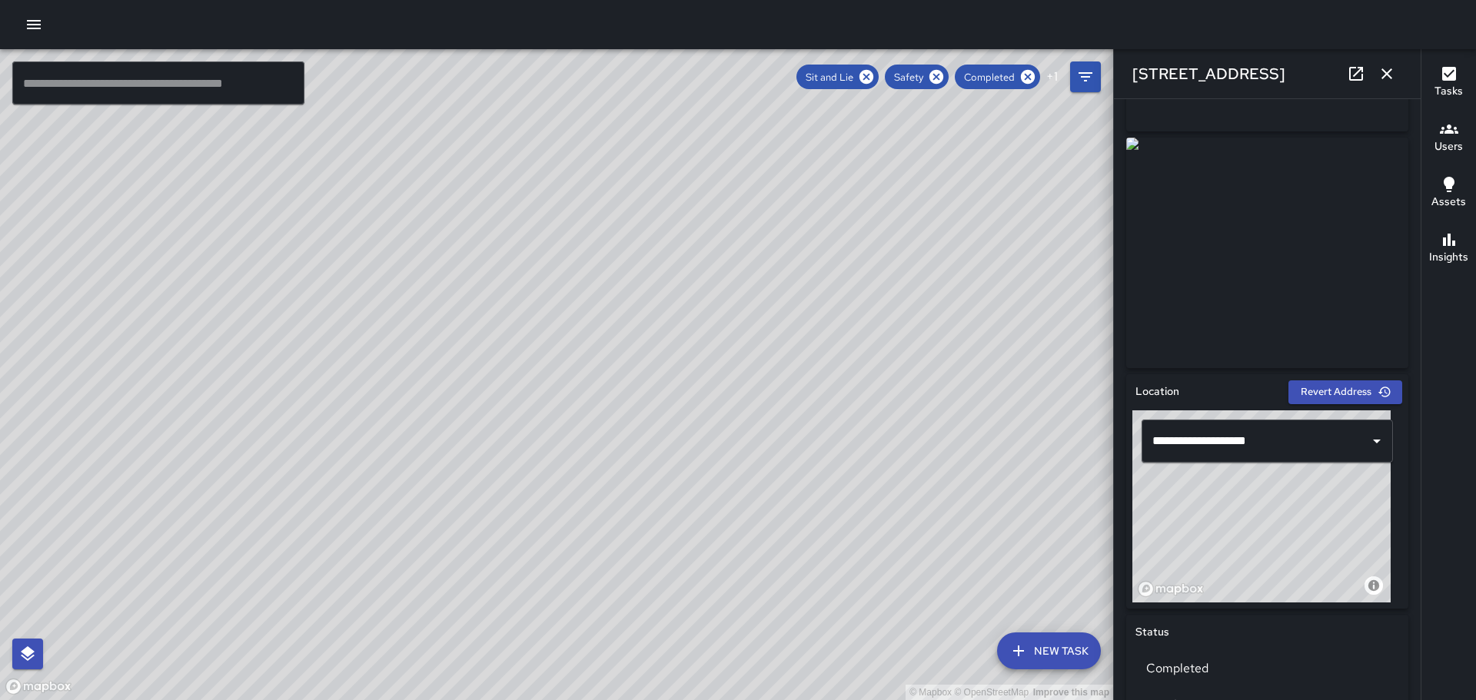
scroll to position [0, 0]
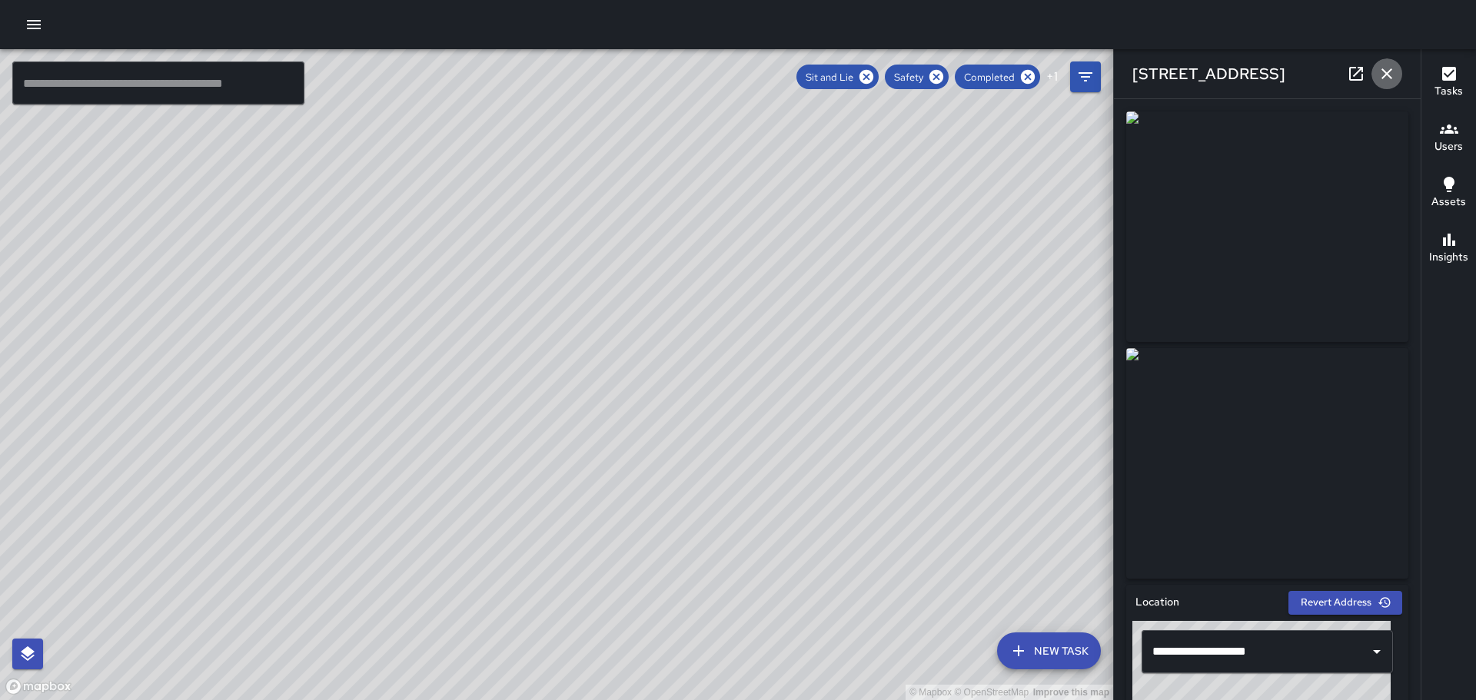
click at [1388, 73] on icon "button" at bounding box center [1386, 73] width 11 height 11
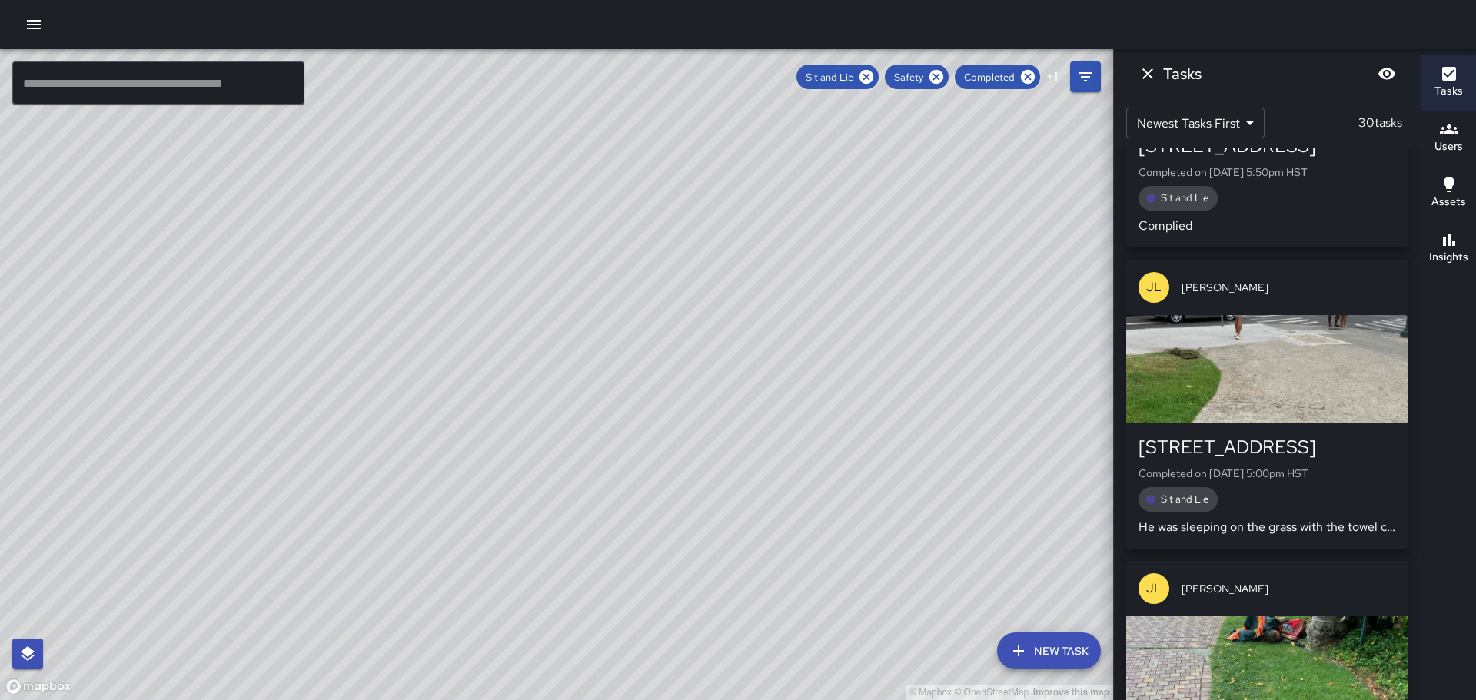
click at [537, 413] on div "© Mapbox © OpenStreetMap Improve this map JL [PERSON_NAME] [STREET_ADDRESS] Com…" at bounding box center [556, 374] width 1113 height 651
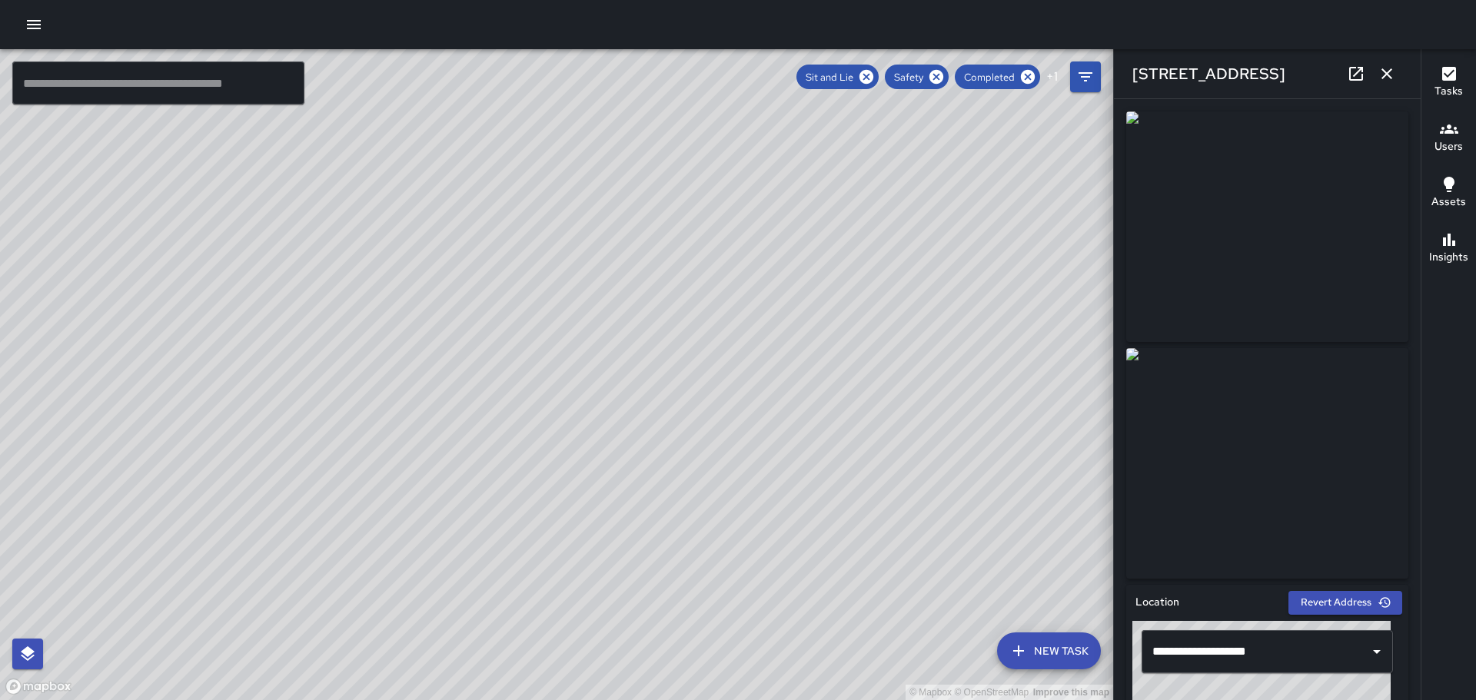
click at [577, 338] on div "© Mapbox © OpenStreetMap Improve this map JL [PERSON_NAME] [STREET_ADDRESS] Com…" at bounding box center [556, 374] width 1113 height 651
drag, startPoint x: 899, startPoint y: 410, endPoint x: 822, endPoint y: 280, distance: 151.0
click at [822, 280] on div "© Mapbox © OpenStreetMap Improve this map" at bounding box center [556, 374] width 1113 height 651
drag, startPoint x: 480, startPoint y: 323, endPoint x: 771, endPoint y: 464, distance: 323.5
click at [777, 470] on div "© Mapbox © OpenStreetMap Improve this map" at bounding box center [556, 374] width 1113 height 651
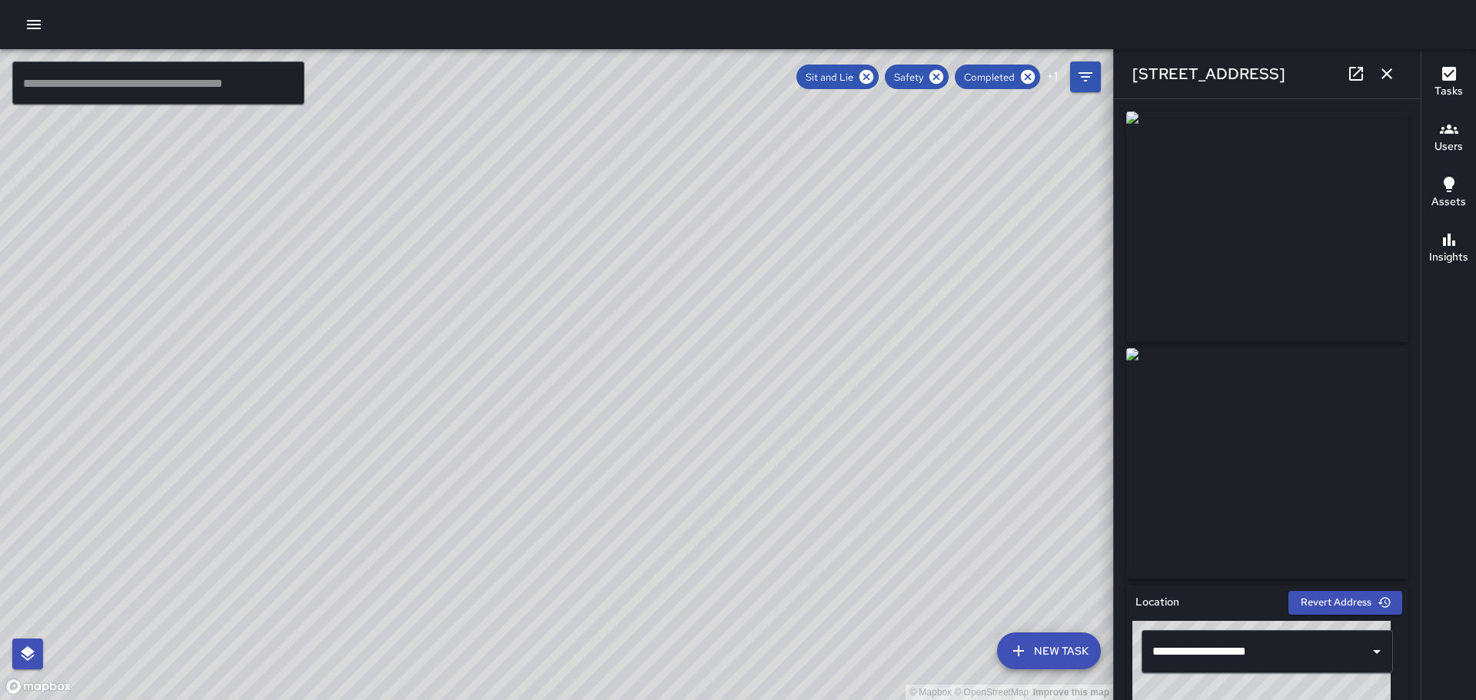
click at [384, 287] on div "© Mapbox © OpenStreetMap Improve this map JL [PERSON_NAME] [STREET_ADDRESS] Com…" at bounding box center [556, 374] width 1113 height 651
drag, startPoint x: 882, startPoint y: 430, endPoint x: 767, endPoint y: 297, distance: 175.5
click at [767, 297] on div "© Mapbox © OpenStreetMap Improve this map" at bounding box center [556, 374] width 1113 height 651
click at [437, 373] on div "© Mapbox © OpenStreetMap Improve this map RN [PERSON_NAME] Ambassador Tasks 0 /…" at bounding box center [556, 374] width 1113 height 651
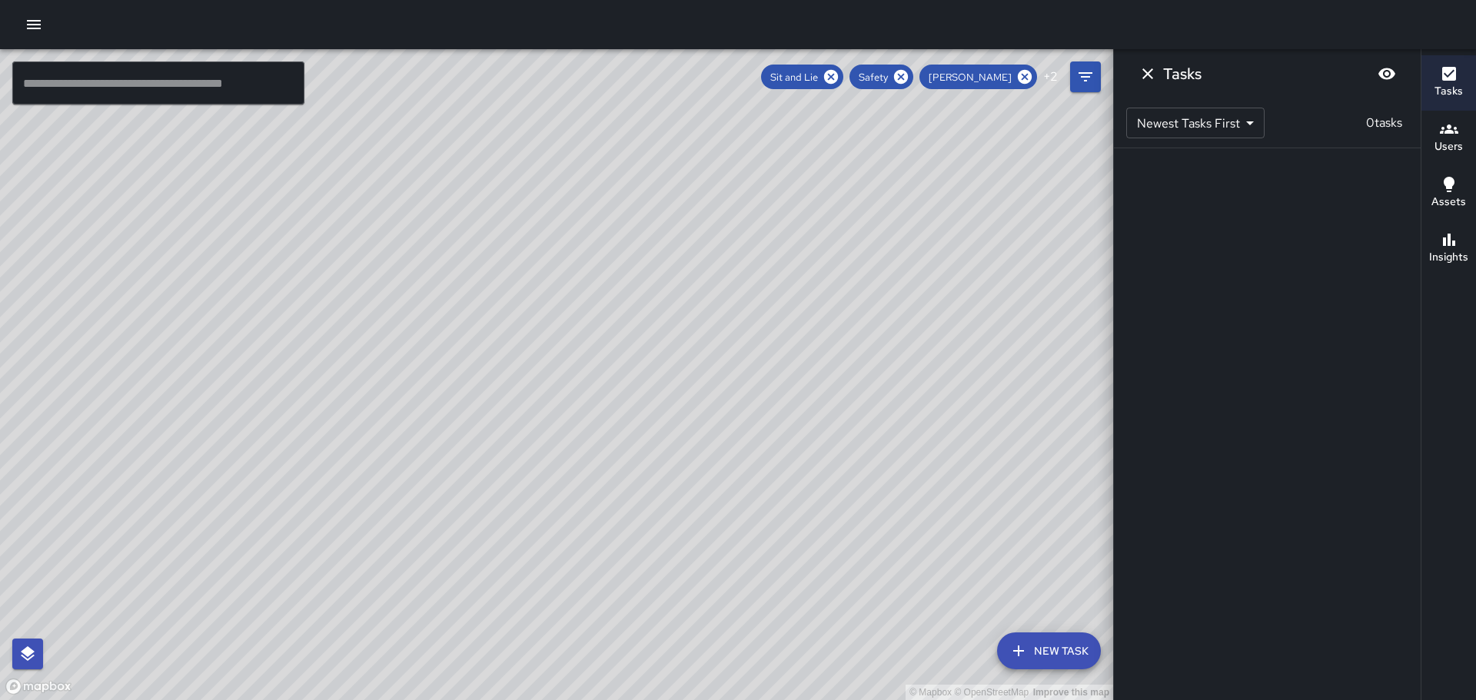
click at [437, 373] on div "© Mapbox © OpenStreetMap Improve this map" at bounding box center [556, 374] width 1113 height 651
click at [1145, 67] on icon "Dismiss" at bounding box center [1147, 74] width 18 height 18
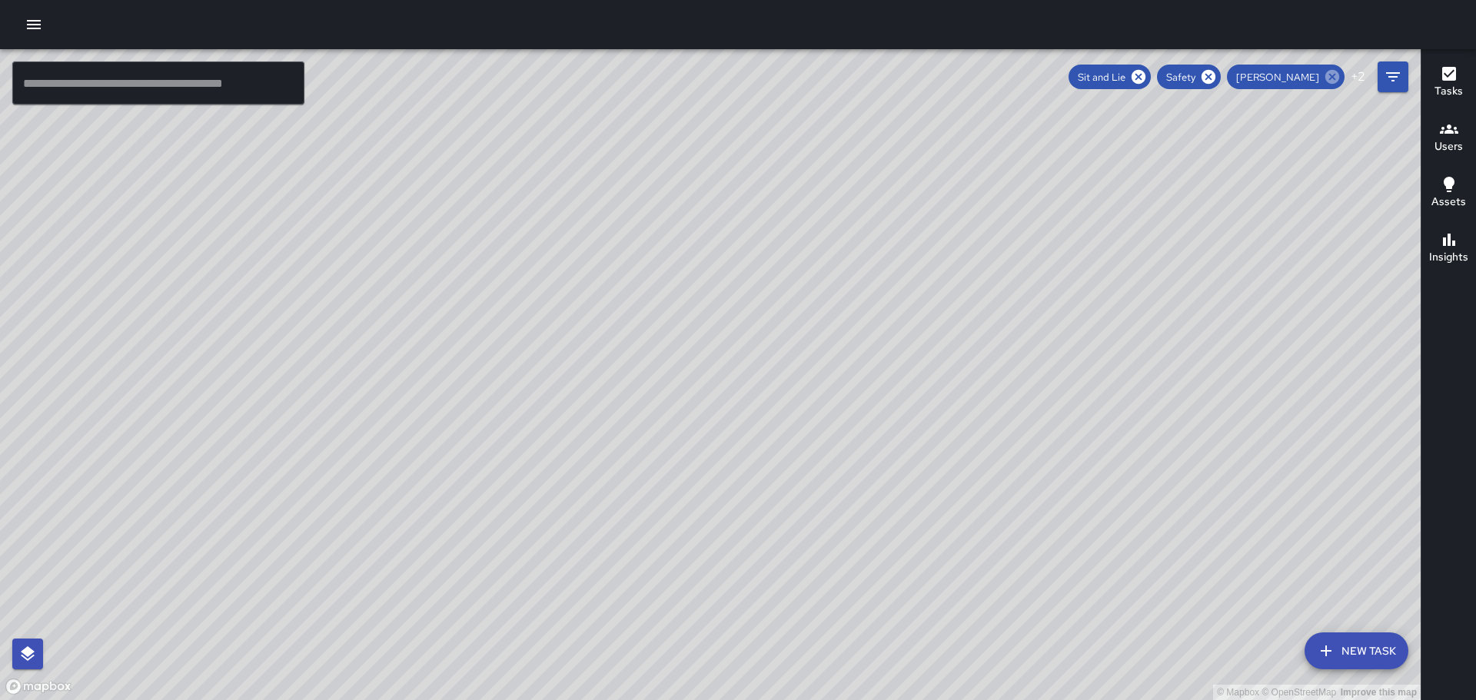
click at [1328, 71] on icon at bounding box center [1332, 76] width 17 height 17
drag, startPoint x: 1207, startPoint y: 352, endPoint x: 1101, endPoint y: 325, distance: 109.4
click at [1104, 324] on div "© Mapbox © OpenStreetMap Improve this map" at bounding box center [710, 374] width 1421 height 651
drag, startPoint x: 424, startPoint y: 324, endPoint x: 773, endPoint y: 461, distance: 374.1
click at [773, 461] on div "© Mapbox © OpenStreetMap Improve this map" at bounding box center [710, 374] width 1421 height 651
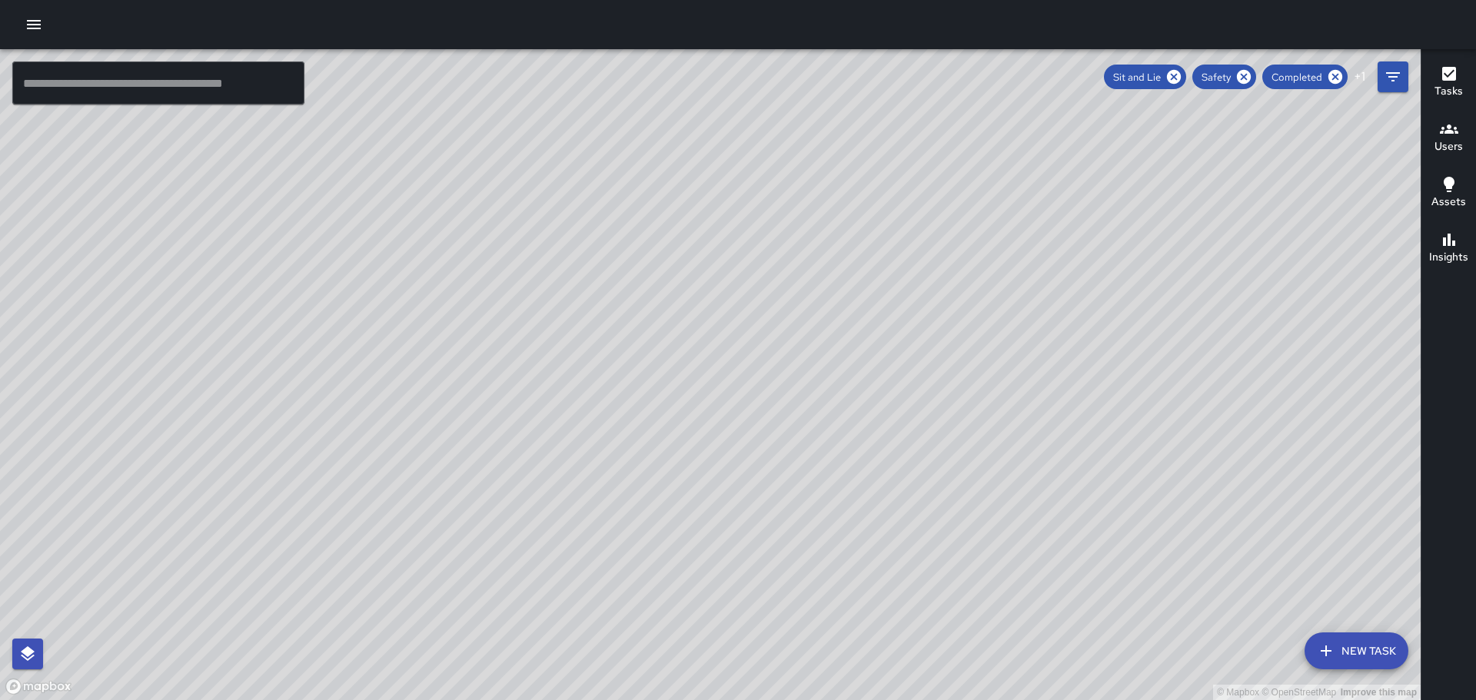
drag, startPoint x: 883, startPoint y: 205, endPoint x: 964, endPoint y: 383, distance: 195.1
click at [966, 390] on div "© Mapbox © OpenStreetMap Improve this map" at bounding box center [710, 374] width 1421 height 651
drag, startPoint x: 928, startPoint y: 472, endPoint x: 922, endPoint y: 208, distance: 263.7
click at [922, 211] on div "© Mapbox © OpenStreetMap Improve this map" at bounding box center [710, 374] width 1421 height 651
click at [1447, 239] on icon "button" at bounding box center [1449, 240] width 18 height 18
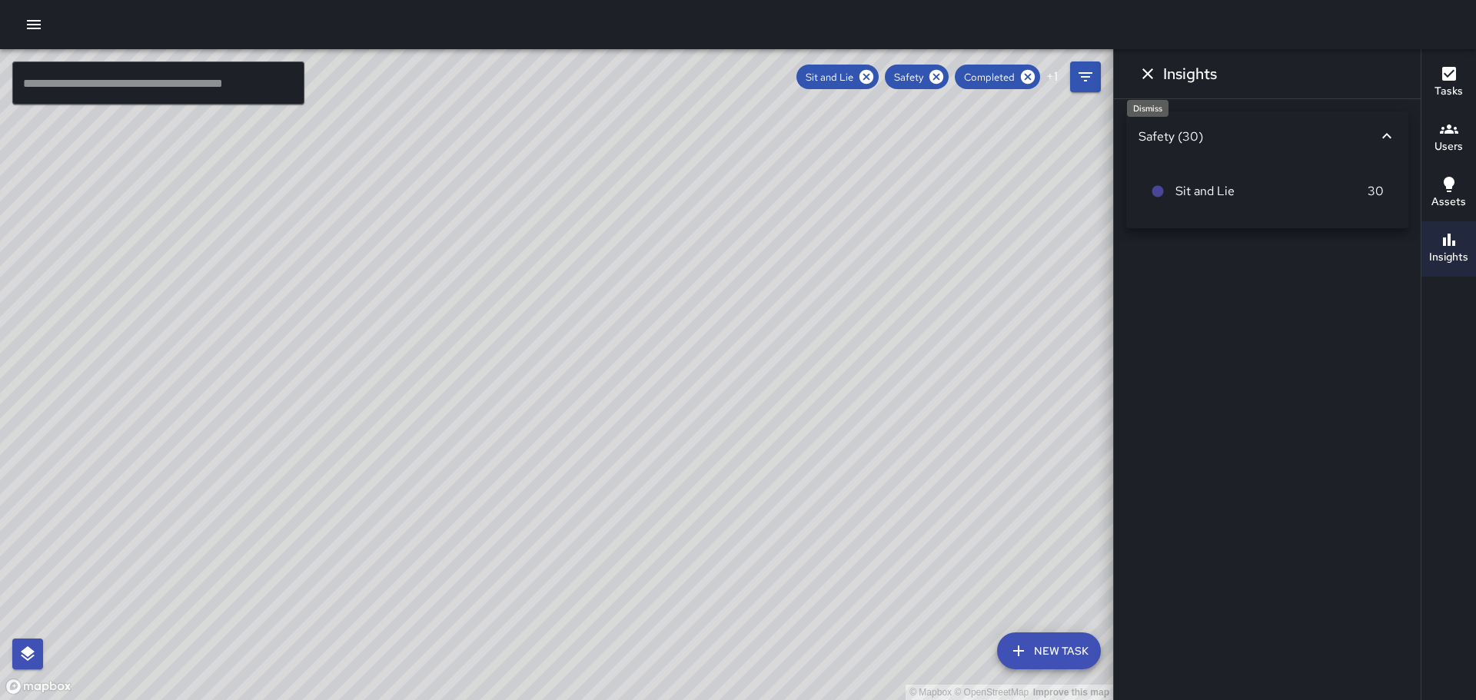
click at [1143, 71] on icon "Dismiss" at bounding box center [1147, 74] width 18 height 18
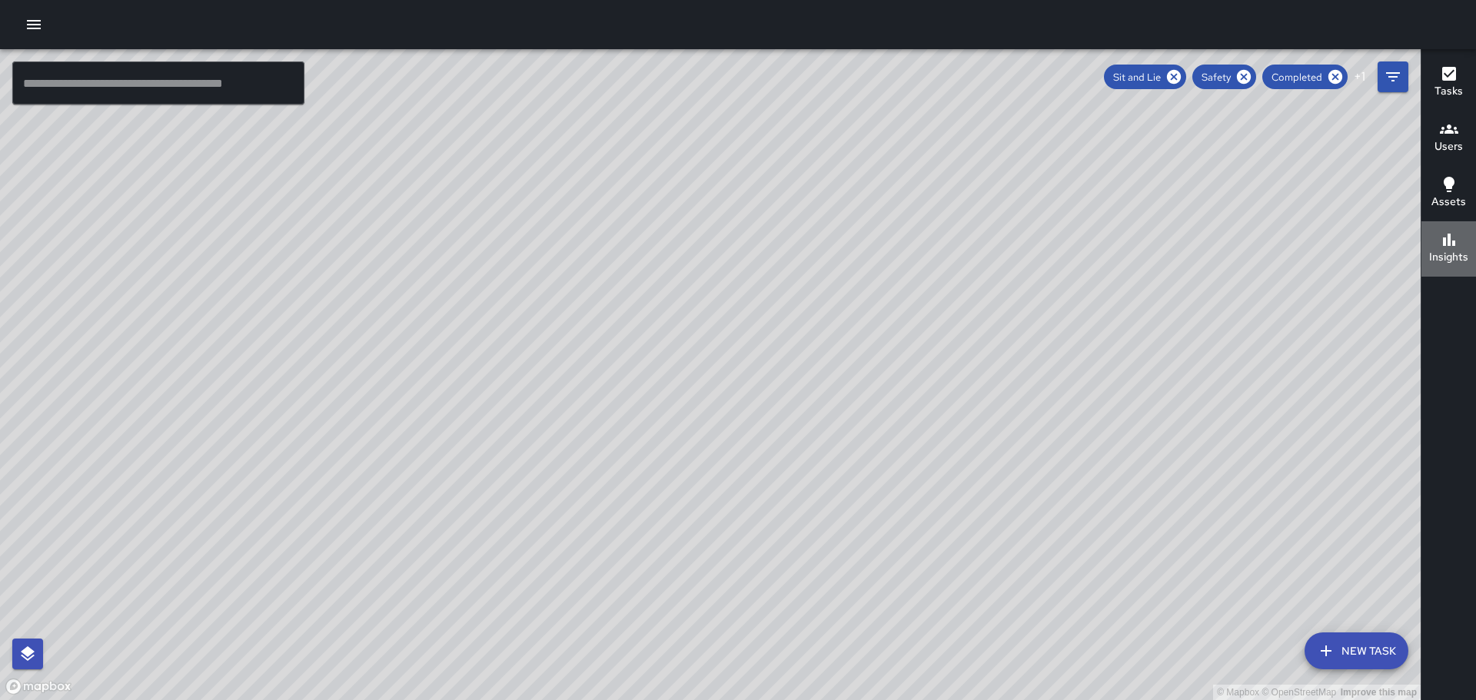
click at [1450, 244] on icon "button" at bounding box center [1449, 240] width 12 height 12
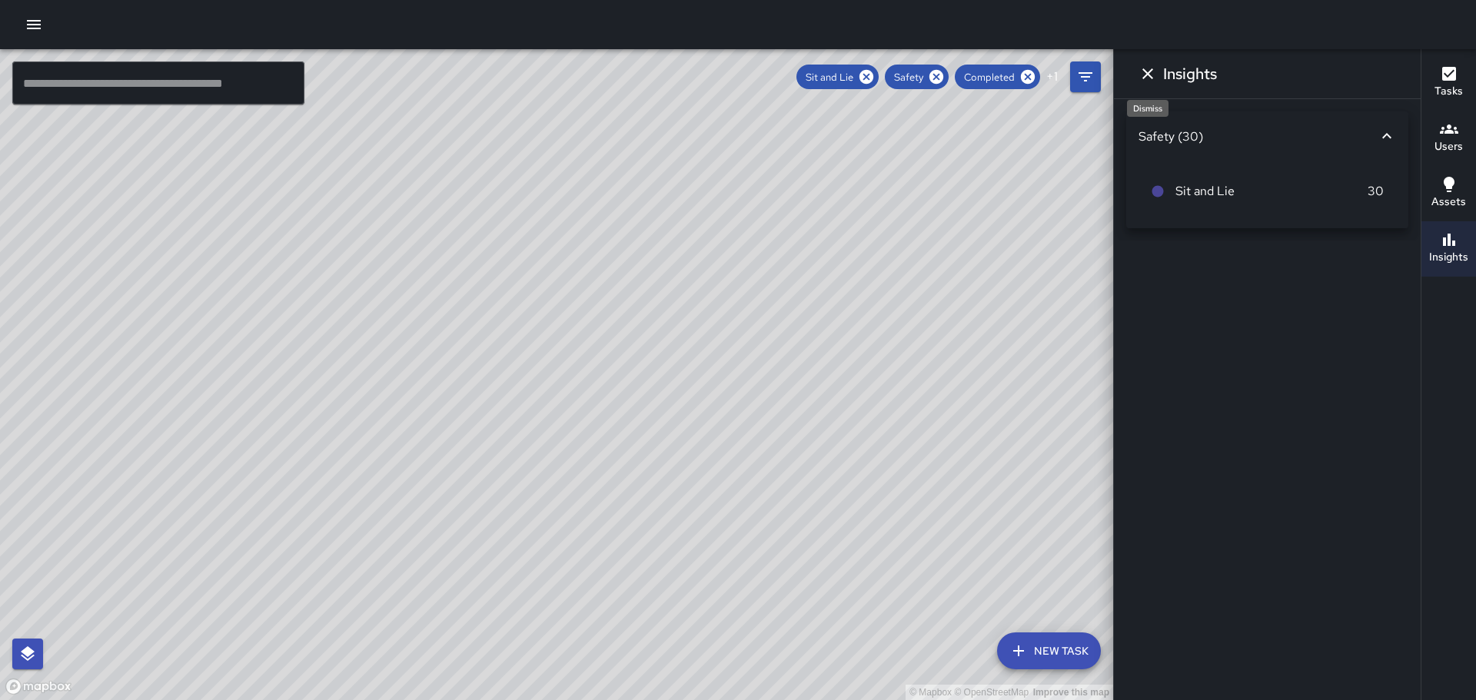
click at [1146, 71] on icon "Dismiss" at bounding box center [1147, 73] width 11 height 11
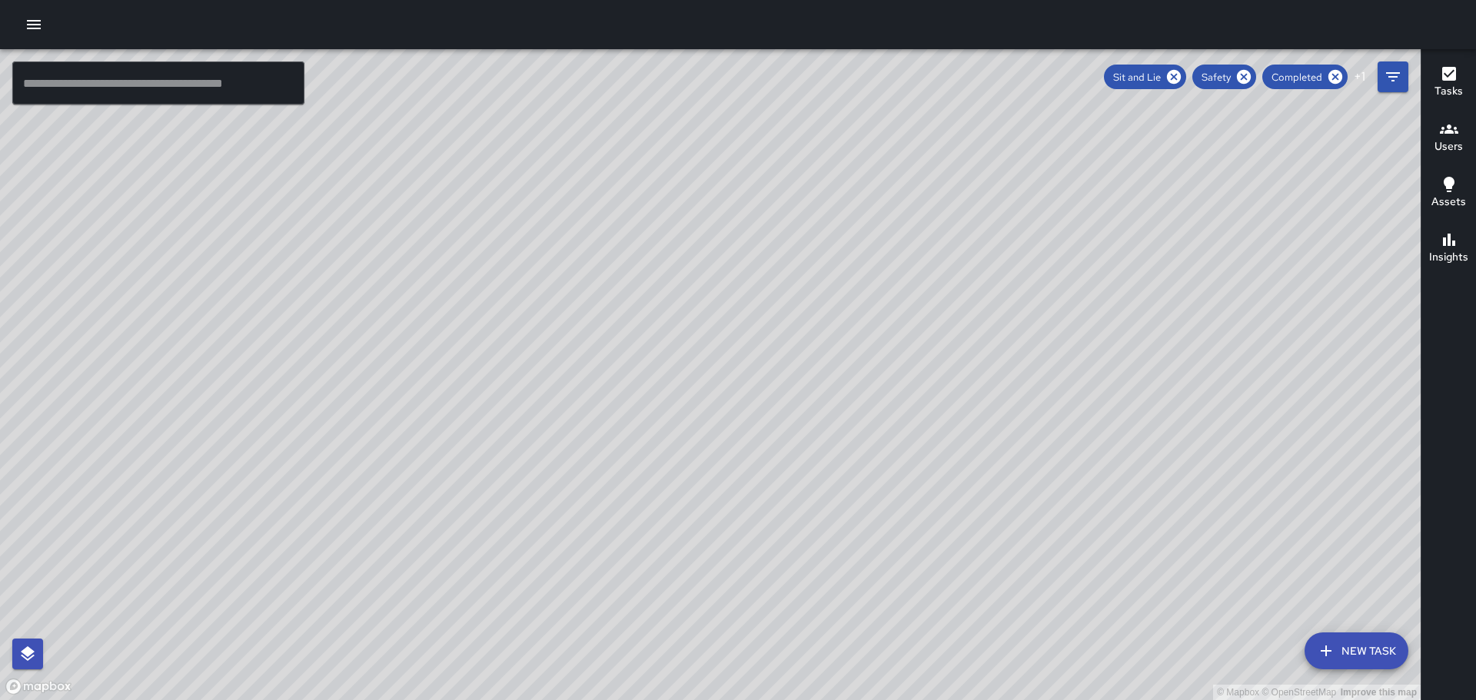
drag, startPoint x: 1132, startPoint y: 523, endPoint x: 1027, endPoint y: 335, distance: 215.4
click at [1027, 337] on div "© Mapbox © OpenStreetMap Improve this map" at bounding box center [710, 374] width 1421 height 651
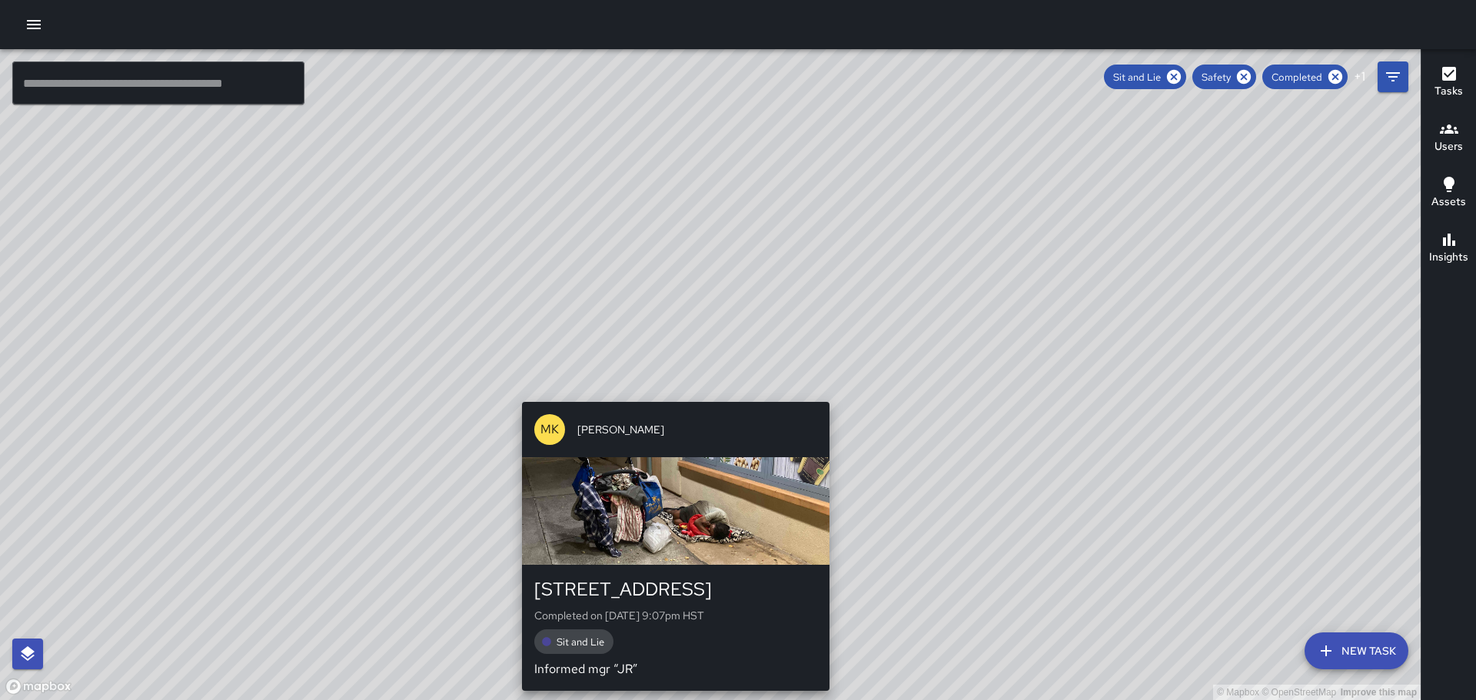
click at [671, 391] on div "© Mapbox © OpenStreetMap Improve this map MK [PERSON_NAME] [STREET_ADDRESS] Com…" at bounding box center [710, 374] width 1421 height 651
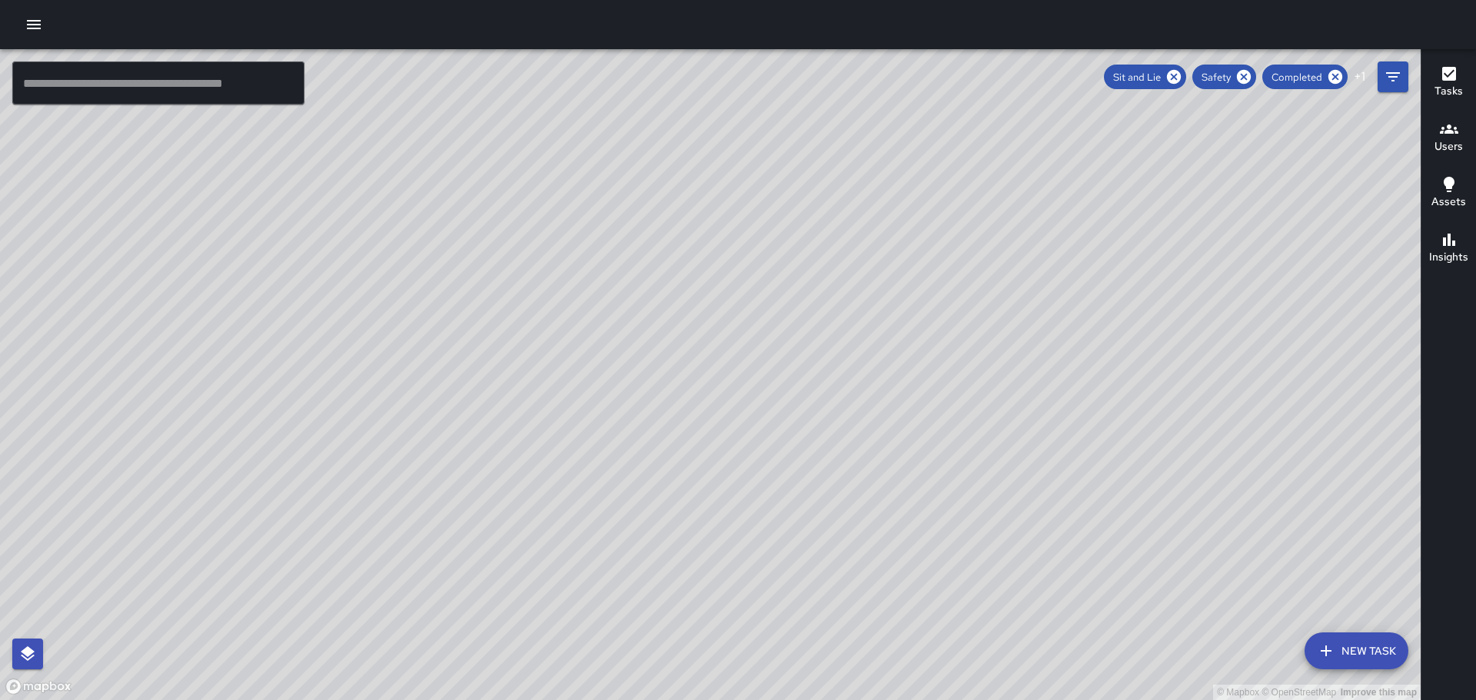
click at [676, 407] on div "© Mapbox © OpenStreetMap Improve this map BH [PERSON_NAME] [STREET_ADDRESS] Com…" at bounding box center [710, 374] width 1421 height 651
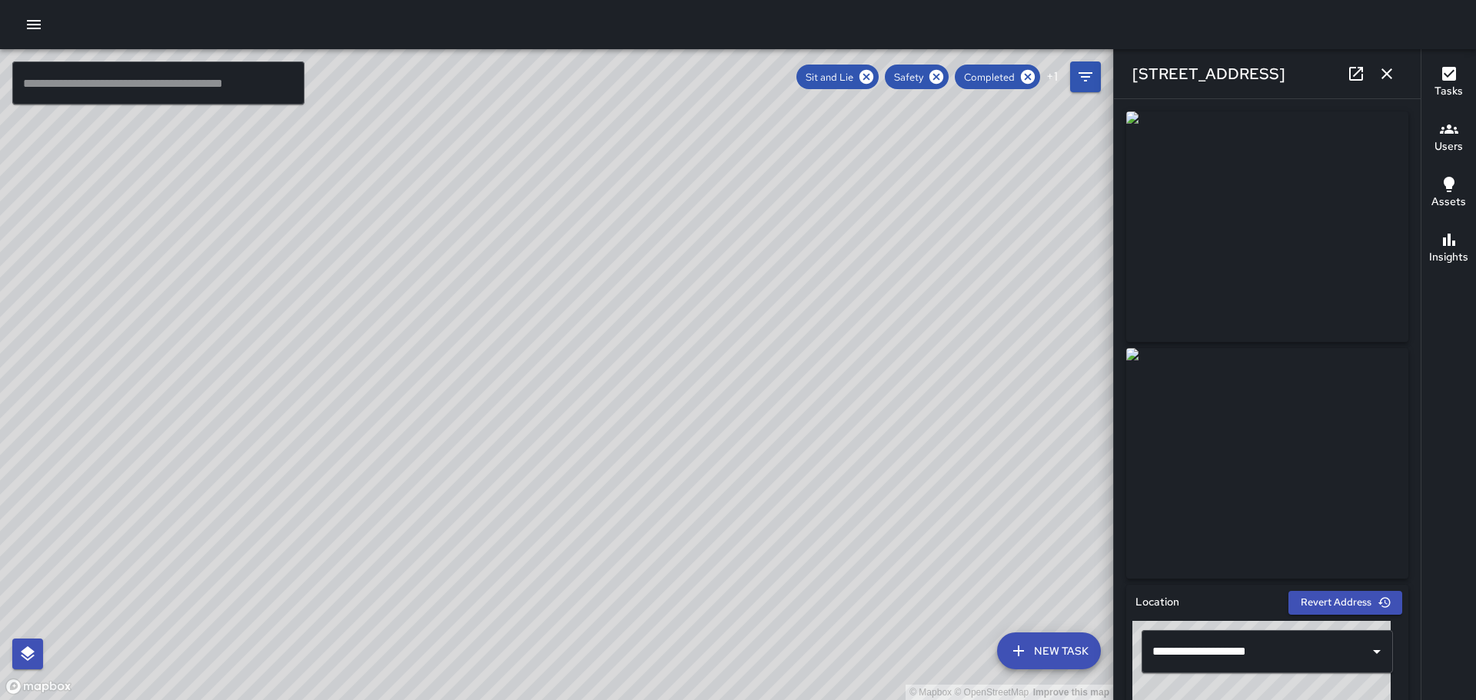
drag, startPoint x: 953, startPoint y: 469, endPoint x: 867, endPoint y: 264, distance: 221.9
click at [867, 264] on div "© Mapbox © OpenStreetMap Improve this map" at bounding box center [556, 374] width 1113 height 651
drag, startPoint x: 929, startPoint y: 451, endPoint x: 780, endPoint y: 172, distance: 316.0
click at [780, 172] on div "© Mapbox © OpenStreetMap Improve this map" at bounding box center [556, 374] width 1113 height 651
drag, startPoint x: 974, startPoint y: 497, endPoint x: 946, endPoint y: 342, distance: 157.0
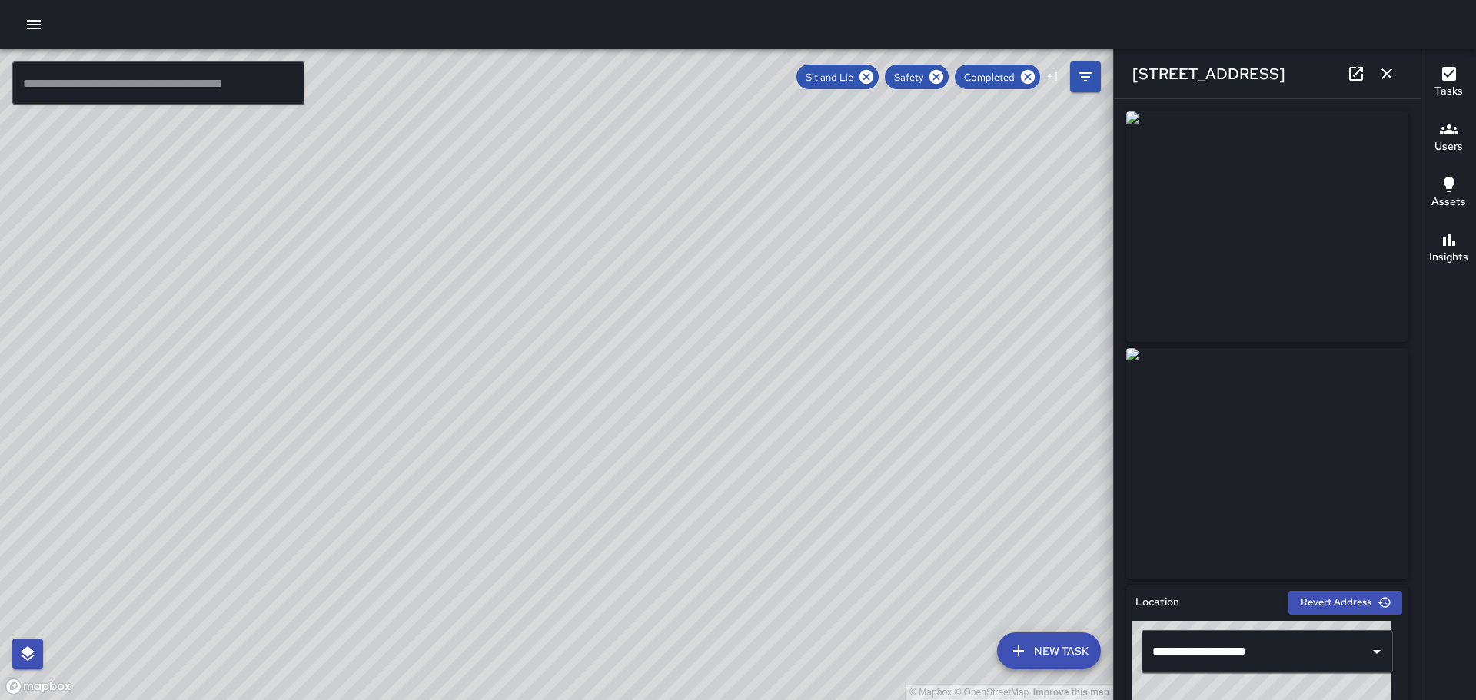
click at [953, 328] on div "© Mapbox © OpenStreetMap Improve this map" at bounding box center [556, 374] width 1113 height 651
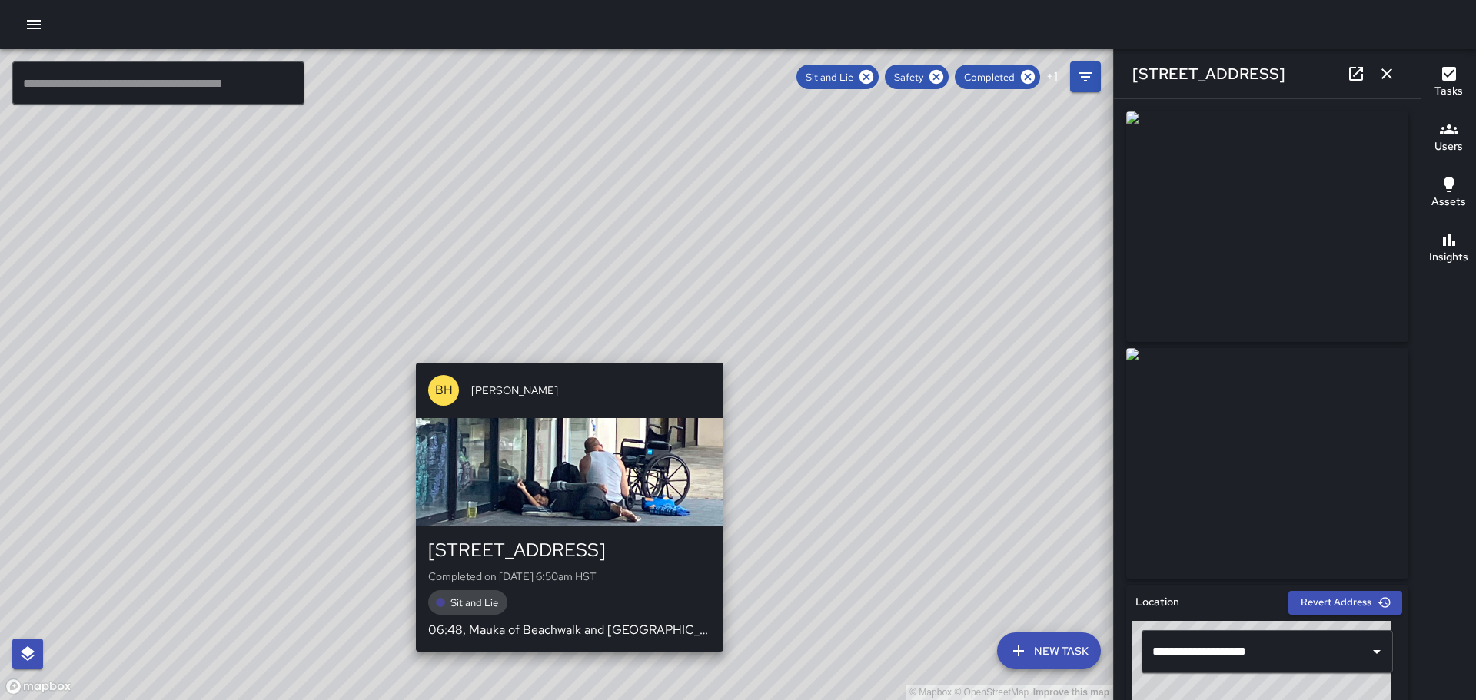
click at [563, 354] on div "© Mapbox © OpenStreetMap Improve this map BH [PERSON_NAME] [STREET_ADDRESS] Com…" at bounding box center [556, 374] width 1113 height 651
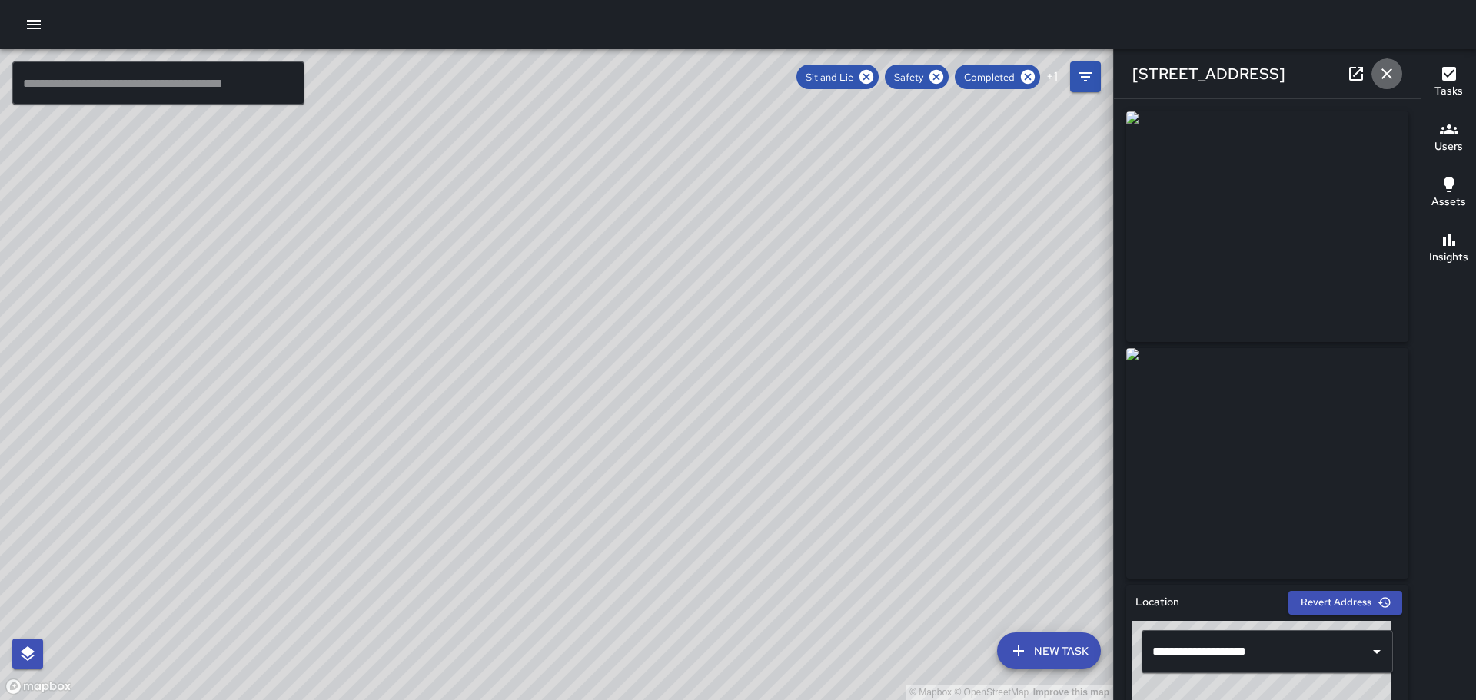
click at [1387, 68] on icon "button" at bounding box center [1387, 74] width 18 height 18
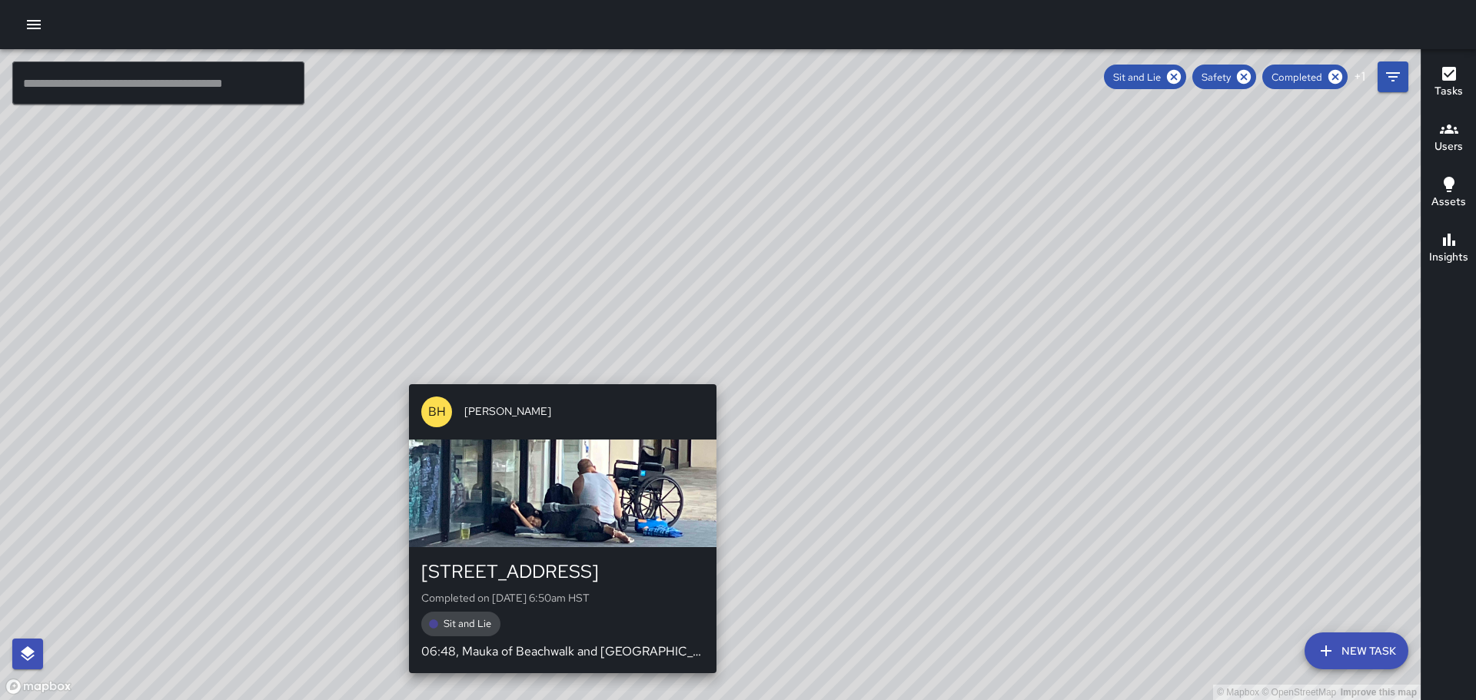
click at [710, 371] on div "© Mapbox © OpenStreetMap Improve this map BH [PERSON_NAME] [STREET_ADDRESS] Com…" at bounding box center [710, 374] width 1421 height 651
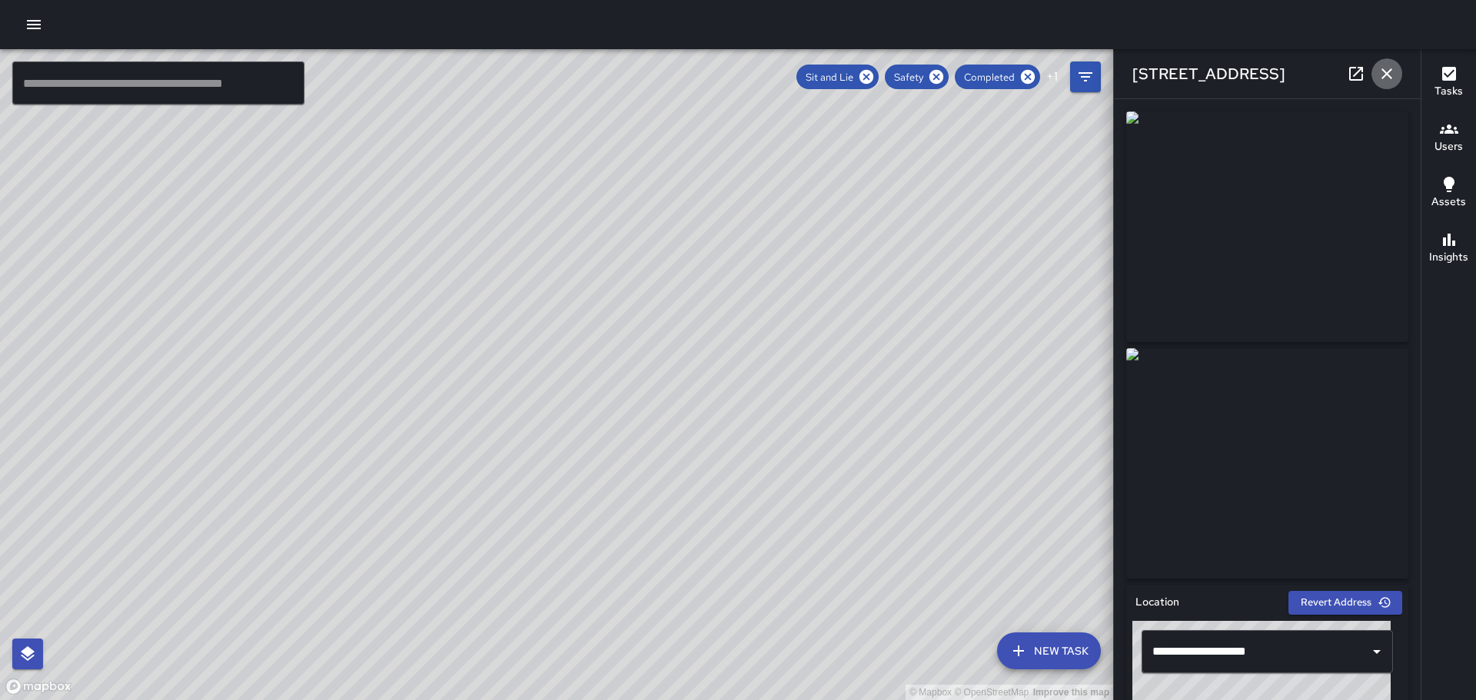
click at [1379, 68] on icon "button" at bounding box center [1387, 74] width 18 height 18
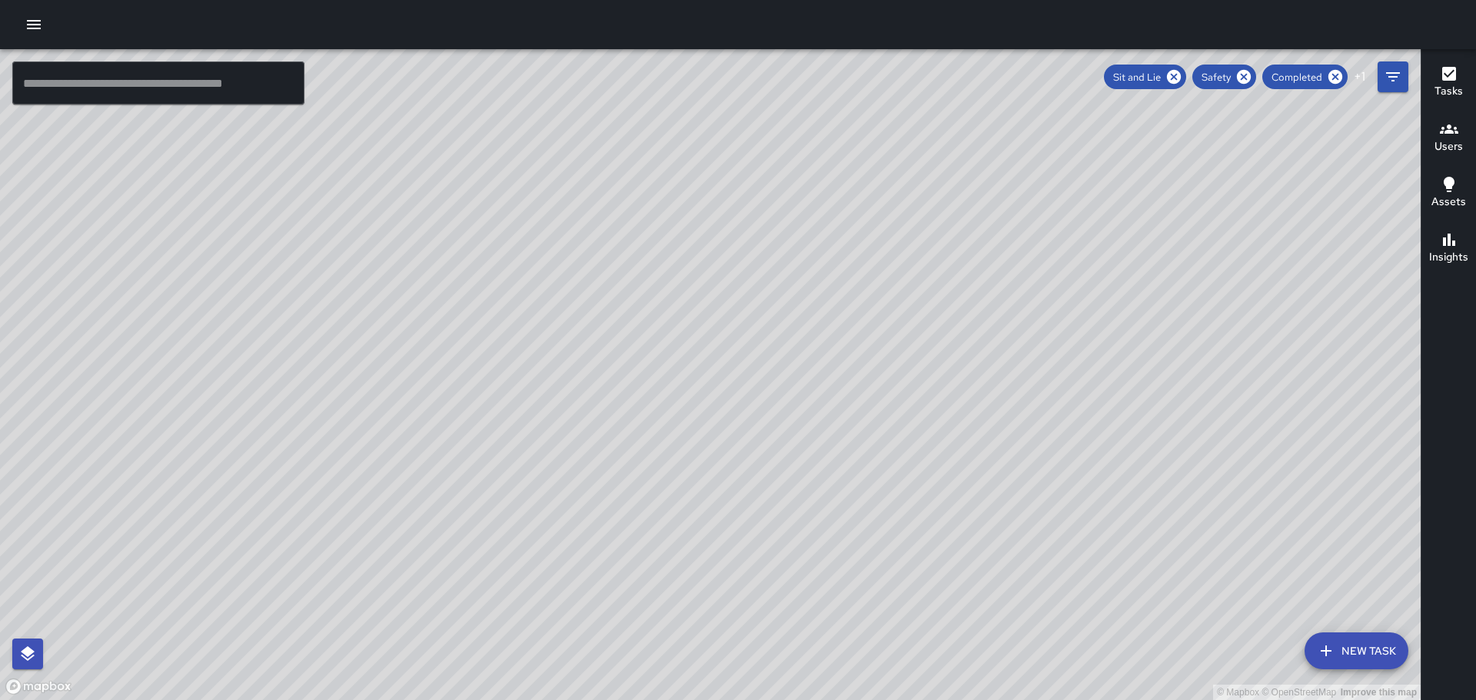
click at [734, 467] on div "© Mapbox © OpenStreetMap Improve this map BH [PERSON_NAME] [STREET_ADDRESS] Com…" at bounding box center [710, 374] width 1421 height 651
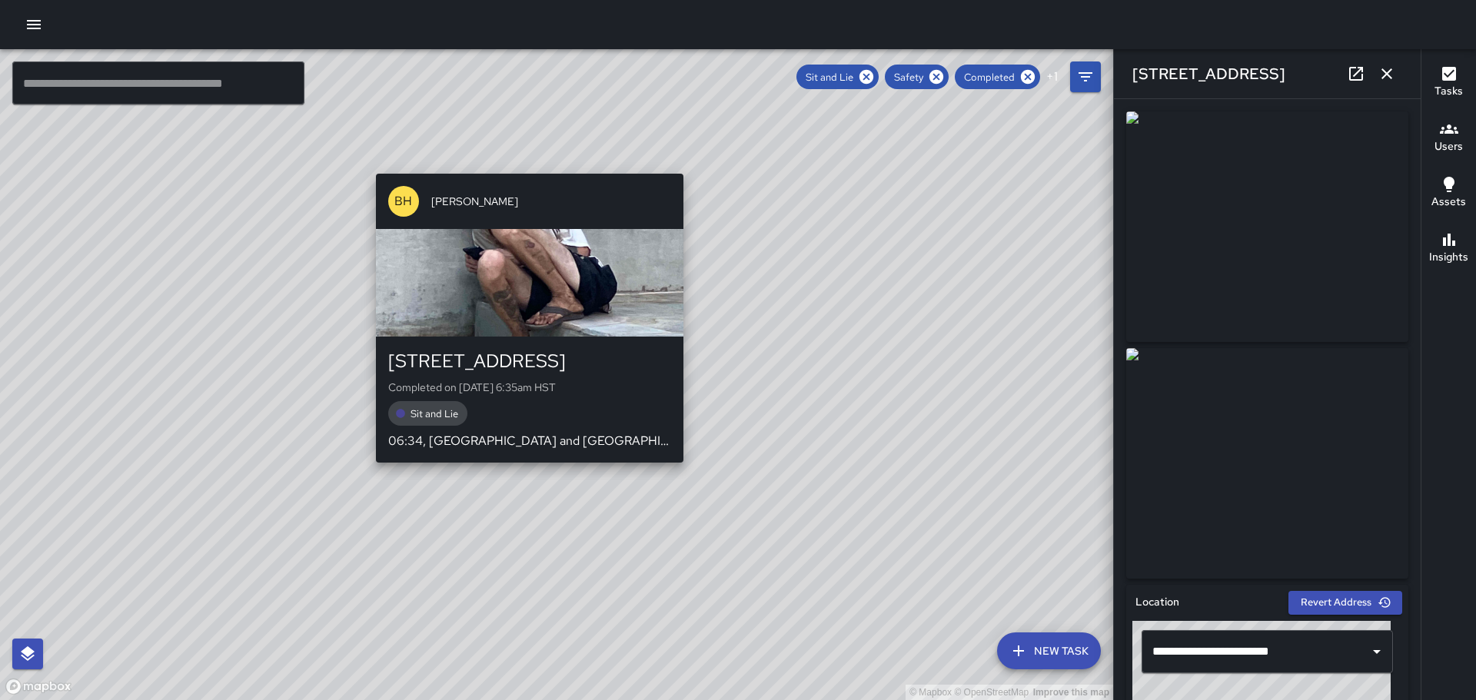
click at [522, 470] on div "© Mapbox © OpenStreetMap Improve this map BH [PERSON_NAME] [STREET_ADDRESS] Com…" at bounding box center [556, 374] width 1113 height 651
click at [522, 469] on div "BH [PERSON_NAME] 275 Beach Walk Completed on [DATE] 6:35am HST Sit and Lie 06:3…" at bounding box center [530, 318] width 320 height 301
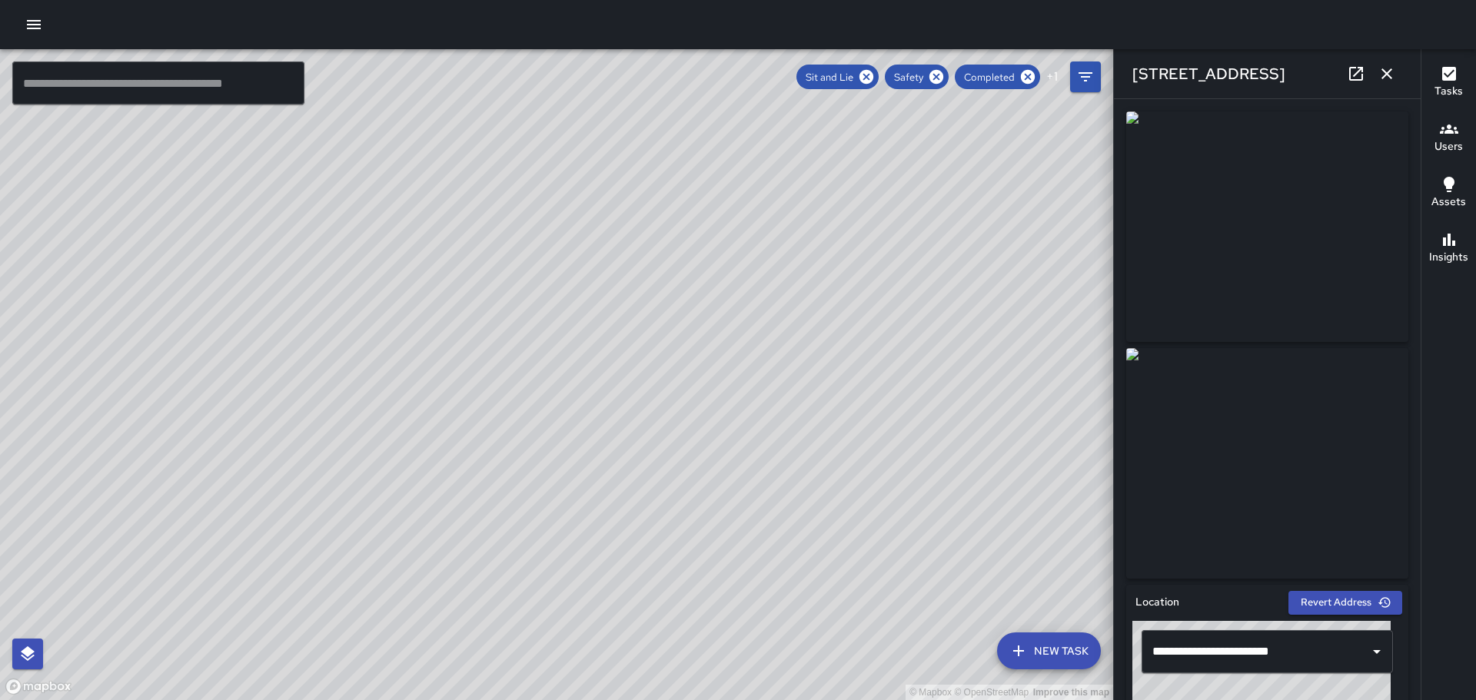
click at [670, 410] on div "© Mapbox © OpenStreetMap Improve this map BH [PERSON_NAME] [STREET_ADDRESS] Com…" at bounding box center [556, 374] width 1113 height 651
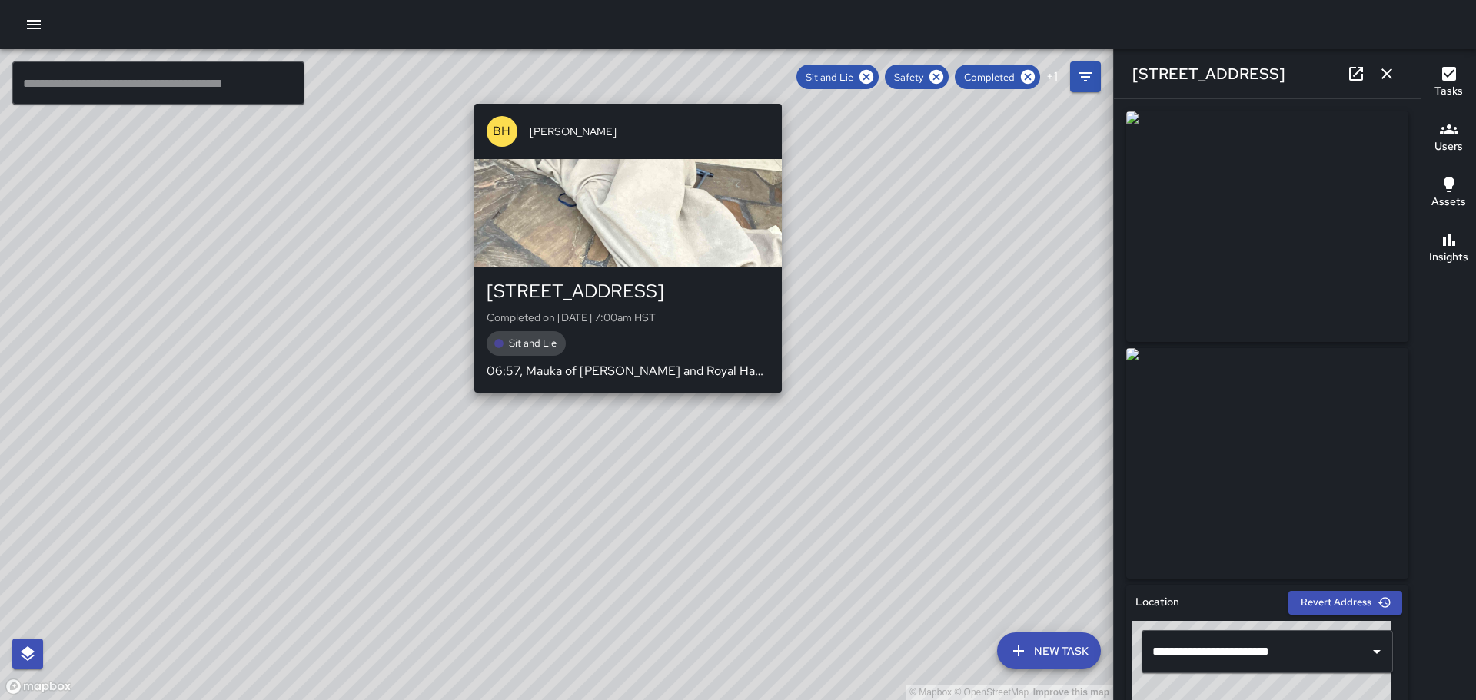
click at [620, 400] on div "© Mapbox © OpenStreetMap Improve this map BH [PERSON_NAME] [STREET_ADDRESS] Com…" at bounding box center [556, 374] width 1113 height 651
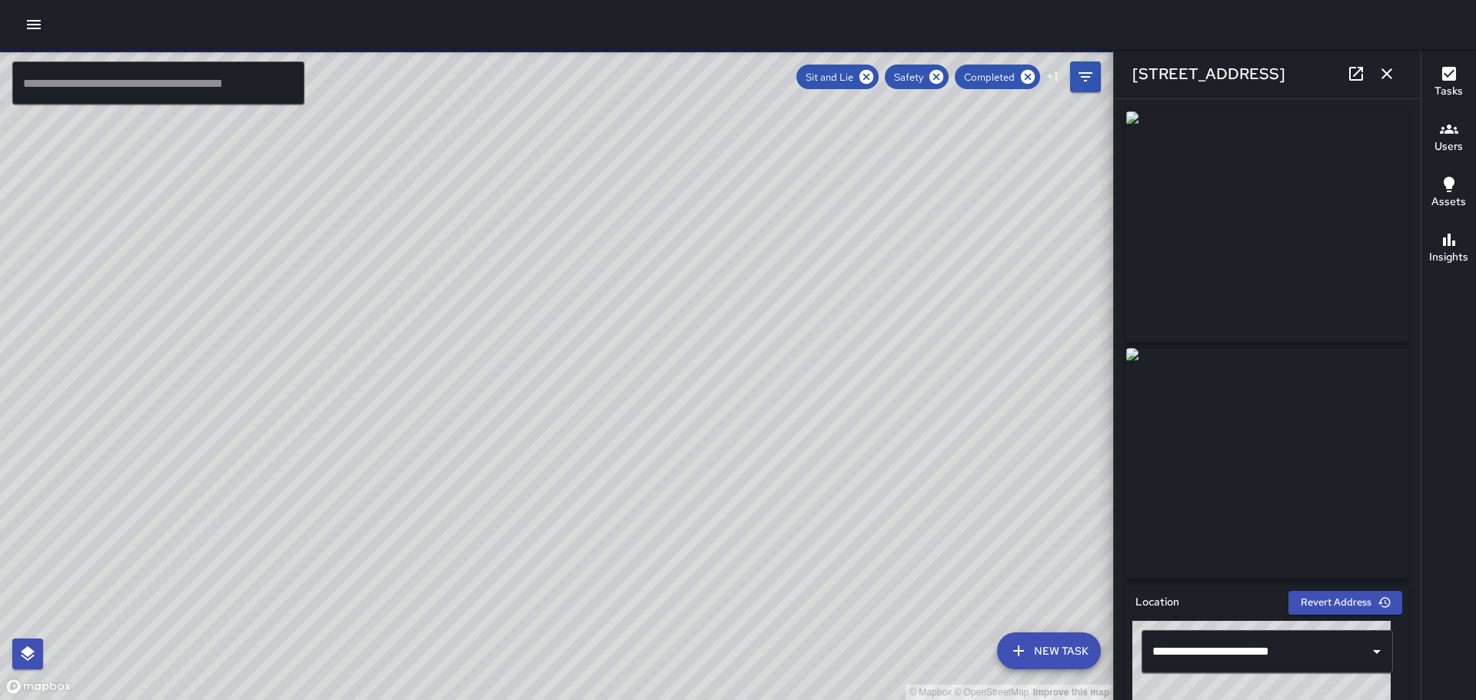
click at [626, 367] on div "© Mapbox © OpenStreetMap Improve this map BH [PERSON_NAME] [STREET_ADDRESS][PER…" at bounding box center [556, 374] width 1113 height 651
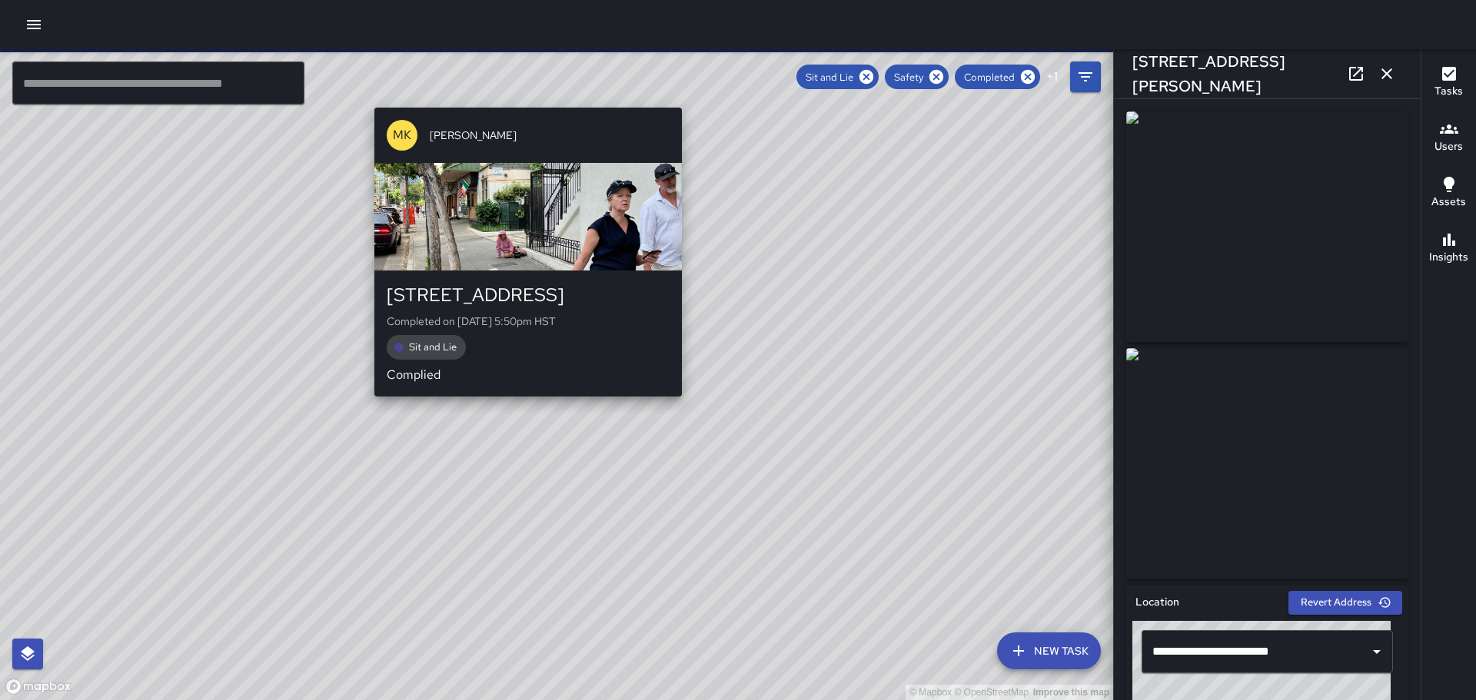
click at [526, 407] on div "© Mapbox © OpenStreetMap Improve this map MK [PERSON_NAME] [STREET_ADDRESS] Com…" at bounding box center [556, 374] width 1113 height 651
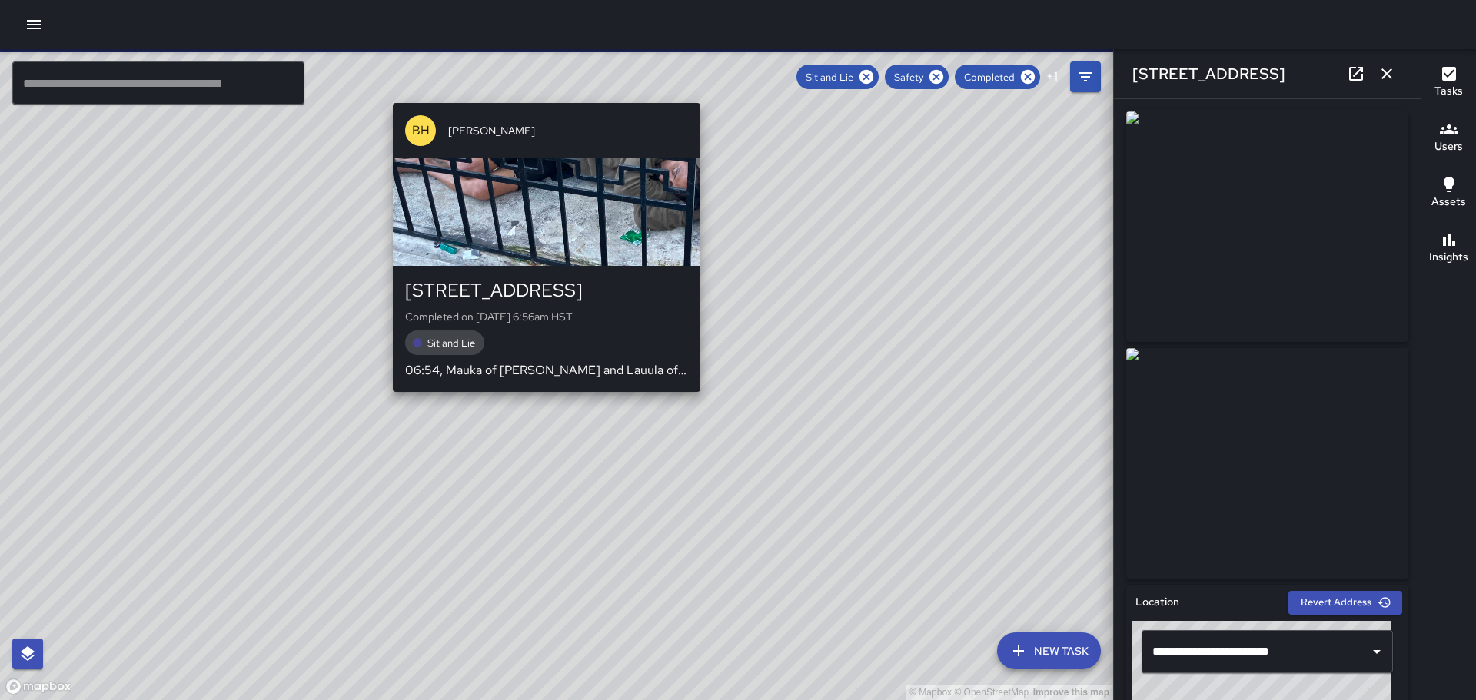
click at [540, 404] on div "© Mapbox © OpenStreetMap Improve this map BH [PERSON_NAME] [STREET_ADDRESS] Com…" at bounding box center [556, 374] width 1113 height 651
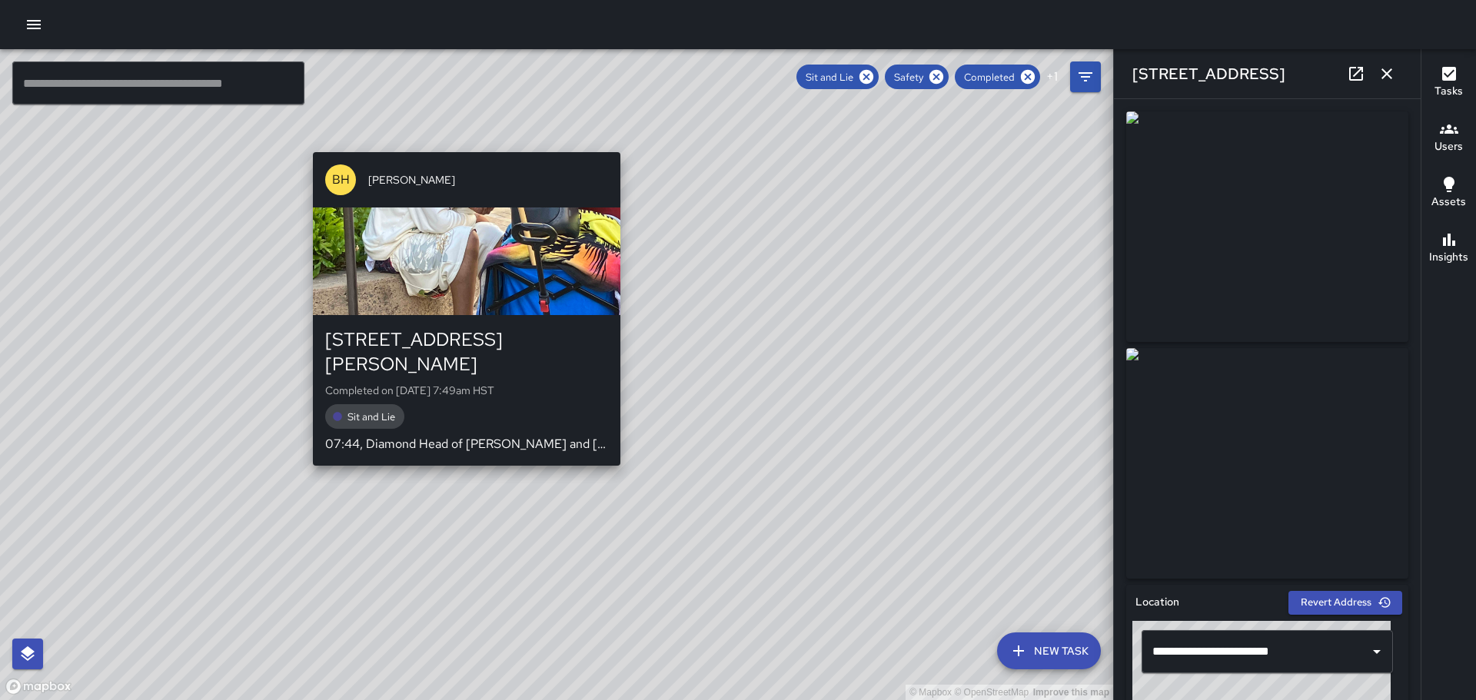
click at [460, 451] on div "© Mapbox © OpenStreetMap Improve this map BH [PERSON_NAME] [STREET_ADDRESS][PER…" at bounding box center [556, 374] width 1113 height 651
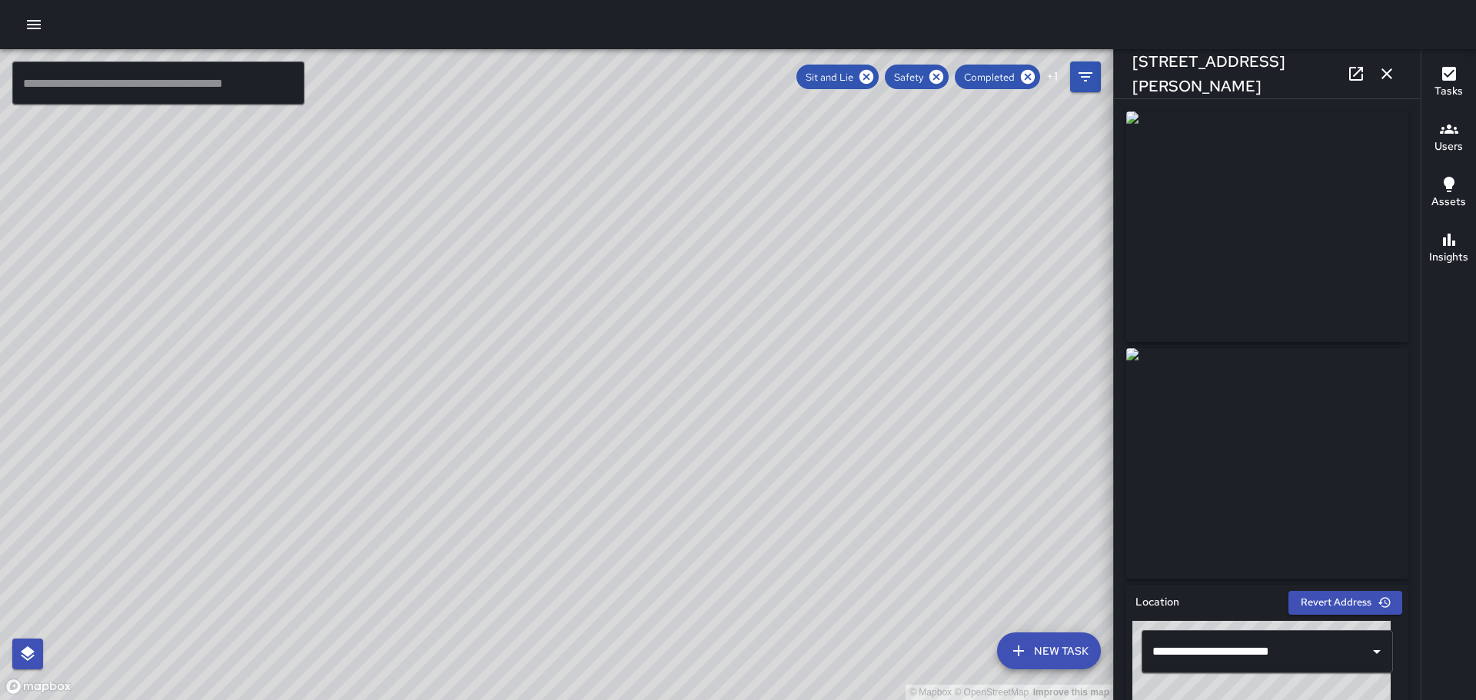
drag, startPoint x: 952, startPoint y: 510, endPoint x: 675, endPoint y: 287, distance: 355.8
click at [675, 287] on div "© Mapbox © OpenStreetMap Improve this map" at bounding box center [556, 374] width 1113 height 651
drag, startPoint x: 884, startPoint y: 420, endPoint x: 794, endPoint y: 420, distance: 89.9
click at [794, 420] on div "© Mapbox © OpenStreetMap Improve this map" at bounding box center [556, 374] width 1113 height 651
drag, startPoint x: 755, startPoint y: 305, endPoint x: 730, endPoint y: 431, distance: 128.6
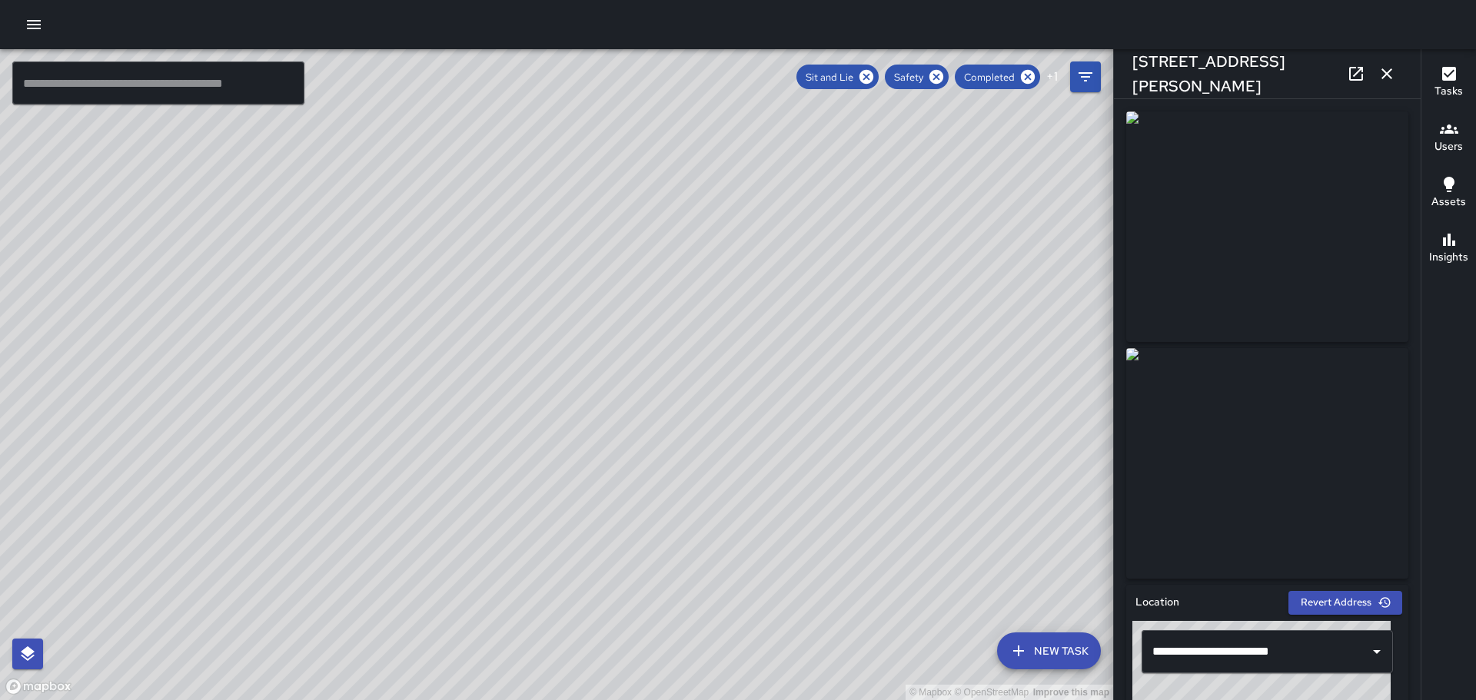
click at [798, 485] on div "© Mapbox © OpenStreetMap Improve this map" at bounding box center [556, 374] width 1113 height 651
click at [646, 277] on div "© Mapbox © OpenStreetMap Improve this map BH [PERSON_NAME] [STREET_ADDRESS] Com…" at bounding box center [556, 374] width 1113 height 651
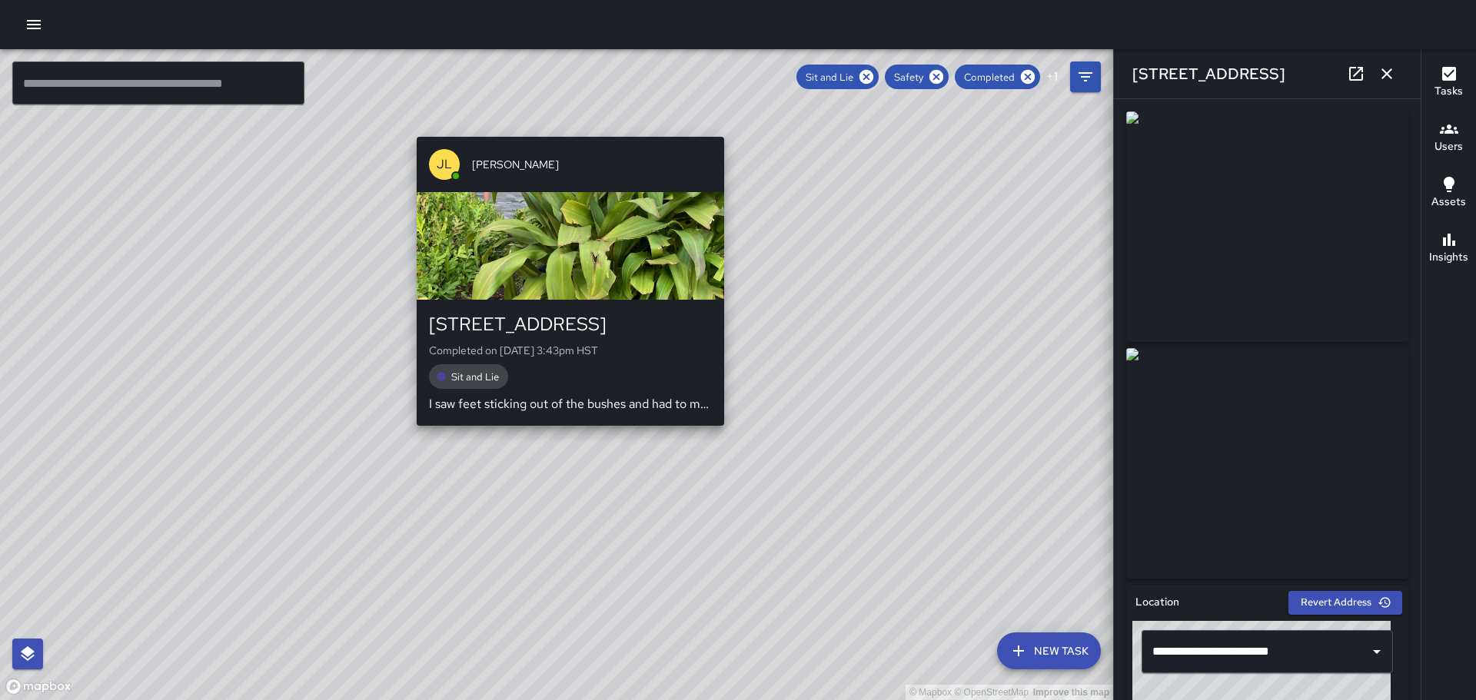
click at [562, 440] on div "© Mapbox © OpenStreetMap Improve this map [PERSON_NAME][GEOGRAPHIC_DATA][PERSON…" at bounding box center [556, 374] width 1113 height 651
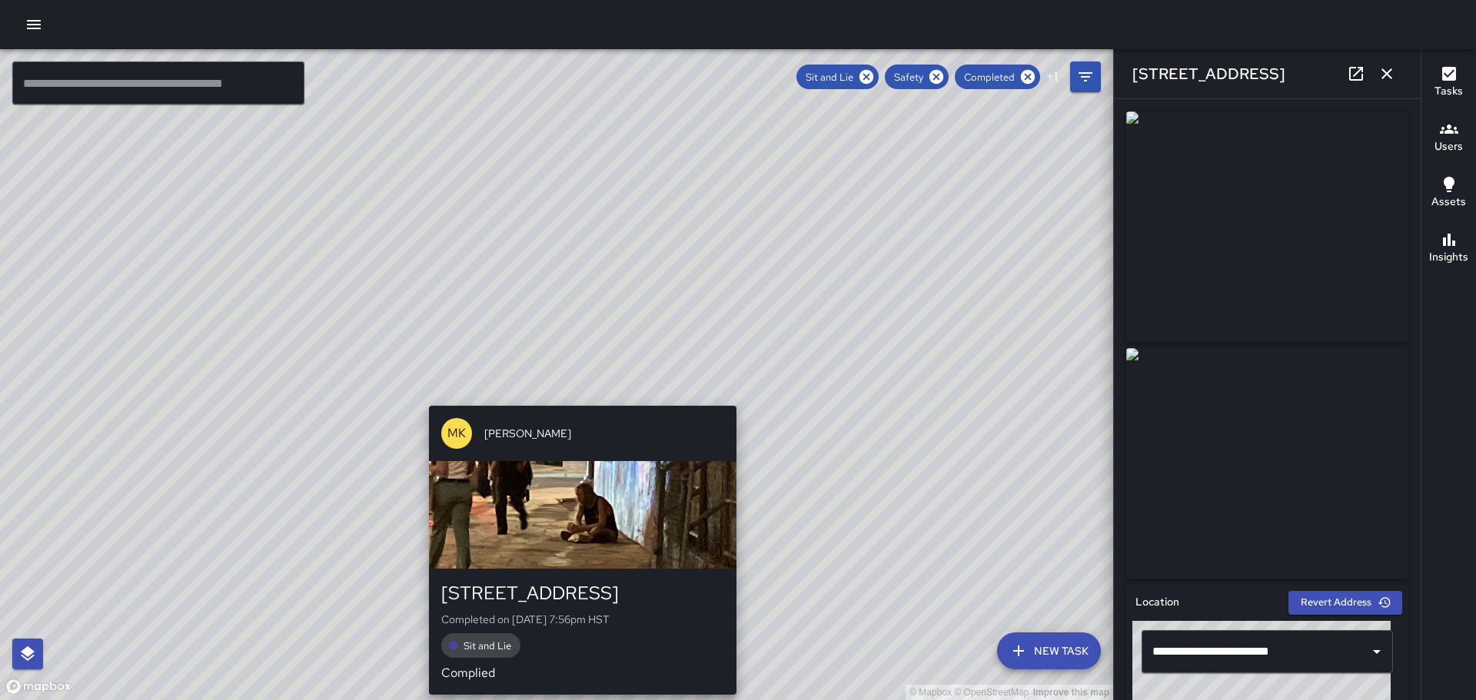
click at [571, 403] on div "MK [PERSON_NAME] [STREET_ADDRESS] Completed on [DATE] 7:56pm HST Sit and Lie Co…" at bounding box center [583, 550] width 320 height 301
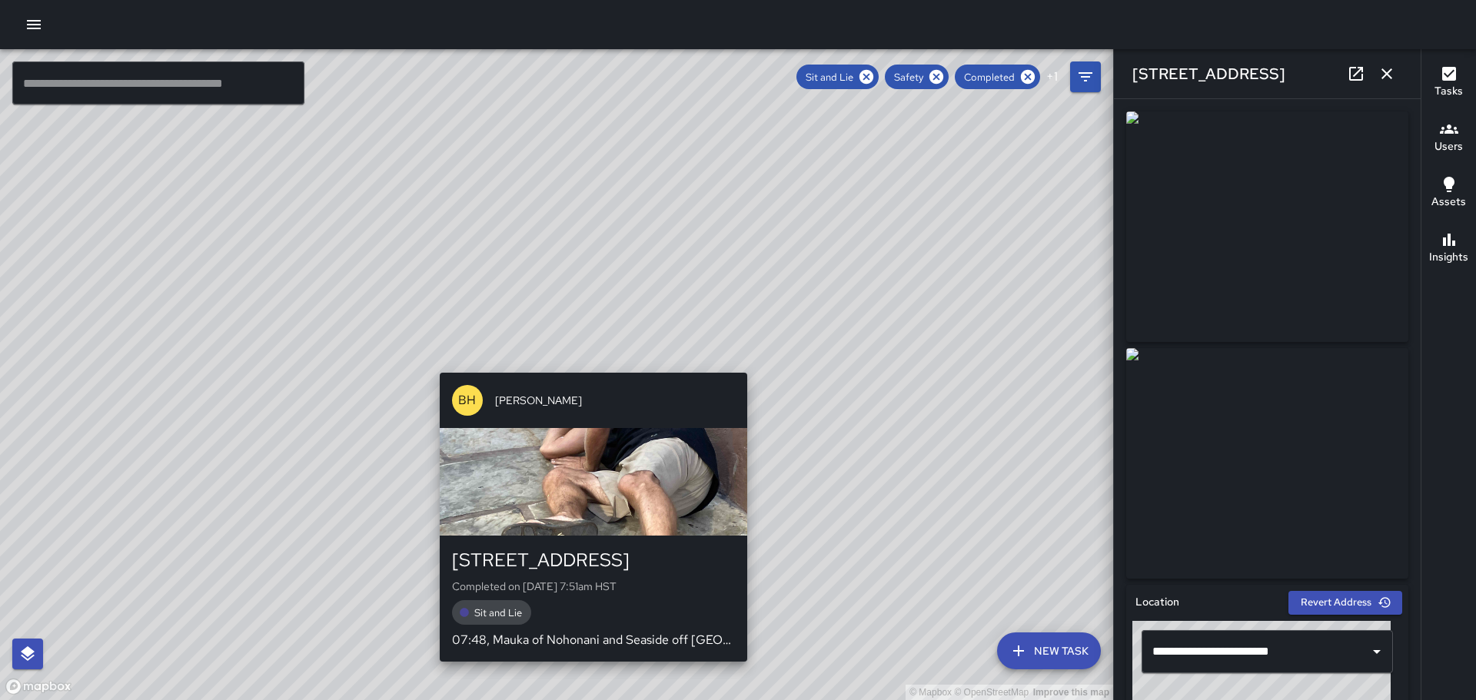
click at [584, 364] on div "© Mapbox © OpenStreetMap Improve this map BH [PERSON_NAME] [STREET_ADDRESS] Com…" at bounding box center [556, 374] width 1113 height 651
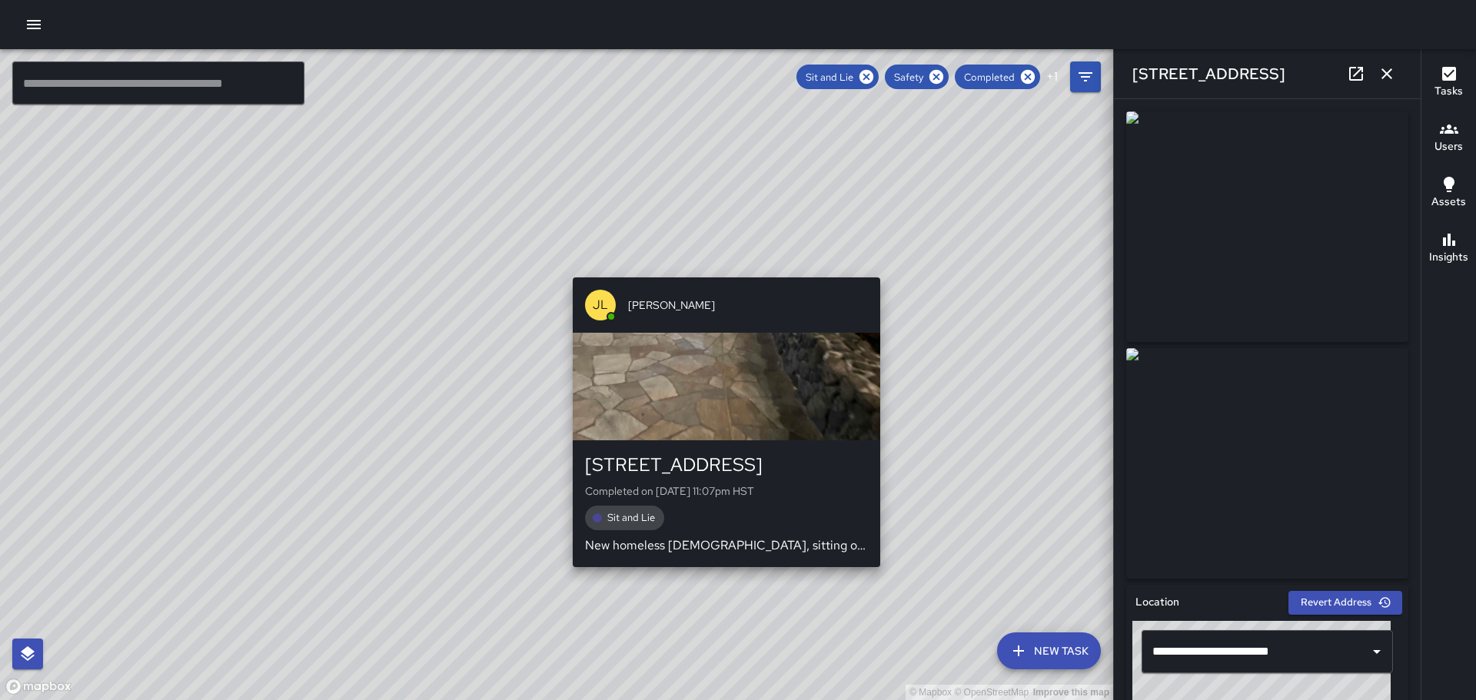
click at [724, 577] on div "© Mapbox © OpenStreetMap Improve this map [PERSON_NAME][GEOGRAPHIC_DATA][PERSON…" at bounding box center [556, 374] width 1113 height 651
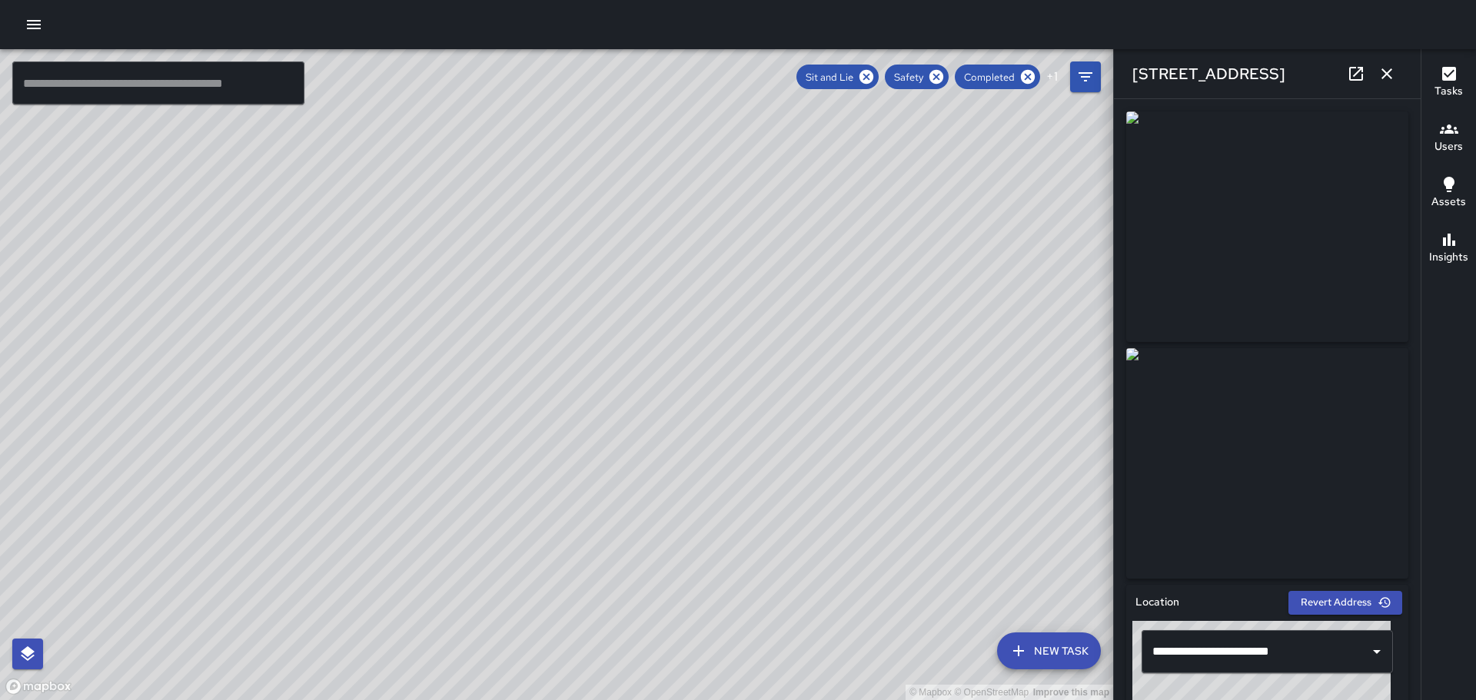
drag, startPoint x: 705, startPoint y: 599, endPoint x: 563, endPoint y: 339, distance: 296.2
click at [547, 324] on div "© Mapbox © OpenStreetMap Improve this map" at bounding box center [556, 374] width 1113 height 651
click at [583, 503] on div "© Mapbox © OpenStreetMap Improve this map" at bounding box center [556, 374] width 1113 height 651
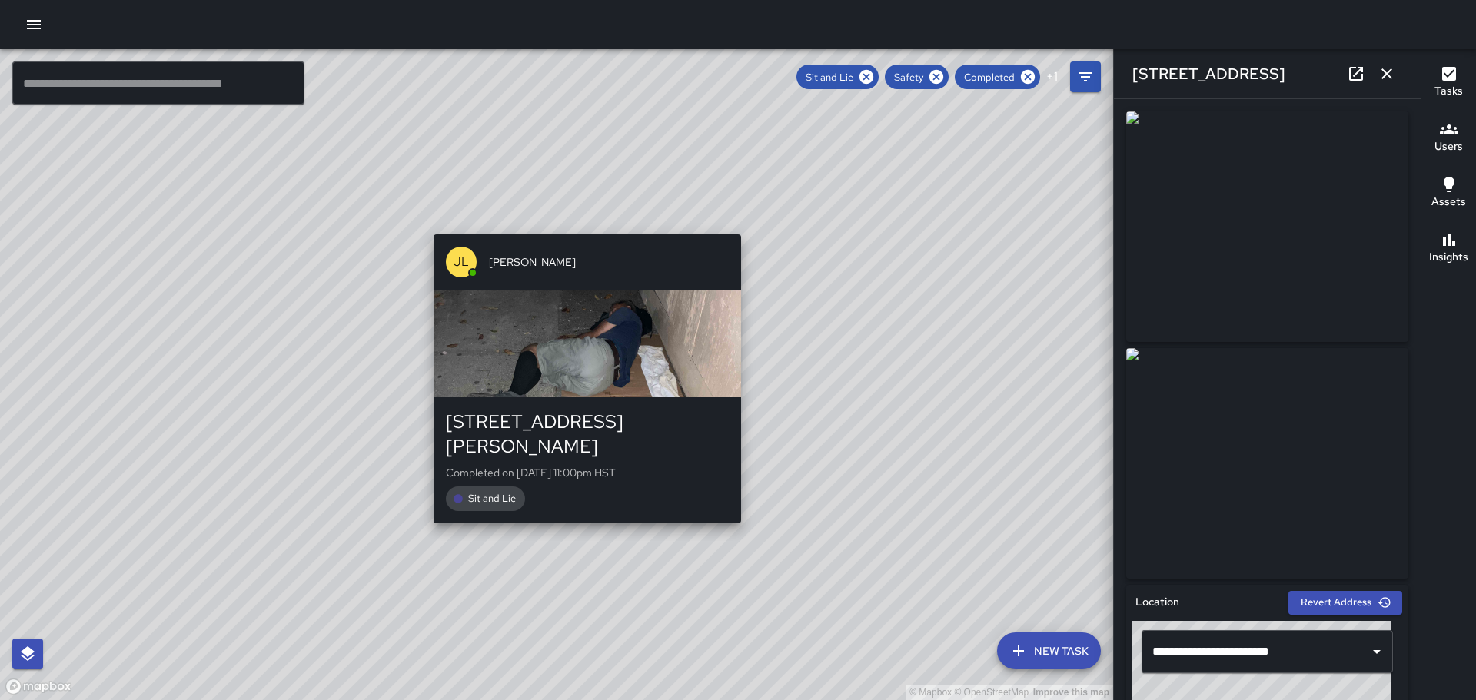
click at [581, 510] on div "© Mapbox © OpenStreetMap Improve this map [PERSON_NAME] [PERSON_NAME] [STREET_A…" at bounding box center [556, 374] width 1113 height 651
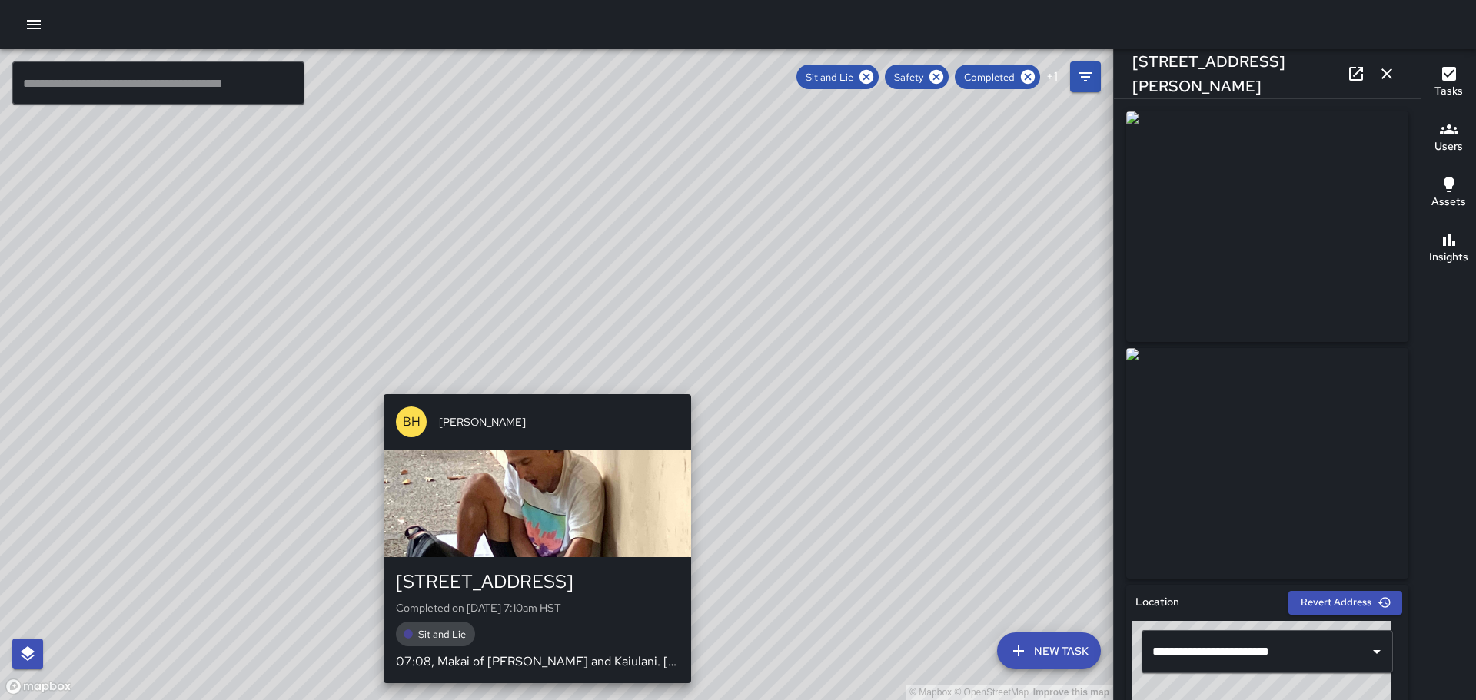
click at [529, 388] on div "BH [PERSON_NAME] [STREET_ADDRESS] Completed on [DATE] 7:10am HST Sit and Lie 07…" at bounding box center [537, 538] width 320 height 301
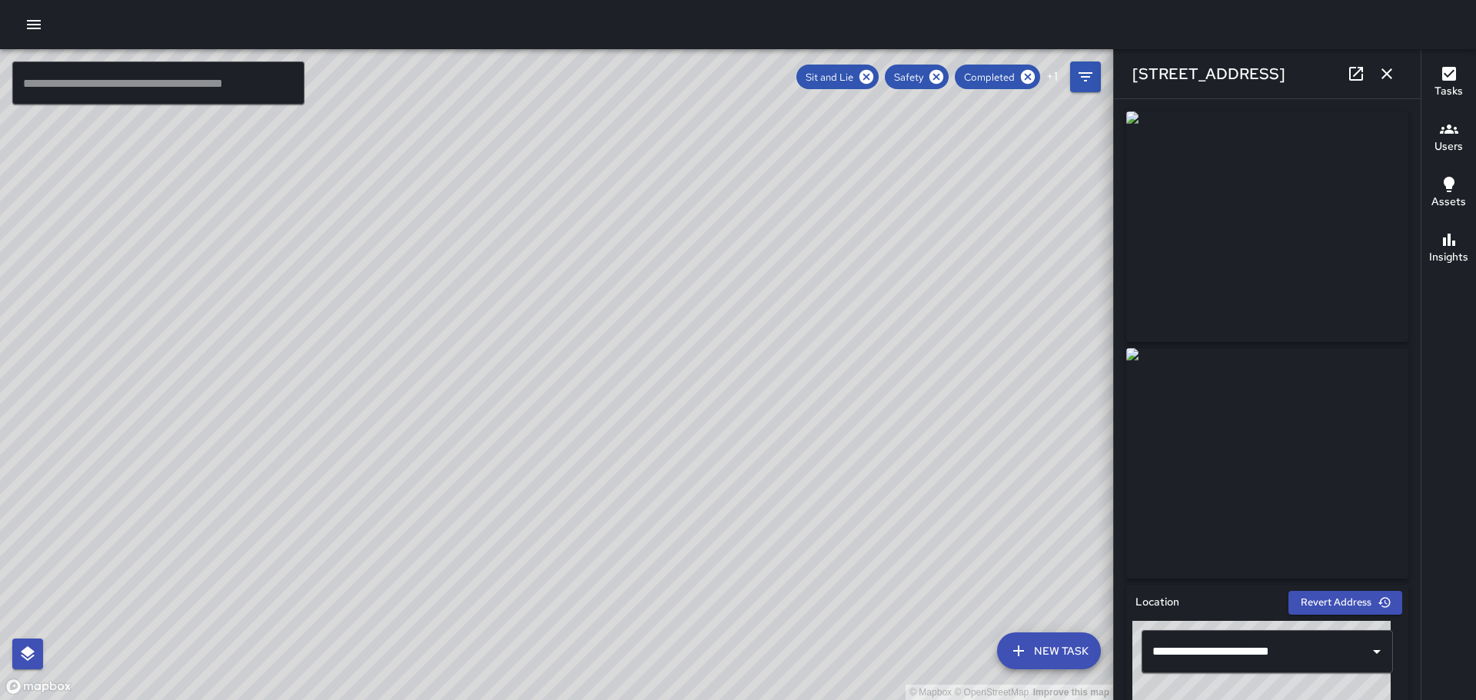
drag, startPoint x: 763, startPoint y: 529, endPoint x: 617, endPoint y: 348, distance: 232.3
click at [617, 348] on div "© Mapbox © OpenStreetMap Improve this map" at bounding box center [556, 374] width 1113 height 651
drag, startPoint x: 901, startPoint y: 448, endPoint x: 728, endPoint y: 275, distance: 244.6
click at [728, 275] on div "© Mapbox © OpenStreetMap Improve this map" at bounding box center [556, 374] width 1113 height 651
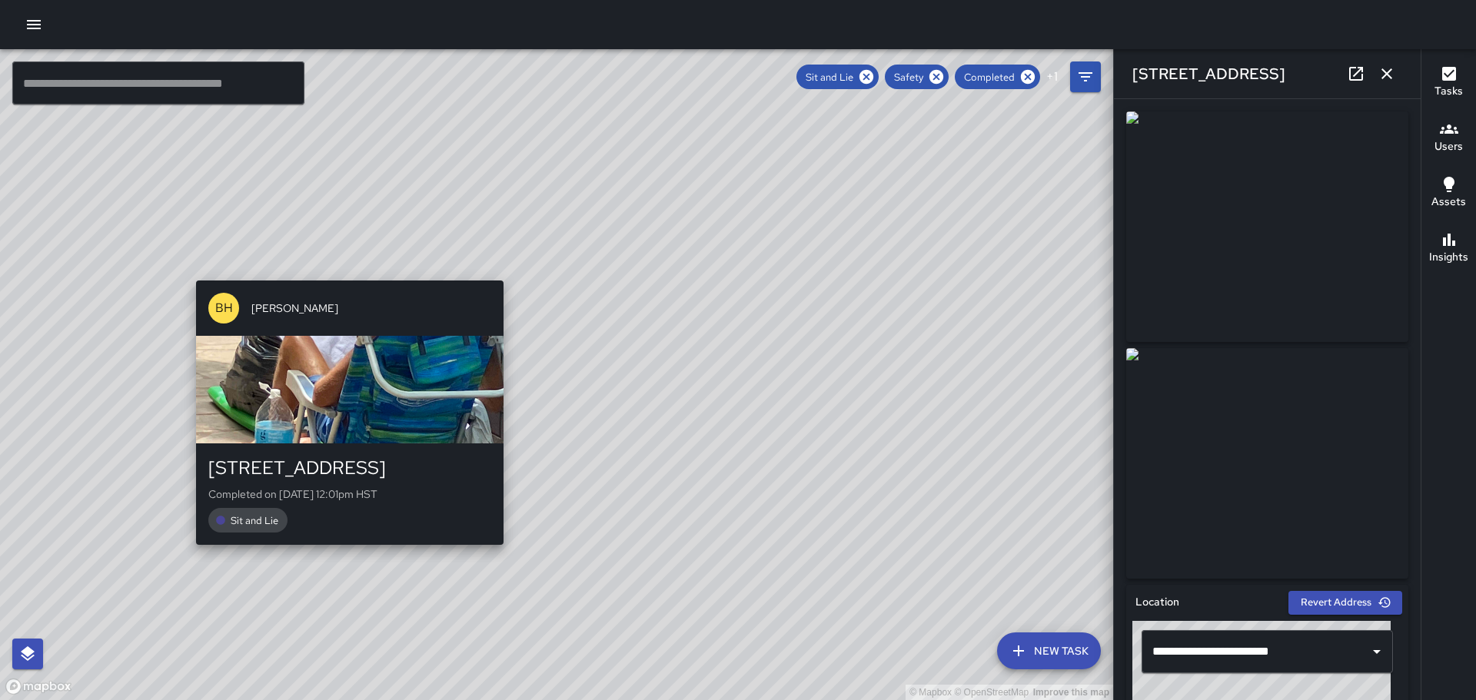
click at [347, 551] on div "BH [PERSON_NAME] [STREET_ADDRESS] Completed on [DATE] 12:01pm HST Sit and Lie" at bounding box center [350, 412] width 320 height 277
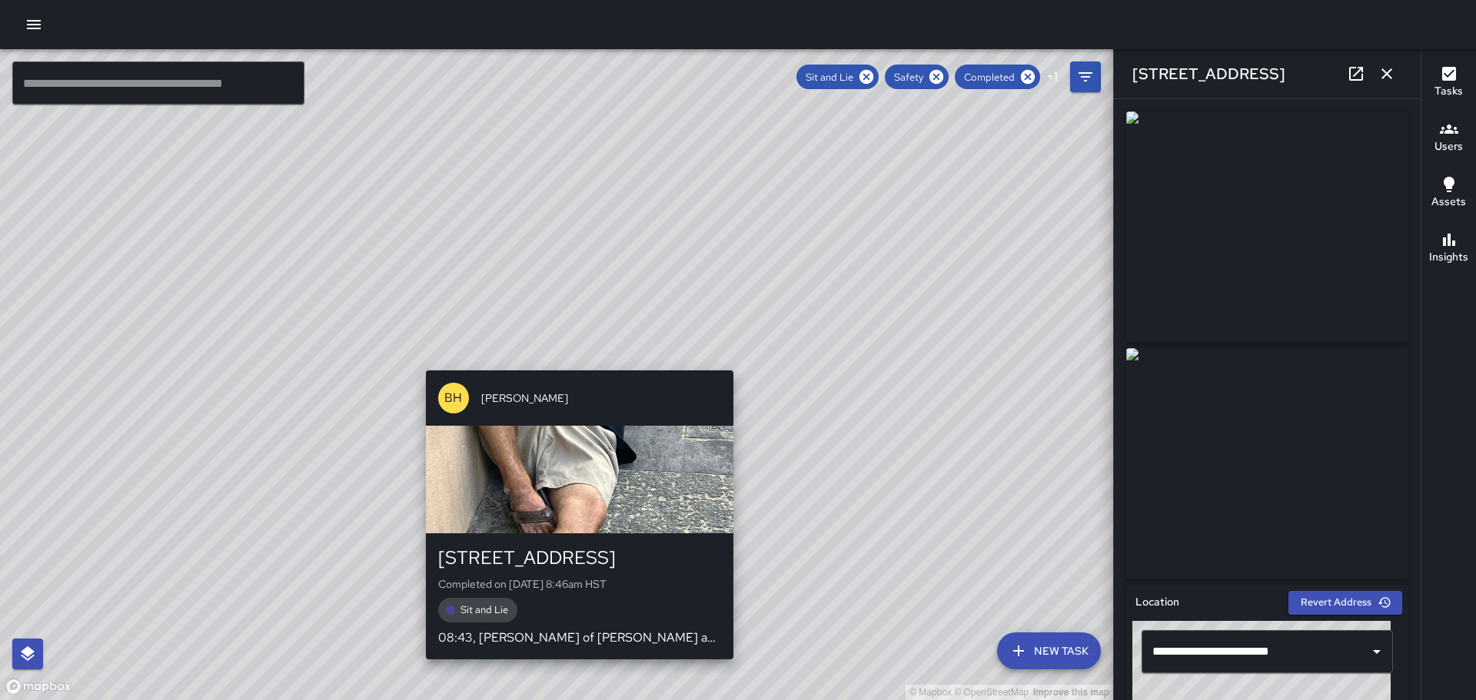
click at [577, 363] on div "© Mapbox © OpenStreetMap Improve this map BH [PERSON_NAME] [STREET_ADDRESS] Com…" at bounding box center [556, 374] width 1113 height 651
click at [577, 359] on div "© Mapbox © OpenStreetMap Improve this map BH [PERSON_NAME] [STREET_ADDRESS] Com…" at bounding box center [556, 374] width 1113 height 651
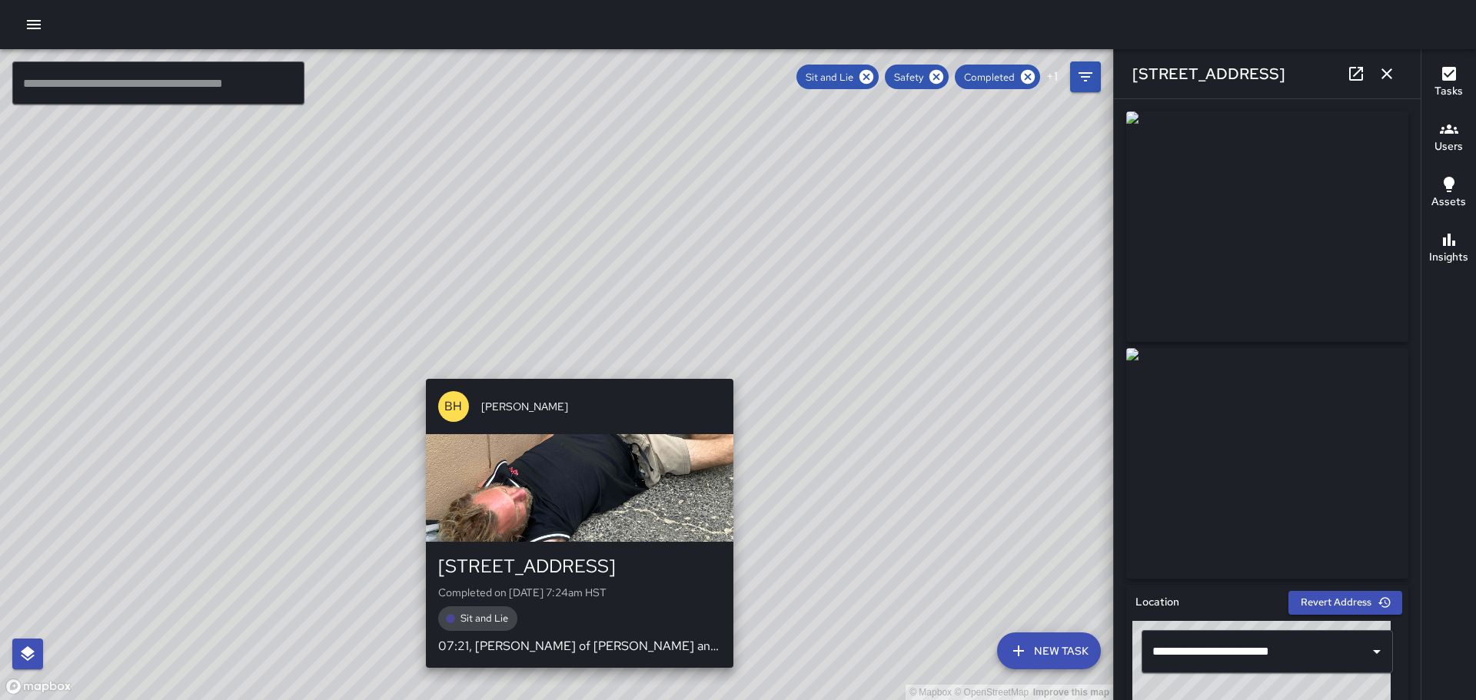
click at [575, 371] on div "© Mapbox © OpenStreetMap Improve this map BH [PERSON_NAME] [STREET_ADDRESS] Com…" at bounding box center [556, 374] width 1113 height 651
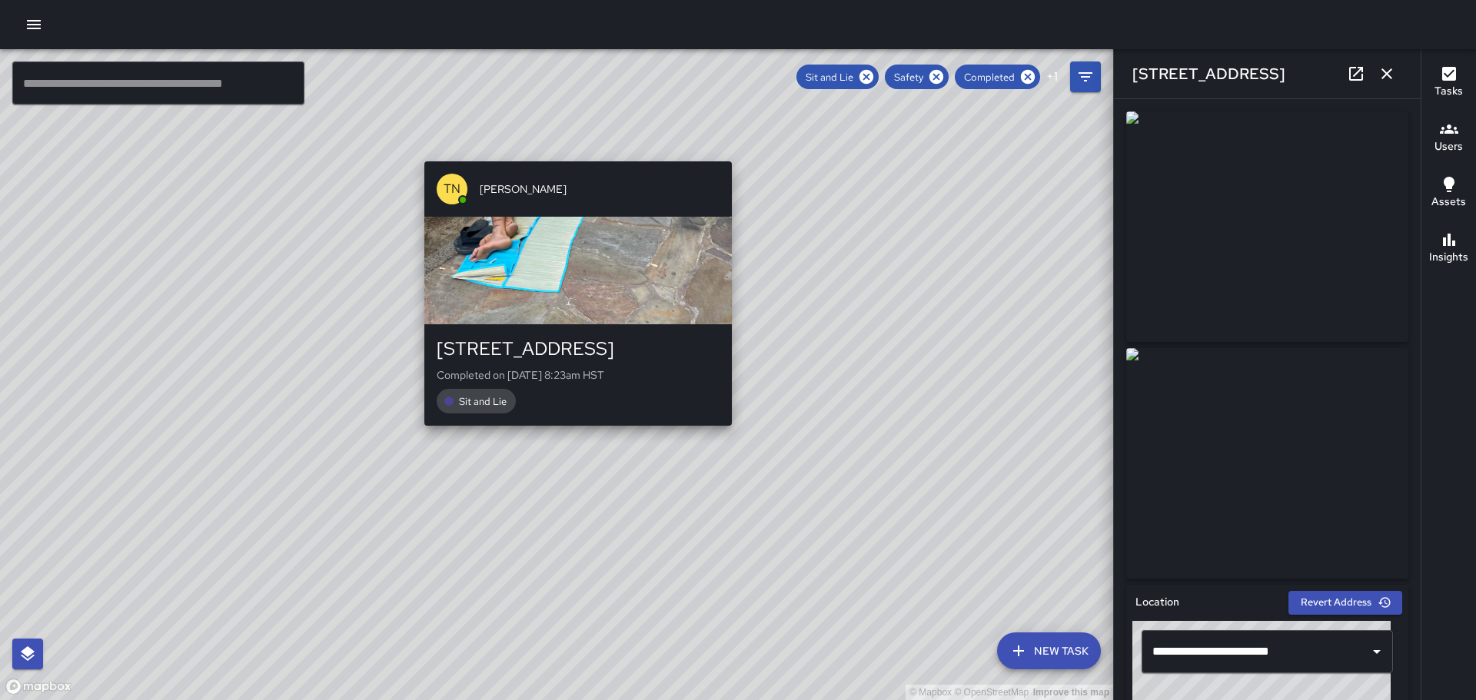
click at [574, 439] on div "© Mapbox © OpenStreetMap Improve this map TN [PERSON_NAME][GEOGRAPHIC_DATA][STR…" at bounding box center [556, 374] width 1113 height 651
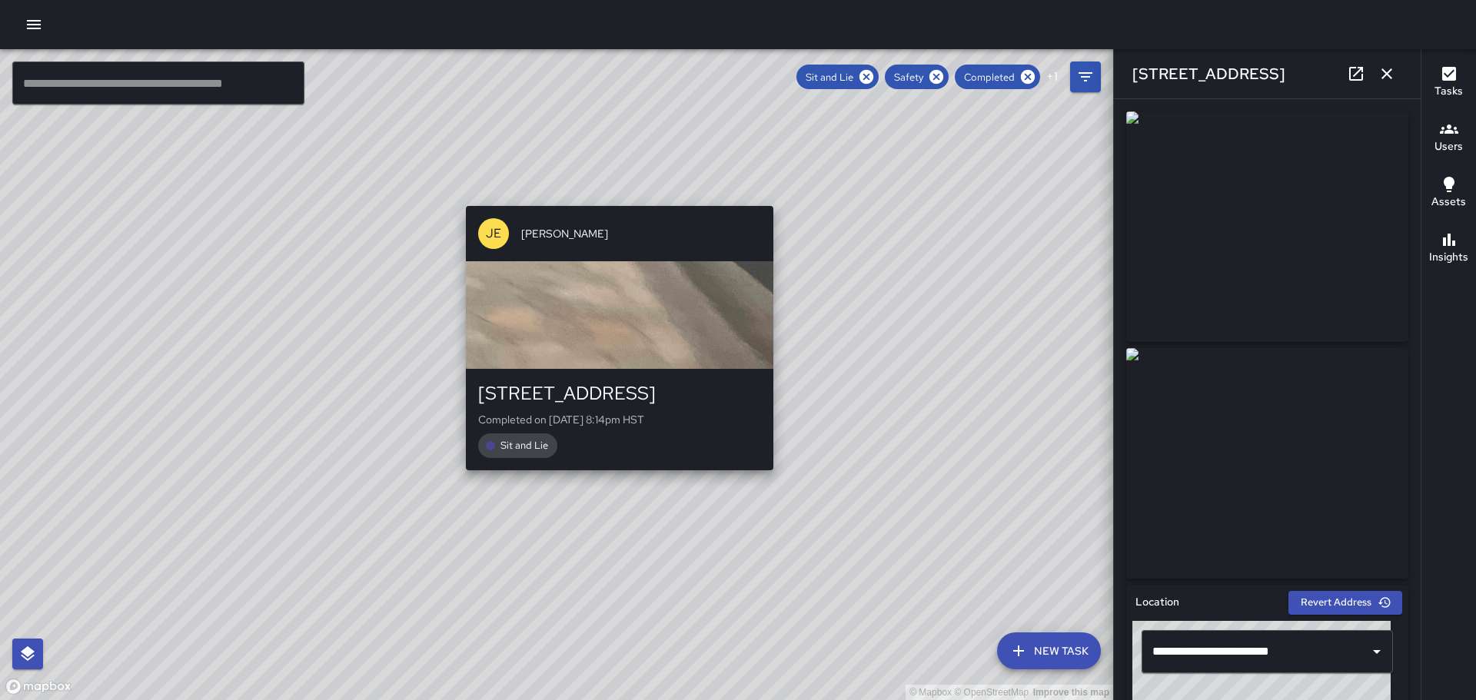
click at [610, 479] on div "© Mapbox © OpenStreetMap Improve this map [PERSON_NAME] [STREET_ADDRESS] Comple…" at bounding box center [556, 374] width 1113 height 651
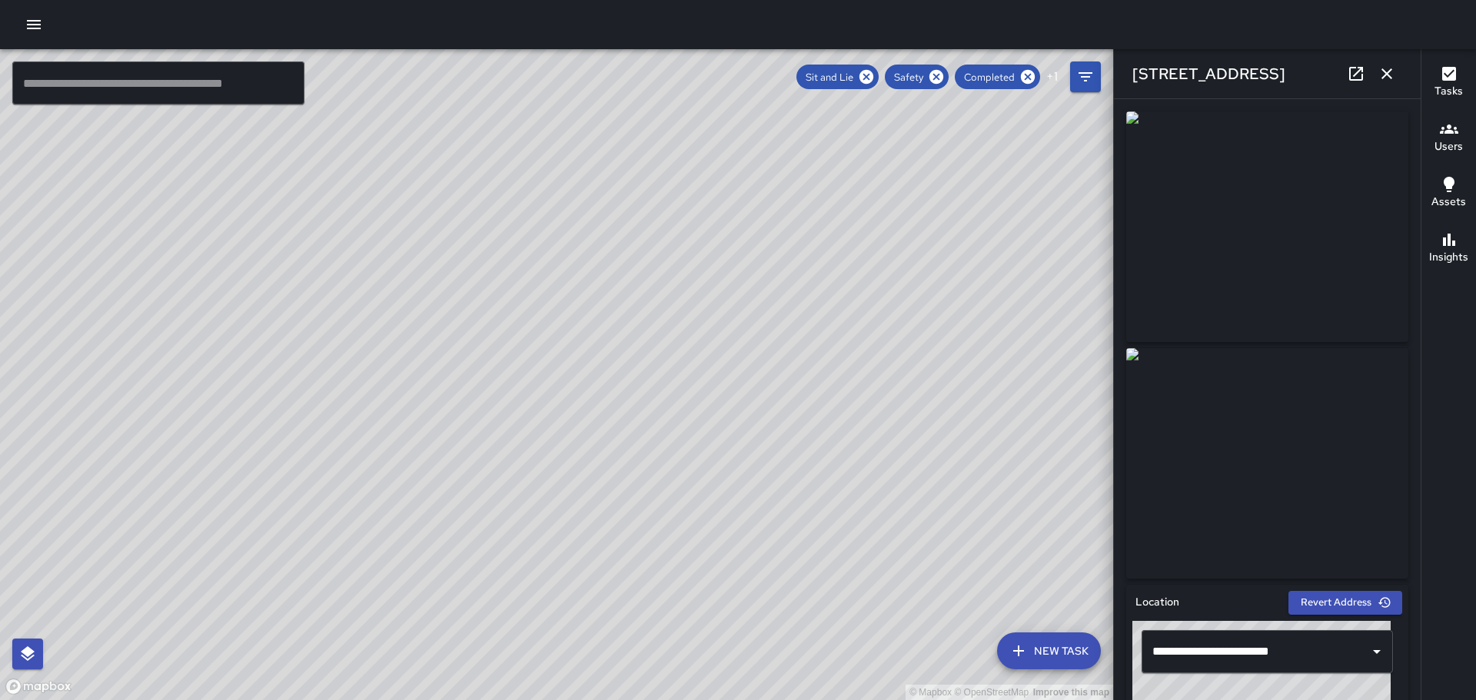
click at [796, 408] on div "© Mapbox © OpenStreetMap Improve this map" at bounding box center [556, 374] width 1113 height 651
click at [799, 402] on div "© Mapbox © OpenStreetMap Improve this map MK [PERSON_NAME] [STREET_ADDRESS] Com…" at bounding box center [556, 374] width 1113 height 651
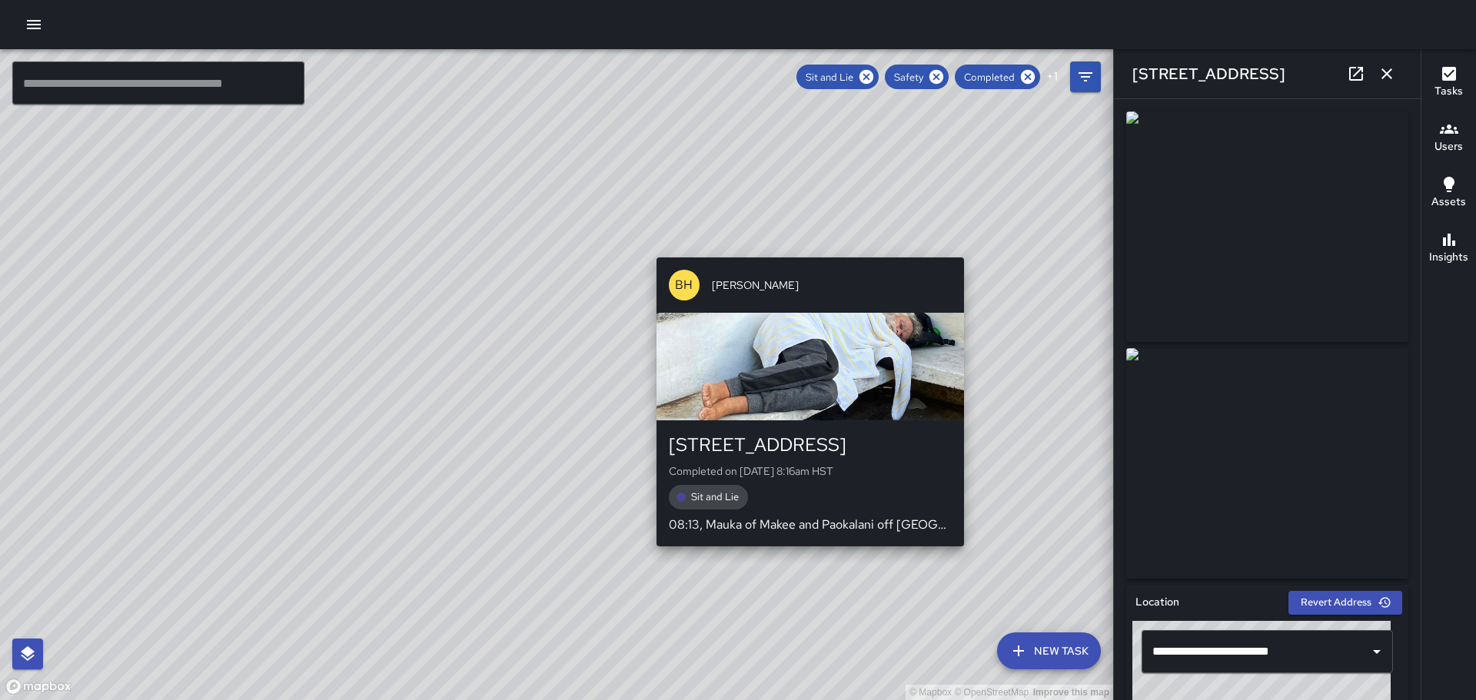
click at [968, 528] on div "BH [PERSON_NAME] [STREET_ADDRESS][PERSON_NAME] Completed on [DATE] 8:16am HST S…" at bounding box center [810, 401] width 320 height 301
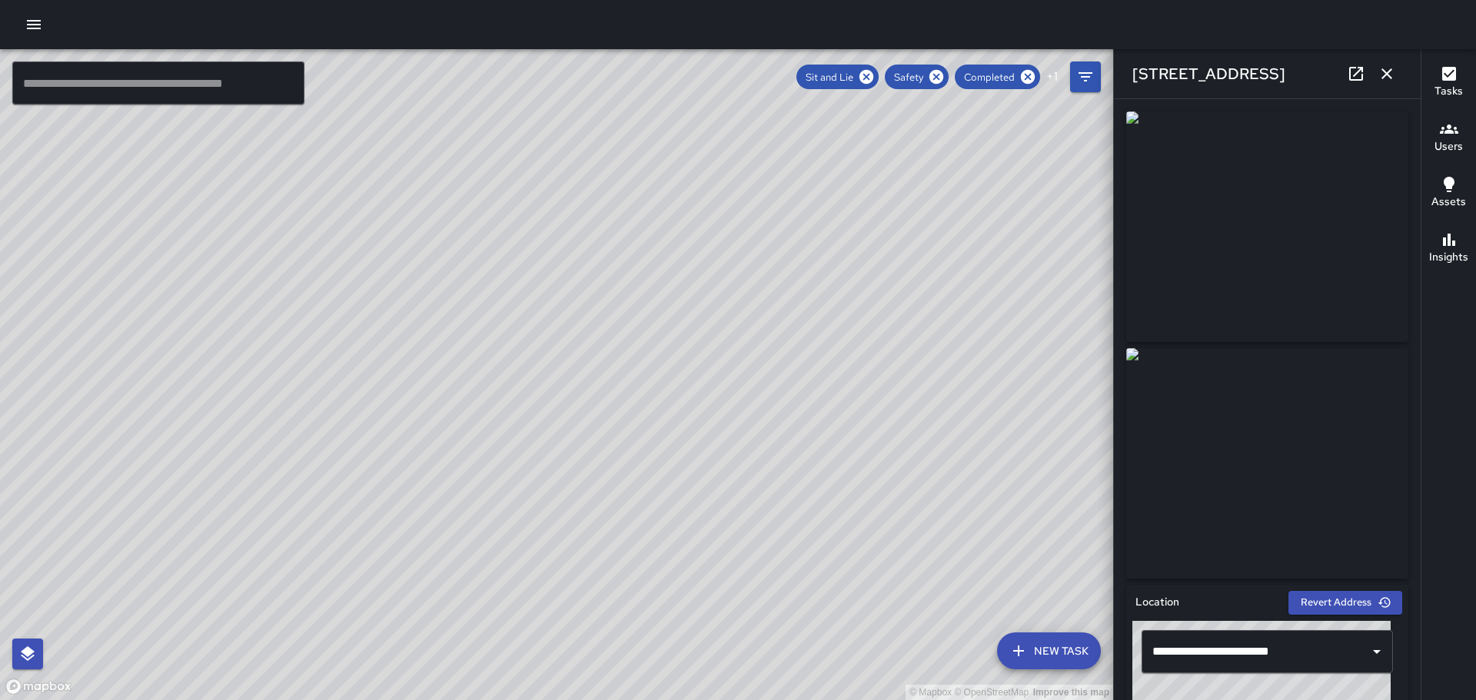
drag, startPoint x: 342, startPoint y: 416, endPoint x: 938, endPoint y: 348, distance: 599.6
click at [955, 329] on div "© Mapbox © OpenStreetMap Improve this map" at bounding box center [556, 374] width 1113 height 651
drag, startPoint x: 681, startPoint y: 307, endPoint x: 766, endPoint y: 519, distance: 227.7
click at [766, 519] on div "© Mapbox © OpenStreetMap Improve this map" at bounding box center [556, 374] width 1113 height 651
drag, startPoint x: 685, startPoint y: 305, endPoint x: 779, endPoint y: 504, distance: 220.4
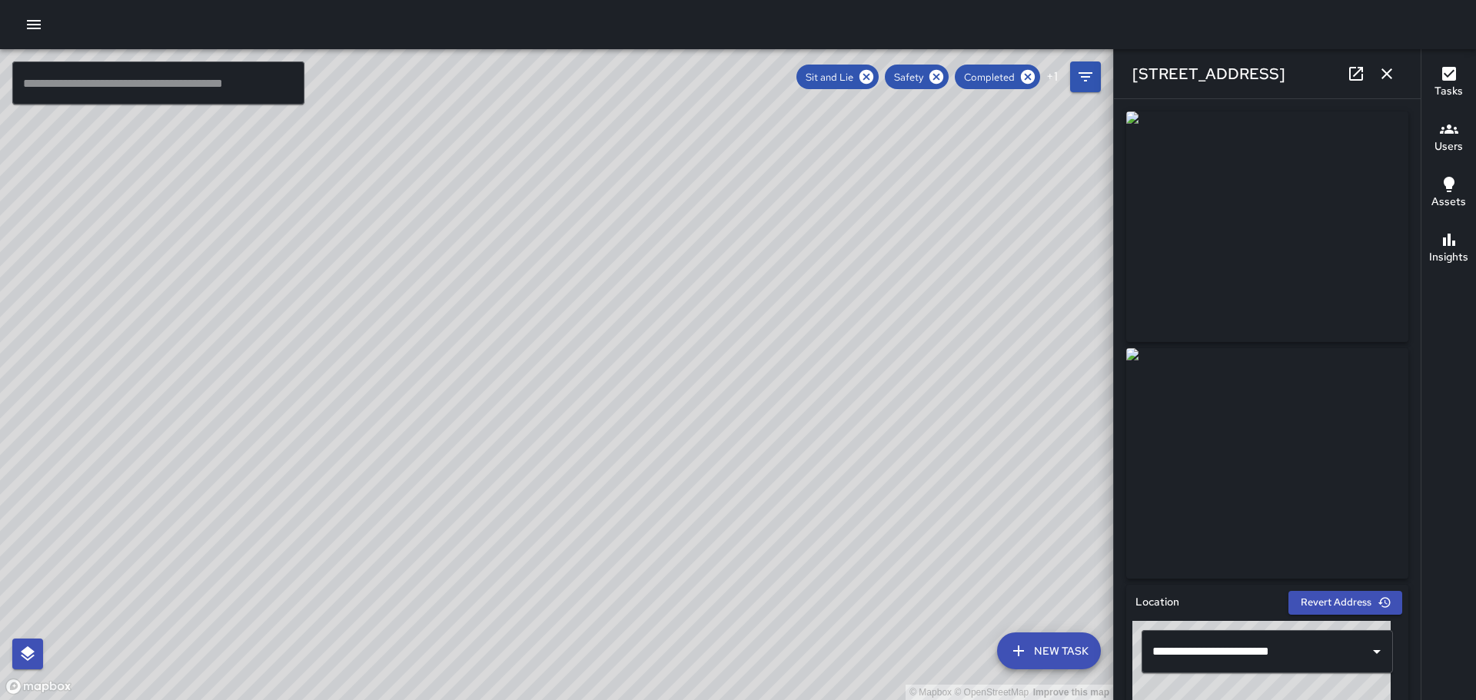
click at [779, 504] on div "© Mapbox © OpenStreetMap Improve this map" at bounding box center [556, 374] width 1113 height 651
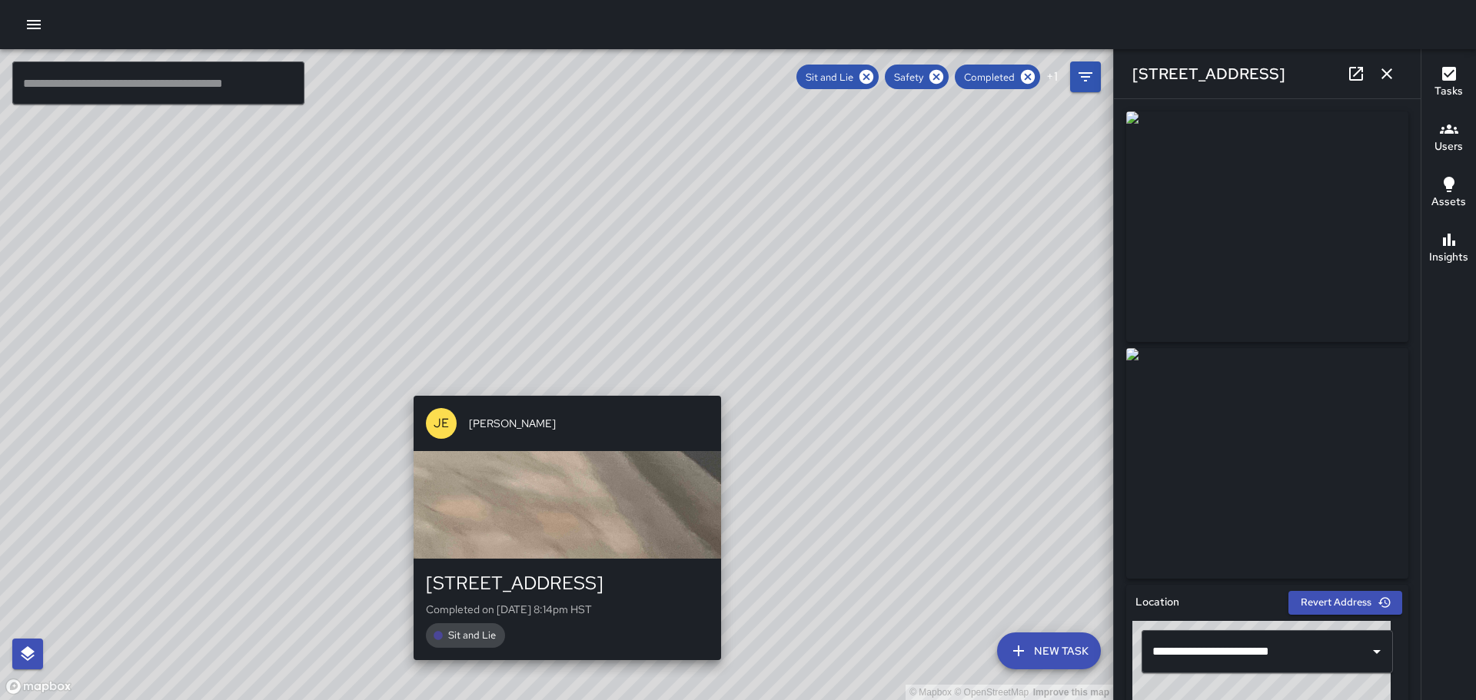
click at [560, 387] on div "© Mapbox © OpenStreetMap Improve this map [PERSON_NAME] [STREET_ADDRESS] Comple…" at bounding box center [556, 374] width 1113 height 651
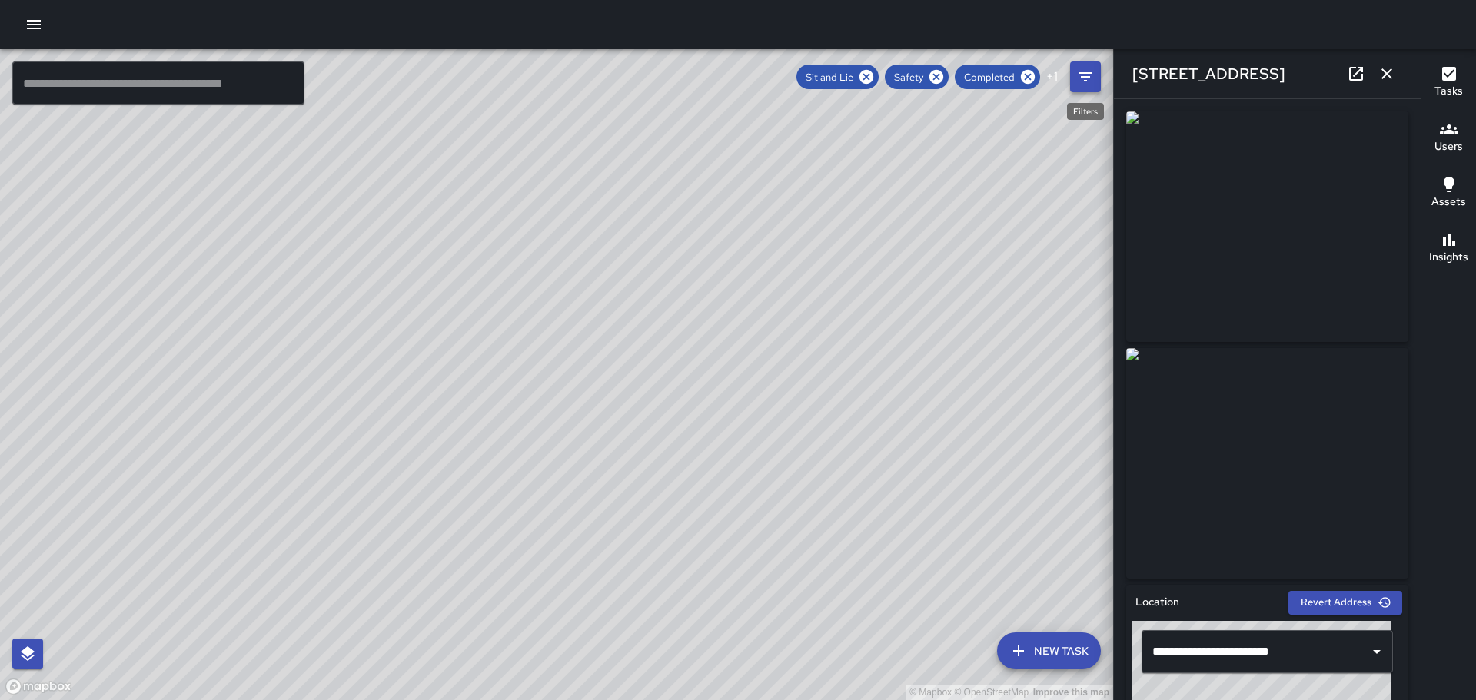
click at [1077, 66] on button "Filters" at bounding box center [1085, 76] width 31 height 31
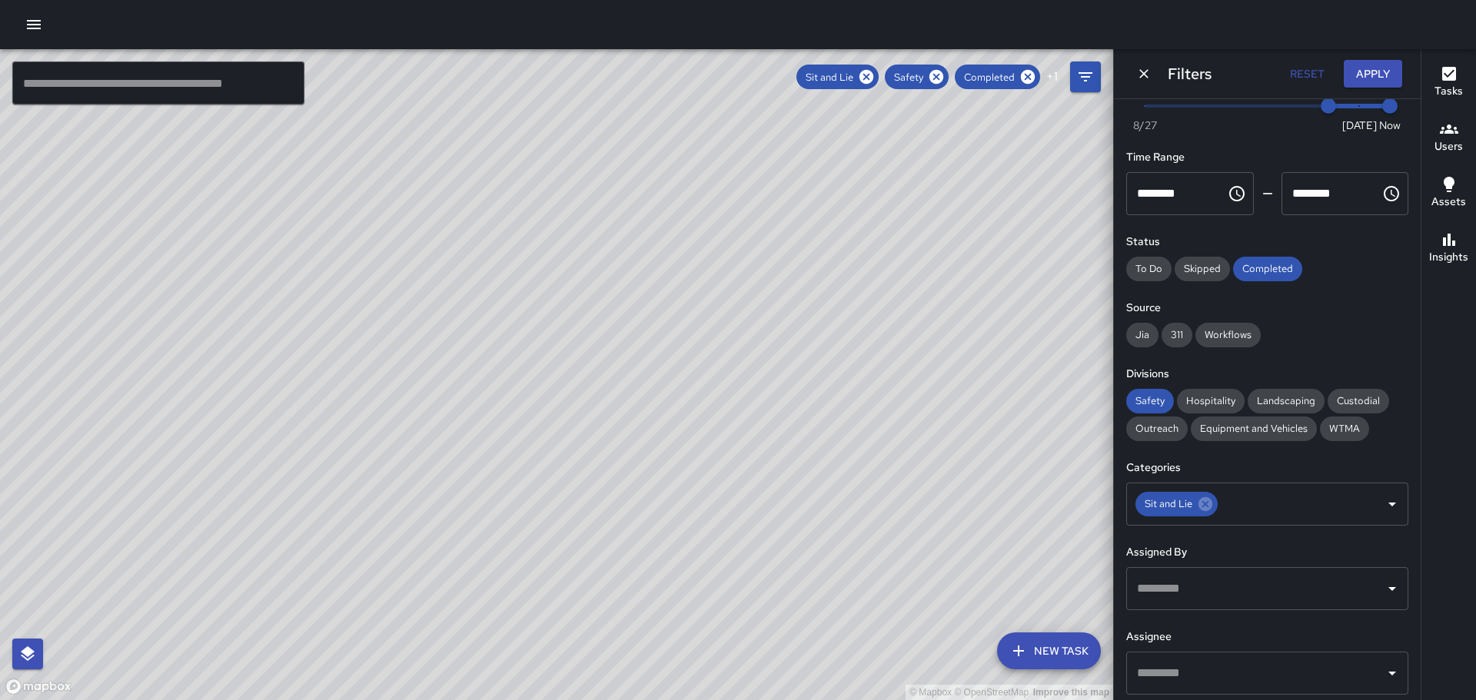
scroll to position [131, 0]
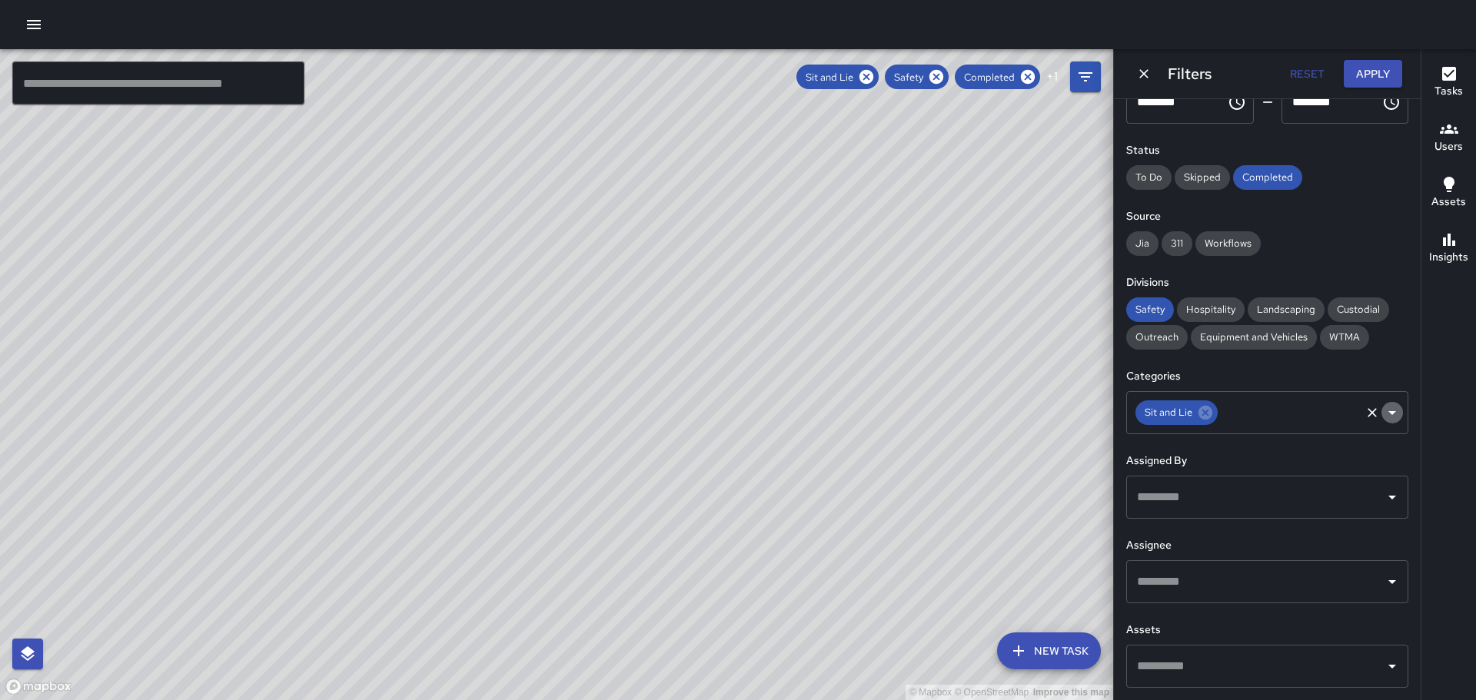
click at [1383, 410] on icon "Open" at bounding box center [1392, 413] width 18 height 18
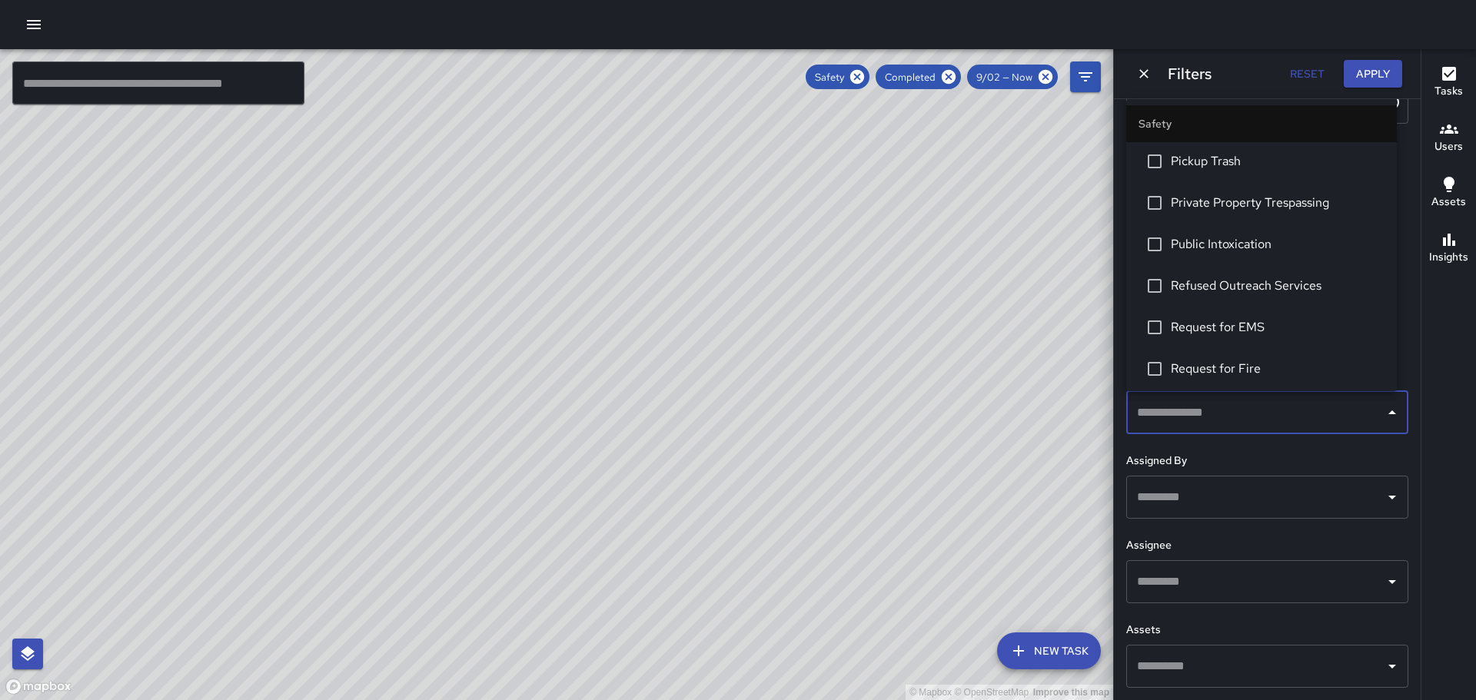
scroll to position [381, 0]
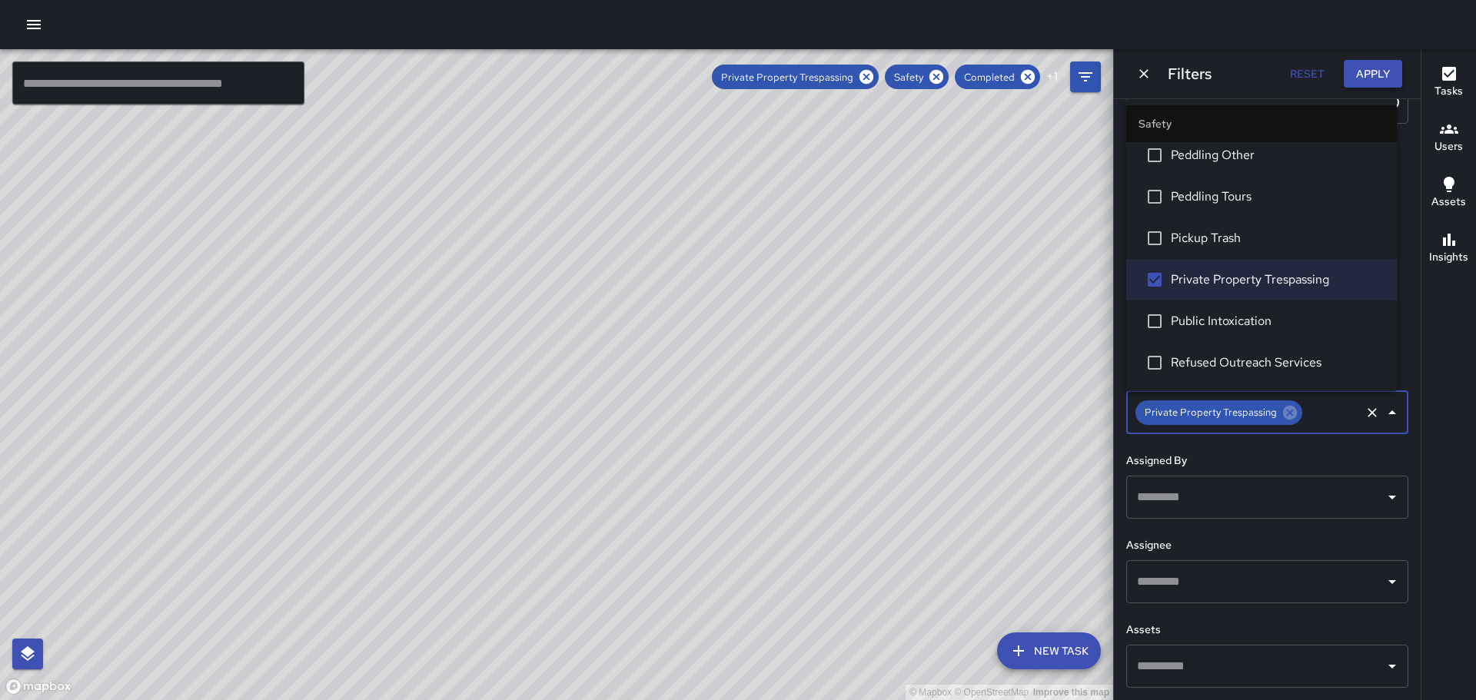
click at [1378, 73] on button "Apply" at bounding box center [1373, 74] width 58 height 28
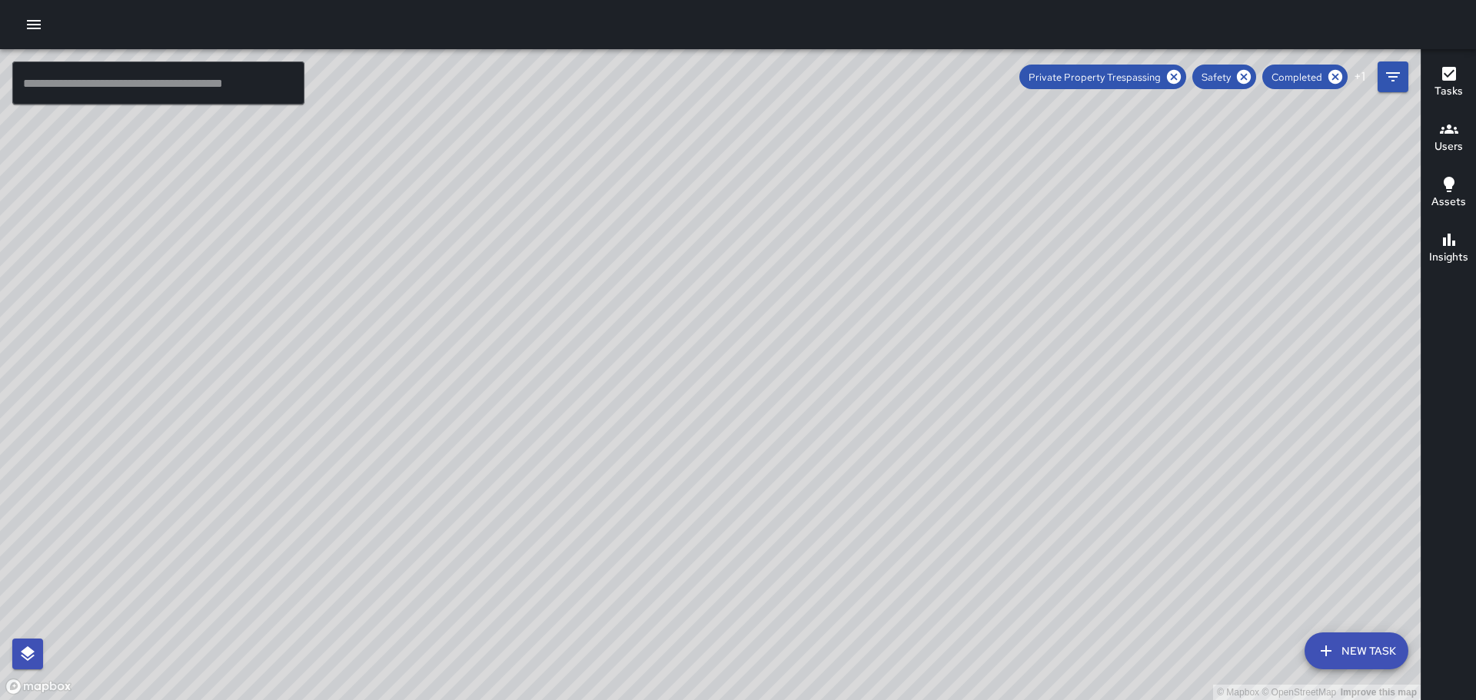
drag, startPoint x: 808, startPoint y: 317, endPoint x: 731, endPoint y: 318, distance: 76.9
click at [819, 483] on div "© Mapbox © OpenStreetMap Improve this map" at bounding box center [710, 374] width 1421 height 651
drag, startPoint x: 730, startPoint y: 266, endPoint x: 703, endPoint y: 251, distance: 31.0
click at [854, 404] on div "© Mapbox © OpenStreetMap Improve this map" at bounding box center [710, 374] width 1421 height 651
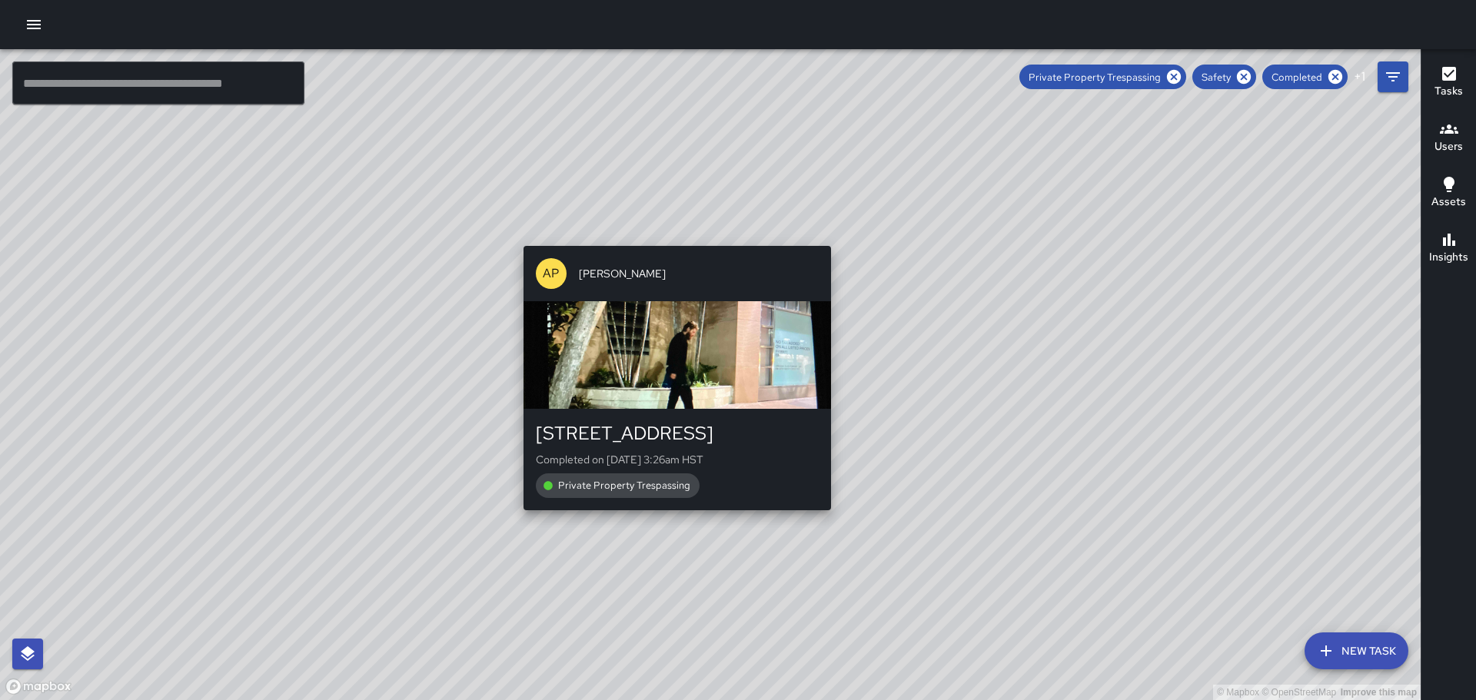
click at [669, 234] on div "© Mapbox © OpenStreetMap Improve this map AP [PERSON_NAME] [STREET_ADDRESS] Com…" at bounding box center [710, 374] width 1421 height 651
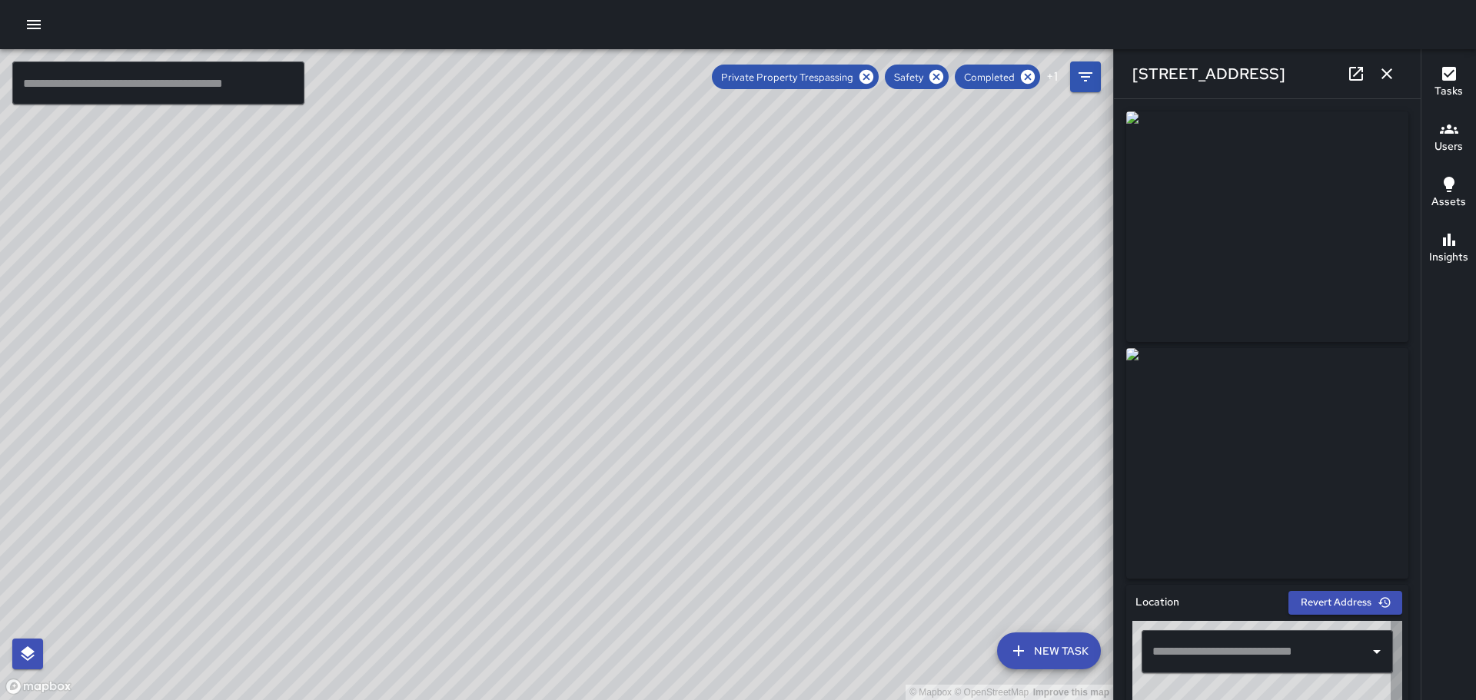
type input "**********"
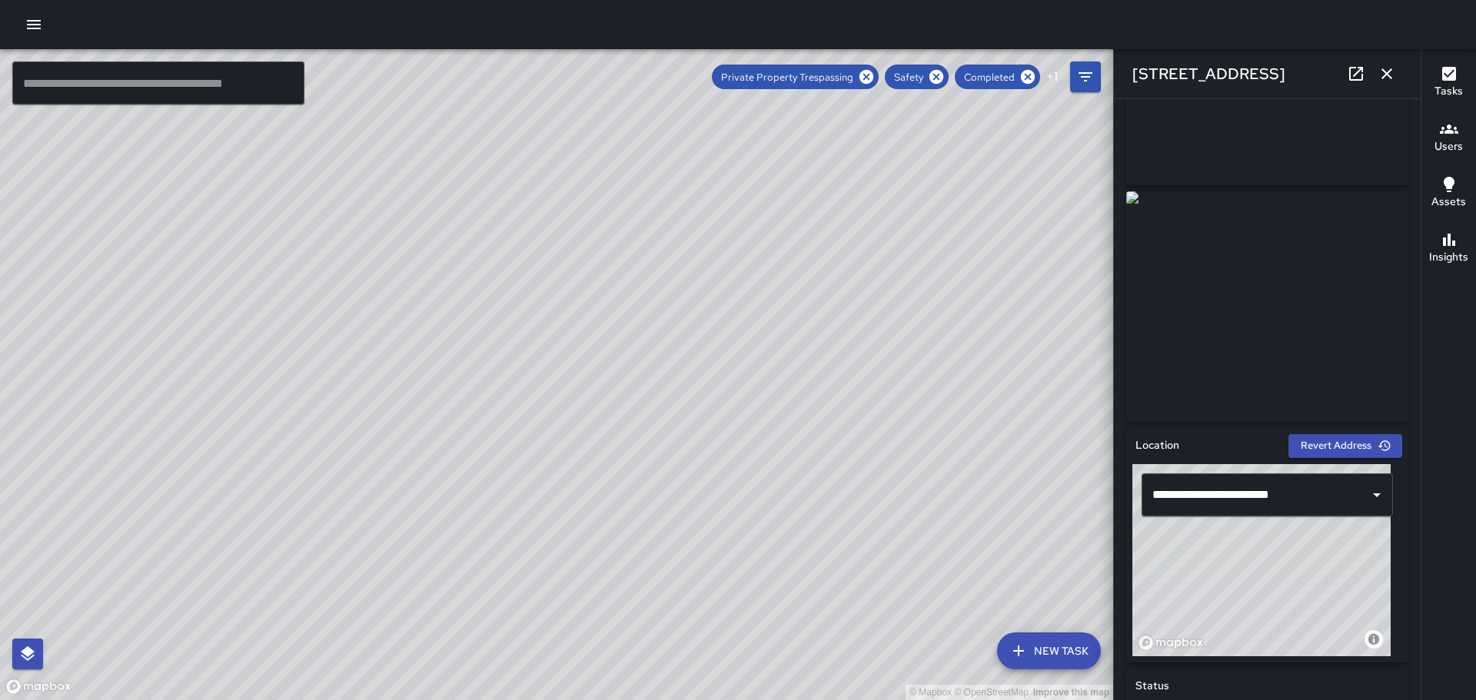
scroll to position [0, 0]
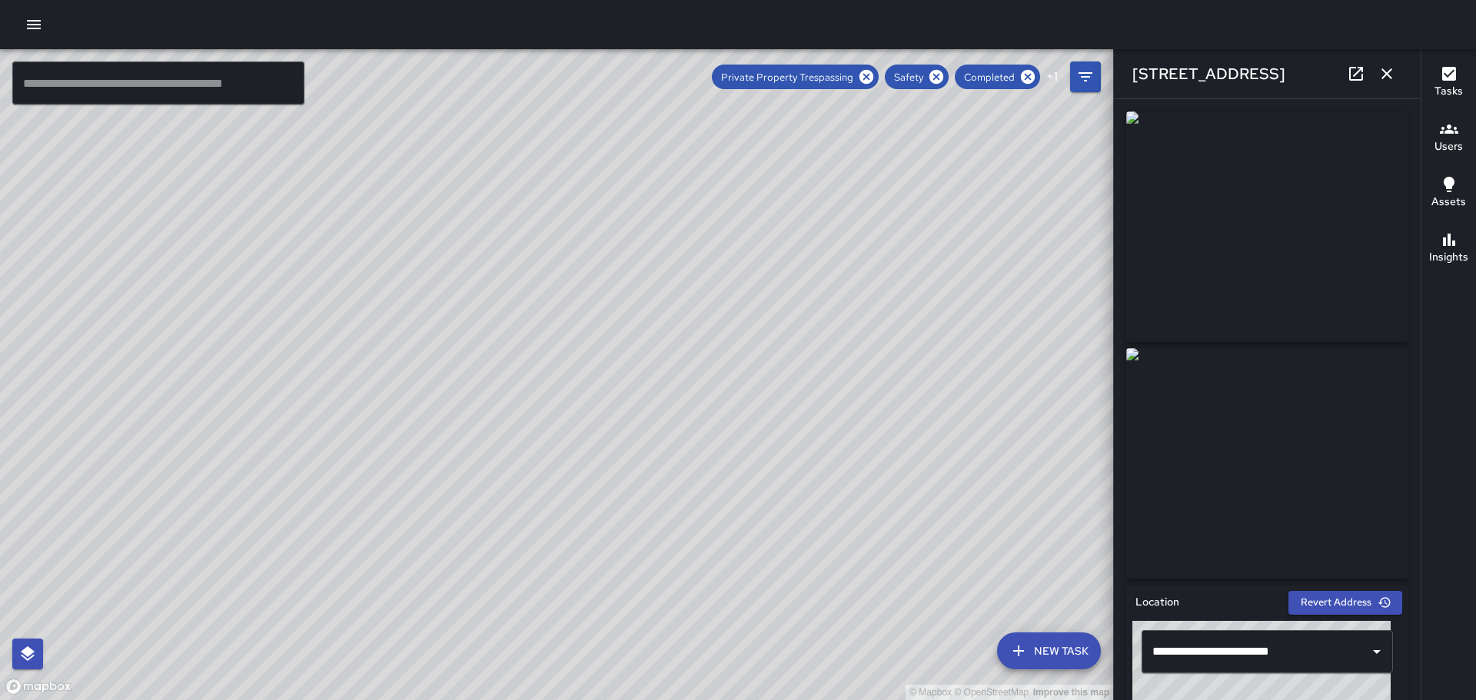
drag, startPoint x: 1039, startPoint y: 530, endPoint x: 907, endPoint y: 387, distance: 194.2
click at [907, 387] on div "© Mapbox © OpenStreetMap Improve this map" at bounding box center [556, 374] width 1113 height 651
drag, startPoint x: 953, startPoint y: 445, endPoint x: 861, endPoint y: 294, distance: 176.7
click at [866, 295] on div "© Mapbox © OpenStreetMap Improve this map" at bounding box center [556, 374] width 1113 height 651
drag, startPoint x: 927, startPoint y: 471, endPoint x: 845, endPoint y: 501, distance: 87.5
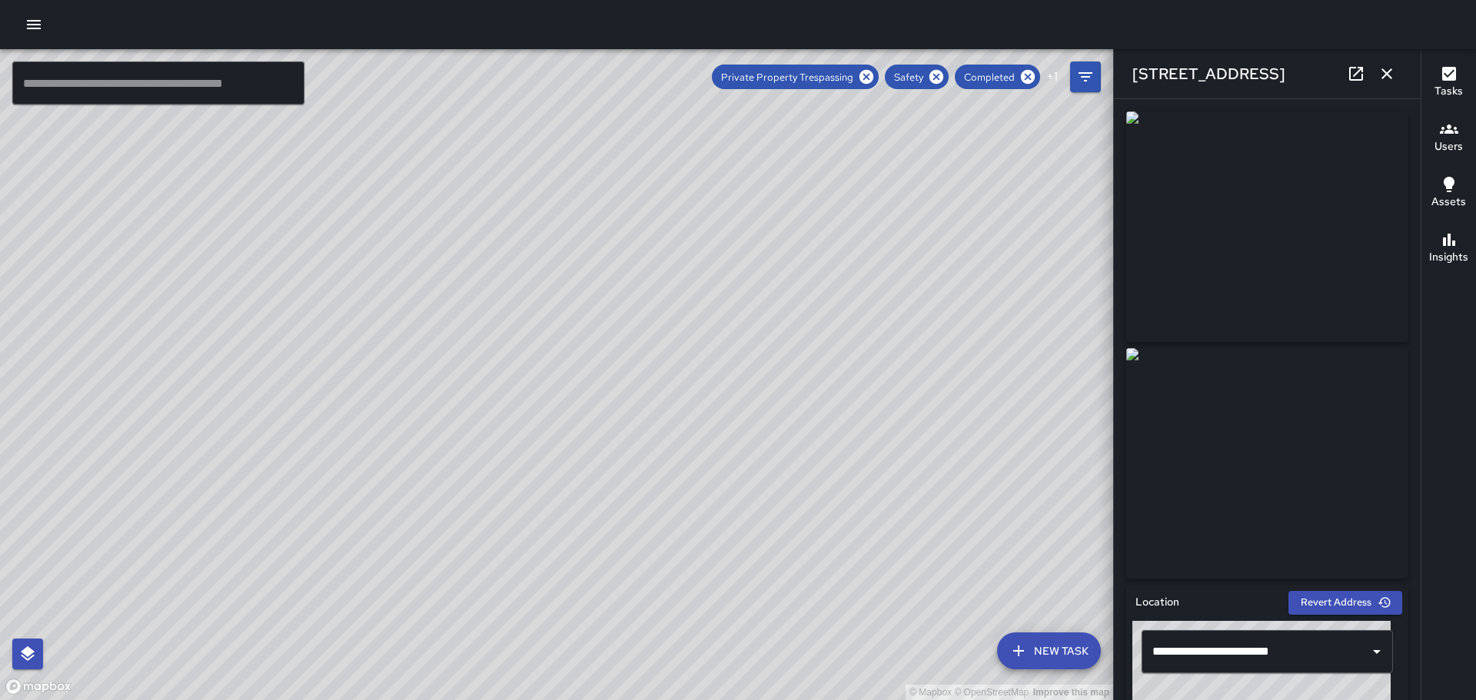
click at [913, 411] on div "© Mapbox © OpenStreetMap Improve this map" at bounding box center [556, 374] width 1113 height 651
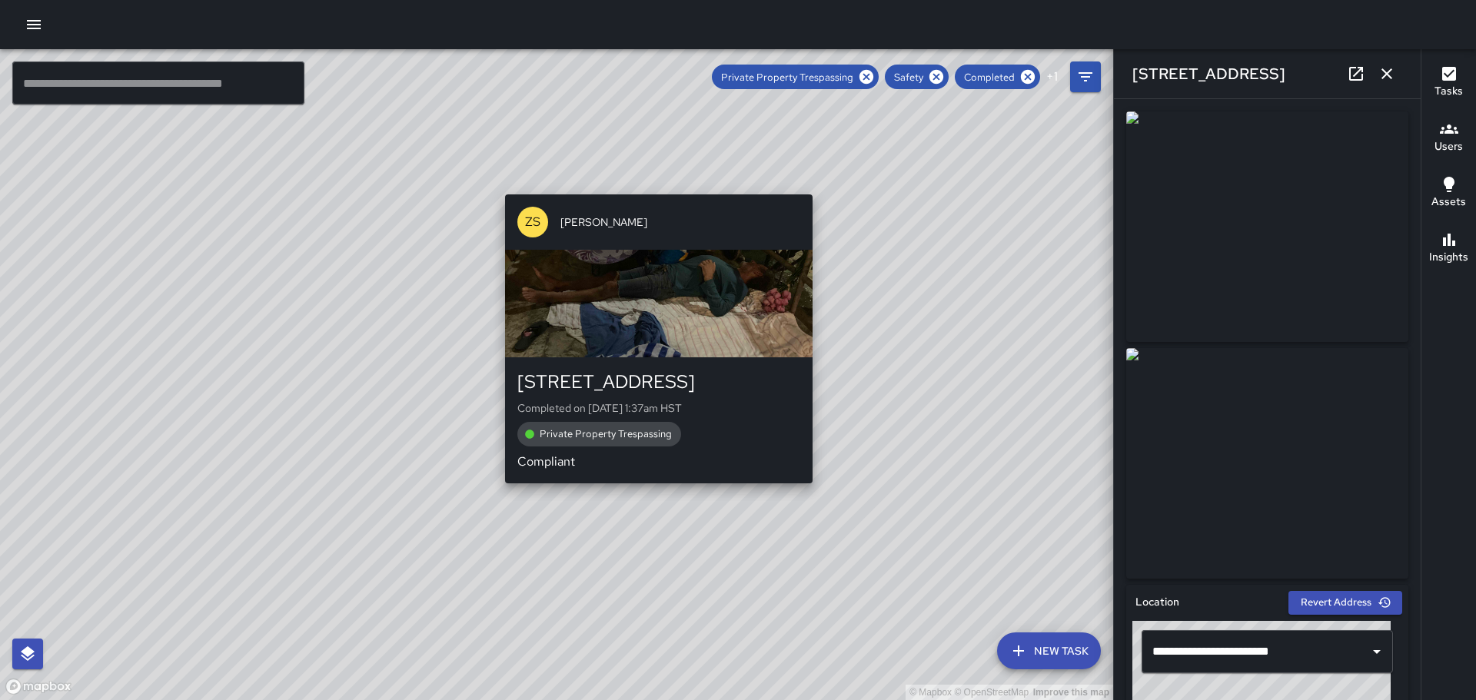
click at [816, 491] on div "© Mapbox © OpenStreetMap Improve this map ZS [PERSON_NAME] [STREET_ADDRESS] Com…" at bounding box center [556, 374] width 1113 height 651
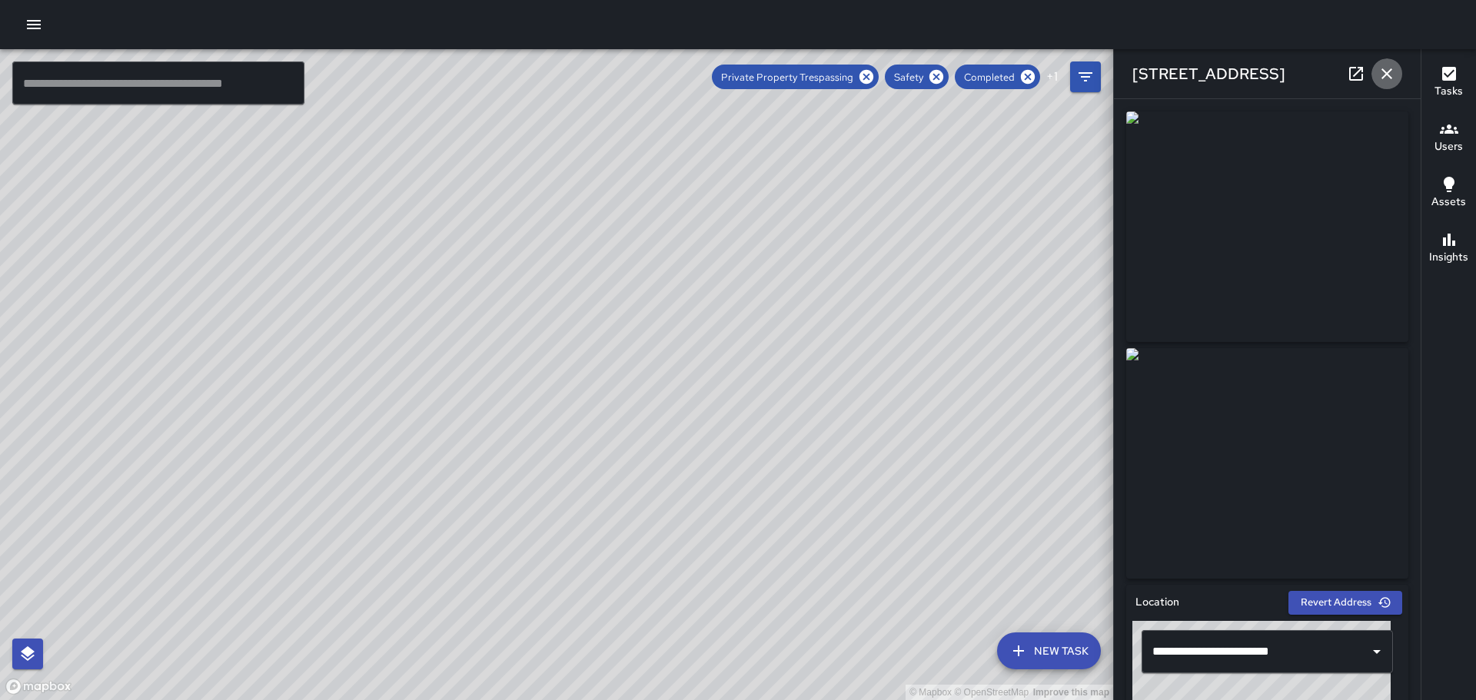
click at [1386, 69] on icon "button" at bounding box center [1387, 74] width 18 height 18
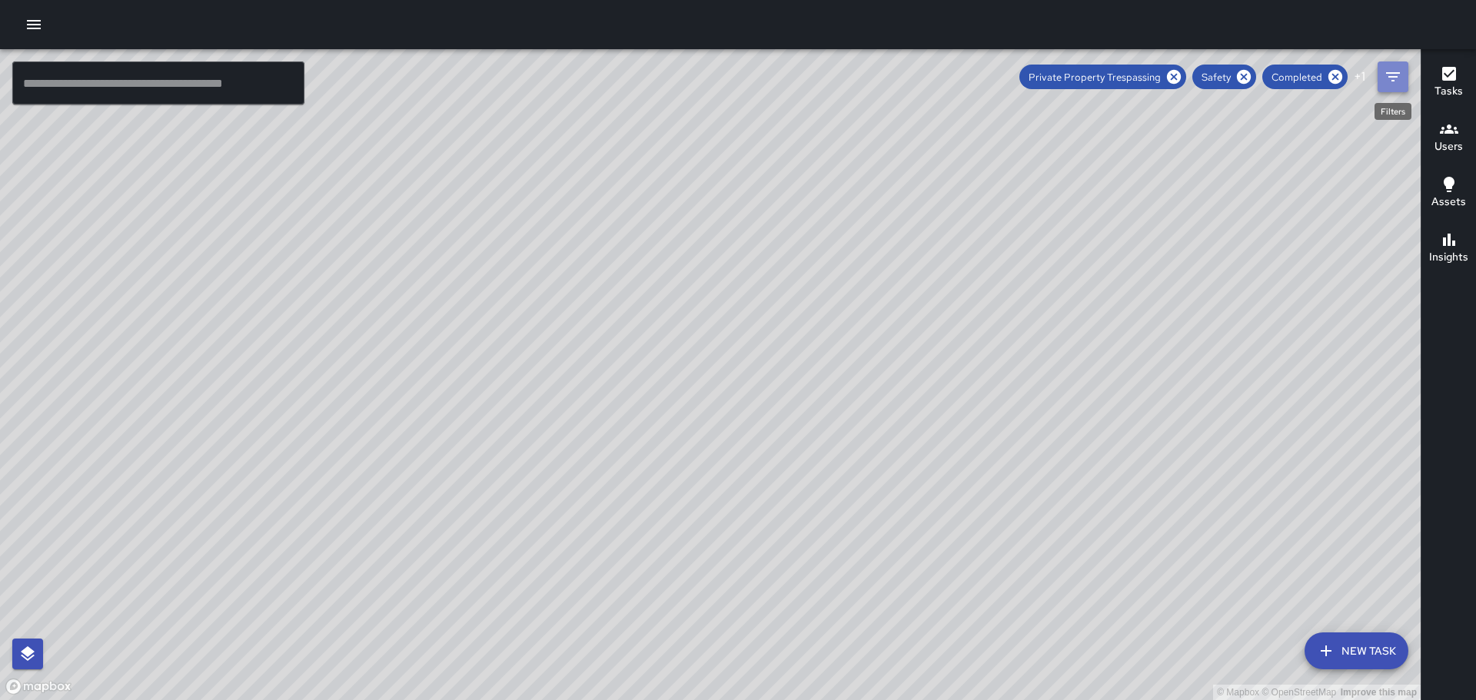
click at [1391, 74] on icon "Filters" at bounding box center [1393, 76] width 14 height 9
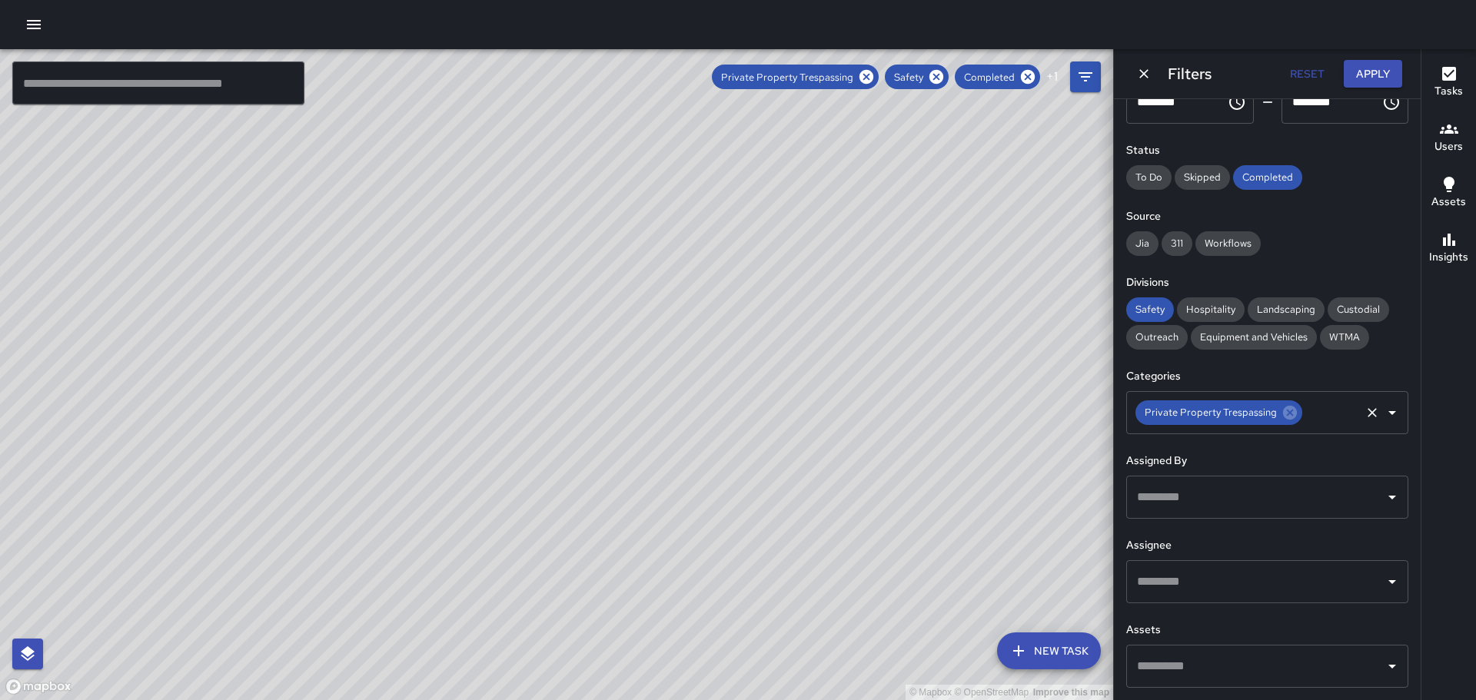
click at [1383, 414] on icon "Open" at bounding box center [1392, 413] width 18 height 18
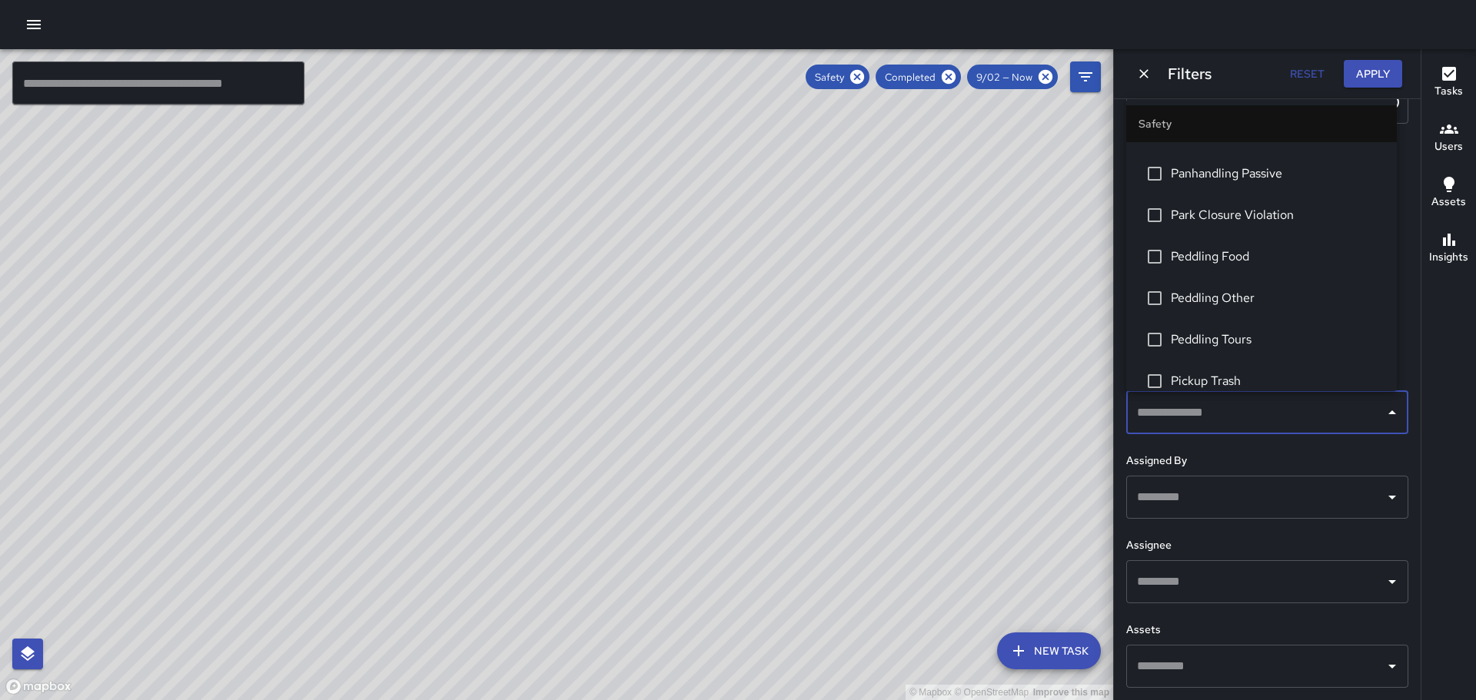
scroll to position [214, 0]
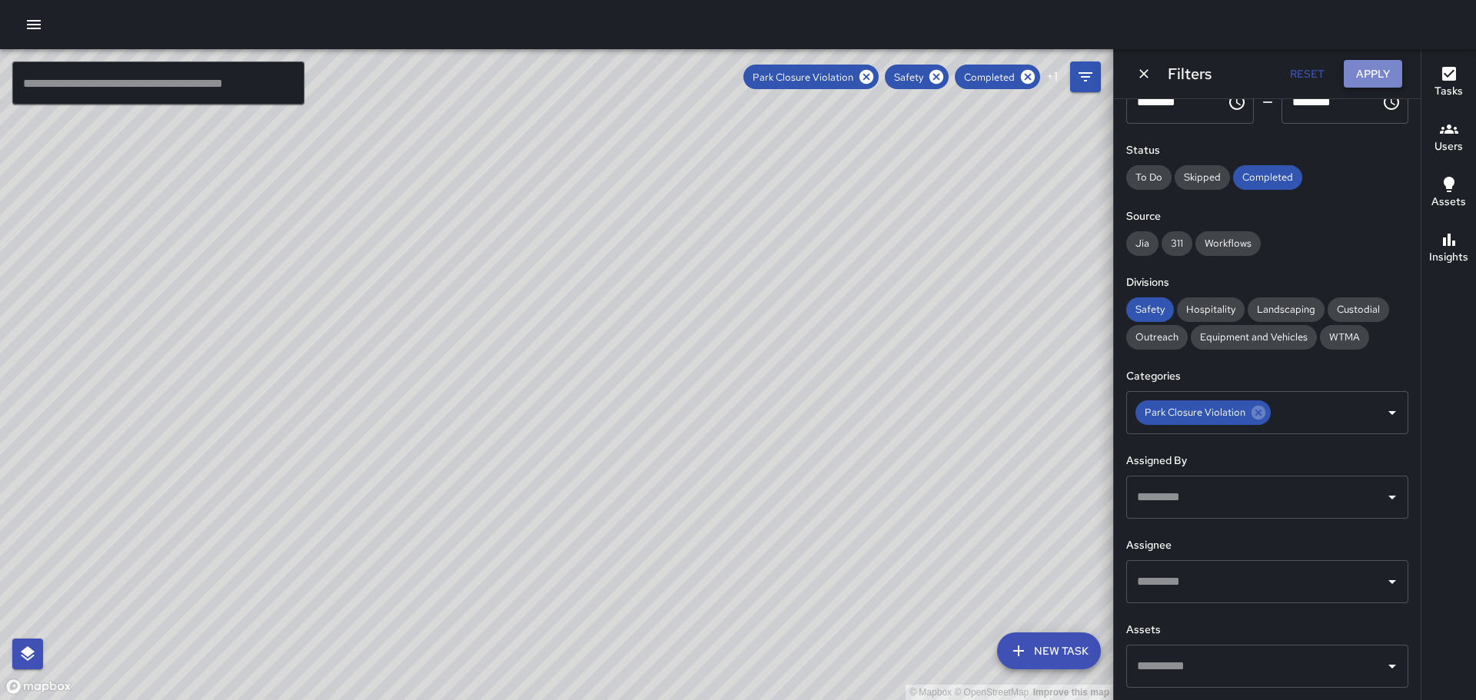
click at [1359, 69] on button "Apply" at bounding box center [1373, 74] width 58 height 28
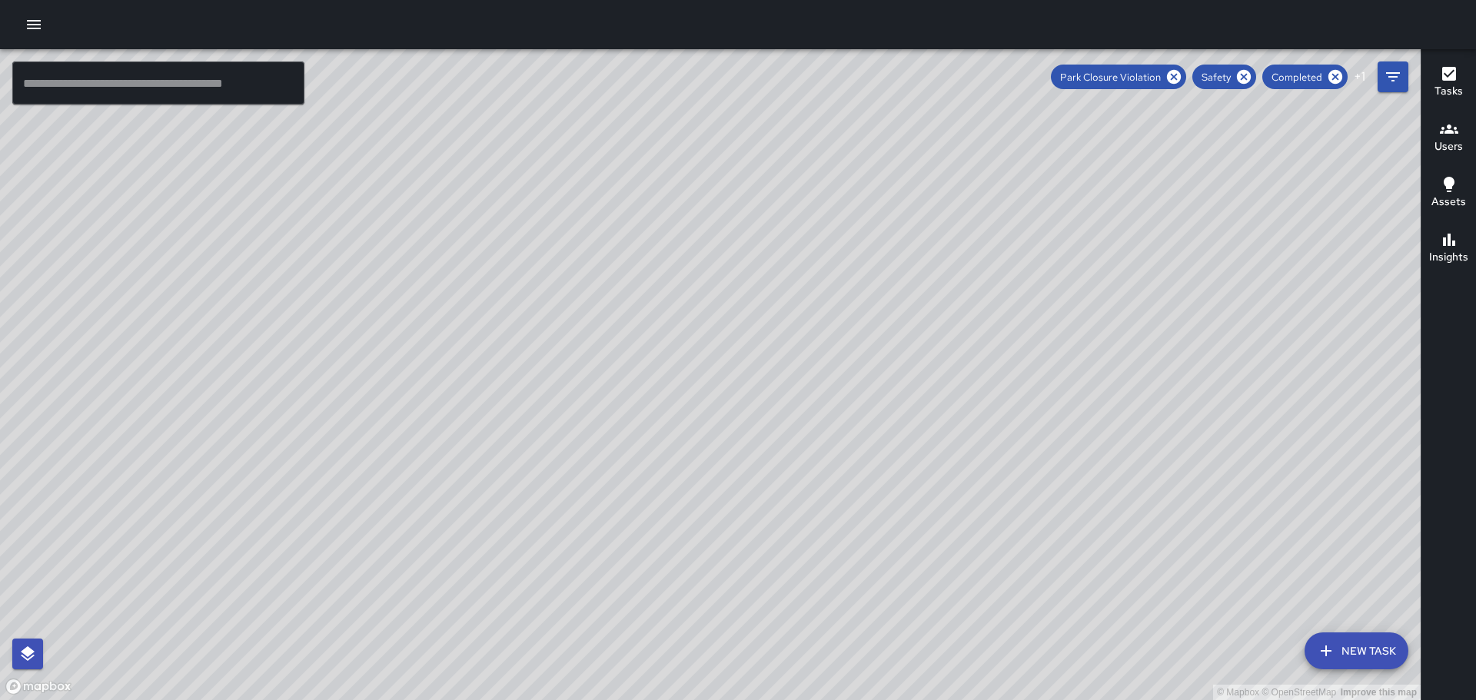
drag, startPoint x: 833, startPoint y: 212, endPoint x: 919, endPoint y: 412, distance: 217.9
click at [919, 412] on div "© Mapbox © OpenStreetMap Improve this map" at bounding box center [710, 374] width 1421 height 651
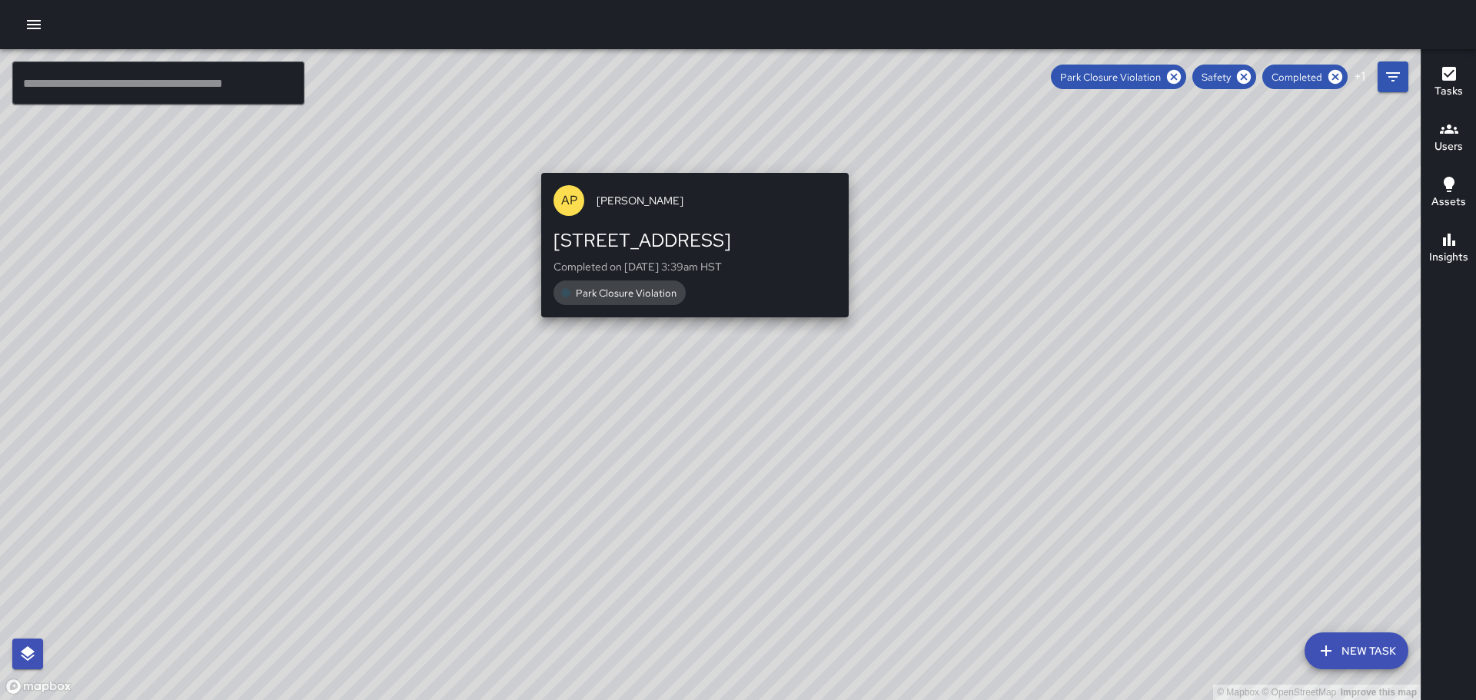
click at [690, 164] on div "© Mapbox © OpenStreetMap Improve this map AP [PERSON_NAME] [STREET_ADDRESS] Com…" at bounding box center [710, 374] width 1421 height 651
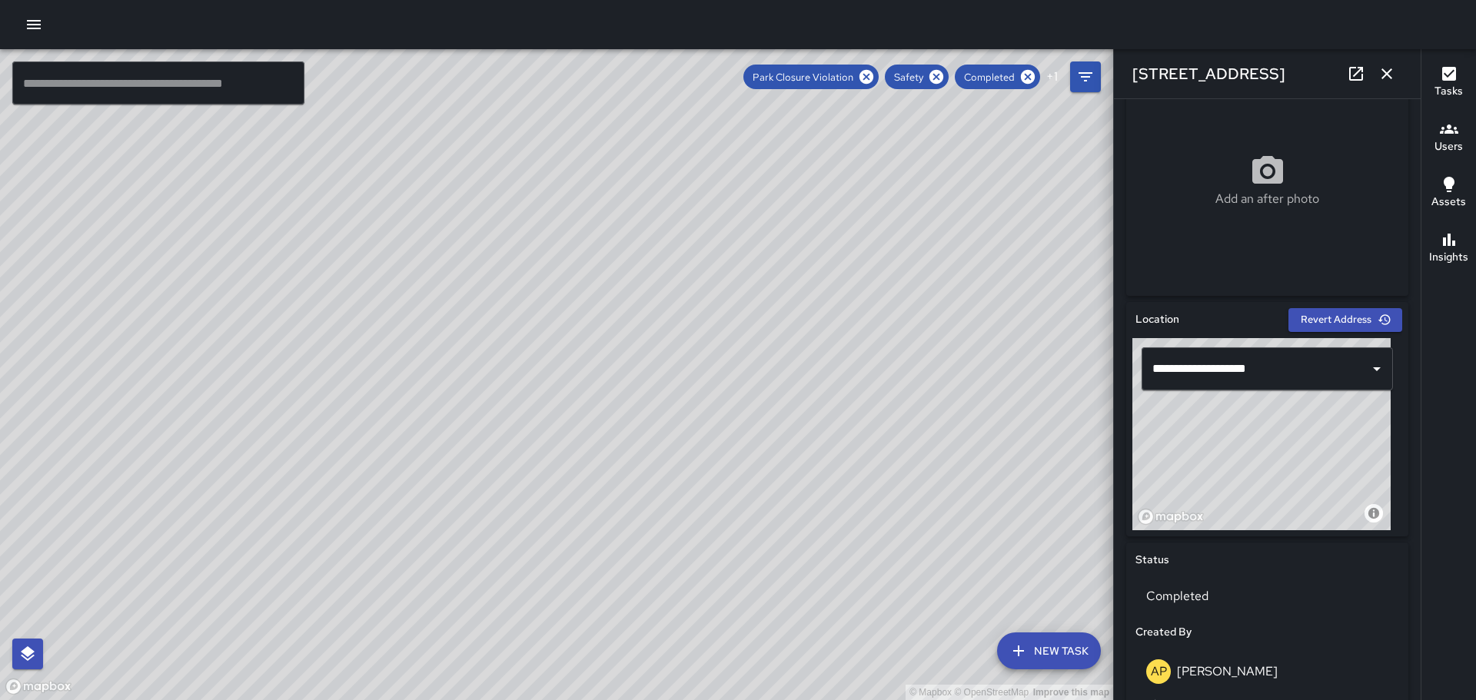
scroll to position [0, 0]
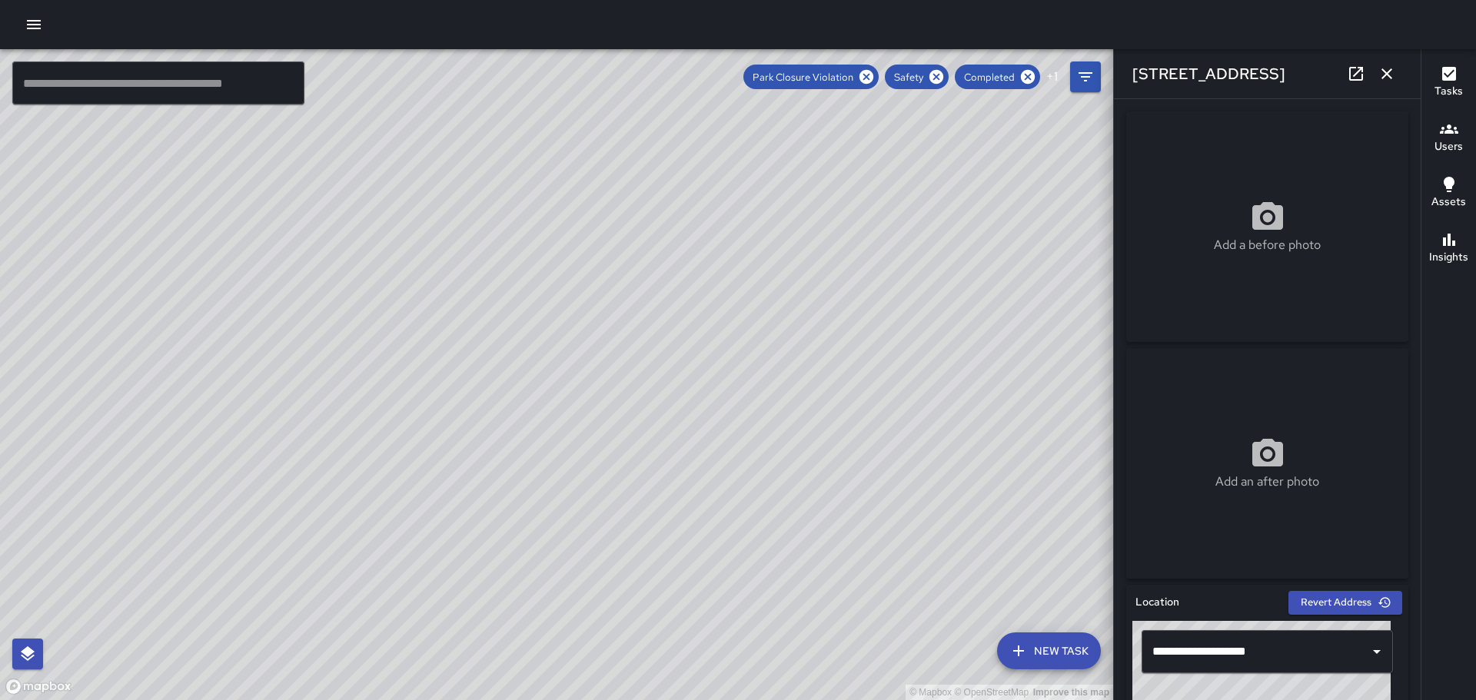
click at [578, 398] on div "© Mapbox © OpenStreetMap Improve this map AP [PERSON_NAME] [STREET_ADDRESS] Com…" at bounding box center [556, 374] width 1113 height 651
click at [581, 399] on div "© Mapbox © OpenStreetMap Improve this map" at bounding box center [556, 374] width 1113 height 651
click at [591, 407] on div "© Mapbox © OpenStreetMap Improve this map AP [PERSON_NAME] [STREET_ADDRESS] Com…" at bounding box center [556, 374] width 1113 height 651
click at [575, 387] on div "© Mapbox © OpenStreetMap Improve this map" at bounding box center [556, 374] width 1113 height 651
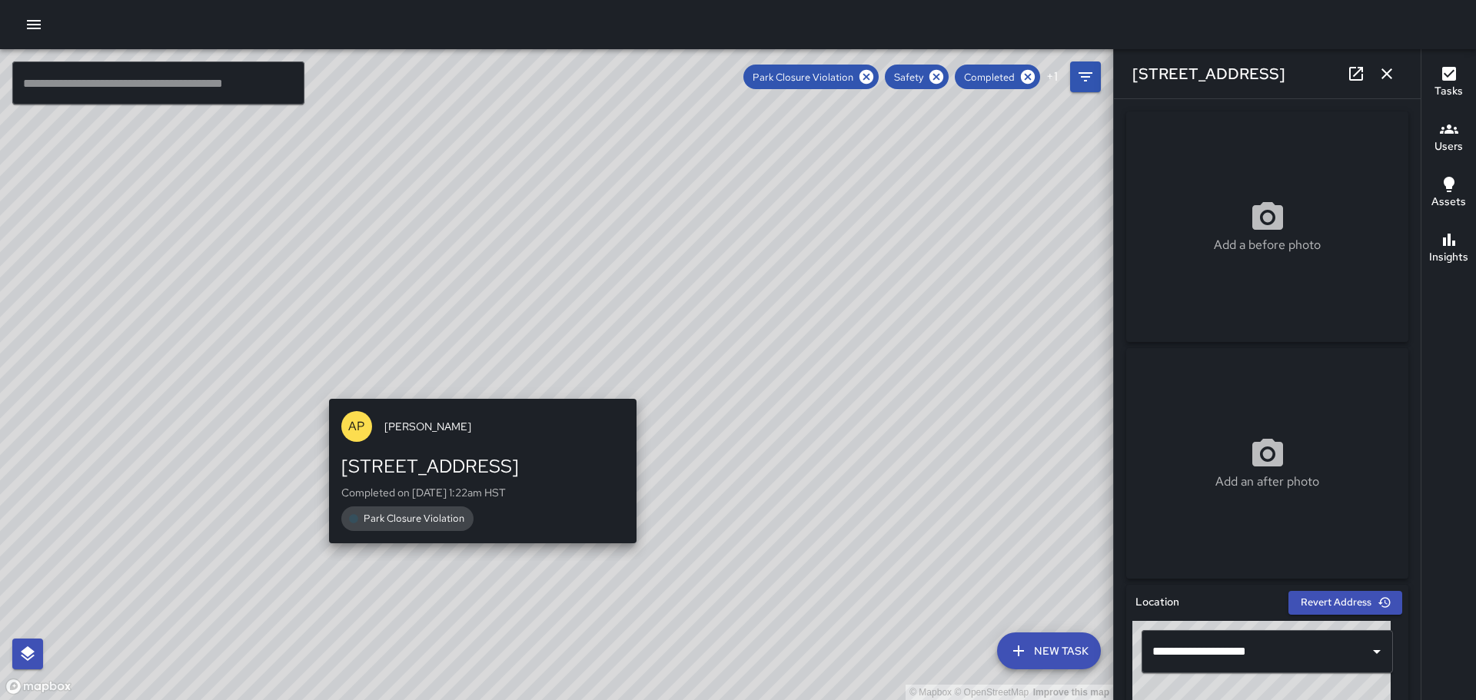
click at [480, 391] on div "© Mapbox © OpenStreetMap Improve this map AP [PERSON_NAME] [STREET_ADDRESS] Com…" at bounding box center [556, 374] width 1113 height 651
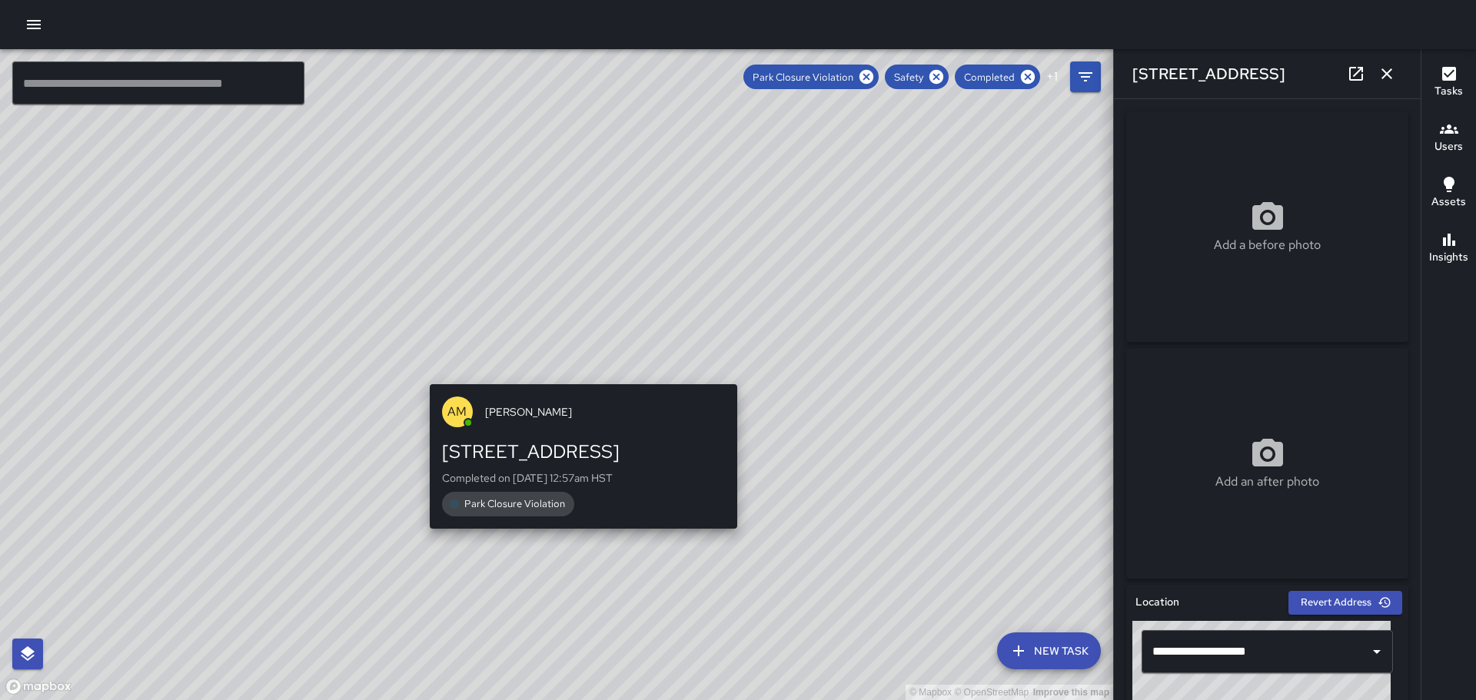
click at [581, 377] on div "© Mapbox © OpenStreetMap Improve this map AM [PERSON_NAME] [STREET_ADDRESS] Com…" at bounding box center [556, 374] width 1113 height 651
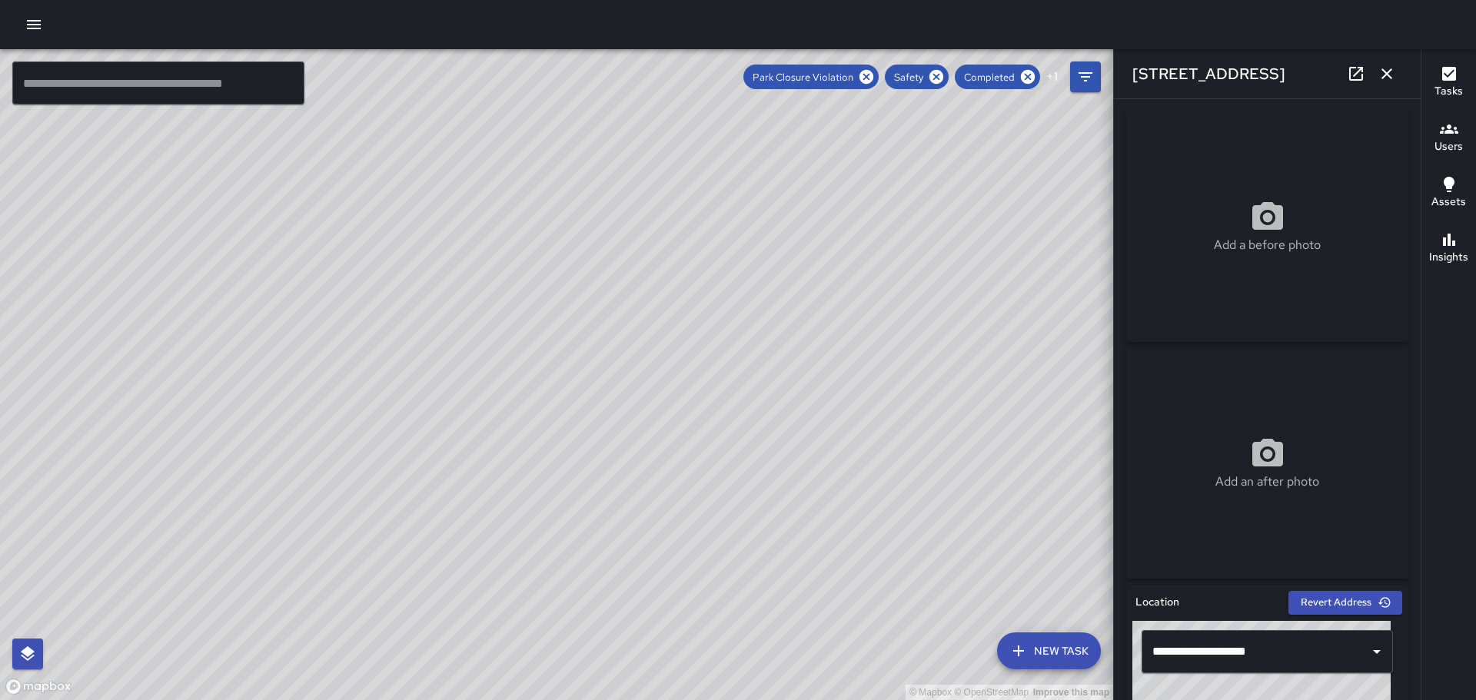
drag, startPoint x: 803, startPoint y: 257, endPoint x: 816, endPoint y: 437, distance: 180.4
click at [1230, 645] on div "© Mapbox © OpenStreetMap Improve this map ​ New Task Park Closure Violation Saf…" at bounding box center [738, 374] width 1476 height 651
drag, startPoint x: 820, startPoint y: 527, endPoint x: 700, endPoint y: 101, distance: 442.6
click at [673, 62] on div "© Mapbox © OpenStreetMap Improve this map" at bounding box center [556, 374] width 1113 height 651
drag, startPoint x: 825, startPoint y: 225, endPoint x: 819, endPoint y: 208, distance: 18.0
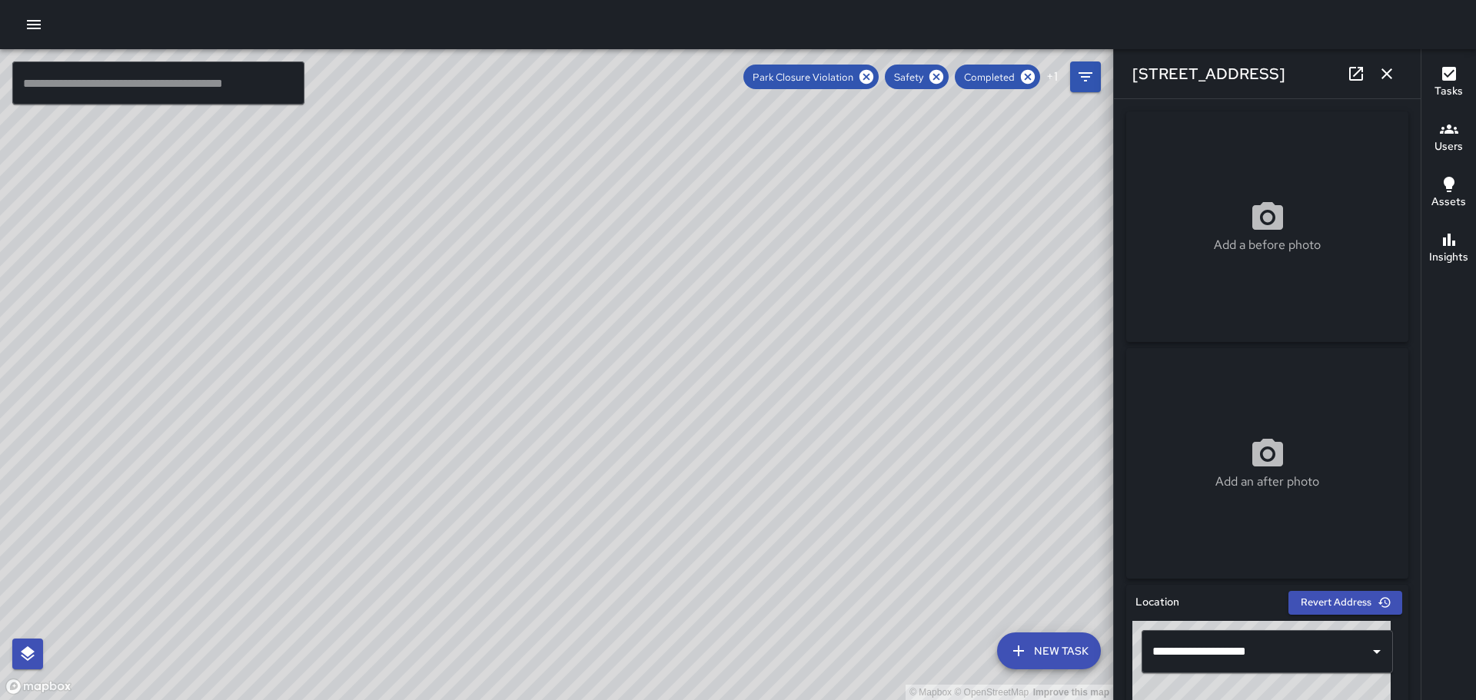
click at [819, 210] on div "© Mapbox © OpenStreetMap Improve this map" at bounding box center [556, 374] width 1113 height 651
drag, startPoint x: 947, startPoint y: 381, endPoint x: 714, endPoint y: 215, distance: 285.6
click at [707, 201] on div "© Mapbox © OpenStreetMap Improve this map" at bounding box center [556, 374] width 1113 height 651
drag, startPoint x: 989, startPoint y: 305, endPoint x: 805, endPoint y: 234, distance: 197.9
click at [804, 236] on div "© Mapbox © OpenStreetMap Improve this map" at bounding box center [556, 374] width 1113 height 651
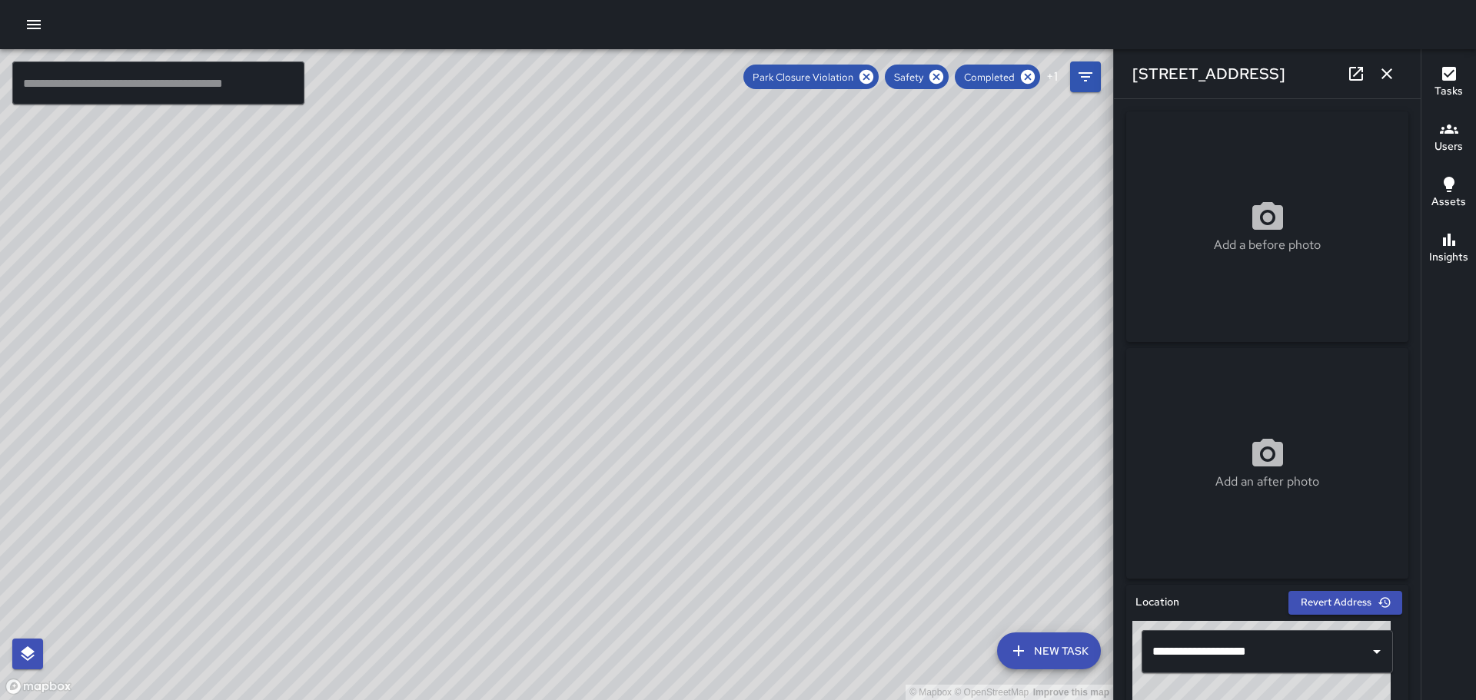
drag, startPoint x: 888, startPoint y: 364, endPoint x: 839, endPoint y: 271, distance: 104.9
click at [833, 257] on div "© Mapbox © OpenStreetMap Improve this map" at bounding box center [556, 374] width 1113 height 651
drag, startPoint x: 900, startPoint y: 486, endPoint x: 825, endPoint y: 316, distance: 185.8
click at [826, 317] on div "© Mapbox © OpenStreetMap Improve this map" at bounding box center [556, 374] width 1113 height 651
drag, startPoint x: 922, startPoint y: 461, endPoint x: 876, endPoint y: 386, distance: 87.9
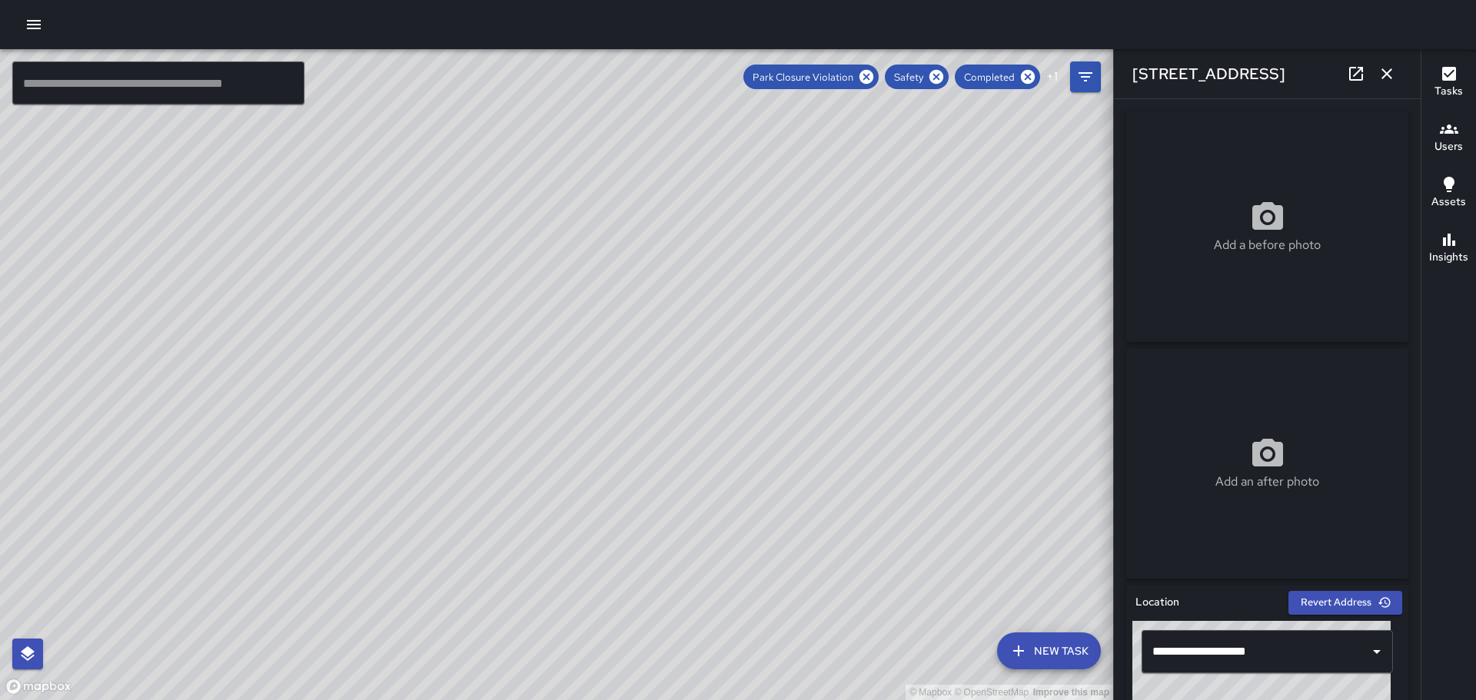
click at [876, 386] on div "© Mapbox © OpenStreetMap Improve this map" at bounding box center [556, 374] width 1113 height 651
drag, startPoint x: 978, startPoint y: 510, endPoint x: 894, endPoint y: 385, distance: 150.7
click at [912, 403] on div "© Mapbox © OpenStreetMap Improve this map" at bounding box center [556, 374] width 1113 height 651
drag, startPoint x: 936, startPoint y: 476, endPoint x: 892, endPoint y: 537, distance: 75.3
click at [892, 537] on div "© Mapbox © OpenStreetMap Improve this map" at bounding box center [556, 374] width 1113 height 651
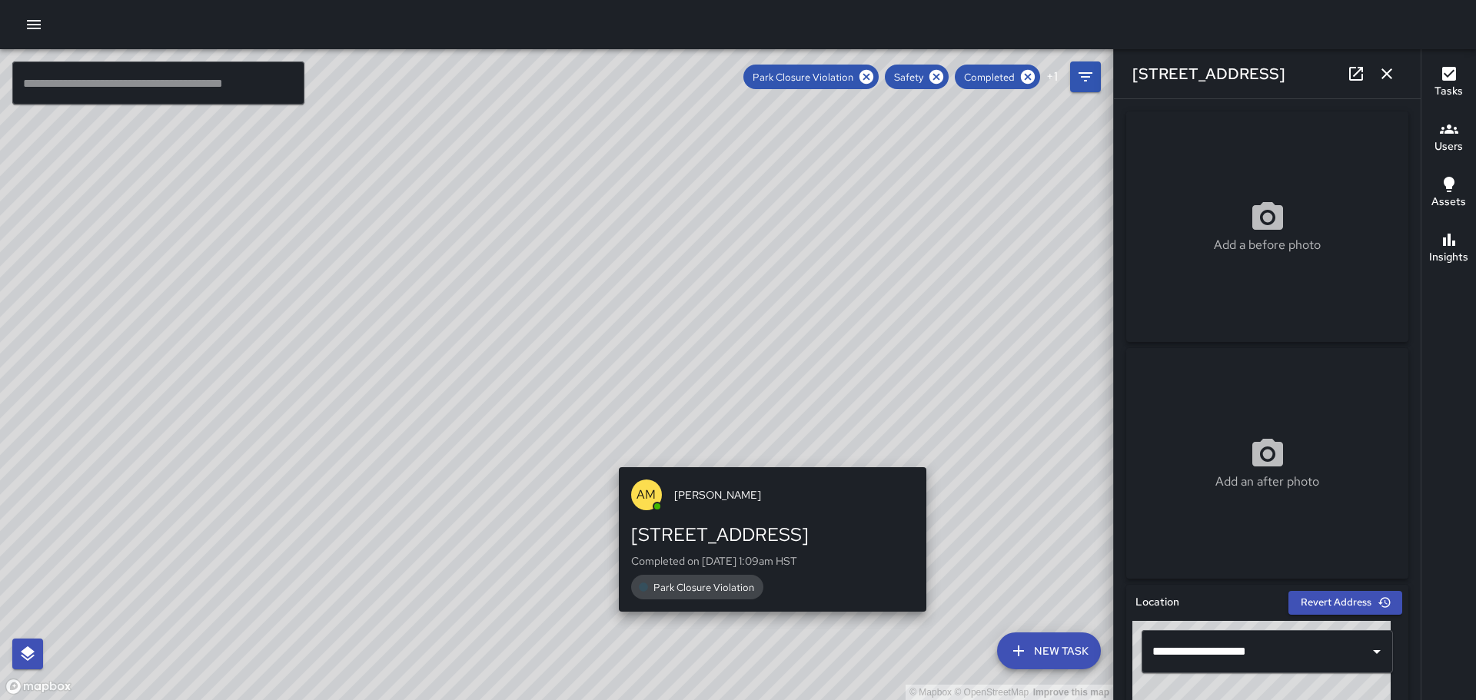
click at [773, 628] on div "© Mapbox © OpenStreetMap Improve this map AM [PERSON_NAME] [STREET_ADDRESS] Com…" at bounding box center [556, 374] width 1113 height 651
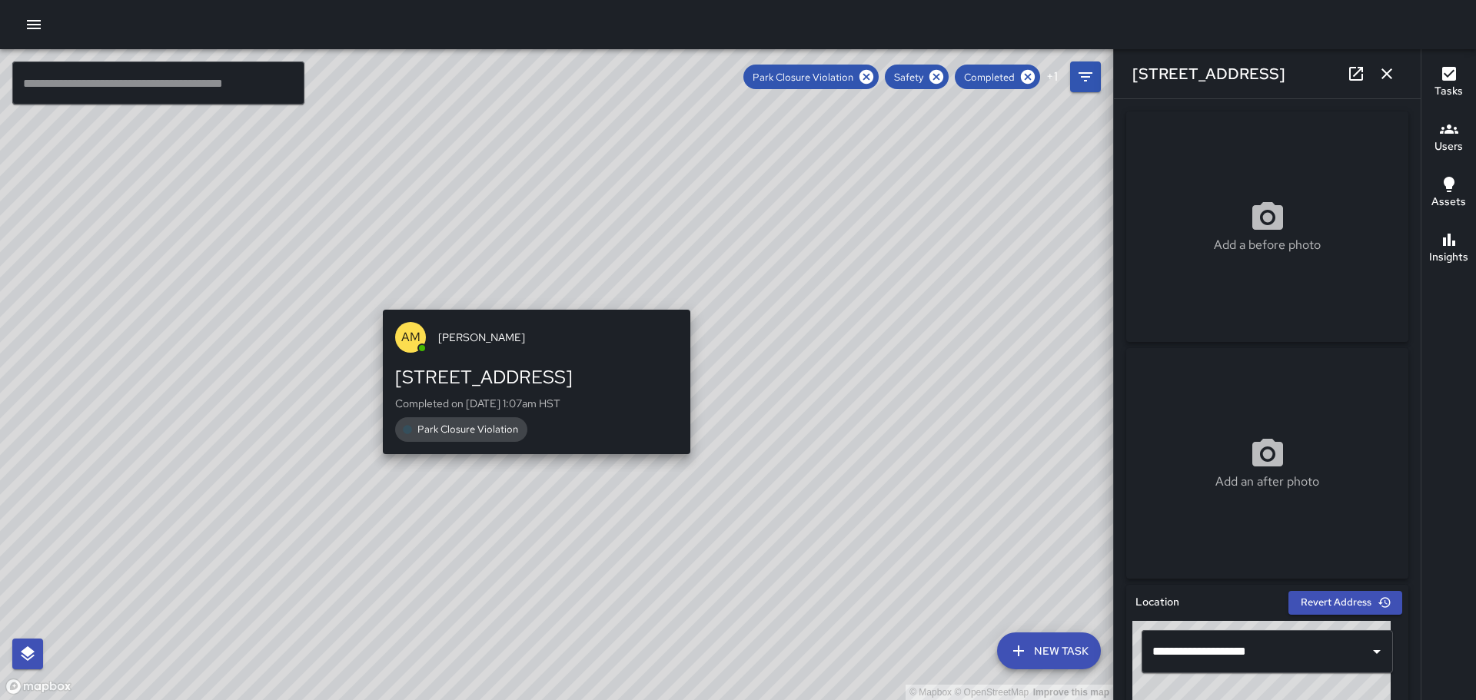
click at [533, 294] on div "© Mapbox © OpenStreetMap Improve this map AM [PERSON_NAME] [STREET_ADDRESS] Com…" at bounding box center [556, 374] width 1113 height 651
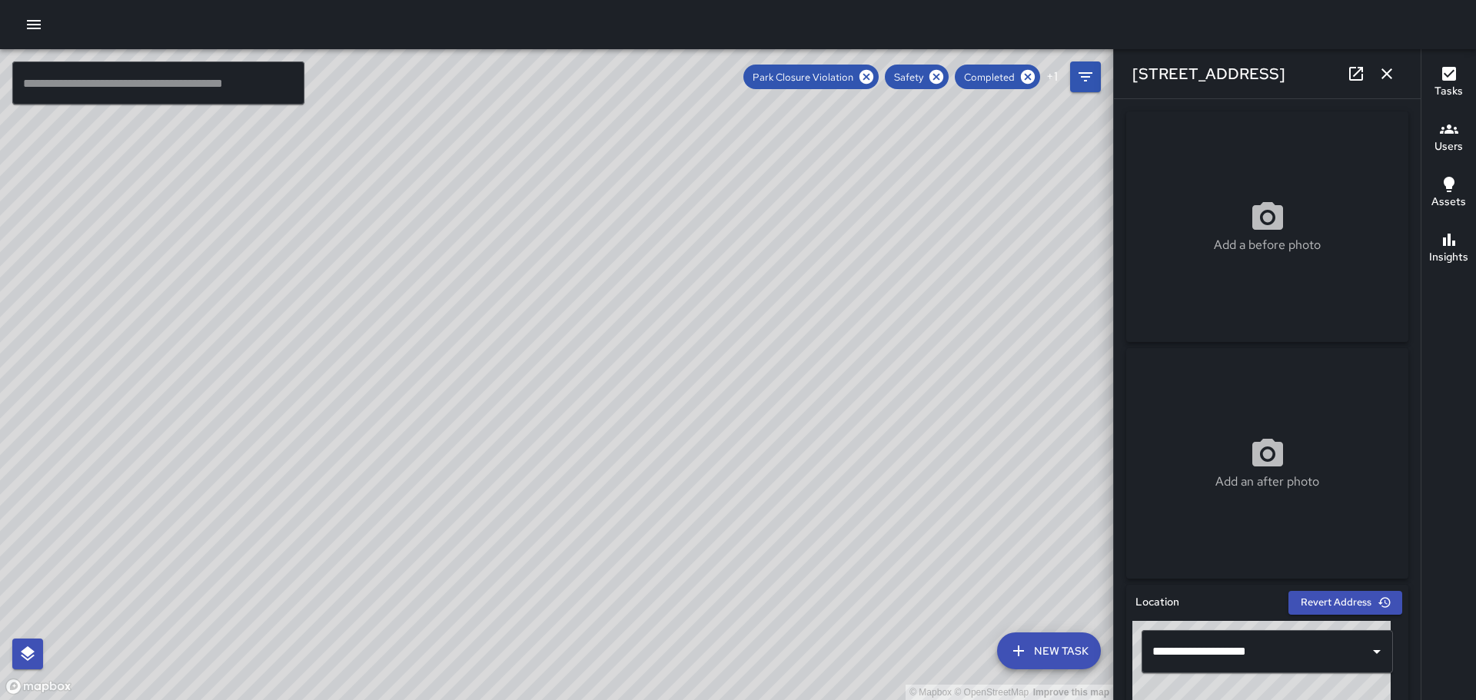
click at [555, 373] on div "© Mapbox © OpenStreetMap Improve this map AM [PERSON_NAME] [STREET_ADDRESS] Com…" at bounding box center [556, 374] width 1113 height 651
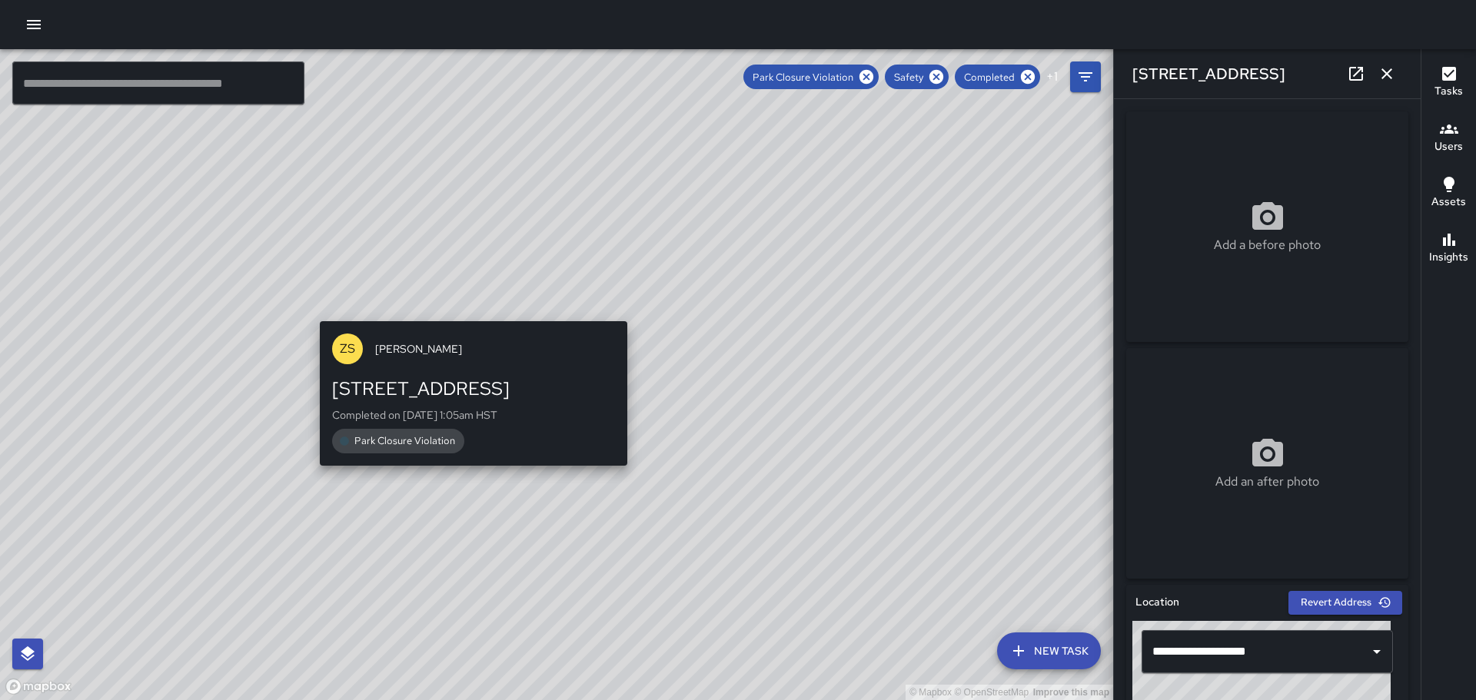
click at [461, 307] on div "© Mapbox © OpenStreetMap Improve this map ZS [PERSON_NAME] [STREET_ADDRESS] Com…" at bounding box center [556, 374] width 1113 height 651
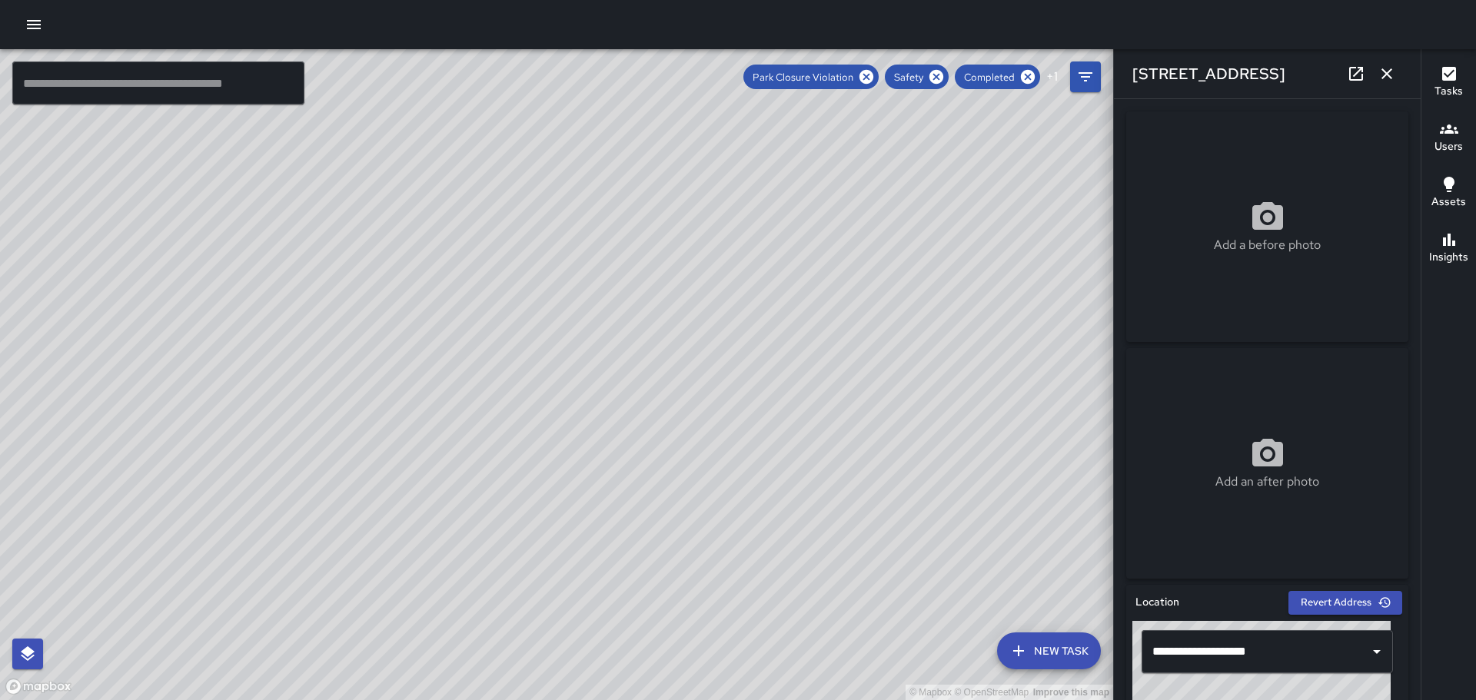
click at [524, 331] on div "© Mapbox © OpenStreetMap Improve this map" at bounding box center [556, 374] width 1113 height 651
click at [527, 341] on div "© Mapbox © OpenStreetMap Improve this map ZS [PERSON_NAME] [STREET_ADDRESS] Com…" at bounding box center [556, 374] width 1113 height 651
